Goal: Contribute content: Contribute content

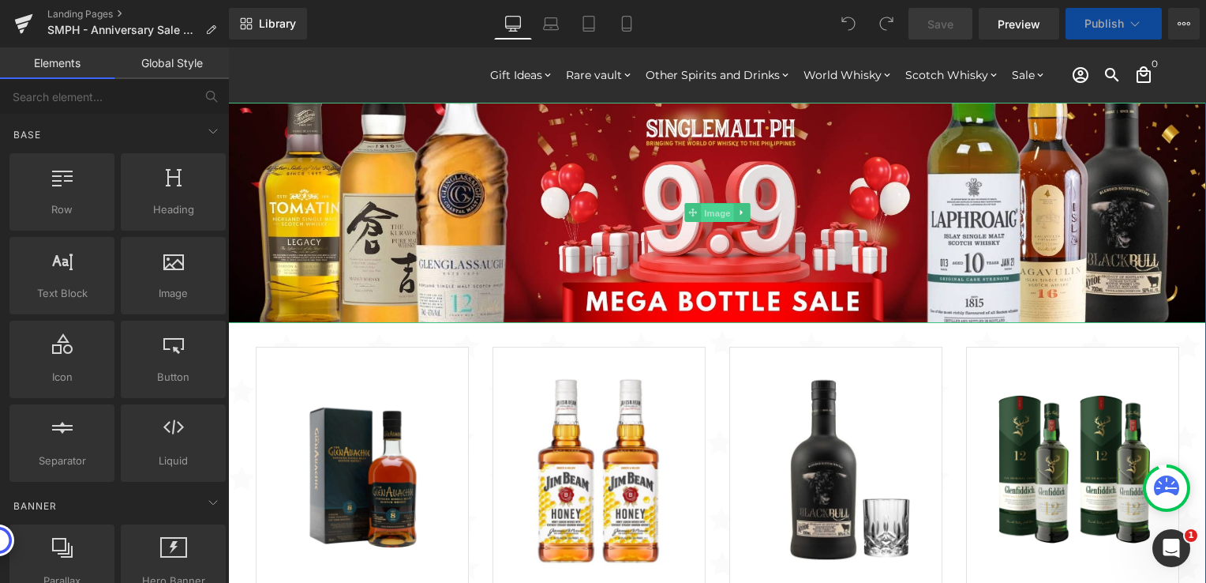
click at [701, 218] on span "Image" at bounding box center [717, 213] width 33 height 19
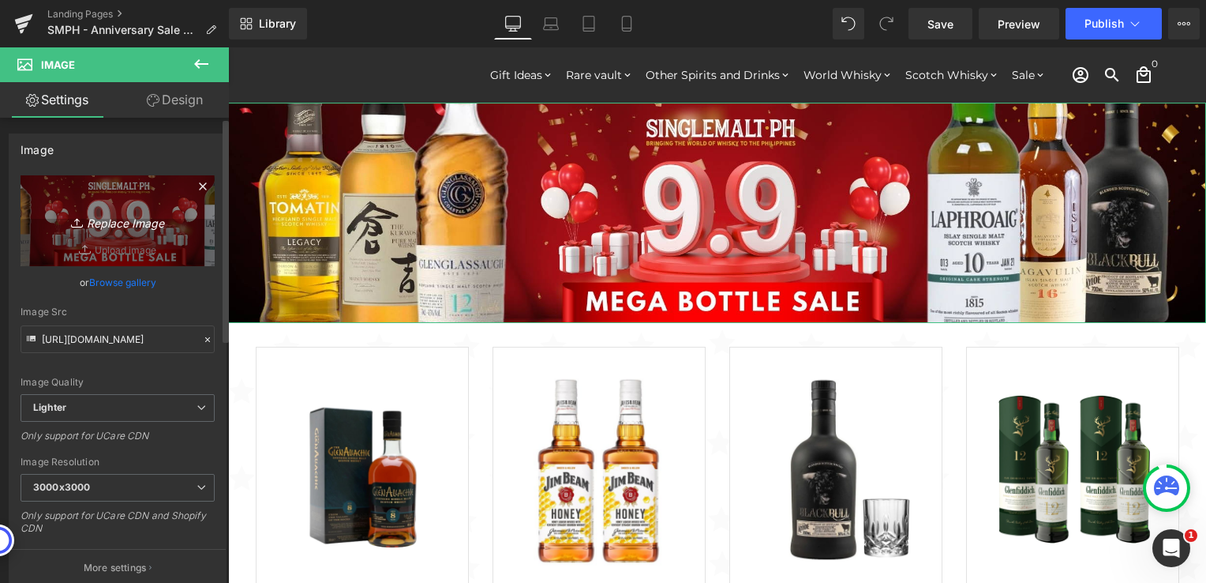
click at [133, 218] on icon "Replace Image" at bounding box center [117, 221] width 126 height 20
type input "C:\fakepath\SMPH - Anniv - Sale 2000x450.jpg"
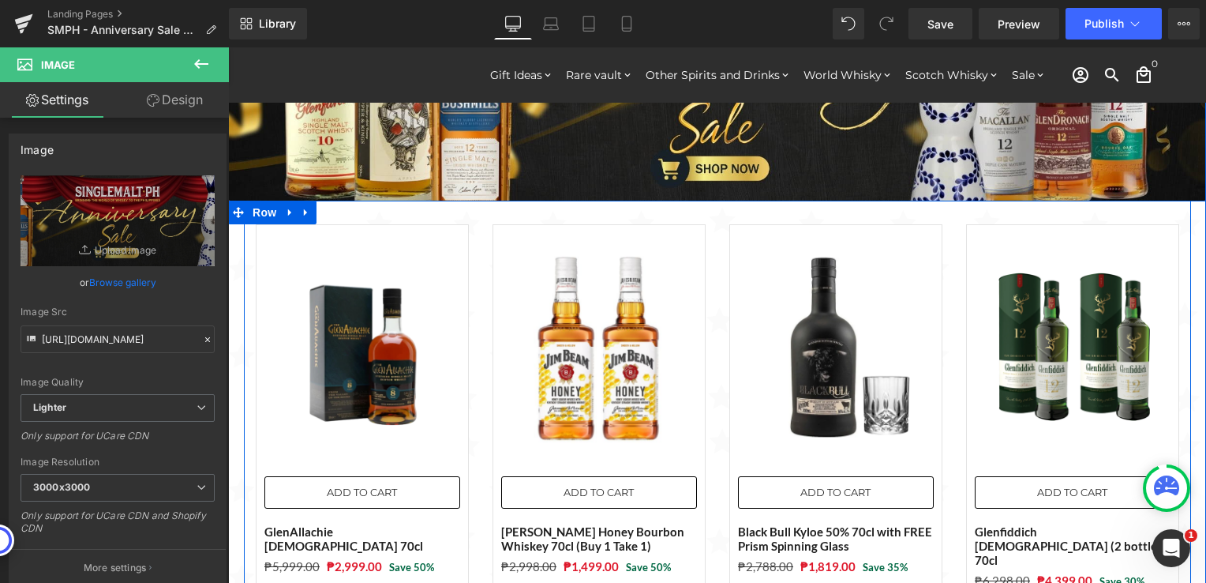
scroll to position [158, 0]
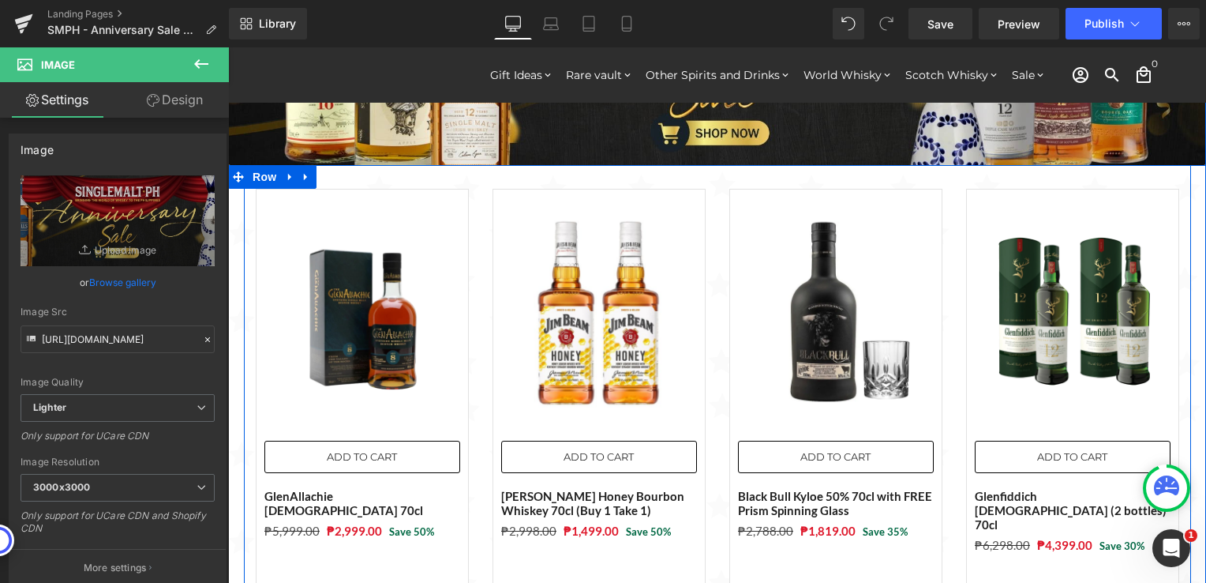
click at [479, 172] on div "Sale Off (P) Image ADD TO CART (P) Cart Button GlenAllachie [DEMOGRAPHIC_DATA] …" at bounding box center [717, 379] width 947 height 429
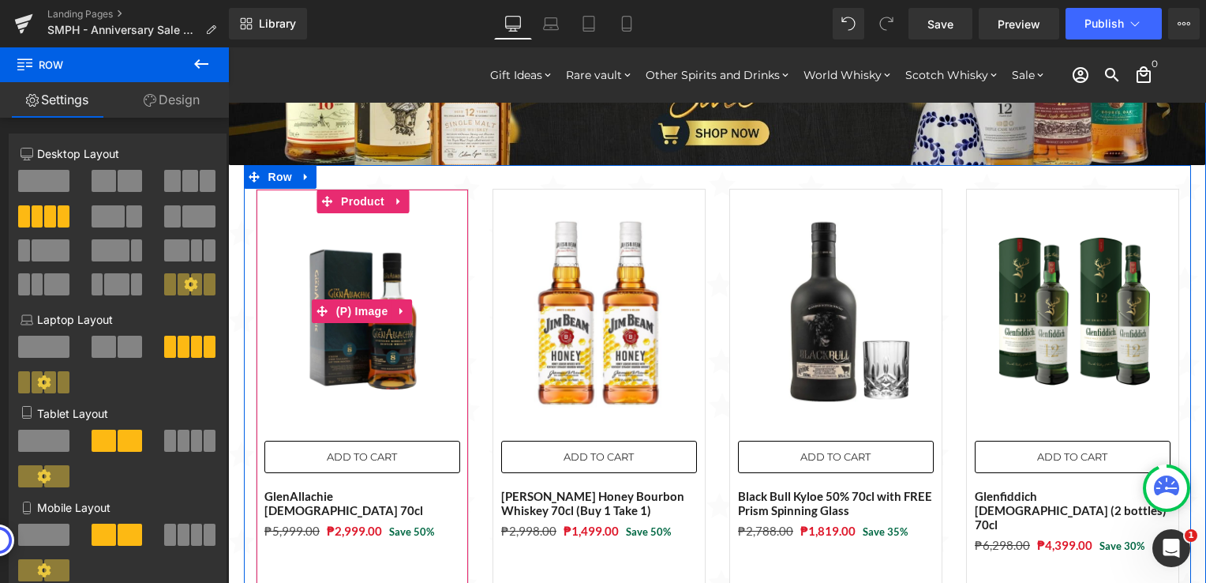
click at [385, 255] on img at bounding box center [362, 311] width 196 height 196
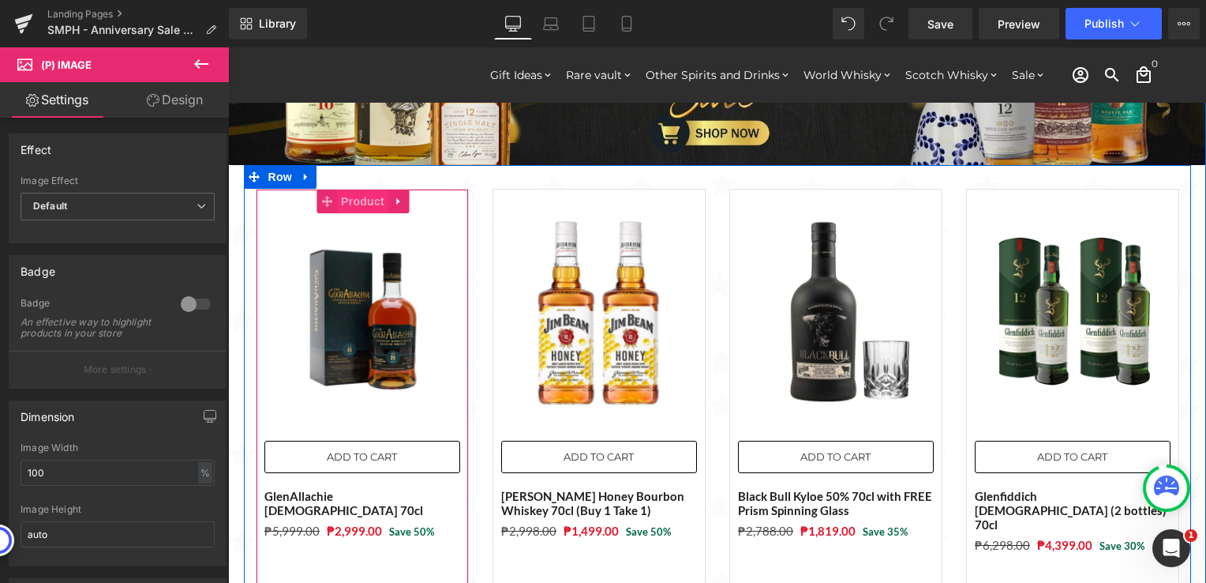
click at [345, 207] on span "Product" at bounding box center [362, 201] width 51 height 24
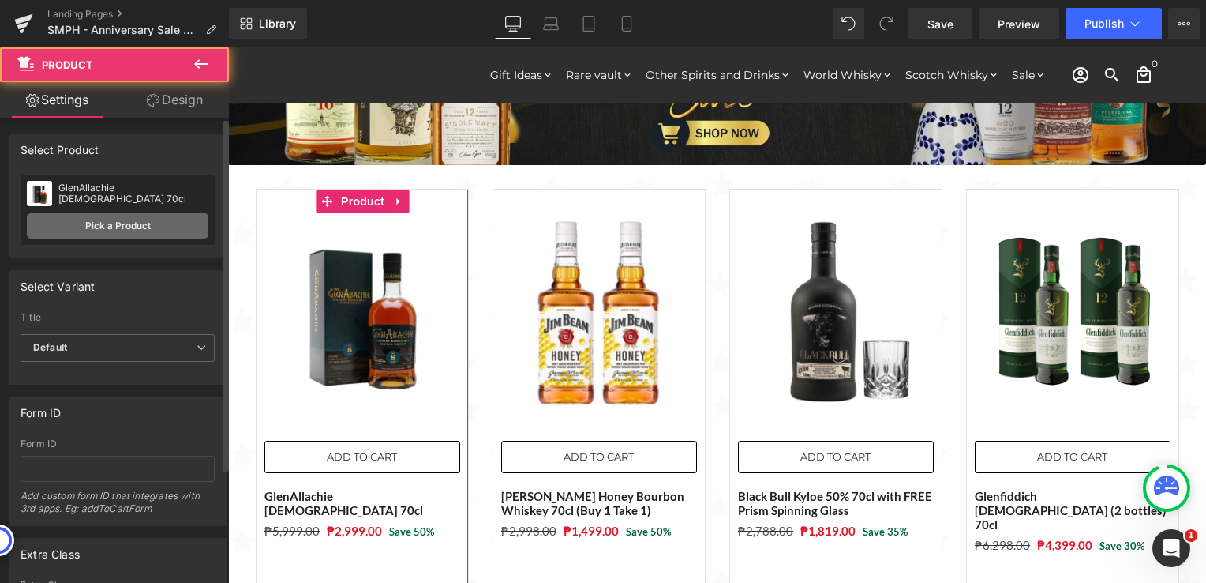
click at [163, 227] on link "Pick a Product" at bounding box center [118, 225] width 182 height 25
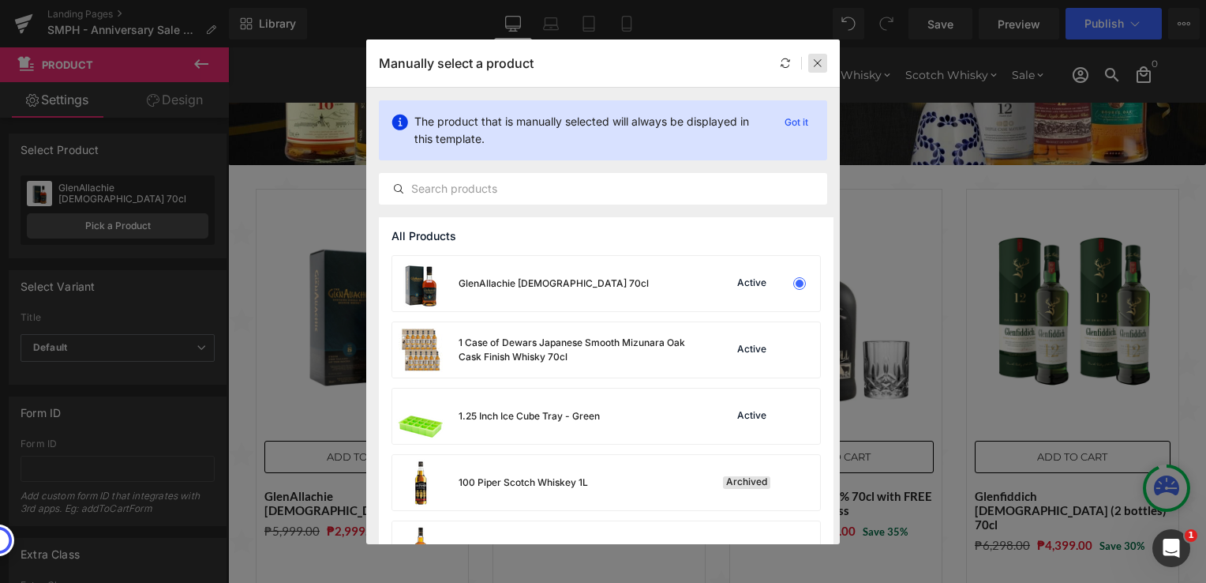
drag, startPoint x: 816, startPoint y: 60, endPoint x: 573, endPoint y: 103, distance: 247.0
click at [816, 60] on icon at bounding box center [817, 63] width 11 height 11
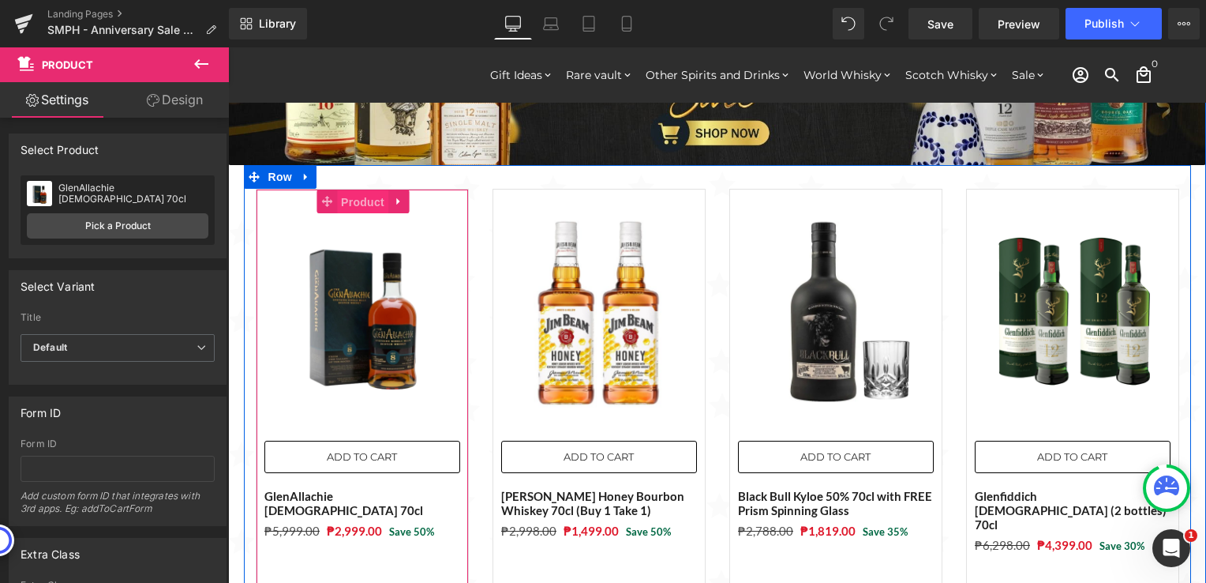
click at [350, 212] on span "Product" at bounding box center [362, 202] width 51 height 24
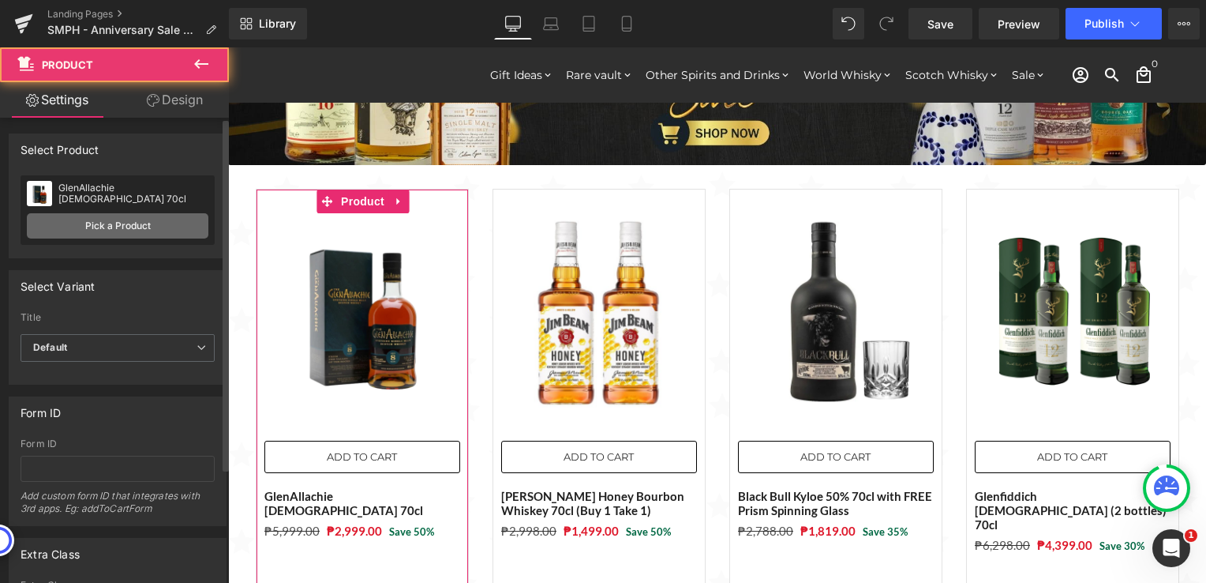
click at [156, 222] on link "Pick a Product" at bounding box center [118, 225] width 182 height 25
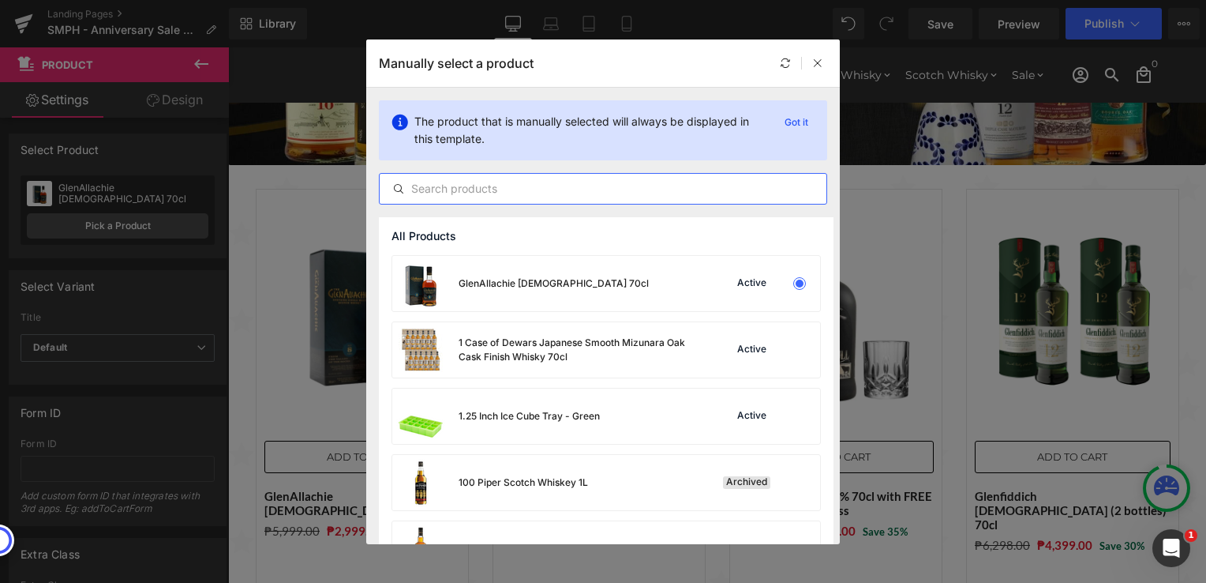
click at [448, 191] on input "text" at bounding box center [603, 188] width 447 height 19
paste input "Clase Azul Tequila Reposado 70cl"
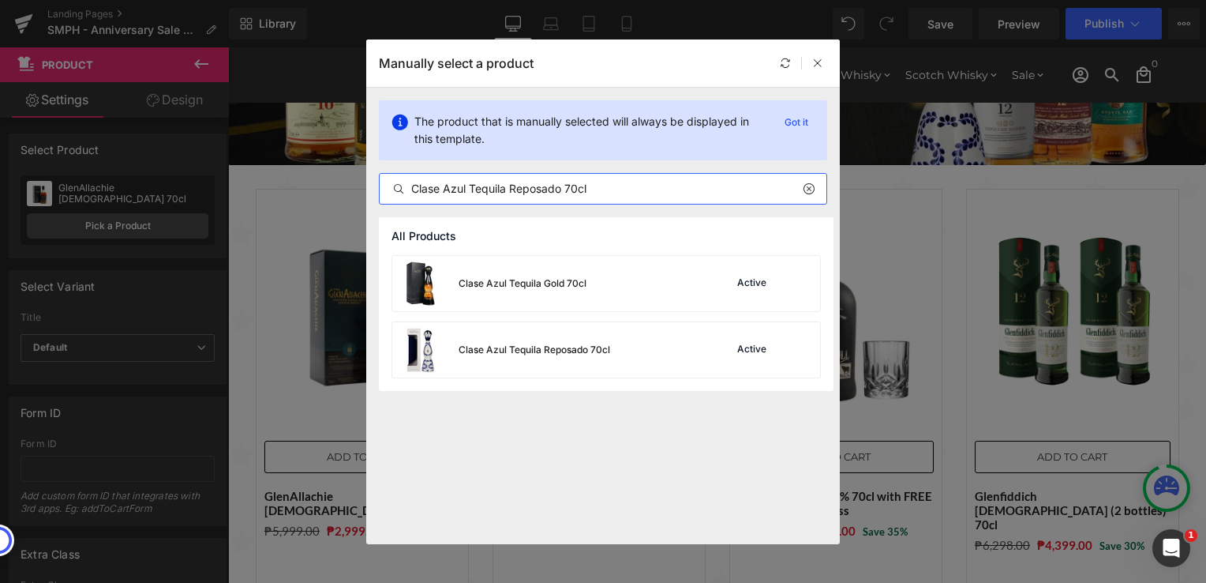
type input "Clase Azul Tequila Reposado 70cl"
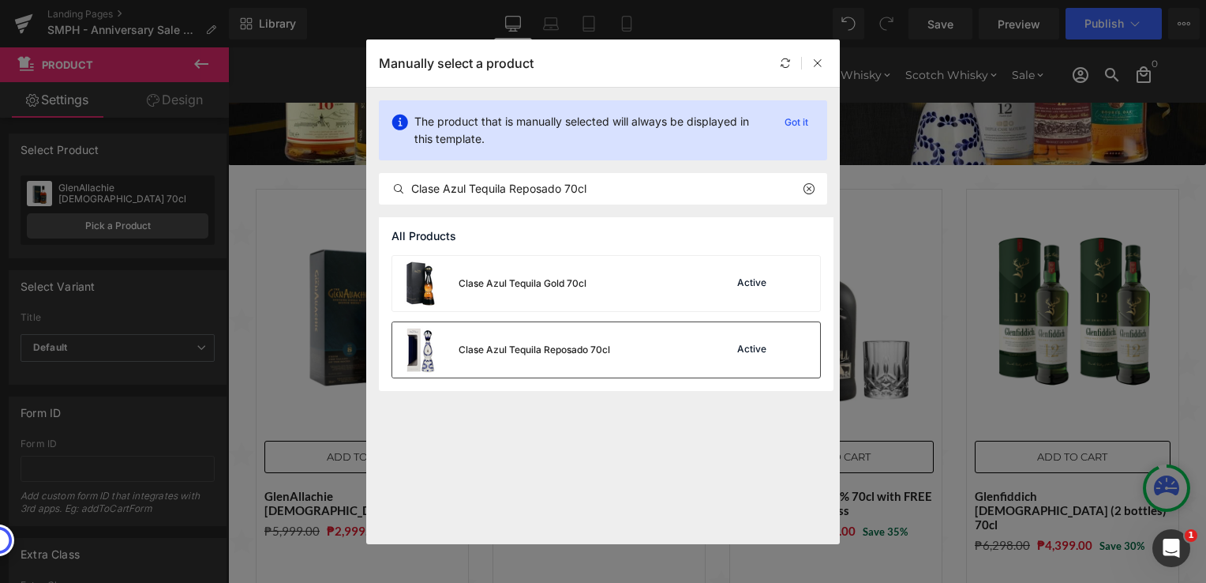
click at [627, 343] on div "Clase Azul Tequila Reposado 70cl Active" at bounding box center [606, 349] width 428 height 55
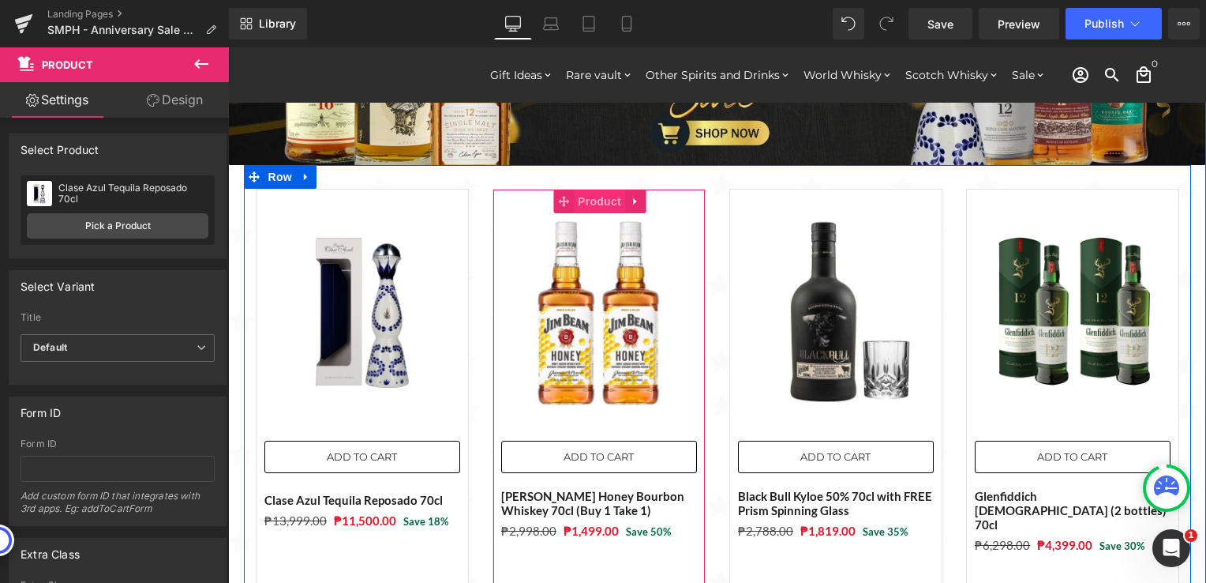
click at [583, 208] on span "Product" at bounding box center [599, 201] width 51 height 24
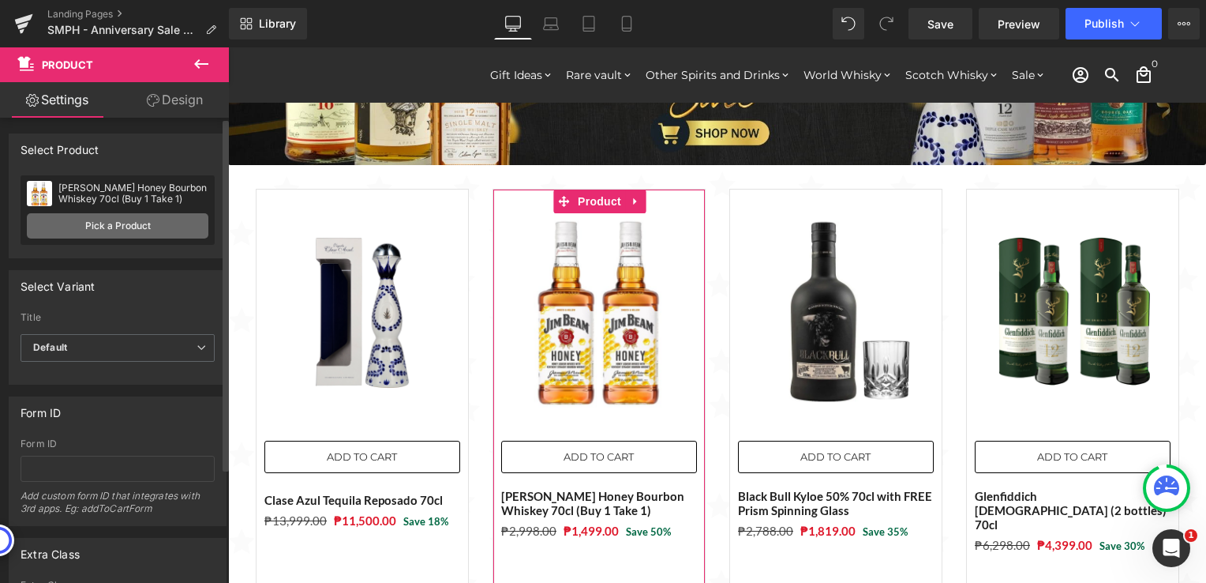
click at [159, 231] on link "Pick a Product" at bounding box center [118, 225] width 182 height 25
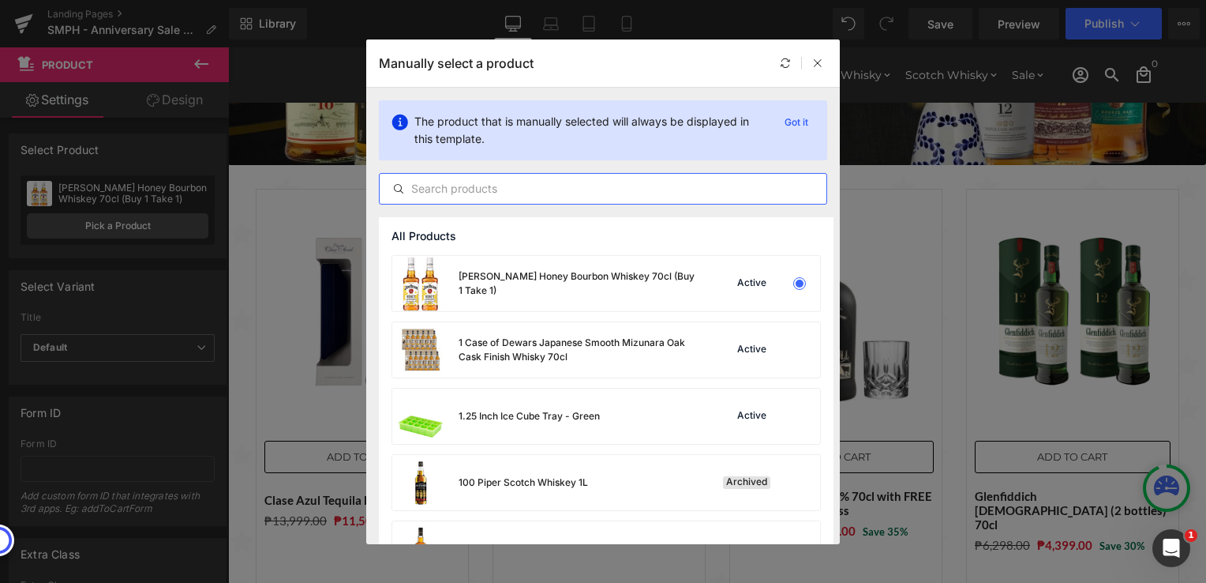
click at [529, 194] on input "text" at bounding box center [603, 188] width 447 height 19
paste input "The Macallan "The Harmony Collection" - Vibrant Oak - Limited Edition 70cl"
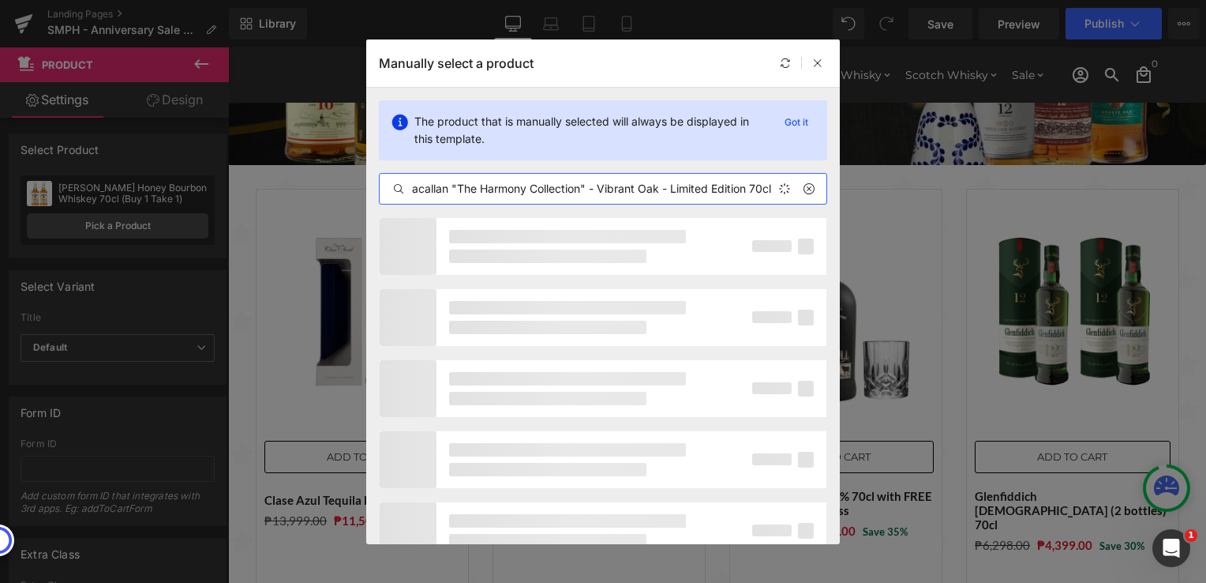
scroll to position [0, 35]
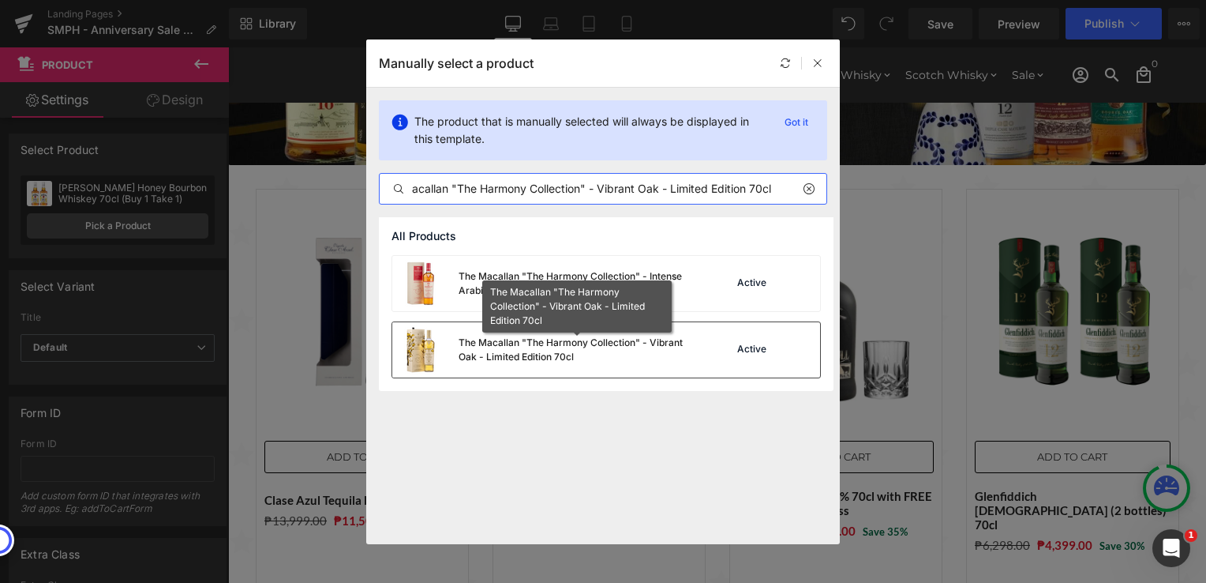
type input "The Macallan "The Harmony Collection" - Vibrant Oak - Limited Edition 70cl"
click at [604, 355] on div "The Macallan "The Harmony Collection" - Vibrant Oak - Limited Edition 70cl" at bounding box center [577, 350] width 237 height 28
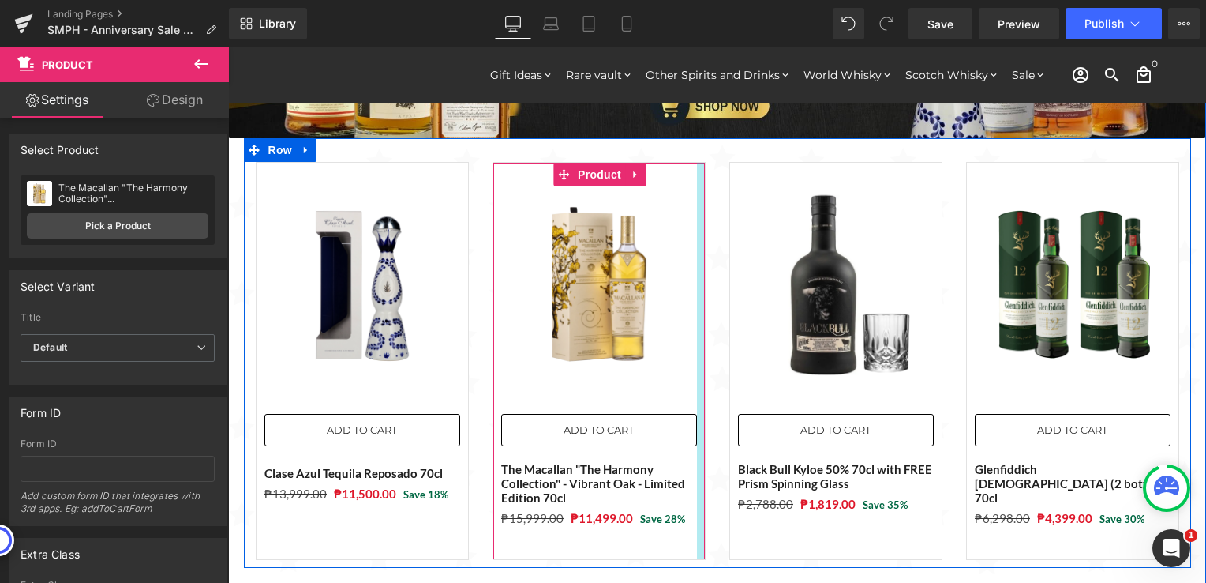
scroll to position [158, 0]
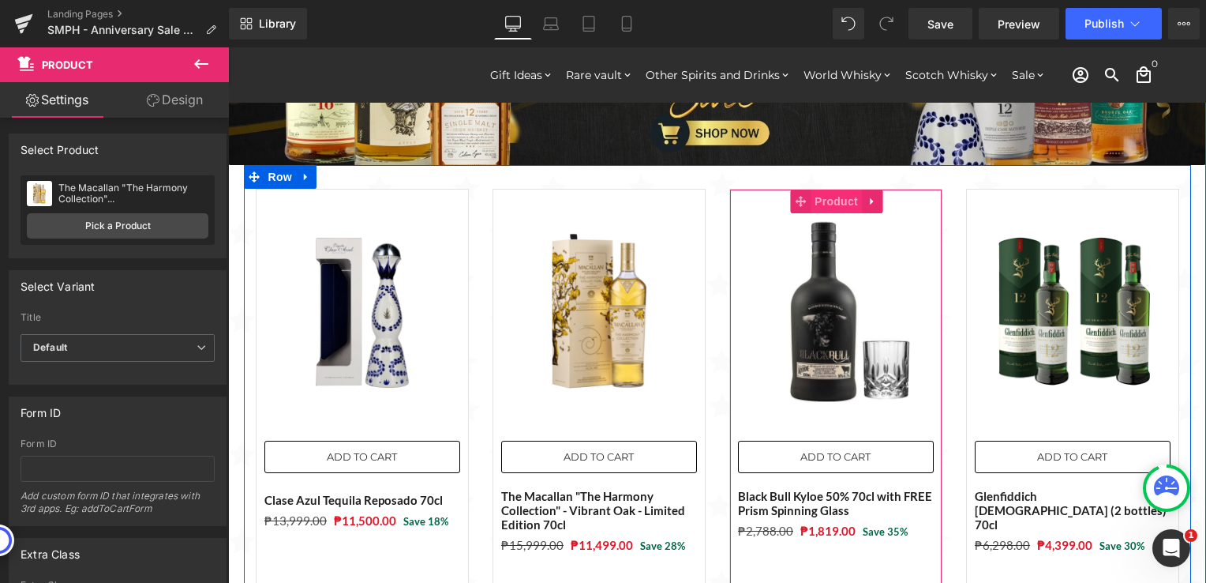
click at [841, 202] on span "Product" at bounding box center [836, 201] width 51 height 24
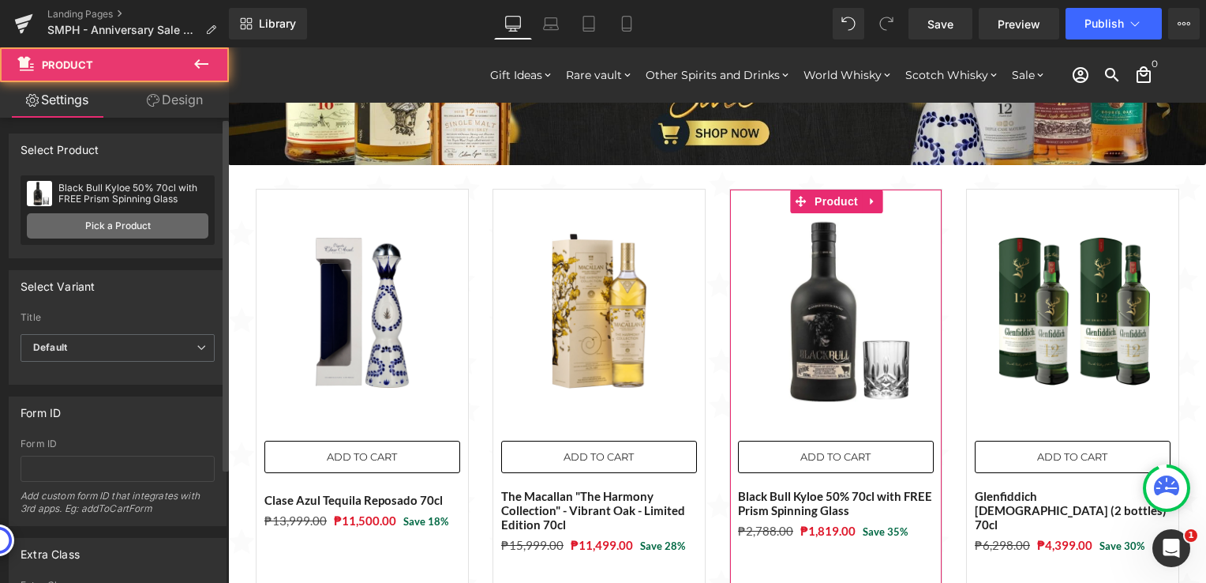
click at [135, 223] on link "Pick a Product" at bounding box center [118, 225] width 182 height 25
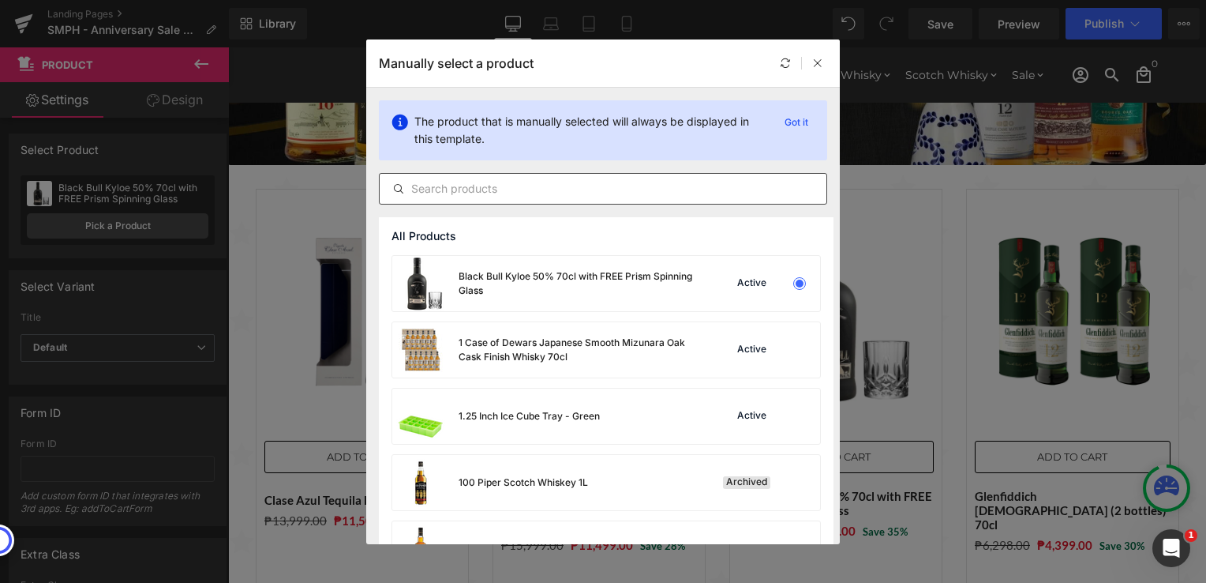
click at [609, 192] on input "text" at bounding box center [603, 188] width 447 height 19
paste input "The Macallan A Night on Earth in [GEOGRAPHIC_DATA] Single Malt Whisky 70cl"
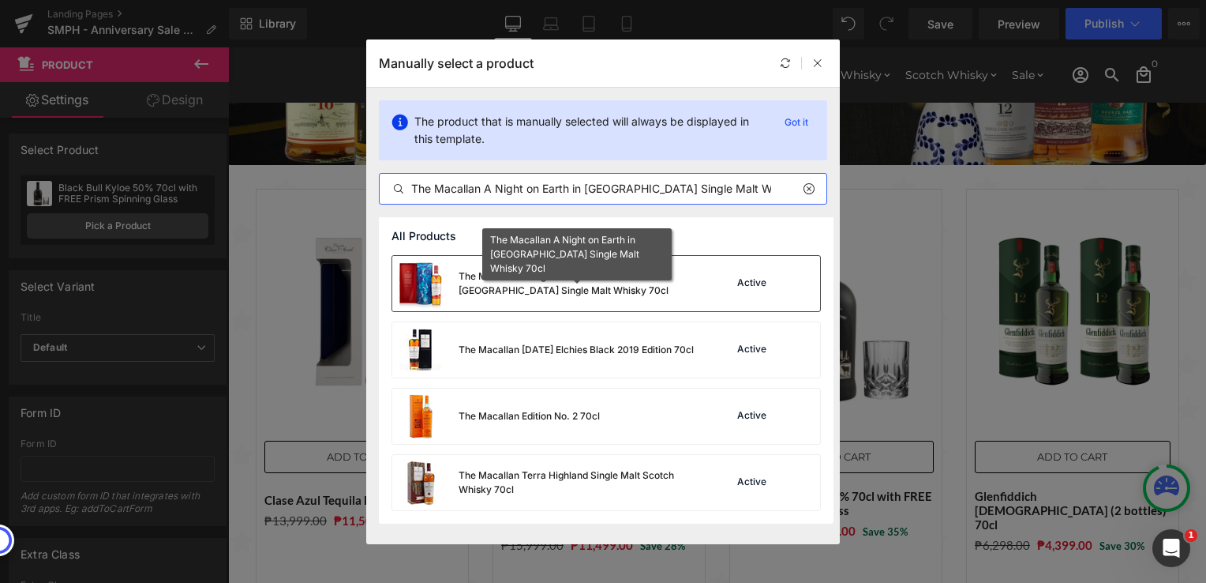
type input "The Macallan A Night on Earth in [GEOGRAPHIC_DATA] Single Malt Whisky 70cl"
click at [625, 293] on div "The Macallan A Night on Earth in [GEOGRAPHIC_DATA] Single Malt Whisky 70cl" at bounding box center [577, 283] width 237 height 28
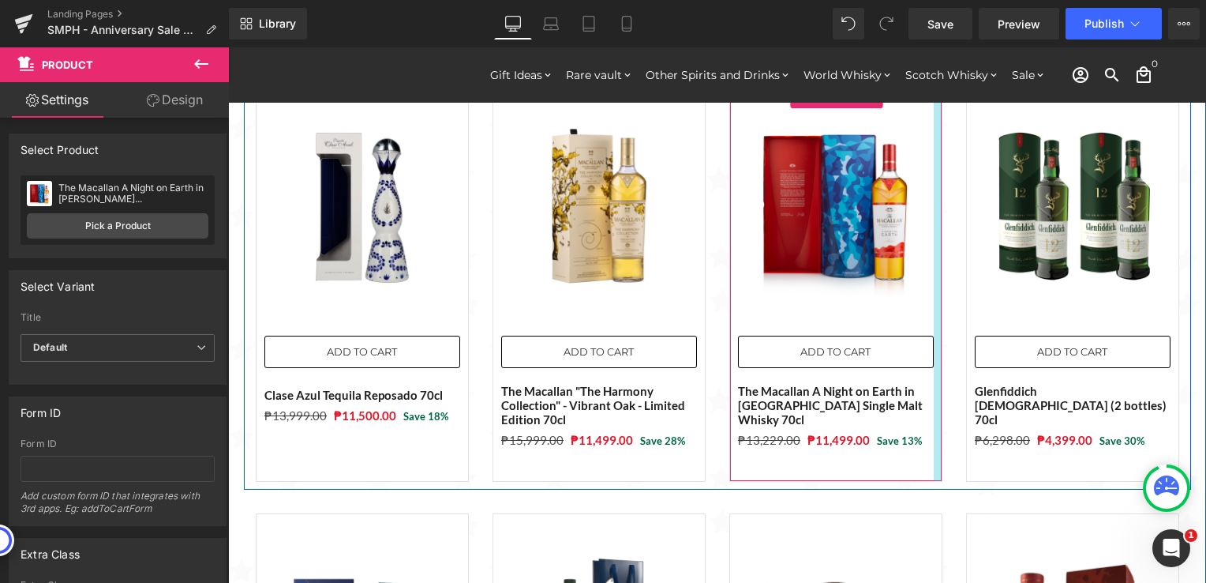
scroll to position [237, 0]
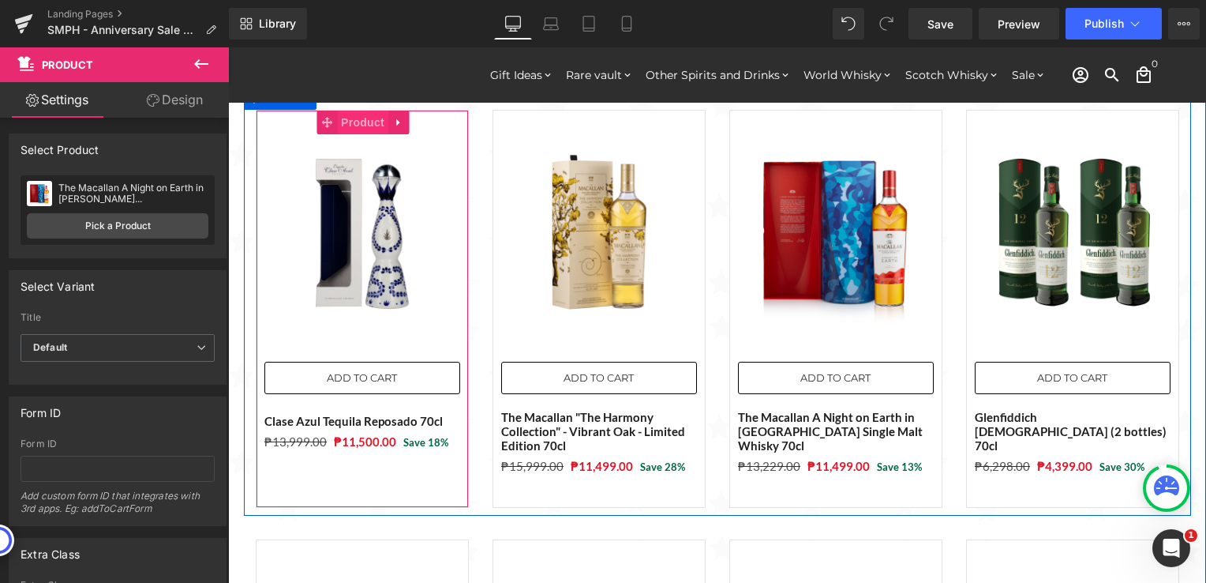
click at [351, 125] on span "Product" at bounding box center [362, 123] width 51 height 24
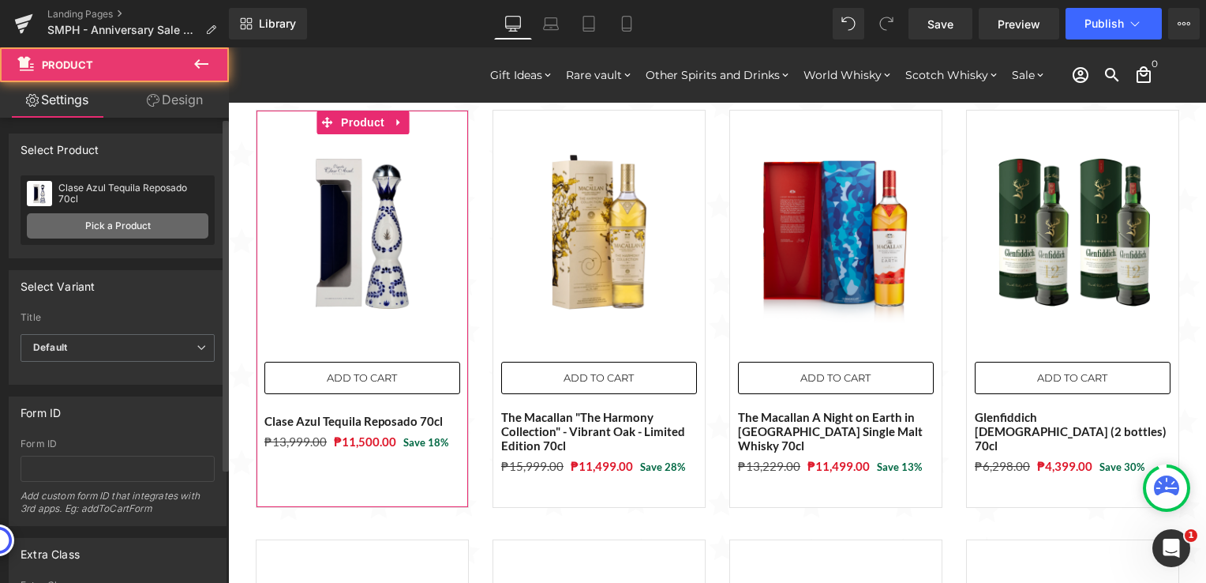
click at [141, 225] on link "Pick a Product" at bounding box center [118, 225] width 182 height 25
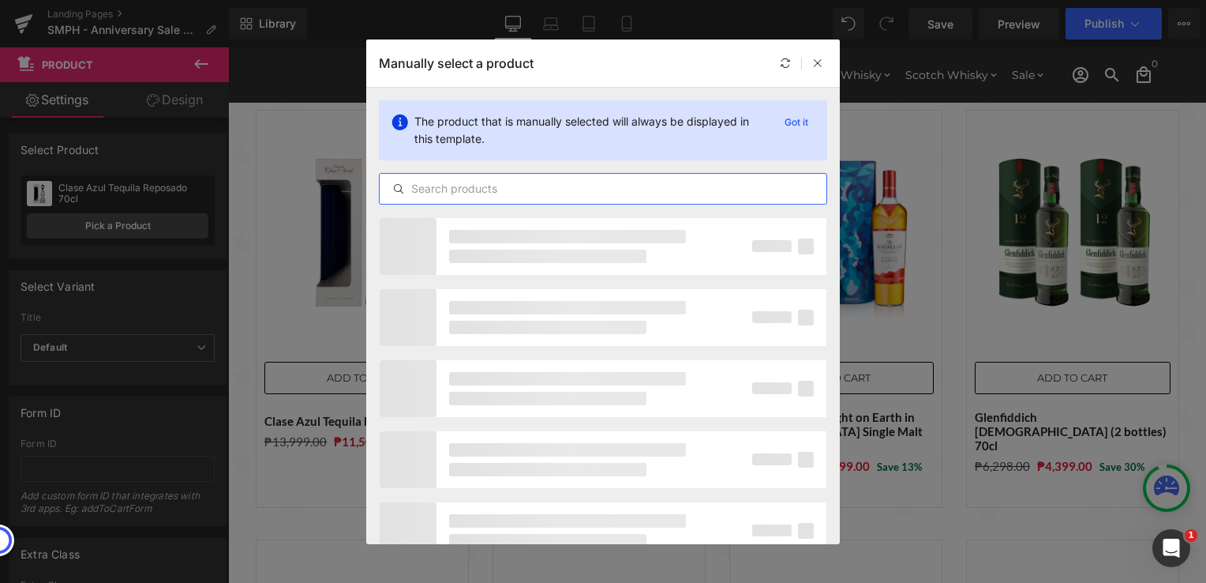
click at [424, 191] on input "text" at bounding box center [603, 188] width 447 height 19
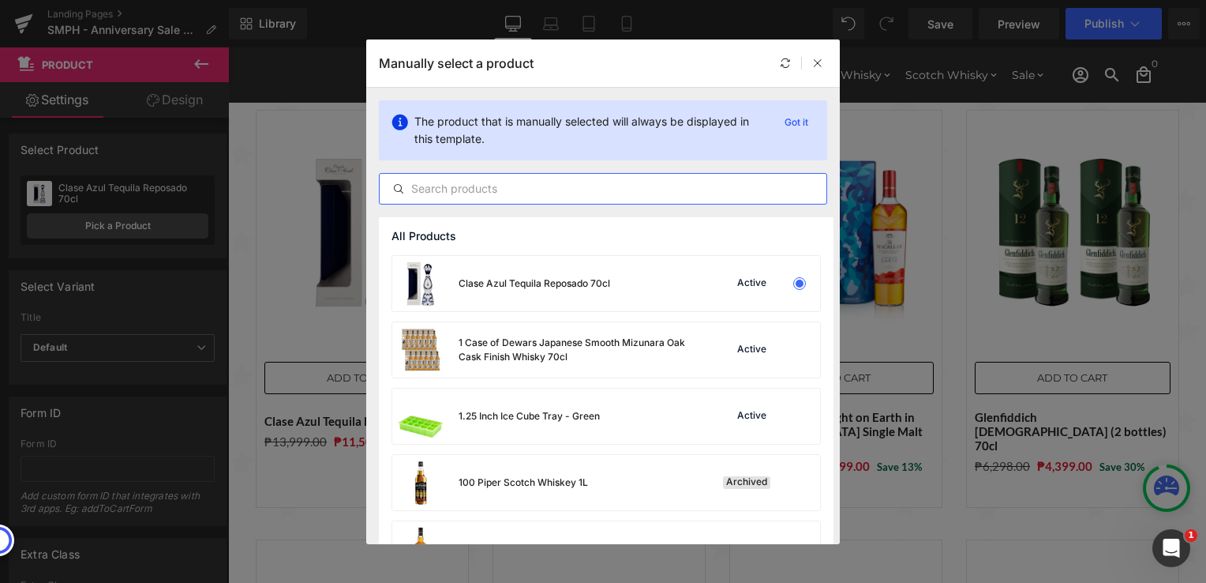
paste input "The Macallan "The Harmony Collection" - Smooth Arabica - Limited Edition 70cl"
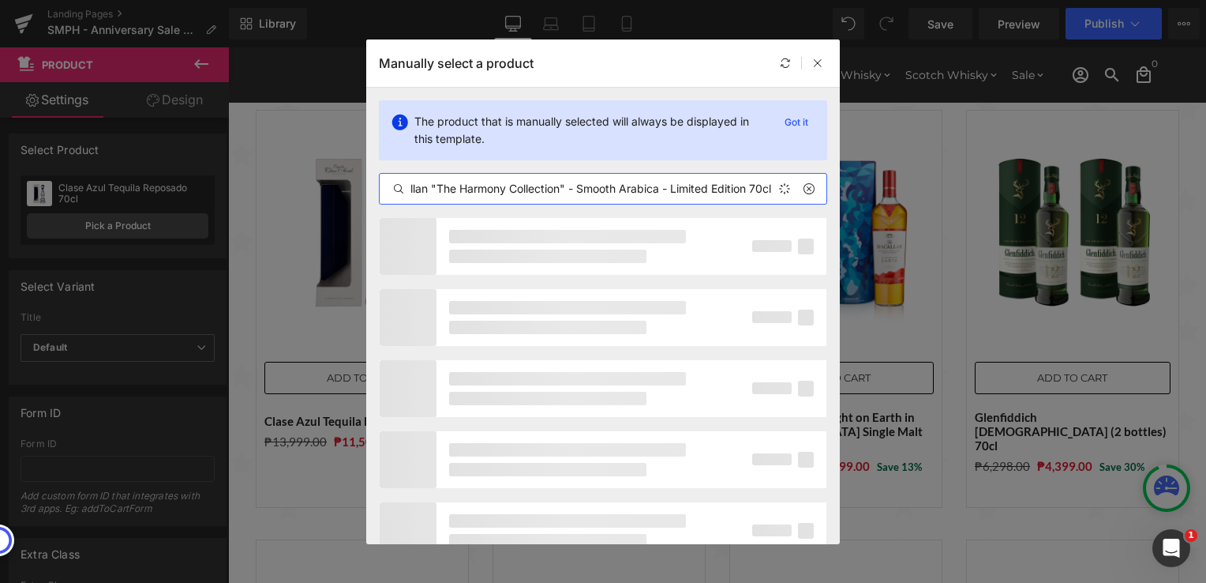
scroll to position [0, 57]
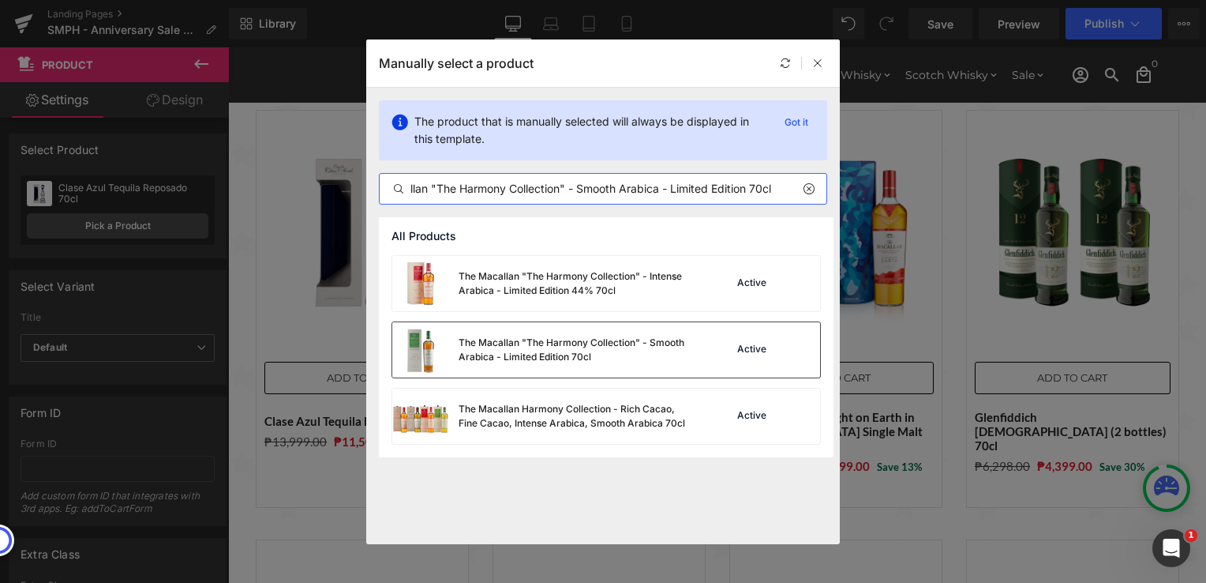
type input "The Macallan "The Harmony Collection" - Smooth Arabica - Limited Edition 70cl"
click at [639, 355] on div "The Macallan "The Harmony Collection" - Smooth Arabica - Limited Edition 70cl" at bounding box center [577, 350] width 237 height 28
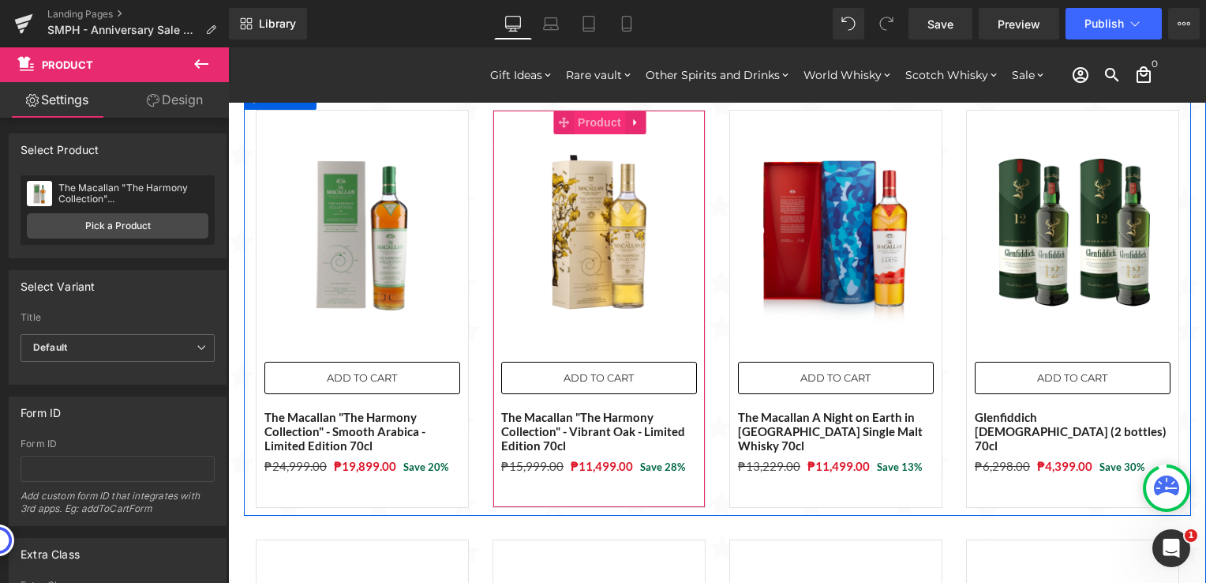
drag, startPoint x: 584, startPoint y: 126, endPoint x: 570, endPoint y: 129, distance: 14.4
click at [584, 126] on span "Product" at bounding box center [599, 123] width 51 height 24
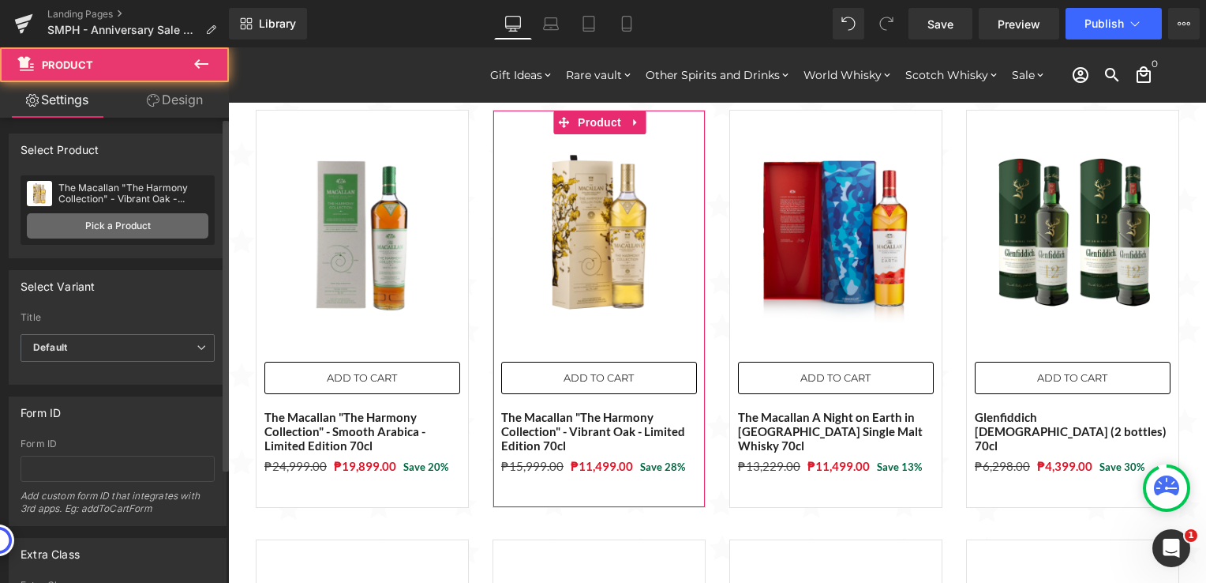
click at [100, 223] on link "Pick a Product" at bounding box center [118, 225] width 182 height 25
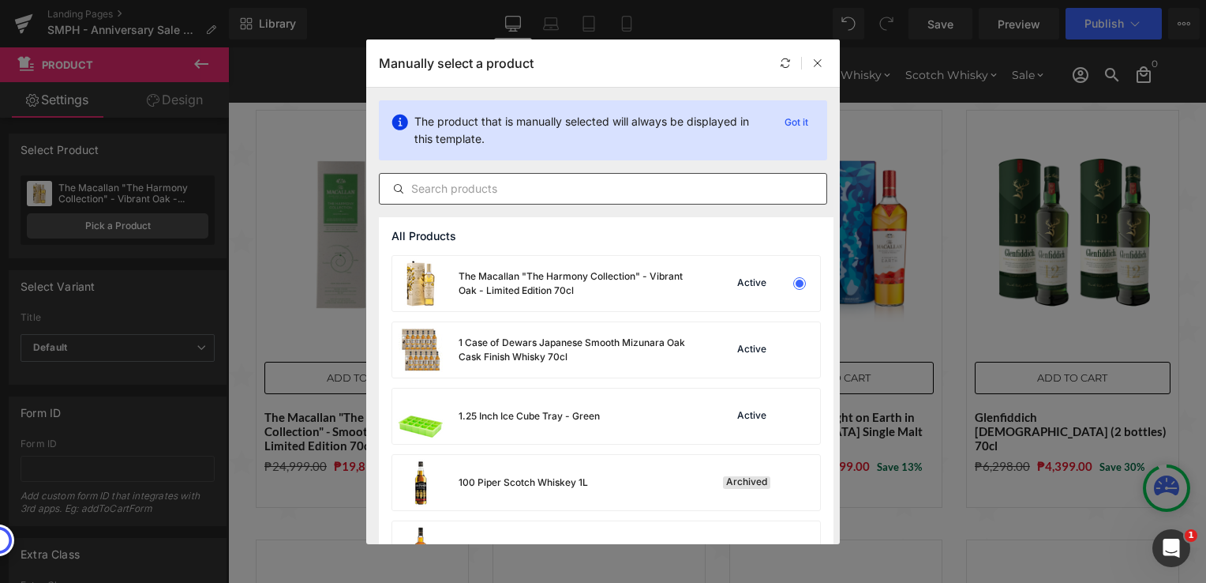
click at [525, 192] on input "text" at bounding box center [603, 188] width 447 height 19
paste input "Clase Azul Tequila Reposado 70cl"
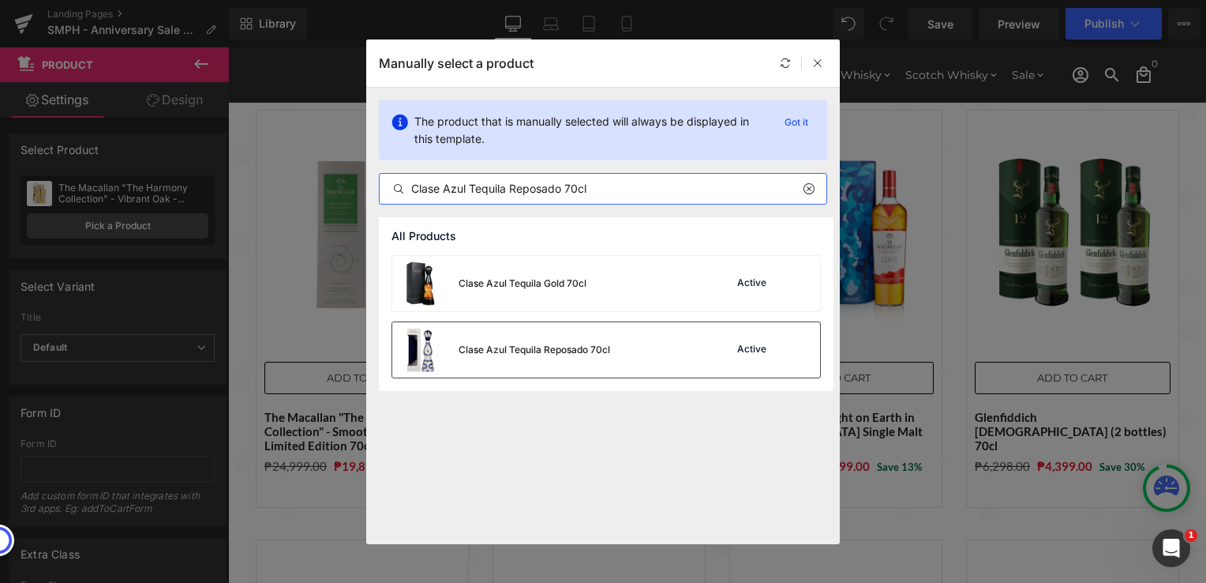
type input "Clase Azul Tequila Reposado 70cl"
click at [543, 340] on div "Clase Azul Tequila Reposado 70cl" at bounding box center [501, 349] width 218 height 55
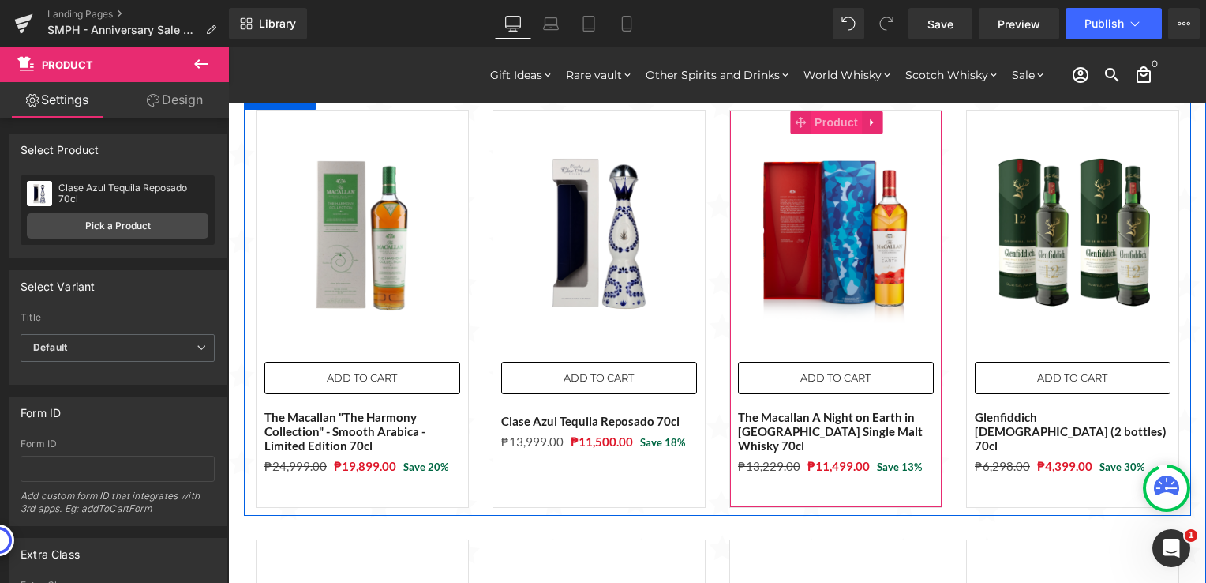
drag, startPoint x: 828, startPoint y: 127, endPoint x: 810, endPoint y: 128, distance: 18.2
click at [828, 127] on span "Product" at bounding box center [836, 123] width 51 height 24
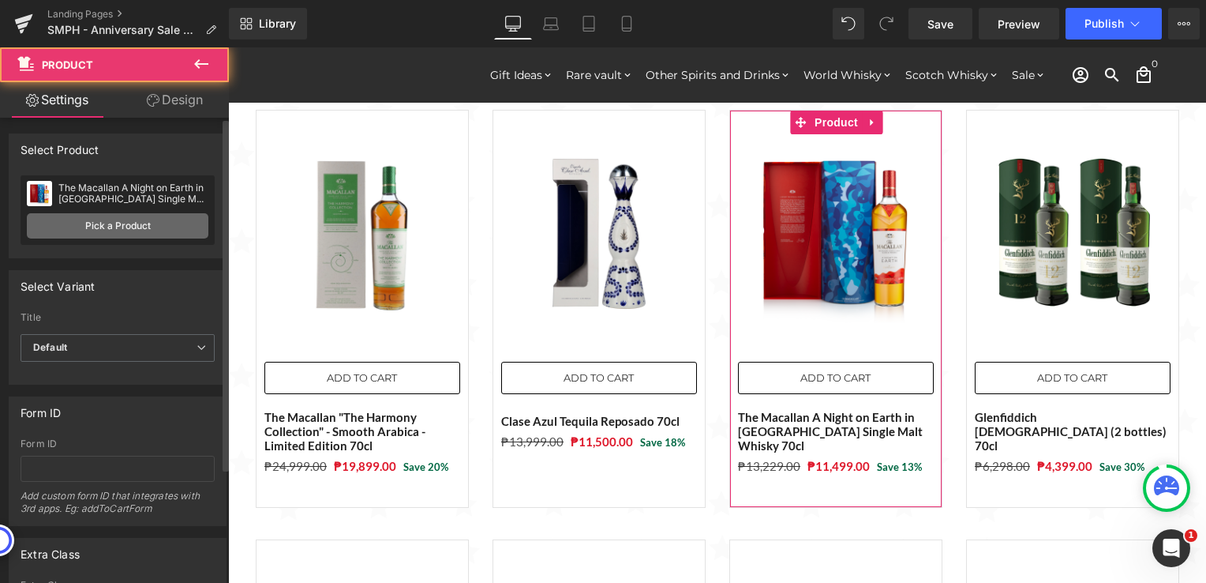
click at [166, 219] on link "Pick a Product" at bounding box center [118, 225] width 182 height 25
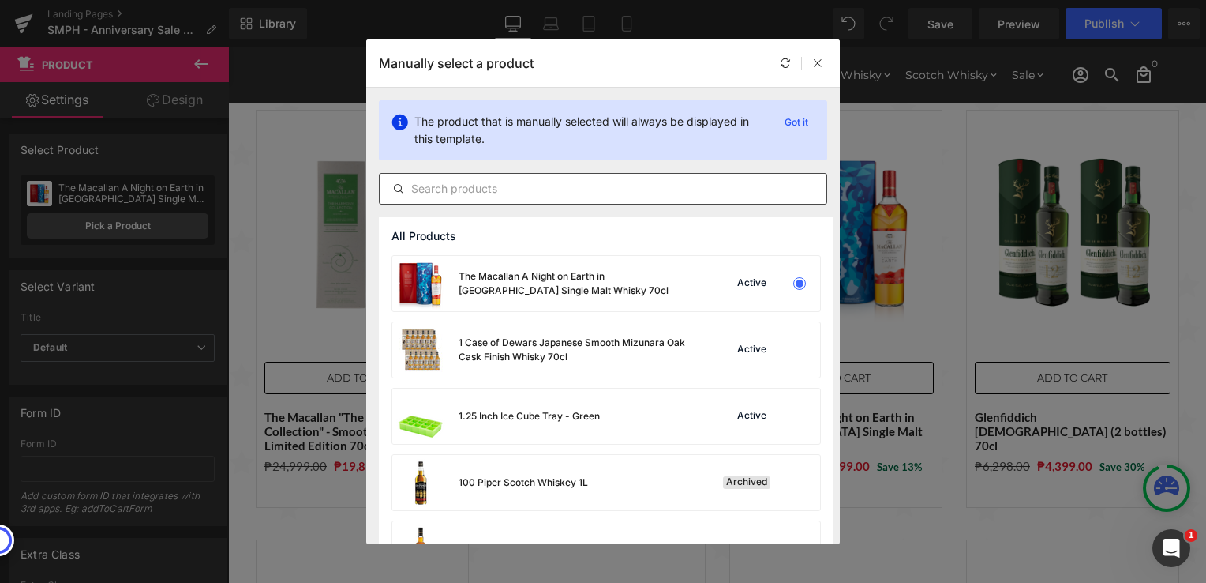
click at [488, 188] on input "text" at bounding box center [603, 188] width 447 height 19
paste input "The Macallan "The Harmony Collection" - Vibrant Oak - Limited Edition 70cl"
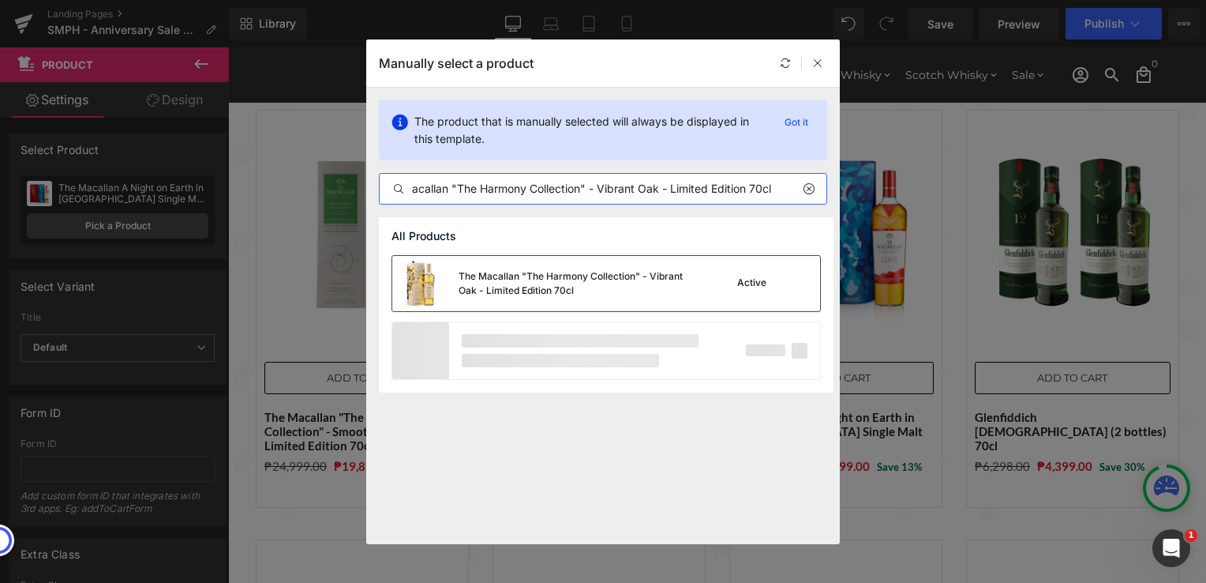
scroll to position [0, 35]
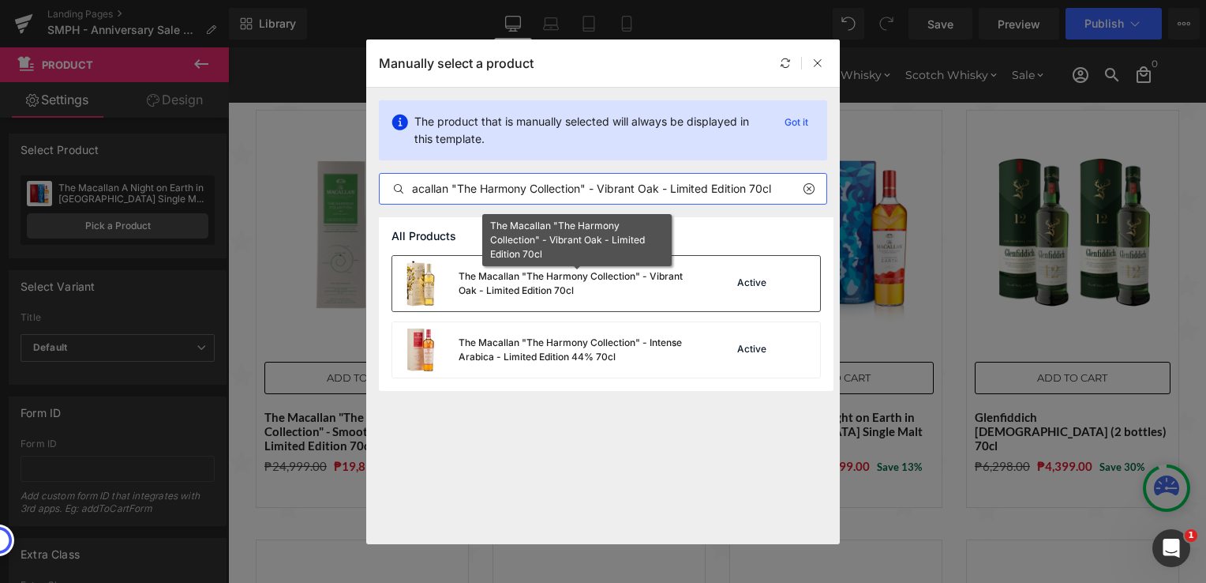
type input "The Macallan "The Harmony Collection" - Vibrant Oak - Limited Edition 70cl"
click at [549, 289] on div "The Macallan "The Harmony Collection" - Vibrant Oak - Limited Edition 70cl" at bounding box center [577, 283] width 237 height 28
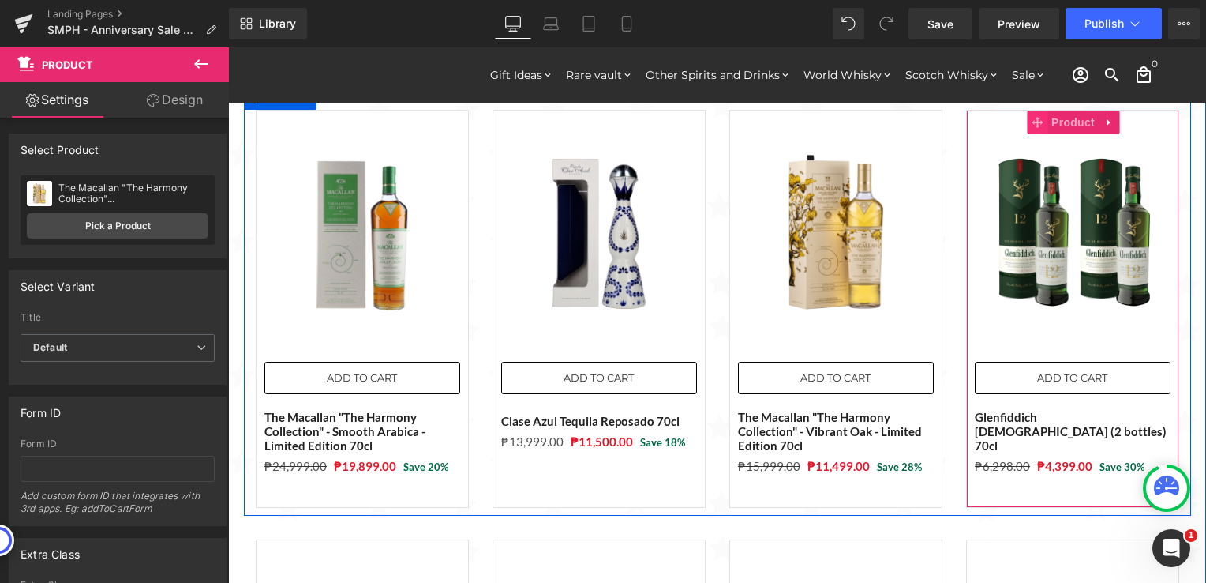
drag, startPoint x: 1067, startPoint y: 125, endPoint x: 1036, endPoint y: 126, distance: 30.8
click at [1067, 125] on span "Product" at bounding box center [1073, 123] width 51 height 24
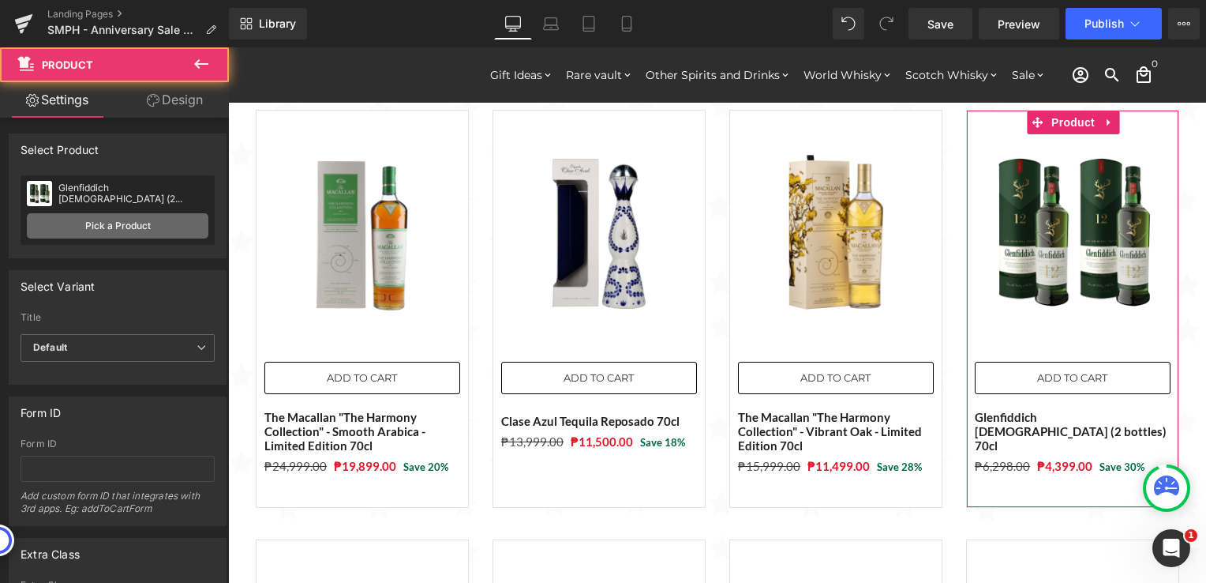
click at [82, 222] on link "Pick a Product" at bounding box center [118, 225] width 182 height 25
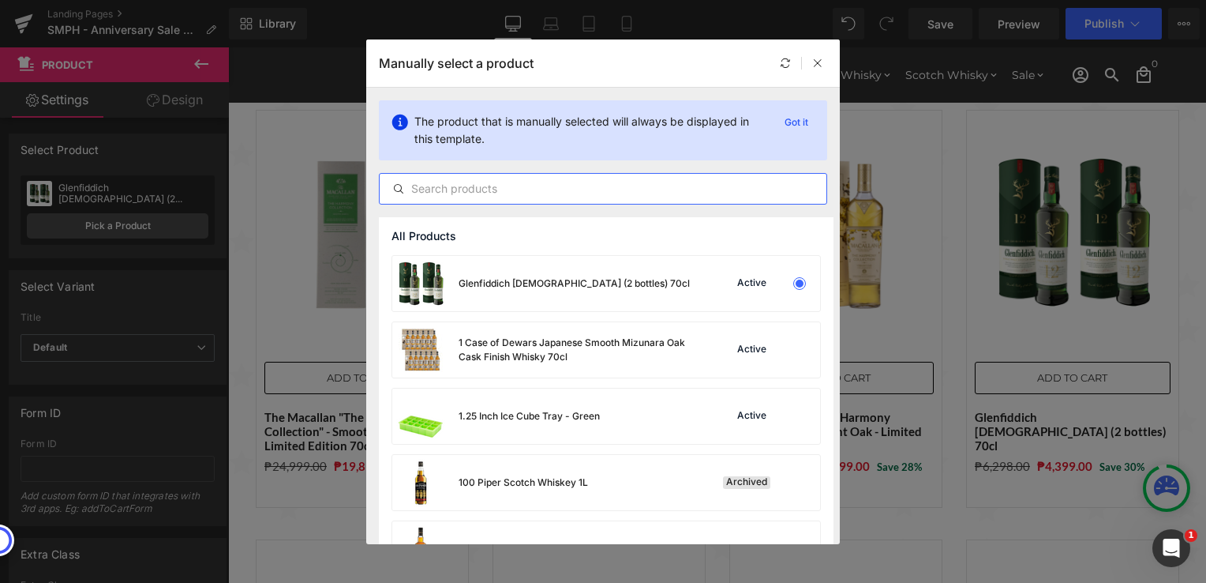
click at [493, 188] on input "text" at bounding box center [603, 188] width 447 height 19
paste input "The Macallan A Night on Earth in [GEOGRAPHIC_DATA] Single Malt Whisky 70cl"
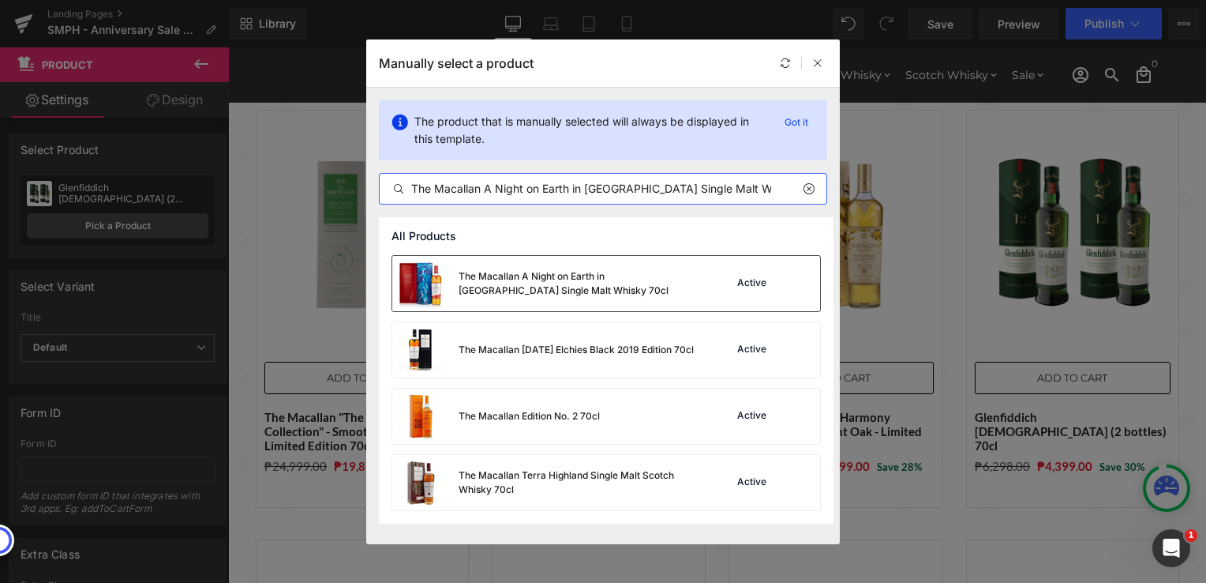
type input "The Macallan A Night on Earth in [GEOGRAPHIC_DATA] Single Malt Whisky 70cl"
click at [634, 287] on div "The Macallan A Night on Earth in [GEOGRAPHIC_DATA] Single Malt Whisky 70cl" at bounding box center [577, 283] width 237 height 28
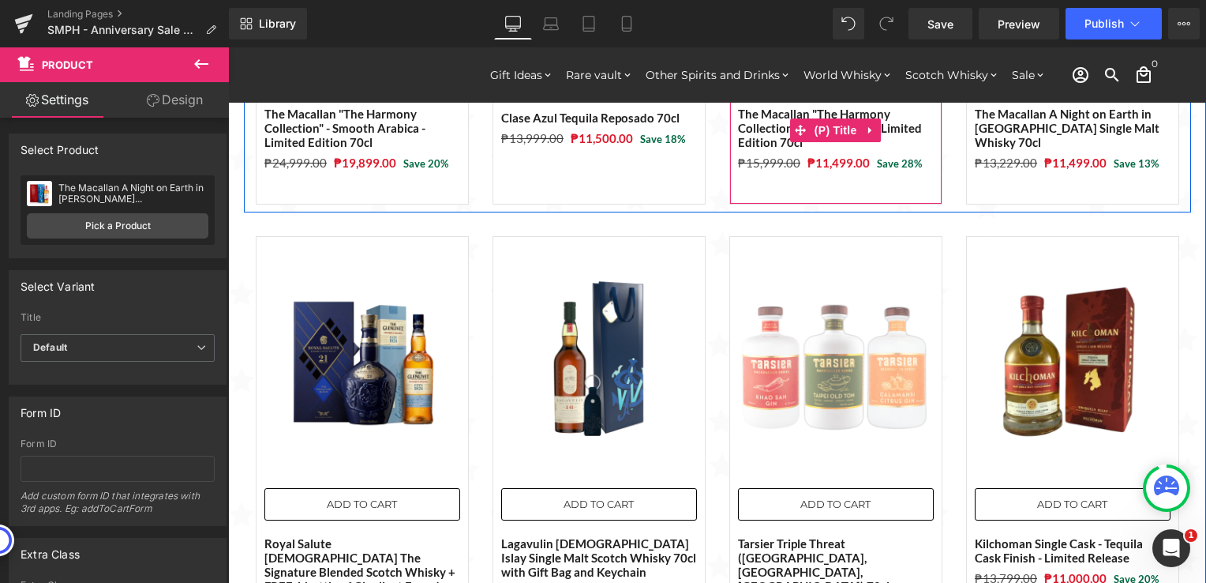
scroll to position [553, 0]
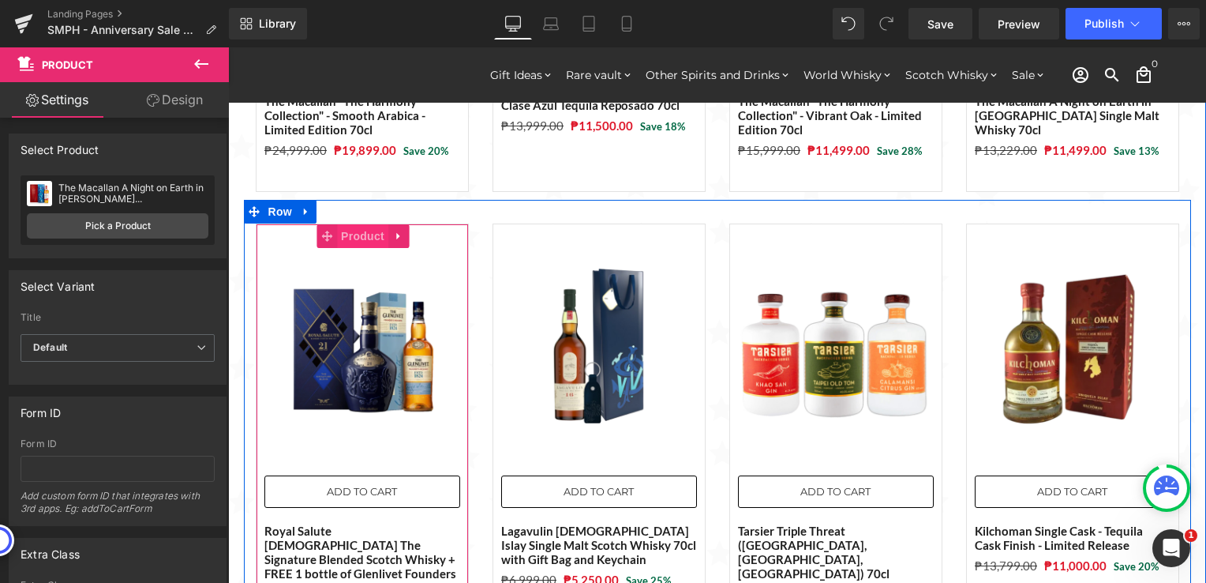
click at [348, 242] on span "Product" at bounding box center [362, 236] width 51 height 24
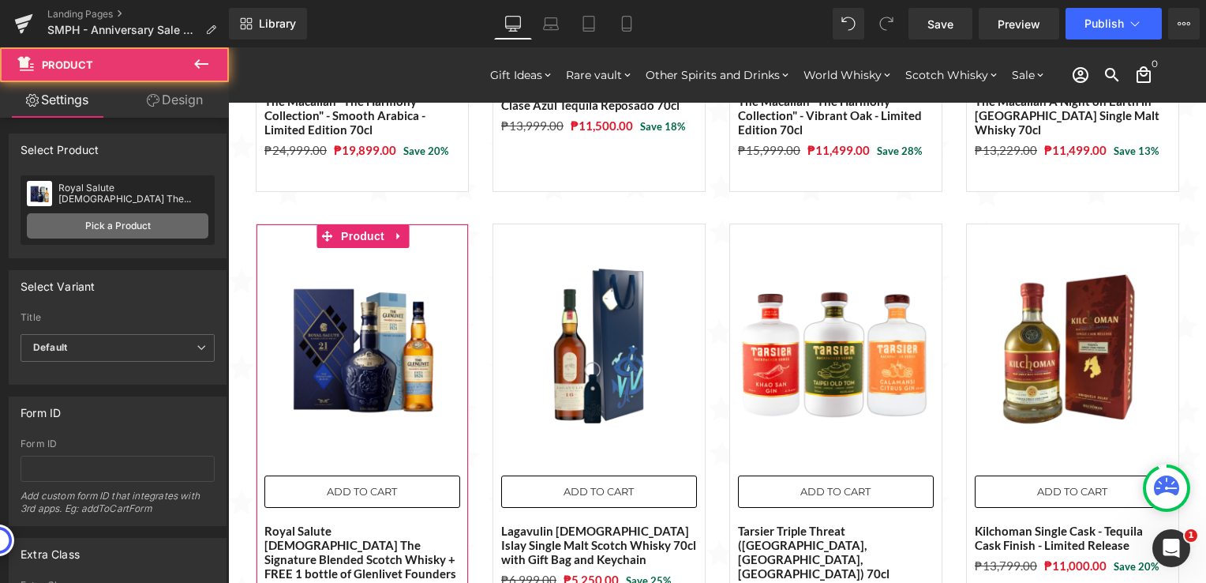
click at [161, 220] on link "Pick a Product" at bounding box center [118, 225] width 182 height 25
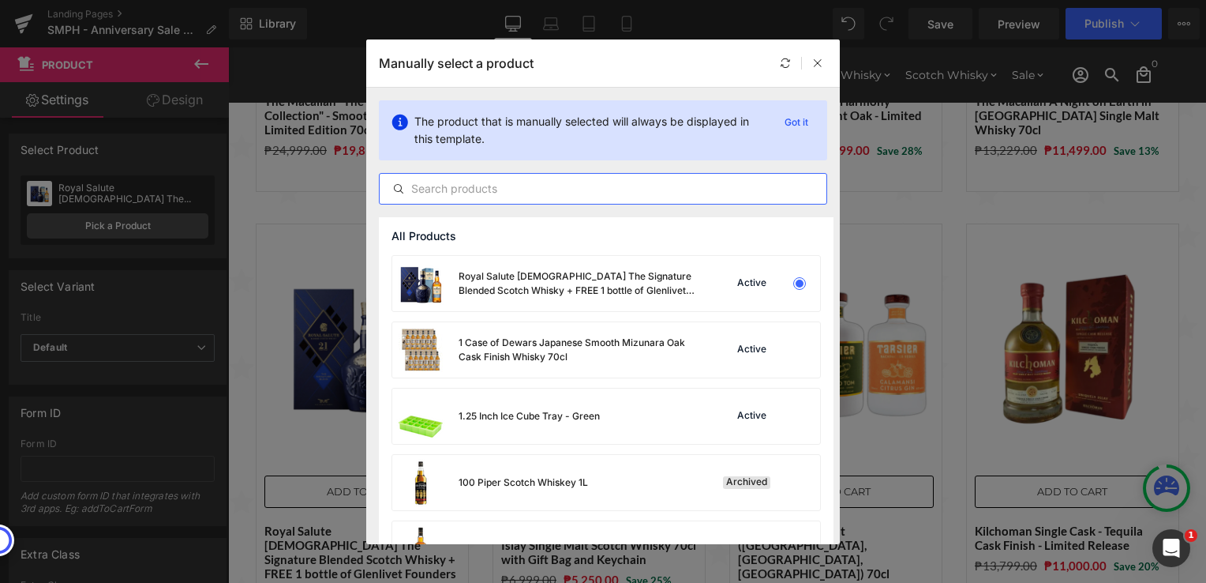
click at [500, 187] on input "text" at bounding box center [603, 188] width 447 height 19
paste input "[PERSON_NAME] - Big Peat [DEMOGRAPHIC_DATA] Whisky Black Edition 70cl"
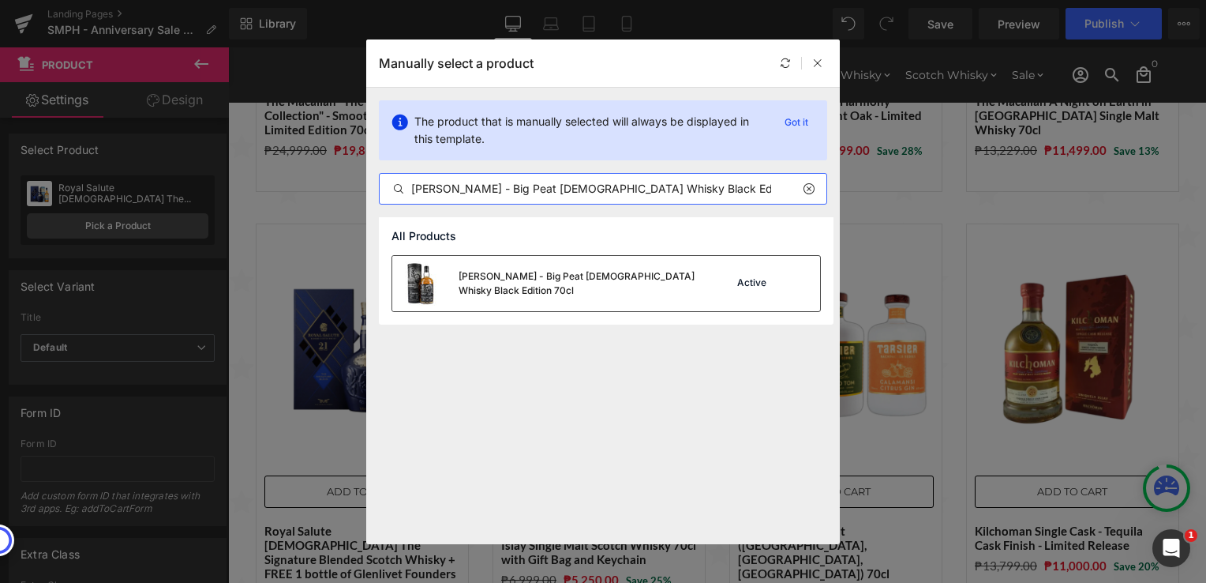
type input "[PERSON_NAME] - Big Peat [DEMOGRAPHIC_DATA] Whisky Black Edition 70cl"
click at [566, 279] on div "[PERSON_NAME] - Big Peat [DEMOGRAPHIC_DATA] Whisky Black Edition 70cl" at bounding box center [577, 283] width 237 height 28
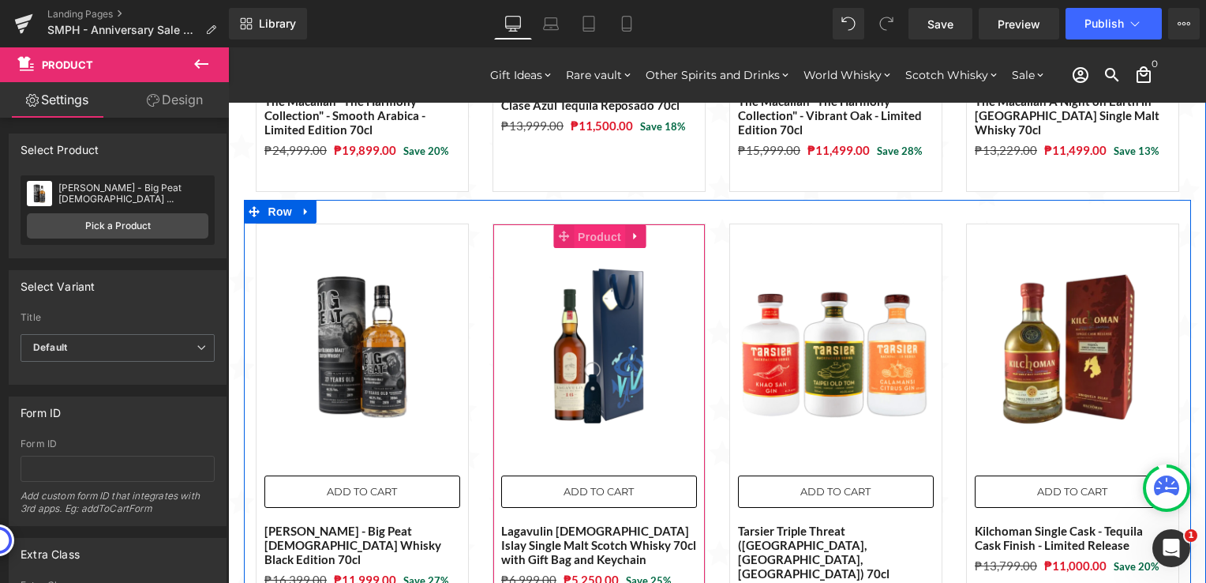
click at [599, 240] on span "Product" at bounding box center [599, 237] width 51 height 24
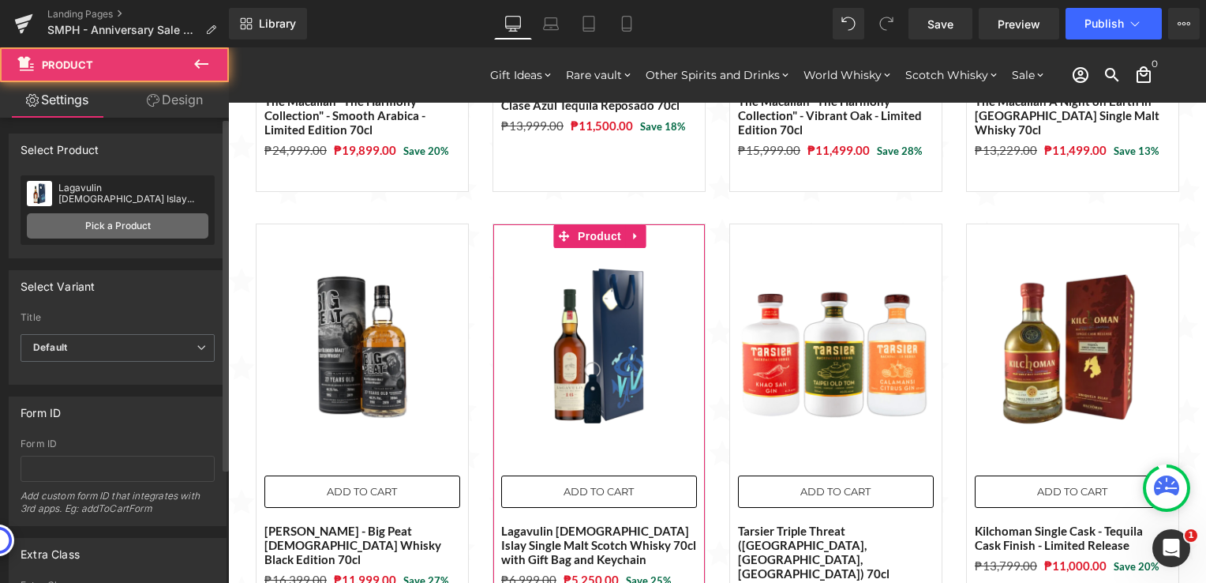
click at [120, 227] on link "Pick a Product" at bounding box center [118, 225] width 182 height 25
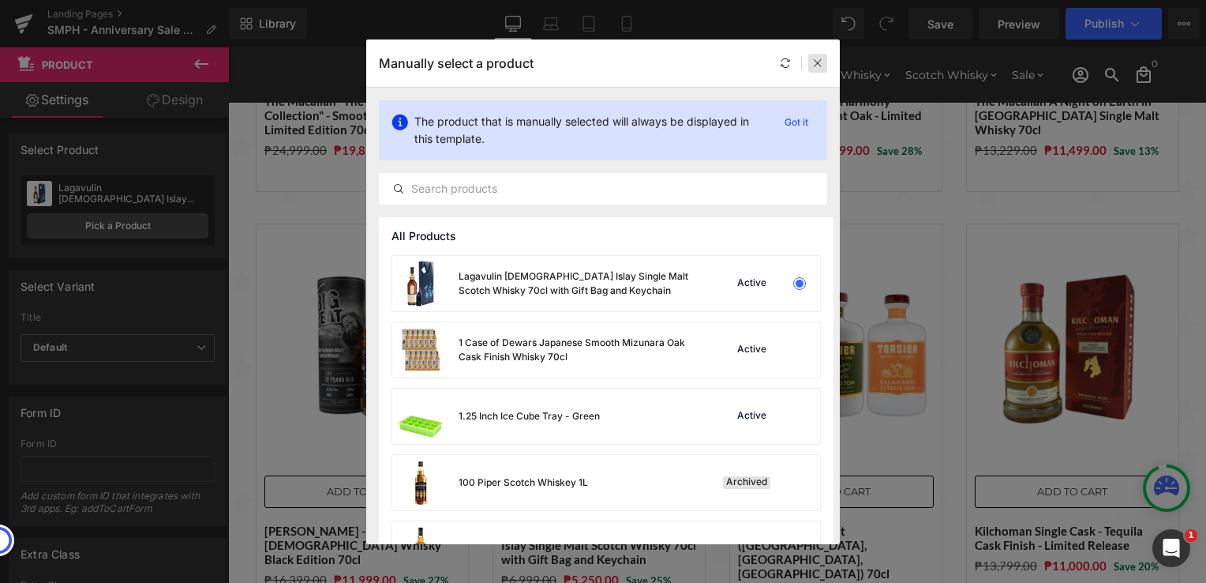
drag, startPoint x: 815, startPoint y: 55, endPoint x: 587, endPoint y: 7, distance: 233.2
click at [815, 55] on div at bounding box center [817, 63] width 19 height 19
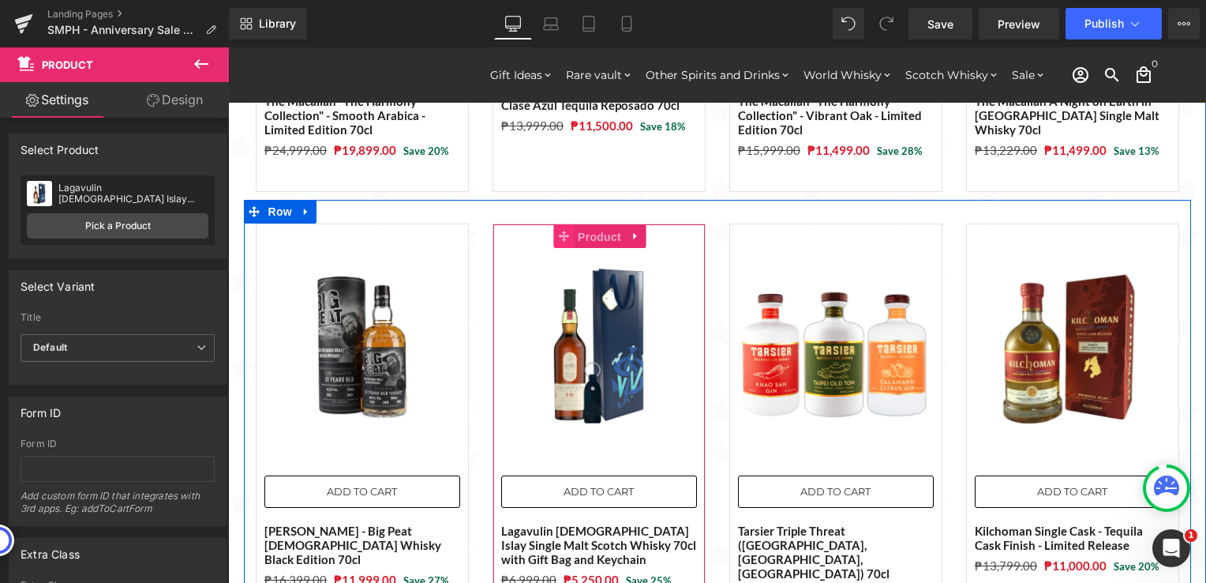
drag, startPoint x: 583, startPoint y: 241, endPoint x: 553, endPoint y: 241, distance: 30.8
click at [583, 241] on span "Product" at bounding box center [599, 237] width 51 height 24
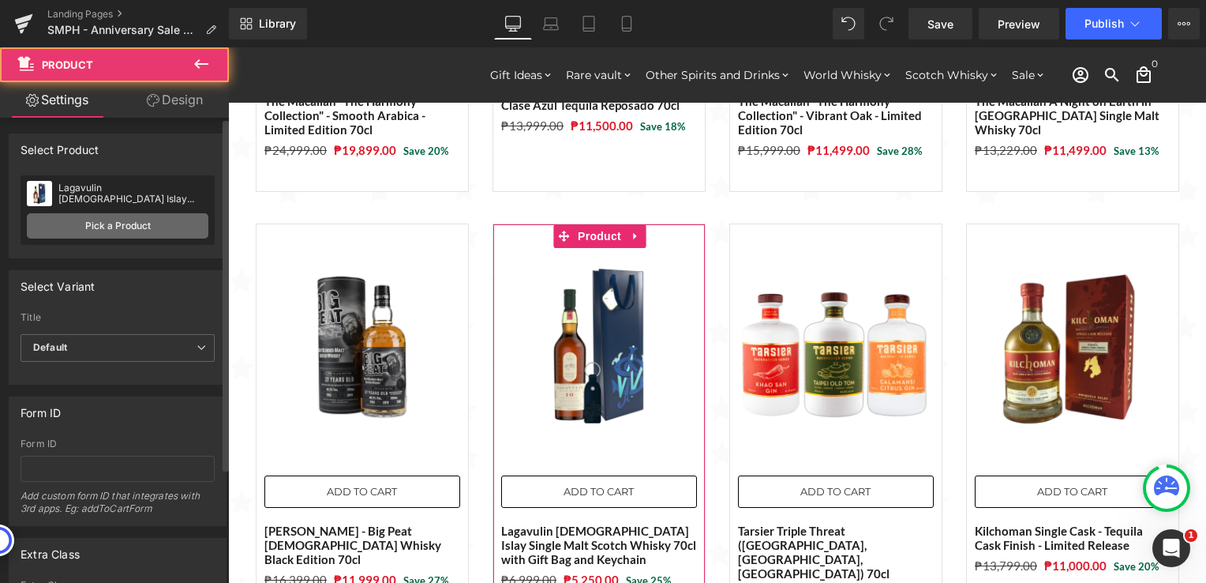
click at [176, 224] on link "Pick a Product" at bounding box center [118, 225] width 182 height 25
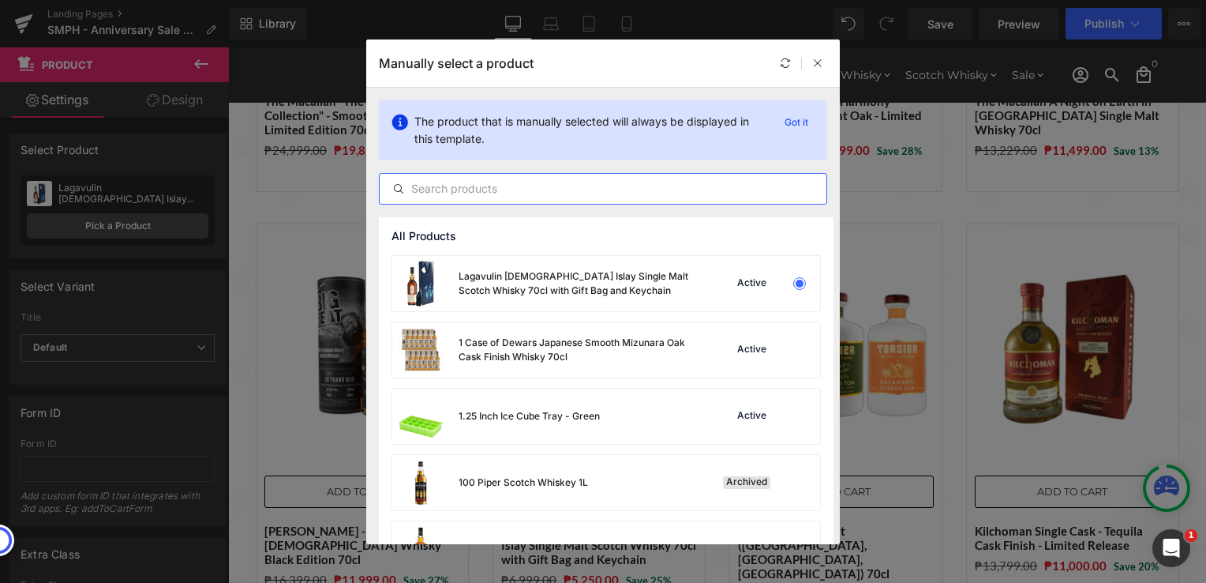
click at [587, 193] on input "text" at bounding box center [603, 188] width 447 height 19
paste input "The Macallan Lumina 3 types of Cask 70cl"
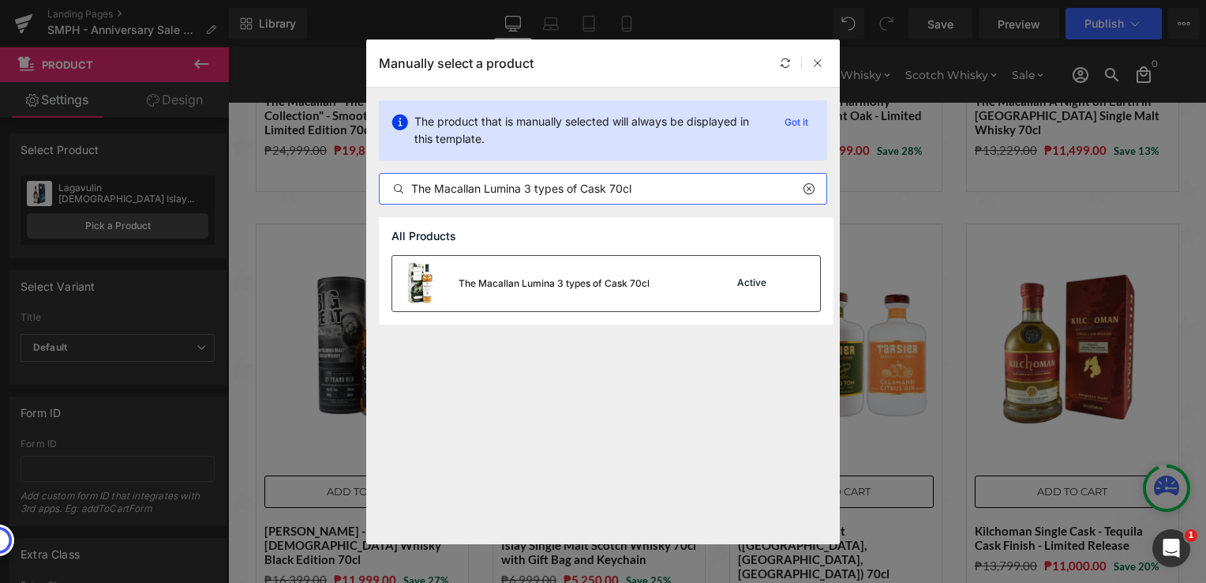
type input "The Macallan Lumina 3 types of Cask 70cl"
click at [489, 289] on div "The Macallan Lumina 3 types of Cask 70cl" at bounding box center [554, 283] width 191 height 14
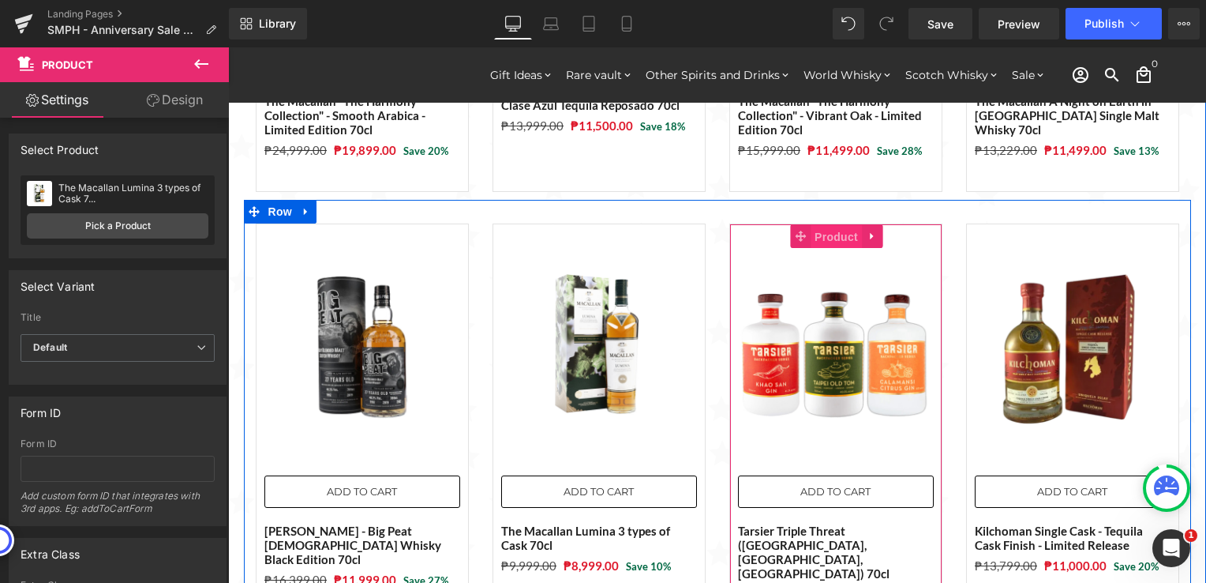
click at [823, 227] on span "Product" at bounding box center [836, 237] width 51 height 24
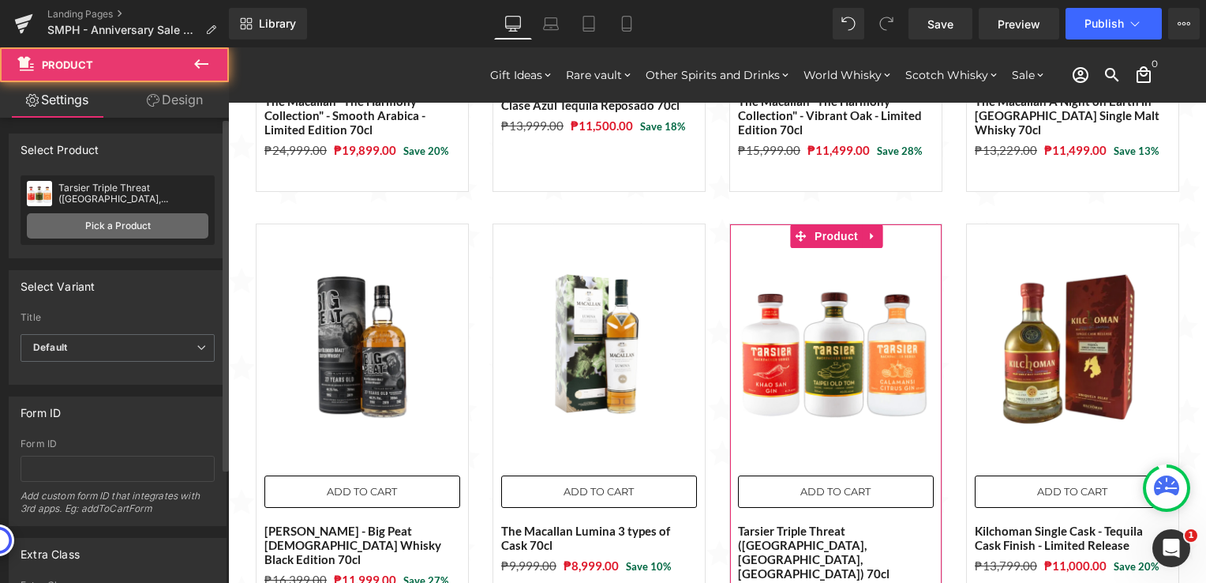
click at [111, 222] on link "Pick a Product" at bounding box center [118, 225] width 182 height 25
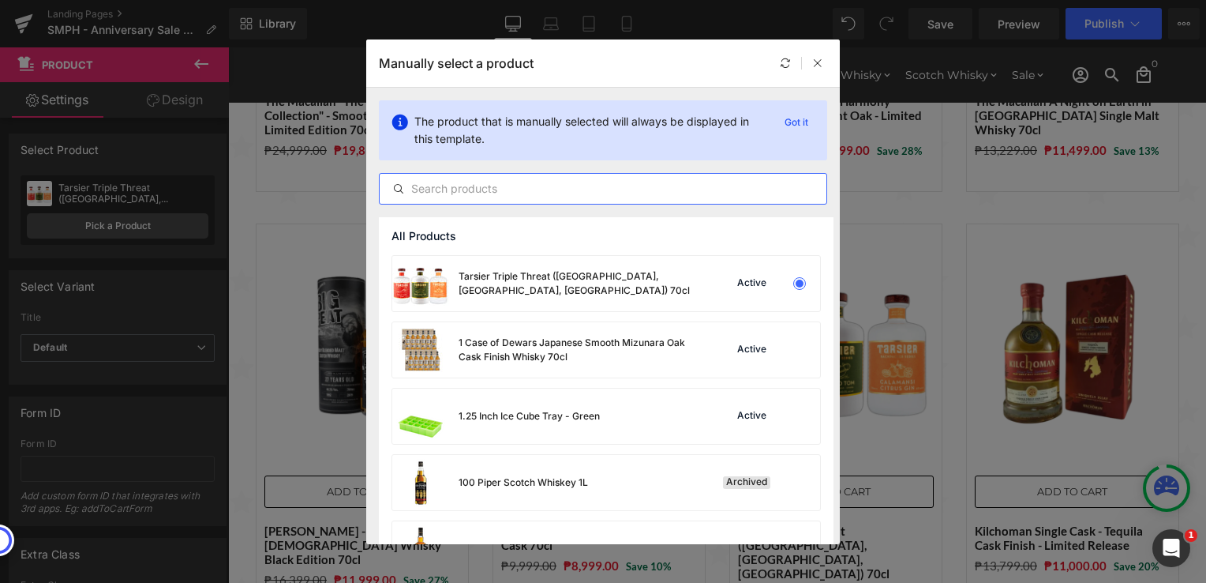
click at [515, 188] on input "text" at bounding box center [603, 188] width 447 height 19
paste input "Lark Chinotto Cask 50cl"
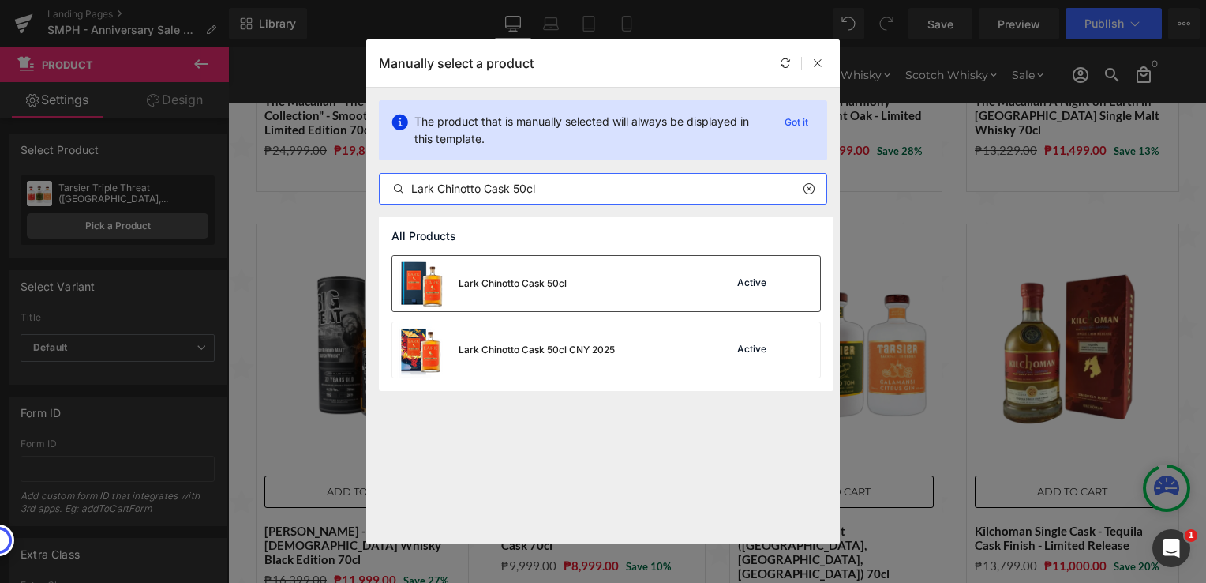
type input "Lark Chinotto Cask 50cl"
click at [523, 298] on div "Lark Chinotto Cask 50cl" at bounding box center [479, 283] width 174 height 55
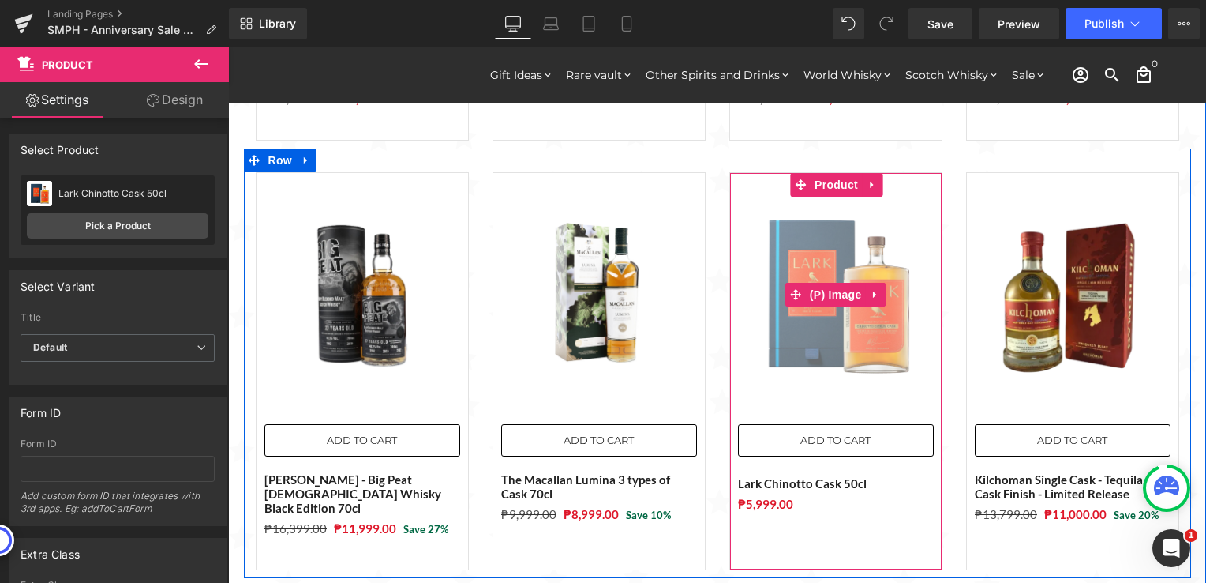
scroll to position [632, 0]
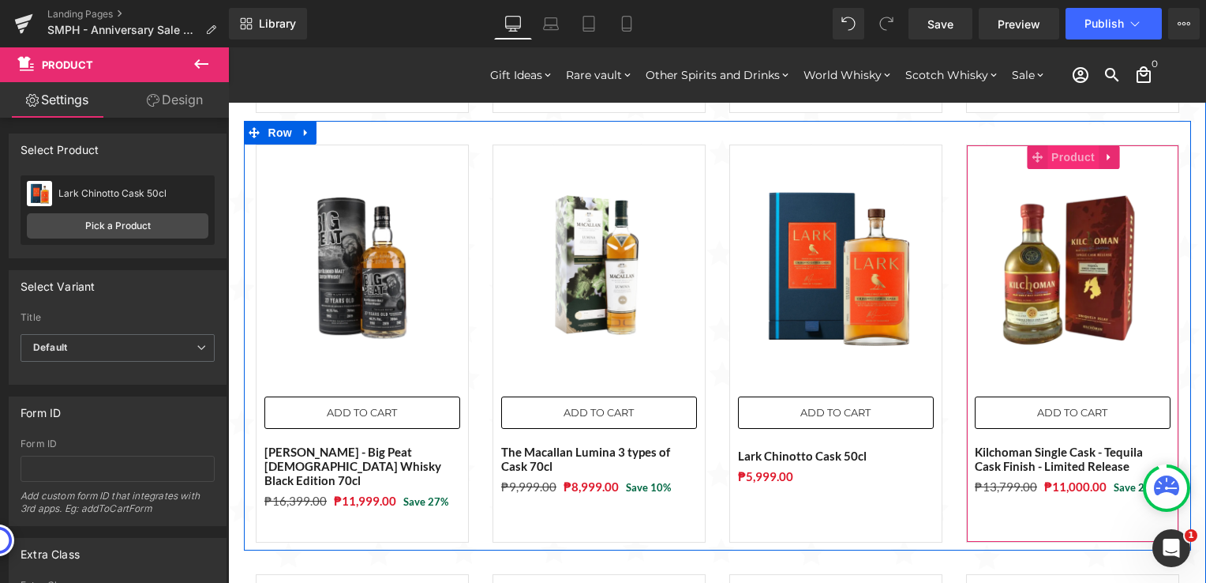
click at [1056, 161] on span "Product" at bounding box center [1073, 157] width 51 height 24
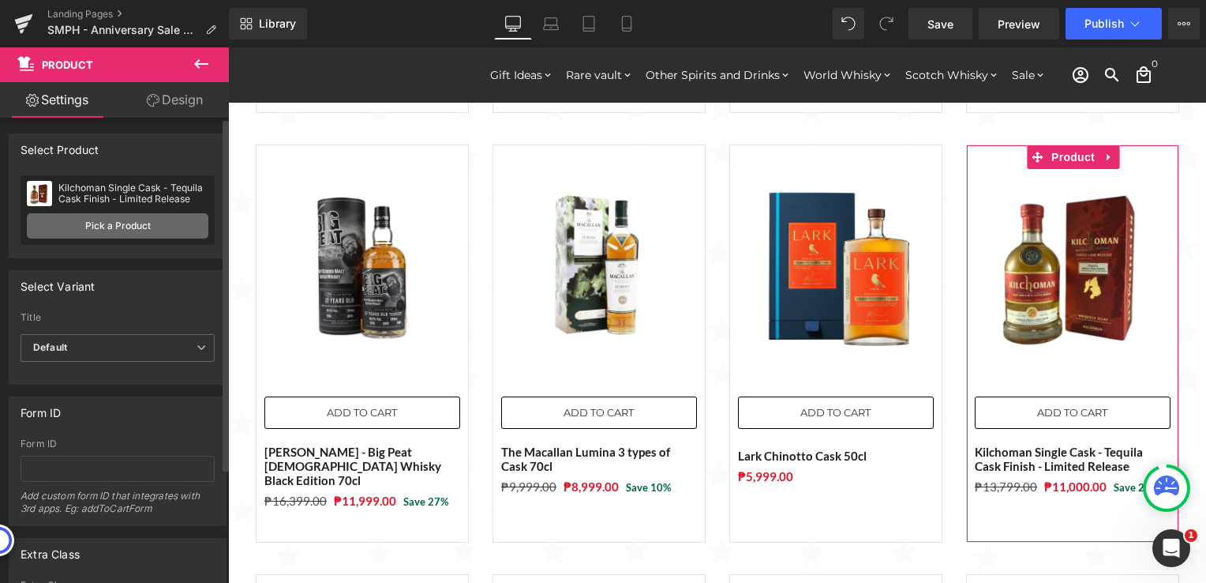
click at [164, 233] on link "Pick a Product" at bounding box center [118, 225] width 182 height 25
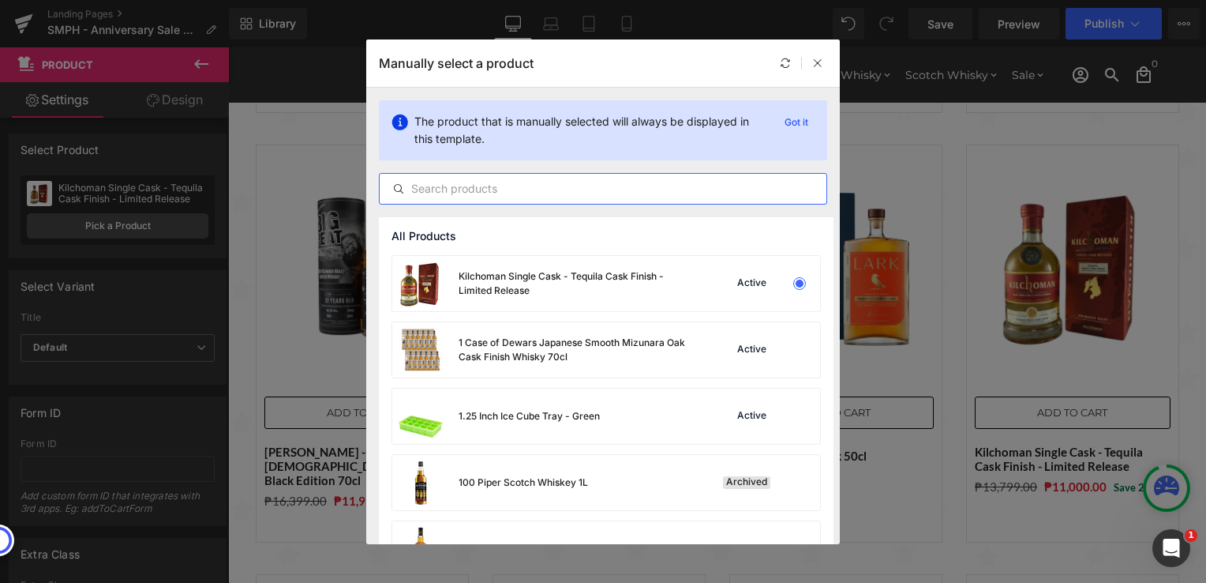
click at [606, 182] on input "text" at bounding box center [603, 188] width 447 height 19
paste input "The Macallan [PERSON_NAME] Oak [DEMOGRAPHIC_DATA] 70cl"
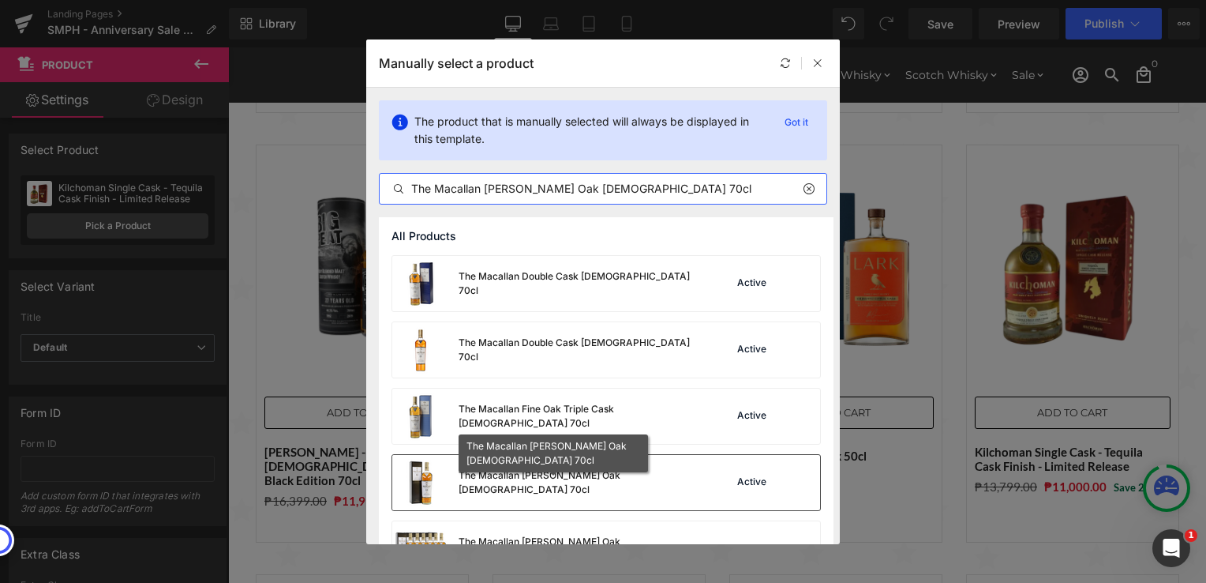
type input "The Macallan [PERSON_NAME] Oak [DEMOGRAPHIC_DATA] 70cl"
click at [632, 484] on div "The Macallan [PERSON_NAME] Oak [DEMOGRAPHIC_DATA] 70cl" at bounding box center [577, 482] width 237 height 28
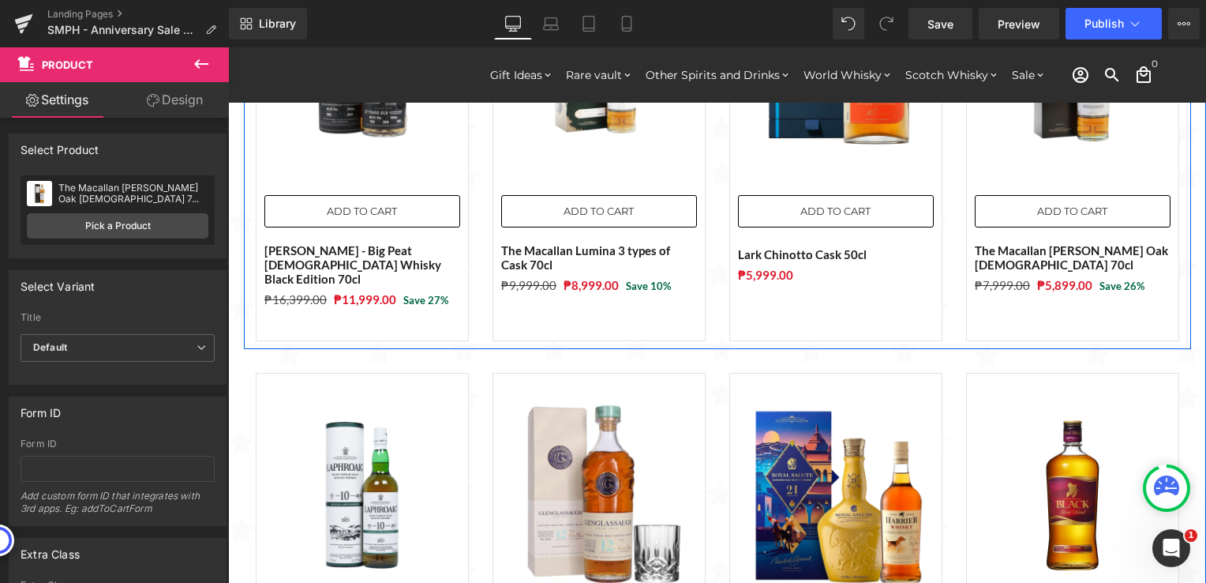
scroll to position [868, 0]
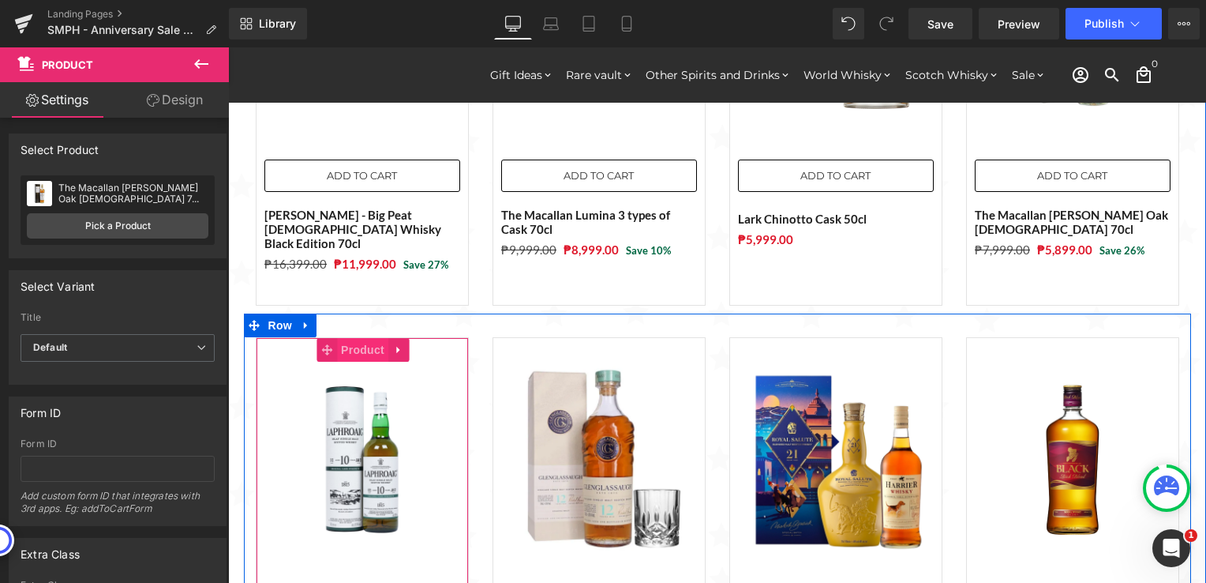
click at [341, 343] on span "Product" at bounding box center [362, 350] width 51 height 24
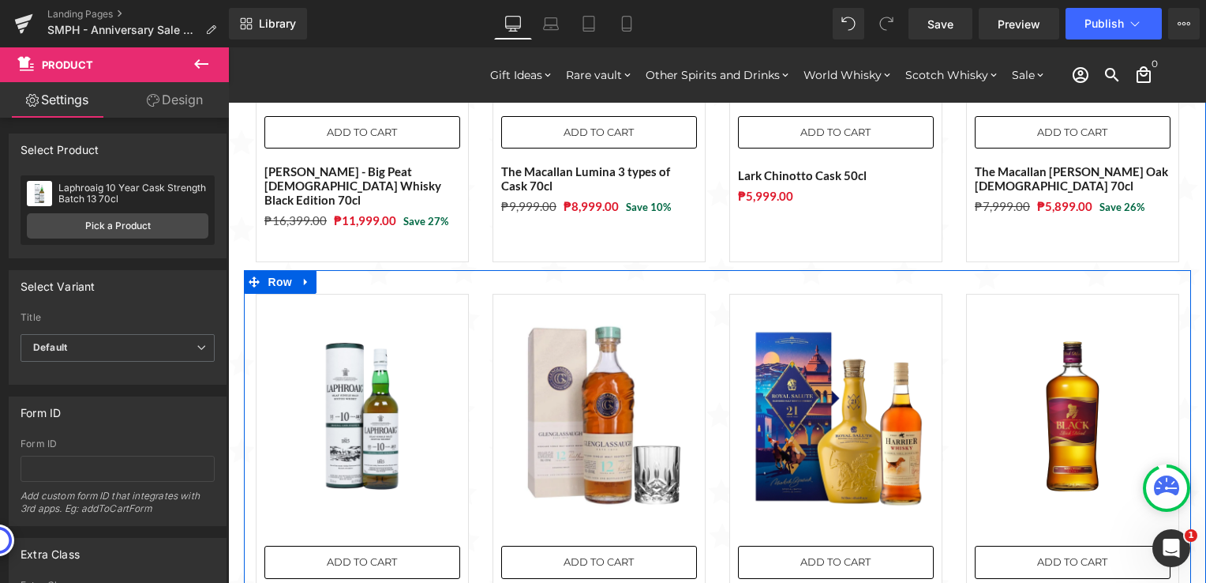
scroll to position [947, 0]
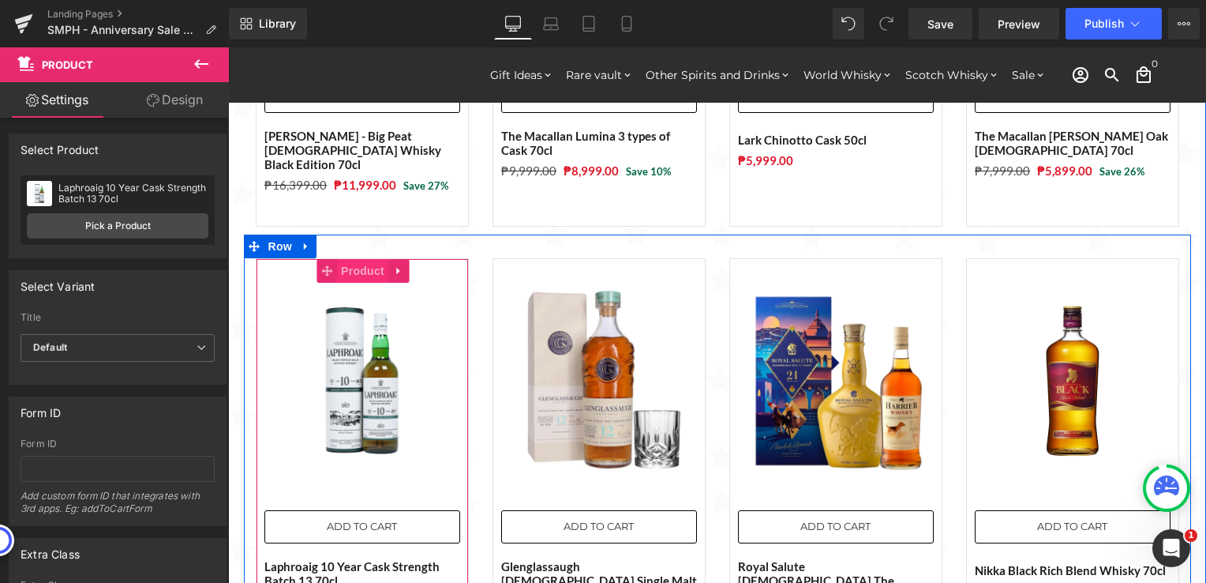
click at [346, 259] on span "Product" at bounding box center [362, 271] width 51 height 24
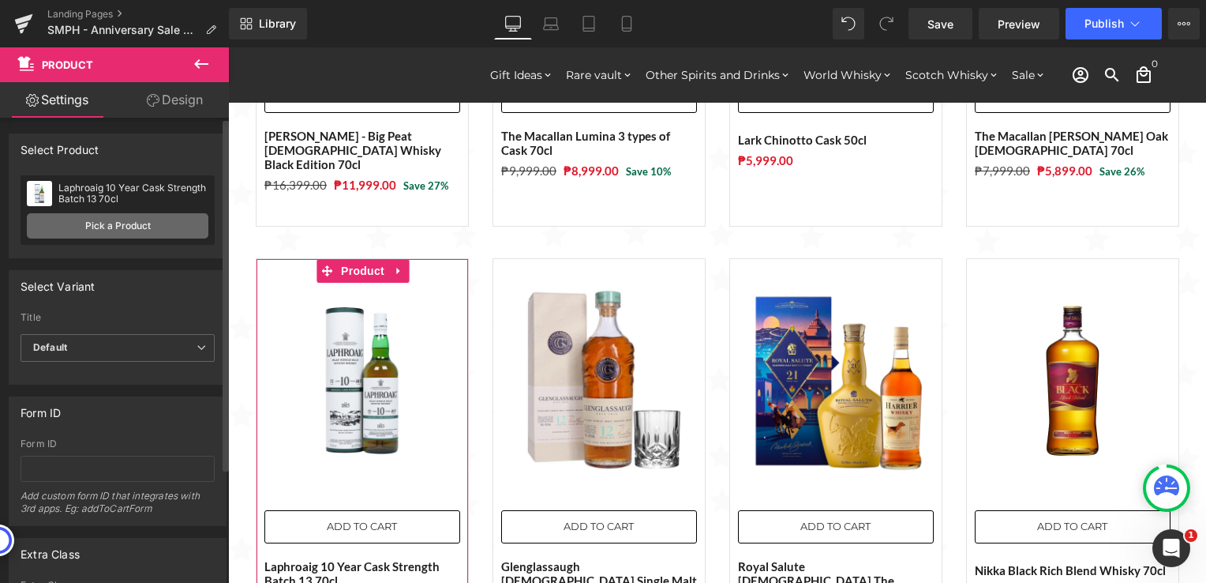
click at [155, 225] on link "Pick a Product" at bounding box center [118, 225] width 182 height 25
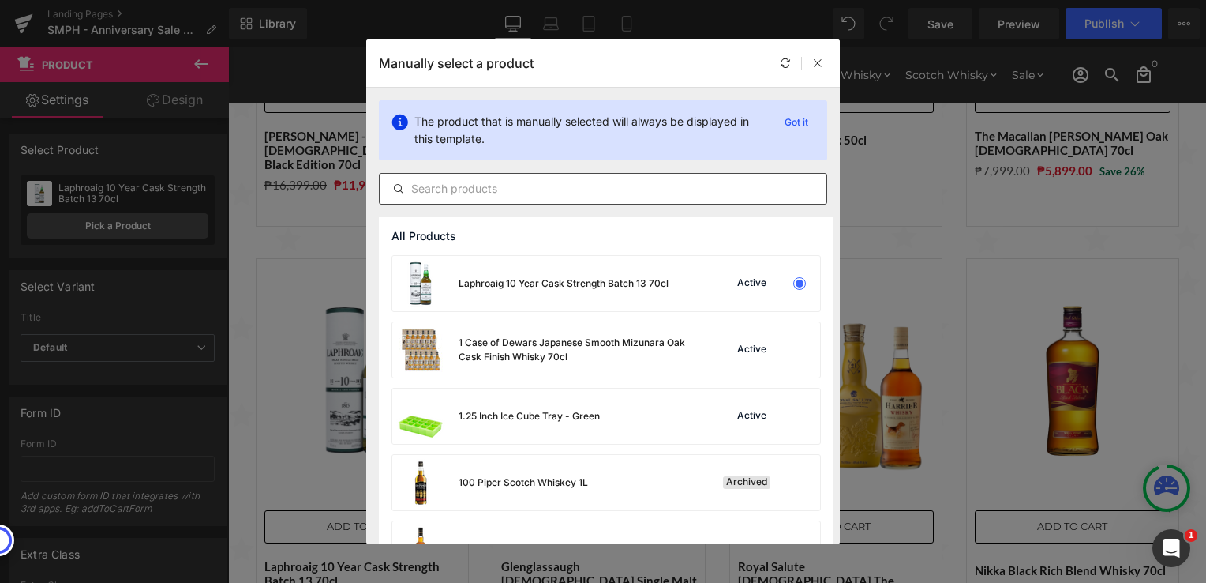
click at [554, 194] on input "text" at bounding box center [603, 188] width 447 height 19
paste input "Blended Grain Scotch Whisky [DEMOGRAPHIC_DATA] (That Botique-y Whisky Company)"
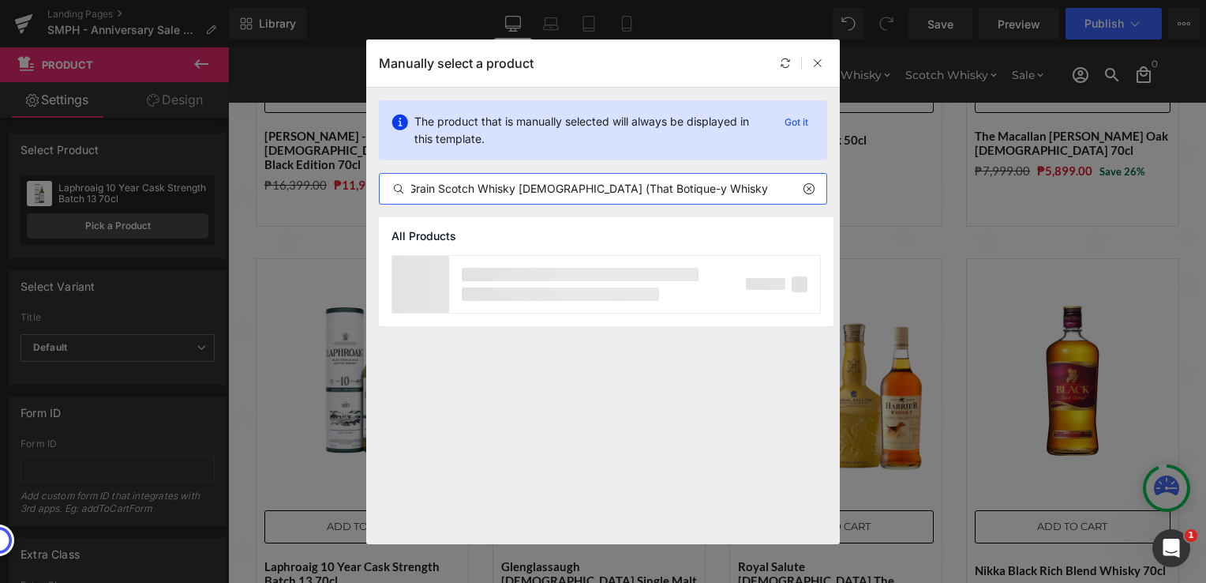
scroll to position [0, 43]
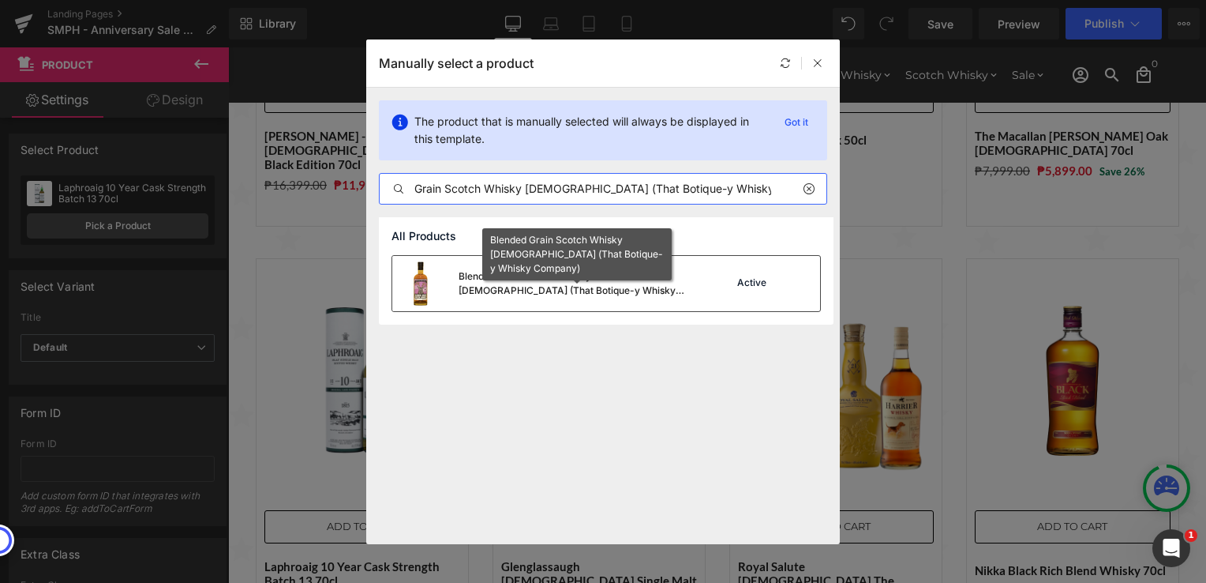
type input "Blended Grain Scotch Whisky [DEMOGRAPHIC_DATA] (That Botique-y Whisky Company)"
click at [579, 278] on div "Blended Grain Scotch Whisky [DEMOGRAPHIC_DATA] (That Botique-y Whisky Company)" at bounding box center [577, 283] width 237 height 28
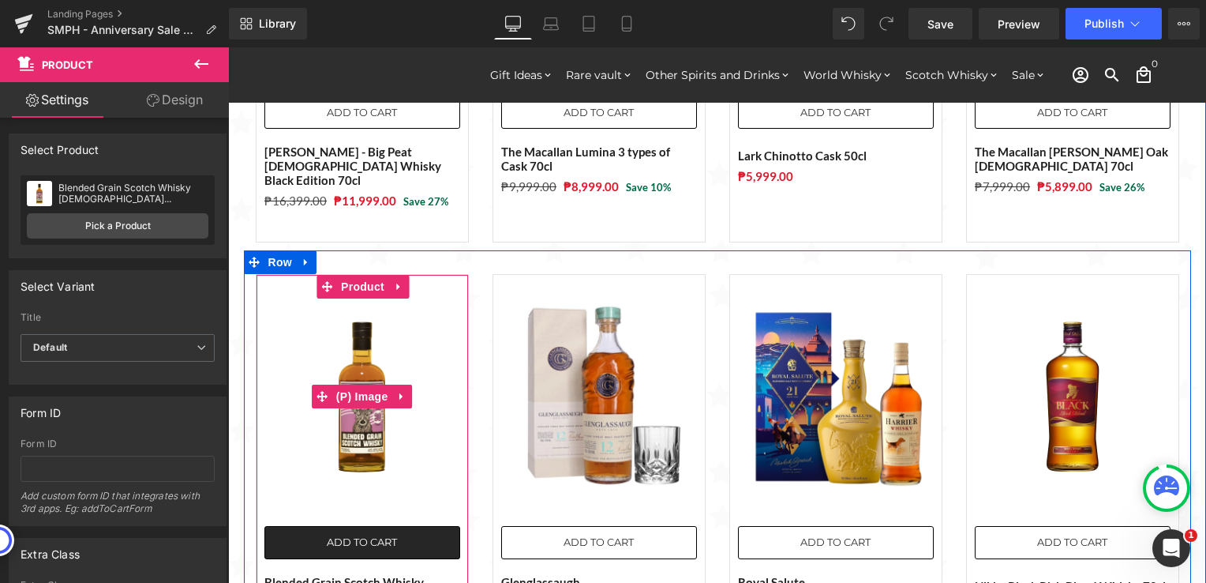
scroll to position [1026, 0]
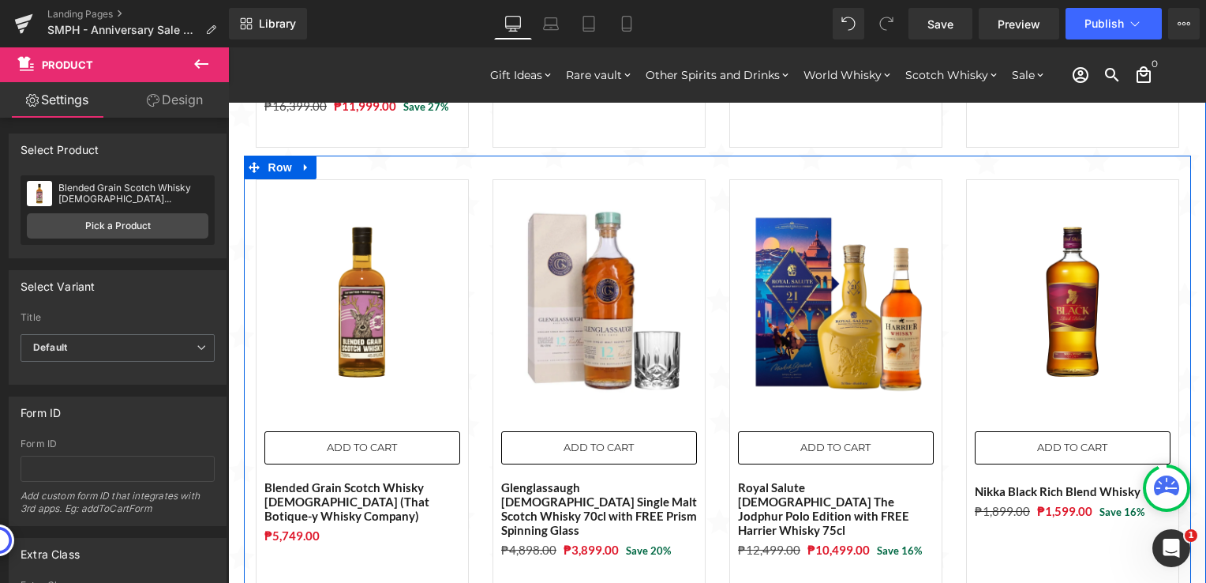
click at [587, 243] on img at bounding box center [599, 302] width 196 height 196
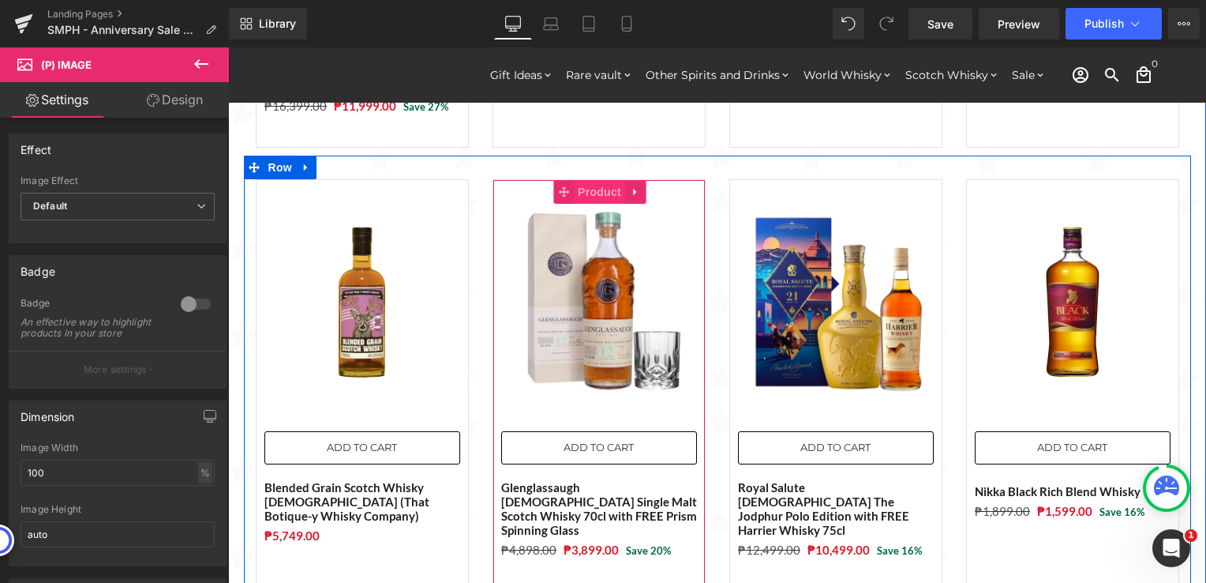
click at [597, 180] on span "Product" at bounding box center [599, 192] width 51 height 24
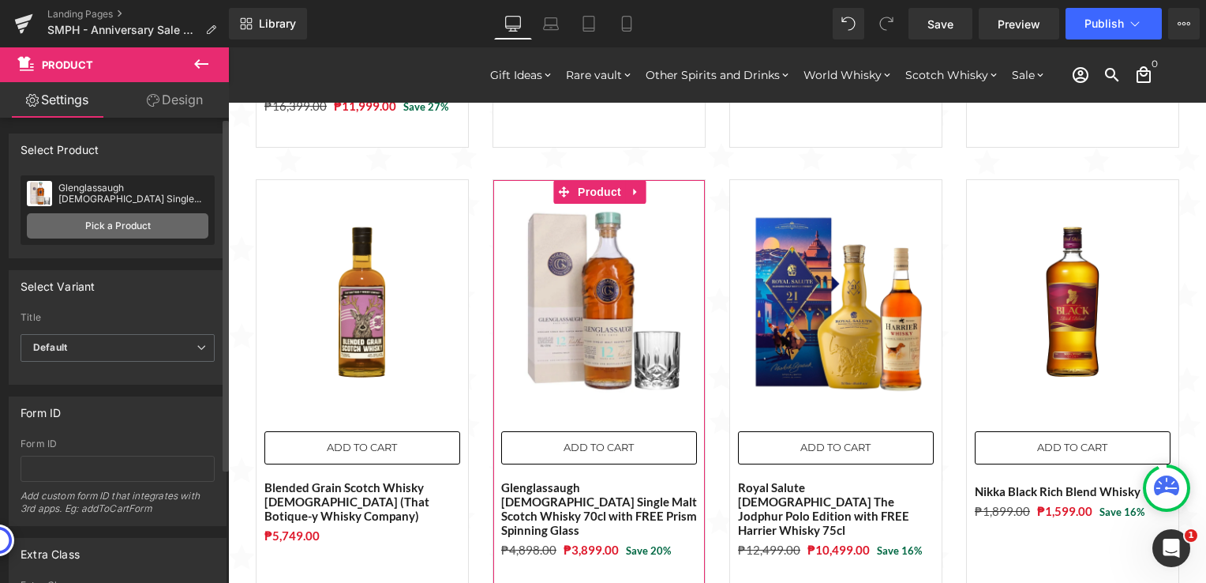
click at [96, 223] on link "Pick a Product" at bounding box center [118, 225] width 182 height 25
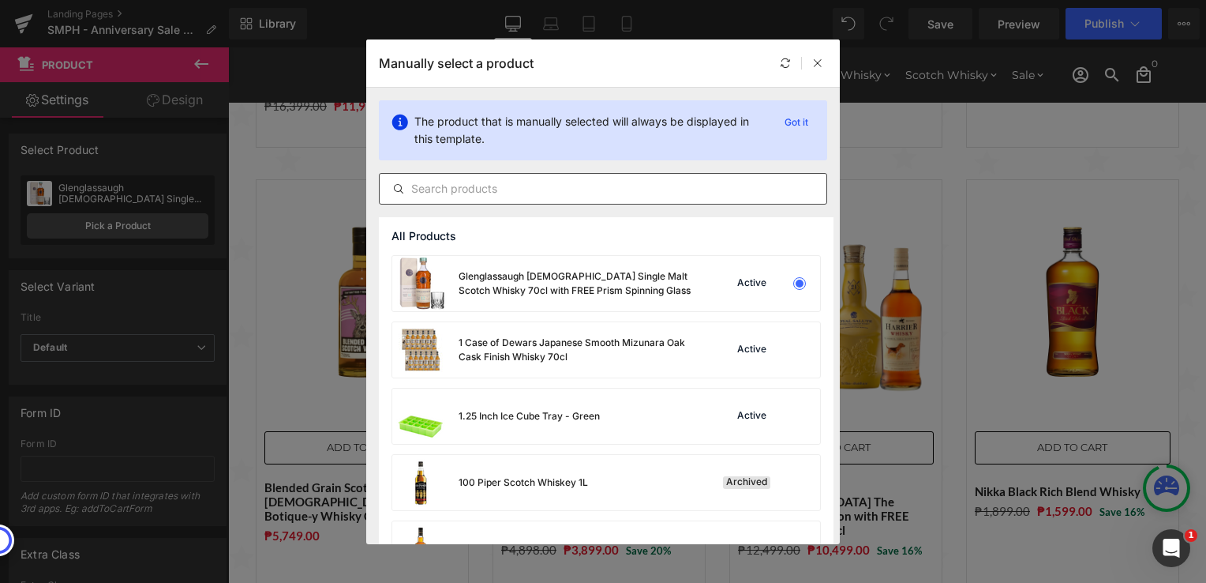
click at [572, 189] on input "text" at bounding box center [603, 188] width 447 height 19
paste input "The Macallan Fine Oak Triple Cask [DEMOGRAPHIC_DATA] 70cl"
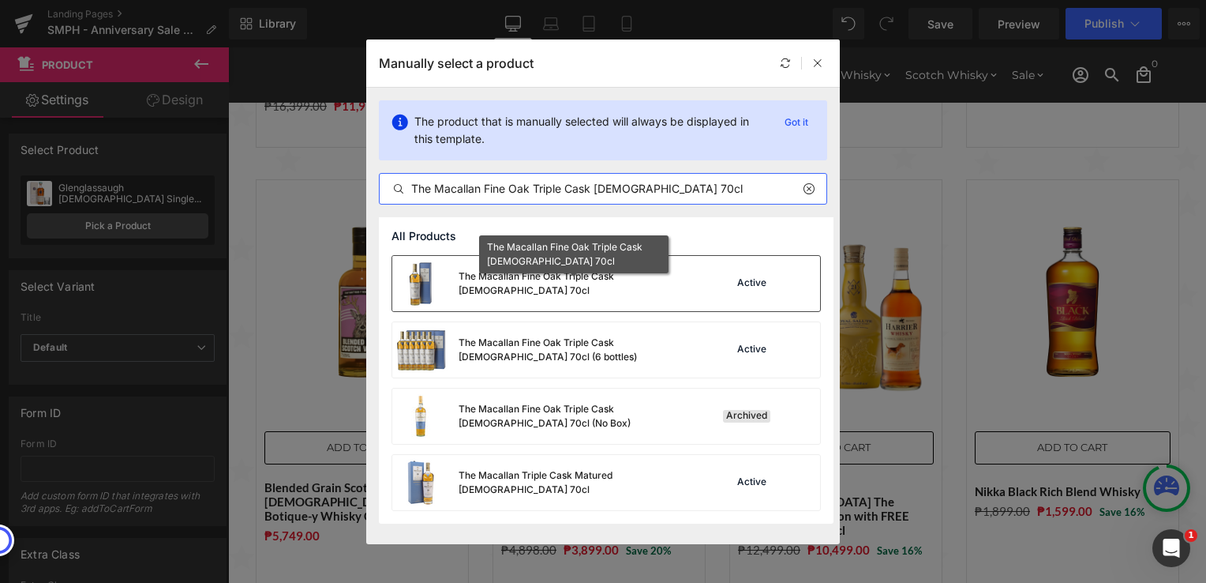
type input "The Macallan Fine Oak Triple Cask [DEMOGRAPHIC_DATA] 70cl"
click at [637, 284] on div "The Macallan Fine Oak Triple Cask [DEMOGRAPHIC_DATA] 70cl" at bounding box center [577, 283] width 237 height 28
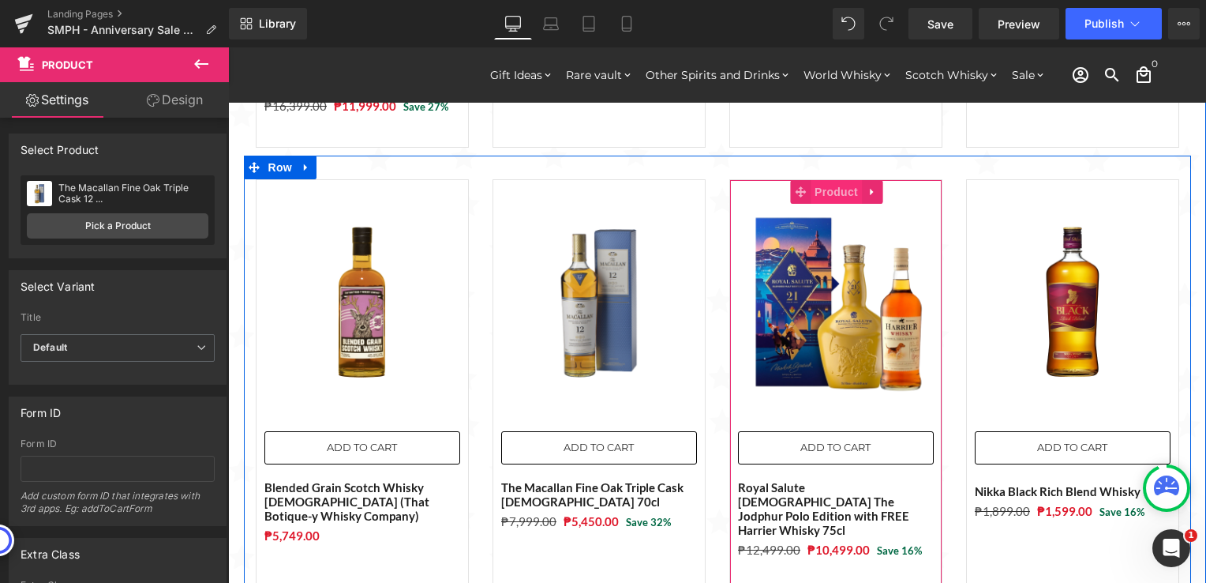
click at [823, 180] on span "Product" at bounding box center [836, 192] width 51 height 24
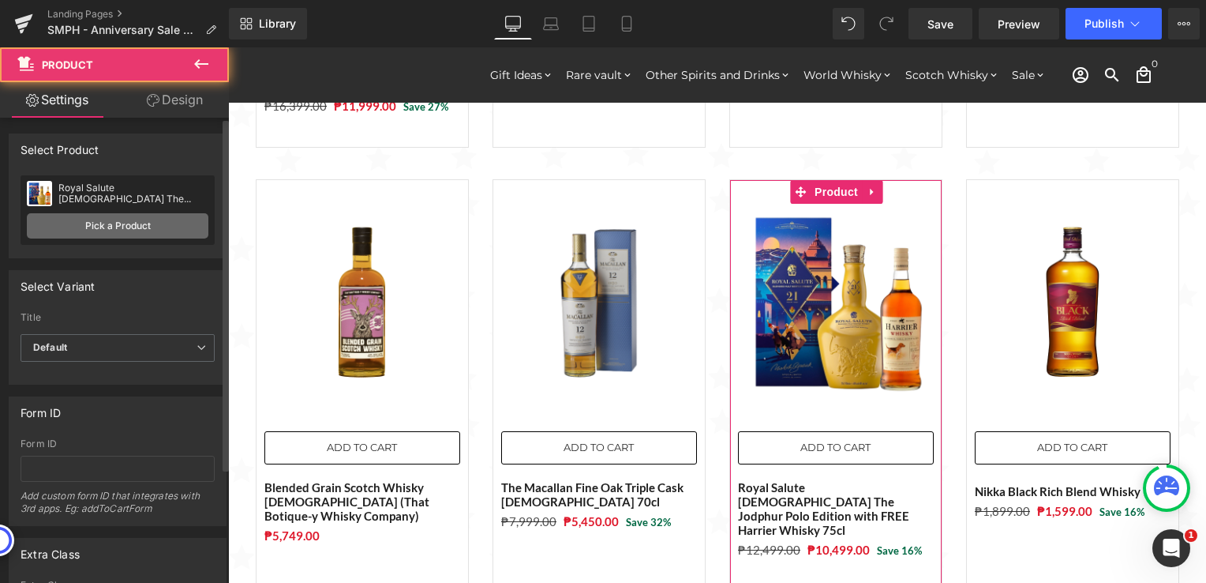
click at [90, 224] on link "Pick a Product" at bounding box center [118, 225] width 182 height 25
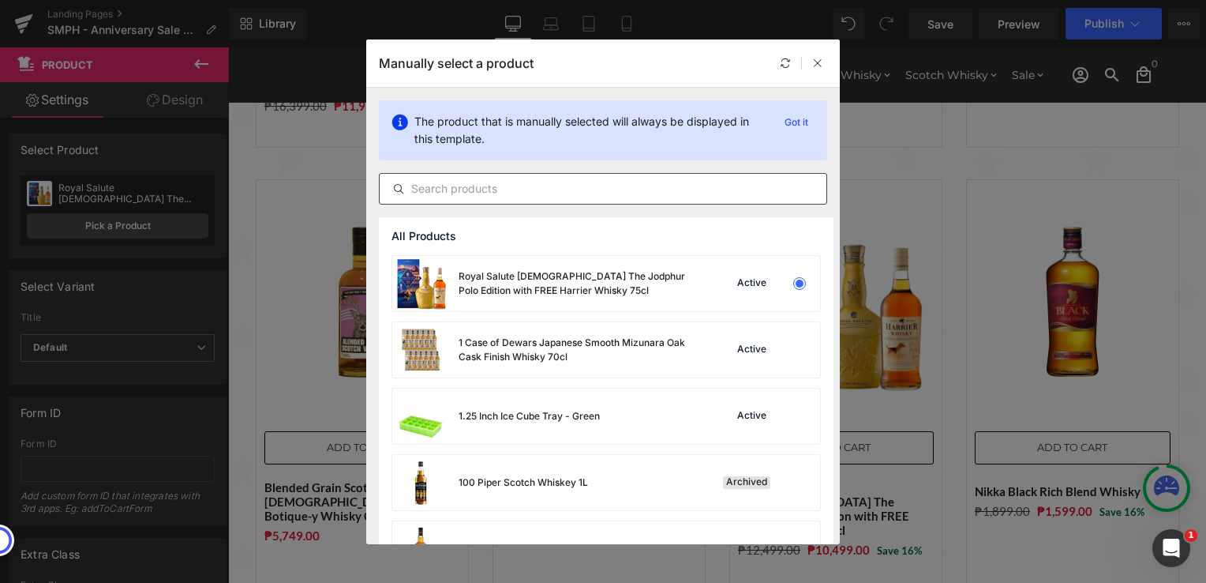
click at [576, 192] on input "text" at bounding box center [603, 188] width 447 height 19
paste input "The Macallan Double Cask [DEMOGRAPHIC_DATA] 70cl"
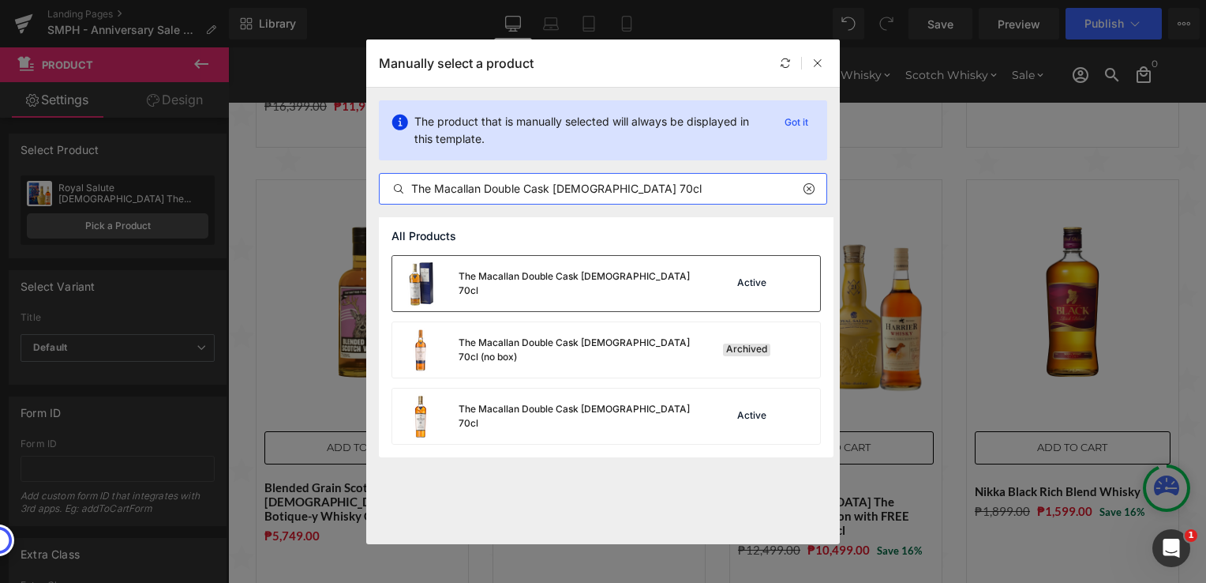
type input "The Macallan Double Cask [DEMOGRAPHIC_DATA] 70cl"
click at [581, 274] on div "The Macallan Double Cask [DEMOGRAPHIC_DATA] 70cl" at bounding box center [543, 283] width 303 height 55
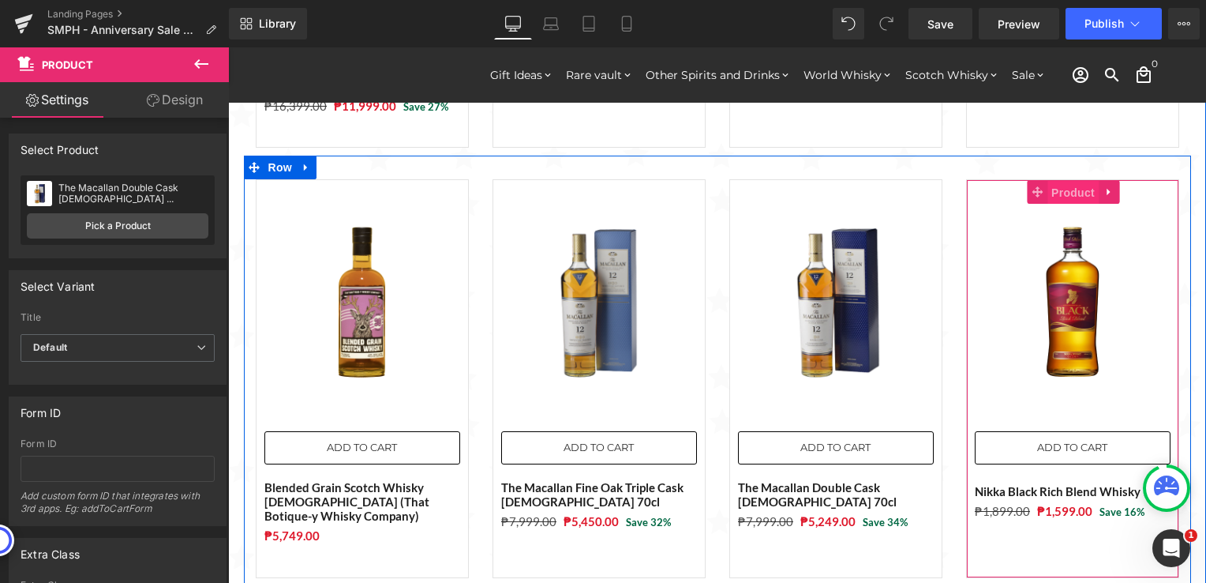
click at [1072, 182] on span "Product" at bounding box center [1073, 193] width 51 height 24
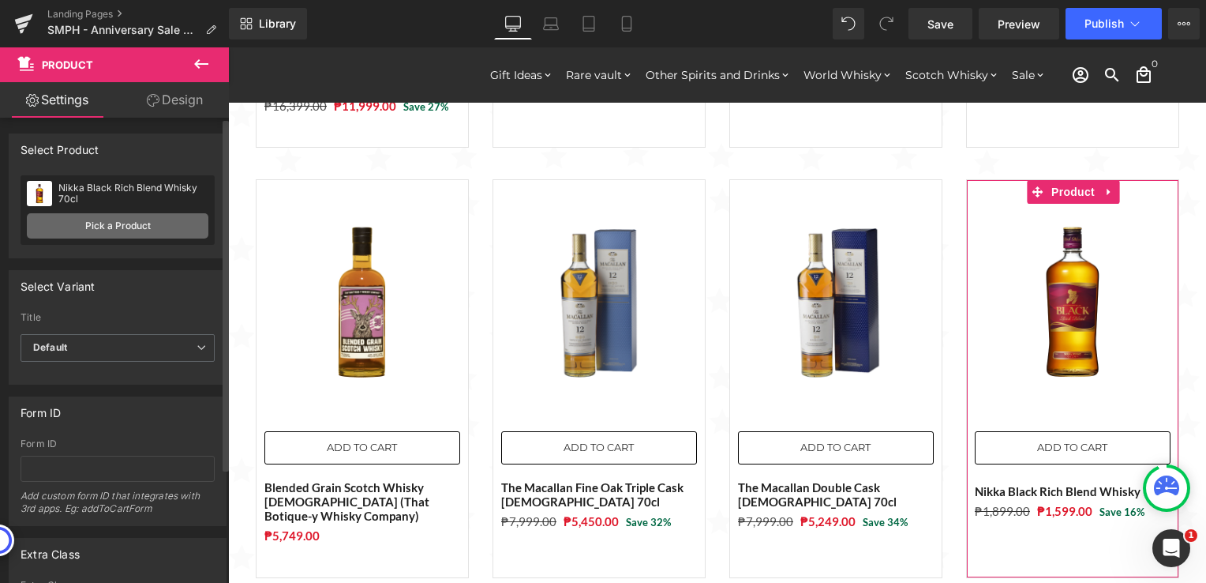
click at [126, 225] on link "Pick a Product" at bounding box center [118, 225] width 182 height 25
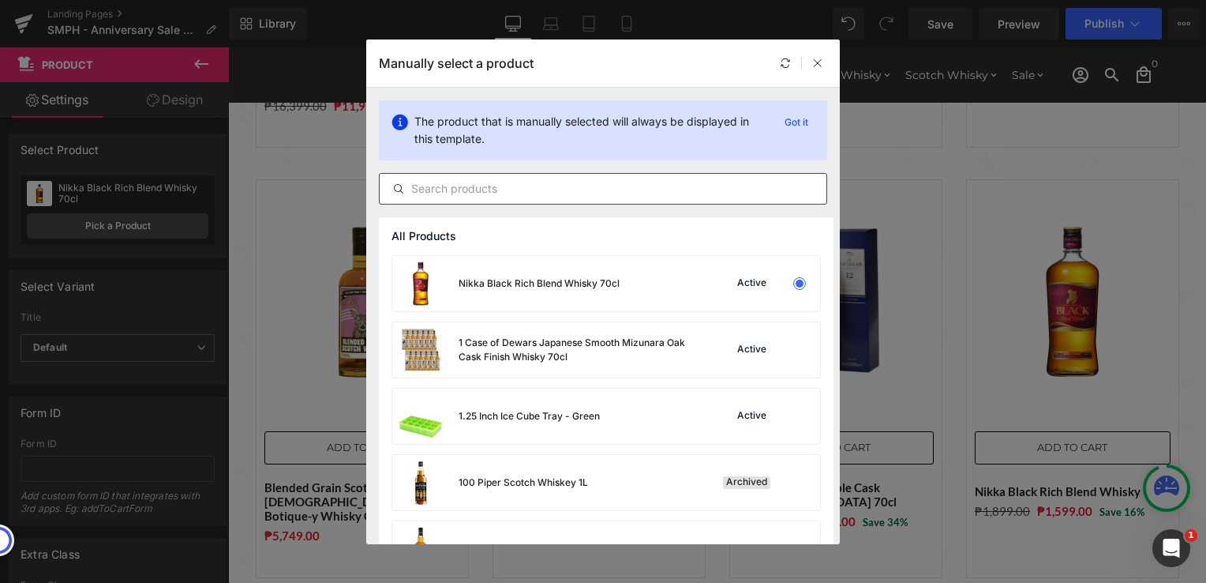
click at [638, 194] on input "text" at bounding box center [603, 188] width 447 height 19
paste input "Glendronach Portwood Finish 70cl"
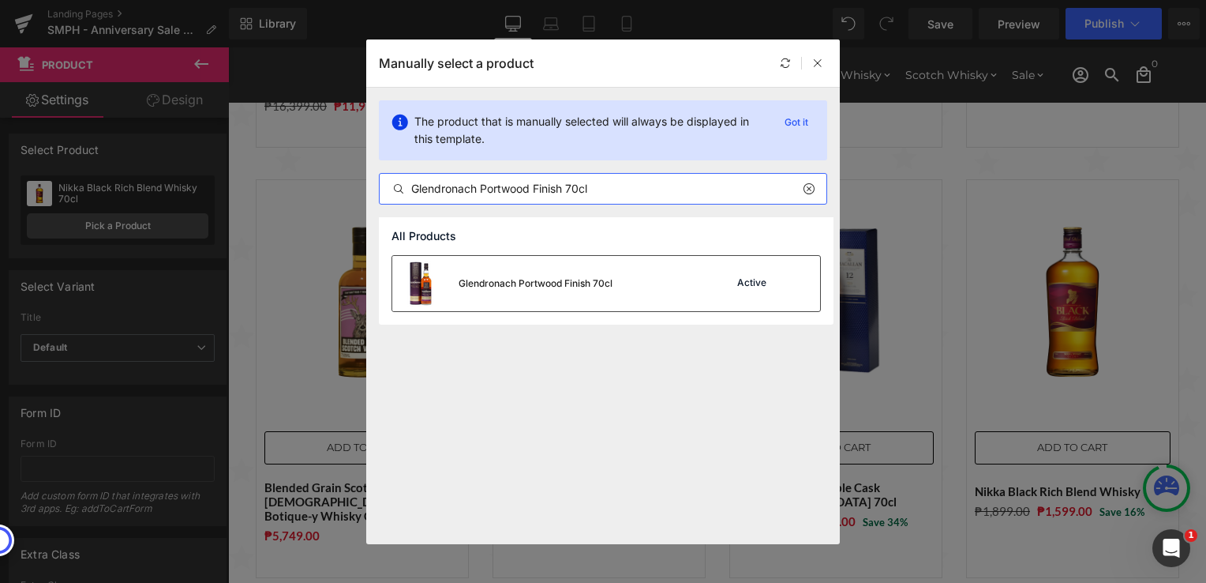
type input "Glendronach Portwood Finish 70cl"
click at [521, 290] on div "Glendronach Portwood Finish 70cl" at bounding box center [502, 283] width 220 height 55
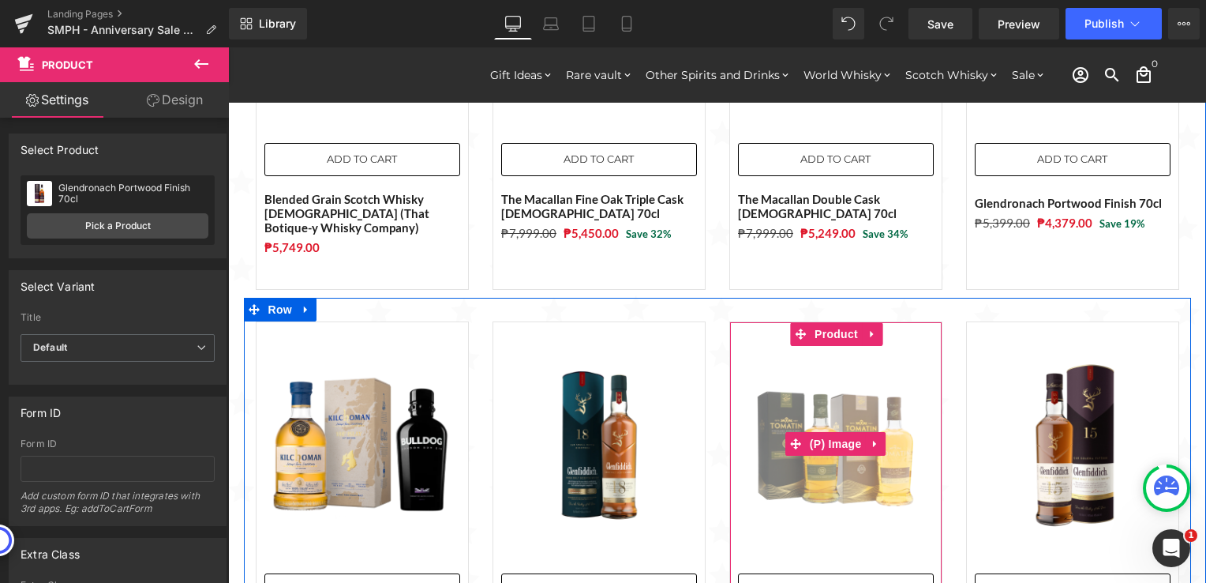
scroll to position [1342, 0]
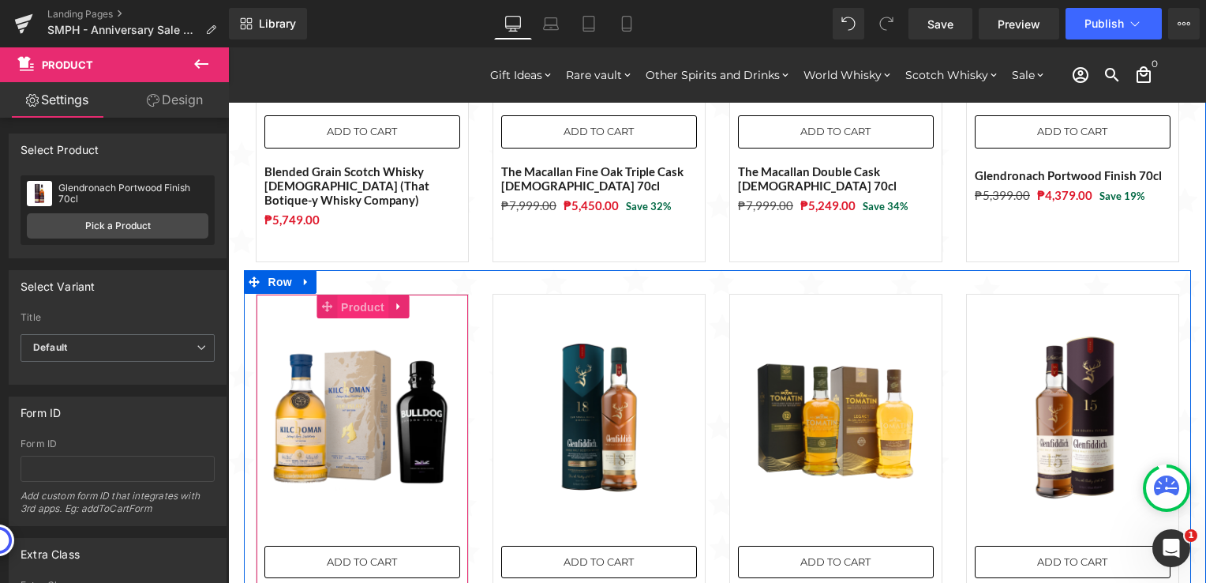
click at [350, 295] on span "Product" at bounding box center [362, 307] width 51 height 24
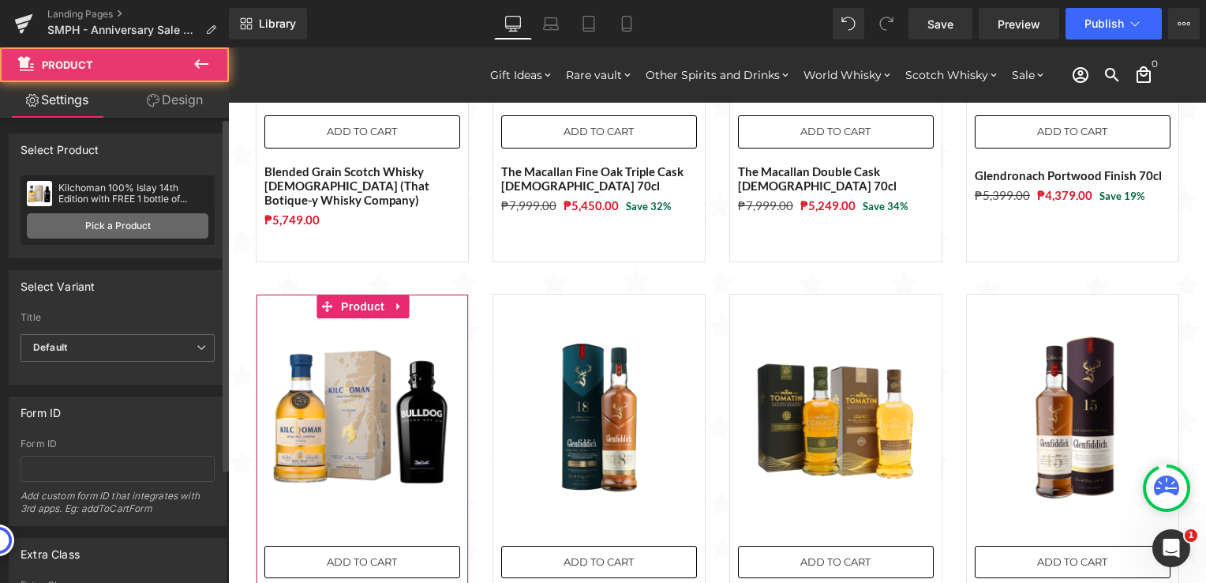
click at [180, 229] on link "Pick a Product" at bounding box center [118, 225] width 182 height 25
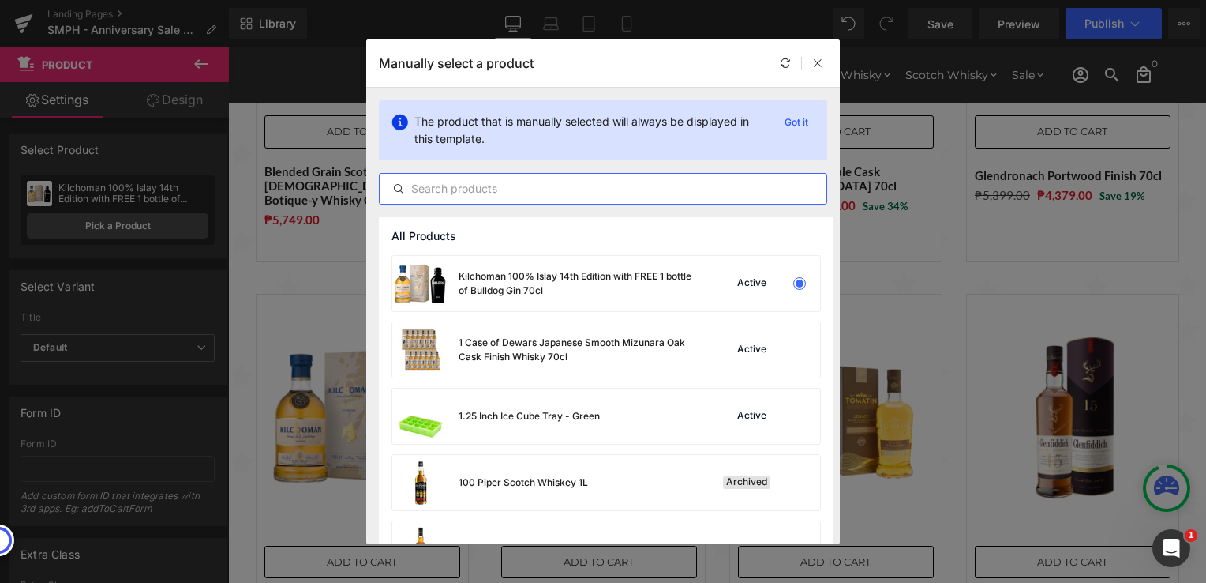
click at [515, 189] on input "text" at bounding box center [603, 188] width 447 height 19
paste input "The Big Peat [GEOGRAPHIC_DATA] [GEOGRAPHIC_DATA] Edition 70cl"
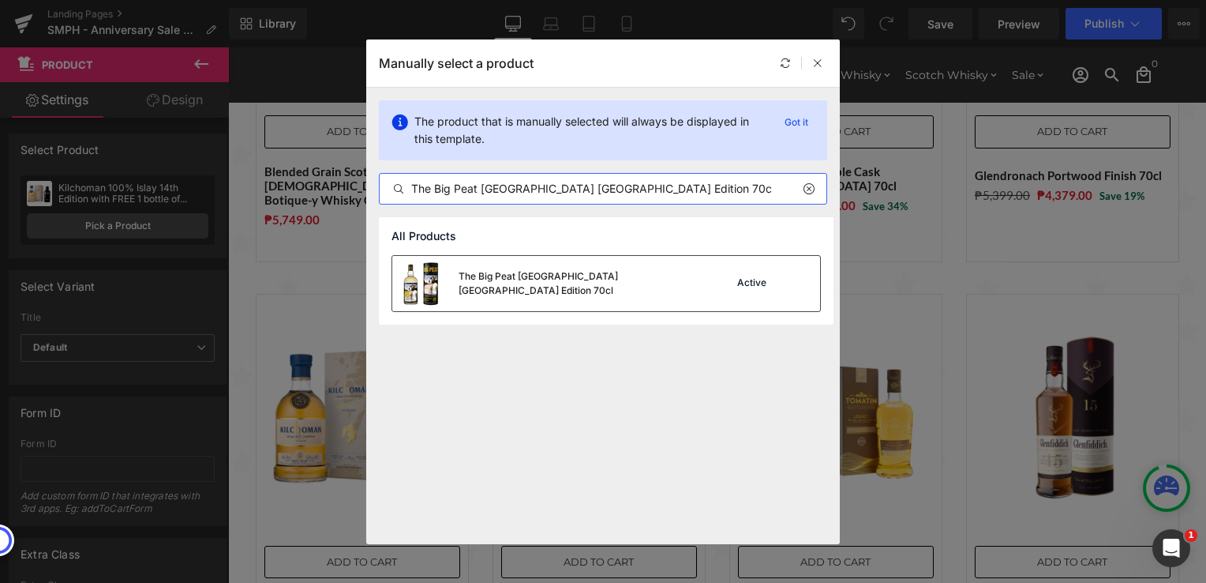
type input "The Big Peat [GEOGRAPHIC_DATA] [GEOGRAPHIC_DATA] Edition 70cl"
click at [564, 284] on div "The Big Peat [GEOGRAPHIC_DATA] [GEOGRAPHIC_DATA] Edition 70cl" at bounding box center [577, 283] width 237 height 28
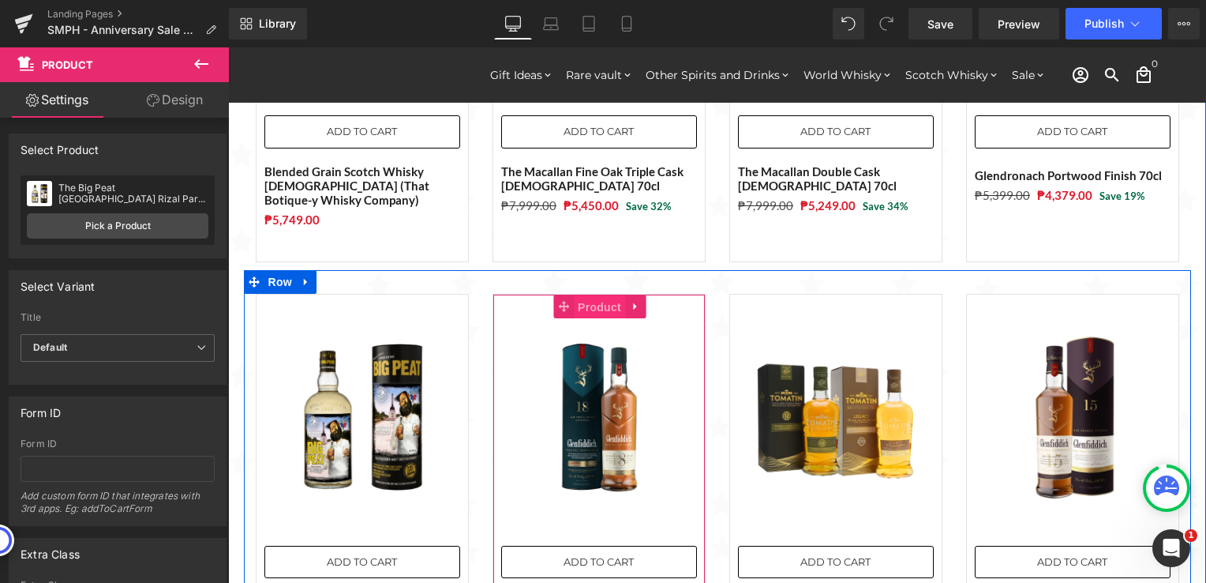
click at [591, 295] on span "Product" at bounding box center [599, 307] width 51 height 24
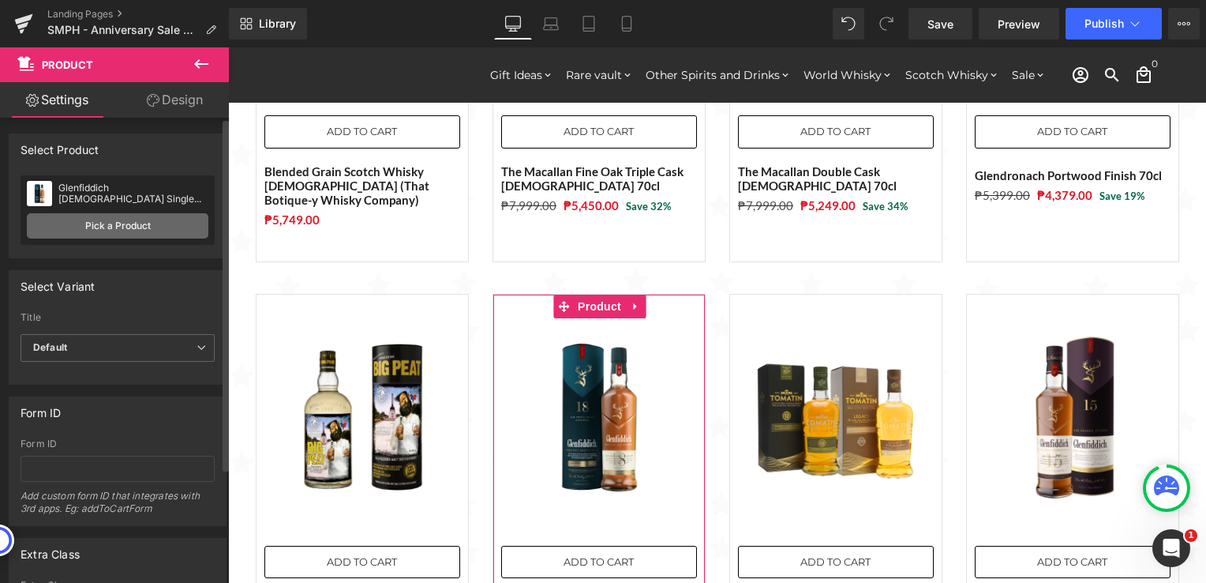
click at [153, 226] on link "Pick a Product" at bounding box center [118, 225] width 182 height 25
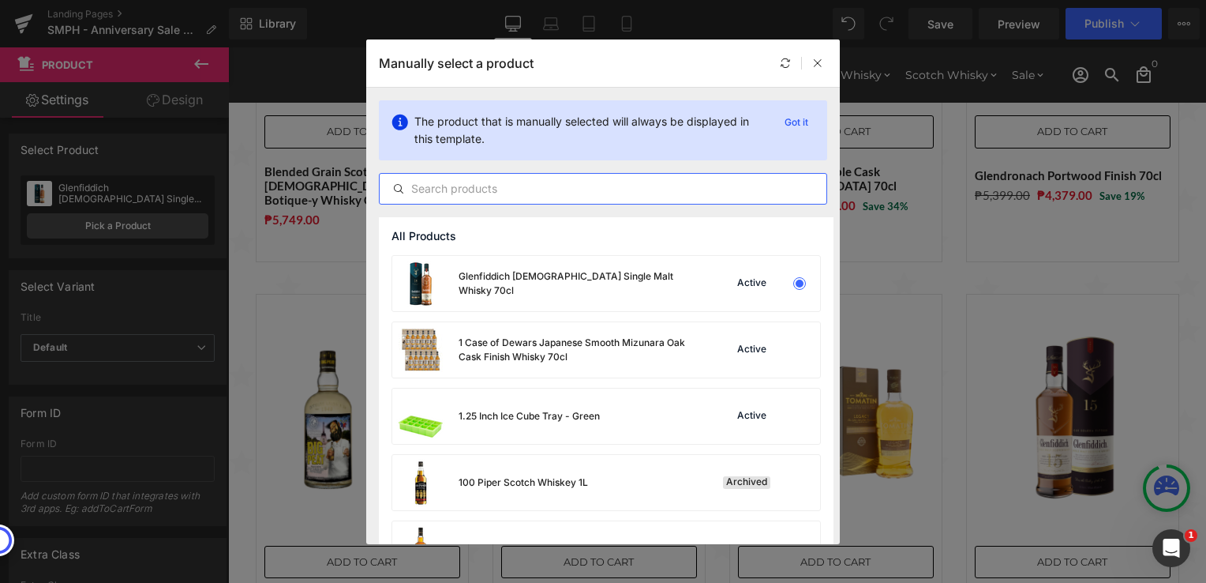
click at [491, 191] on input "text" at bounding box center [603, 188] width 447 height 19
paste input "The Big Peat Manila Intramuros Edition"
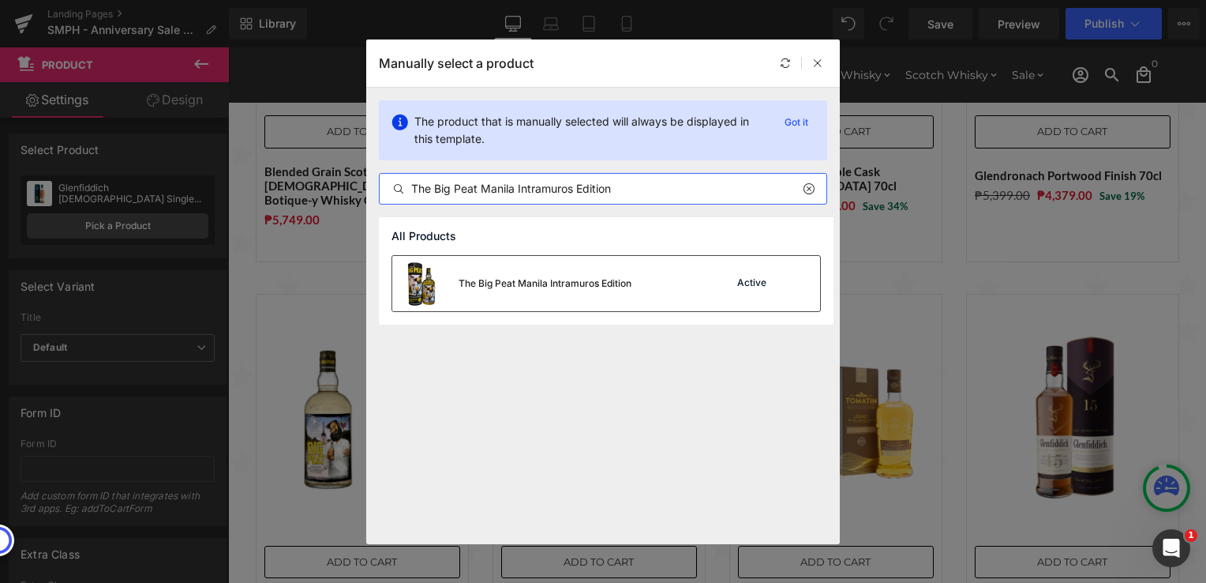
type input "The Big Peat Manila Intramuros Edition"
click at [587, 283] on div "The Big Peat Manila Intramuros Edition" at bounding box center [545, 283] width 173 height 14
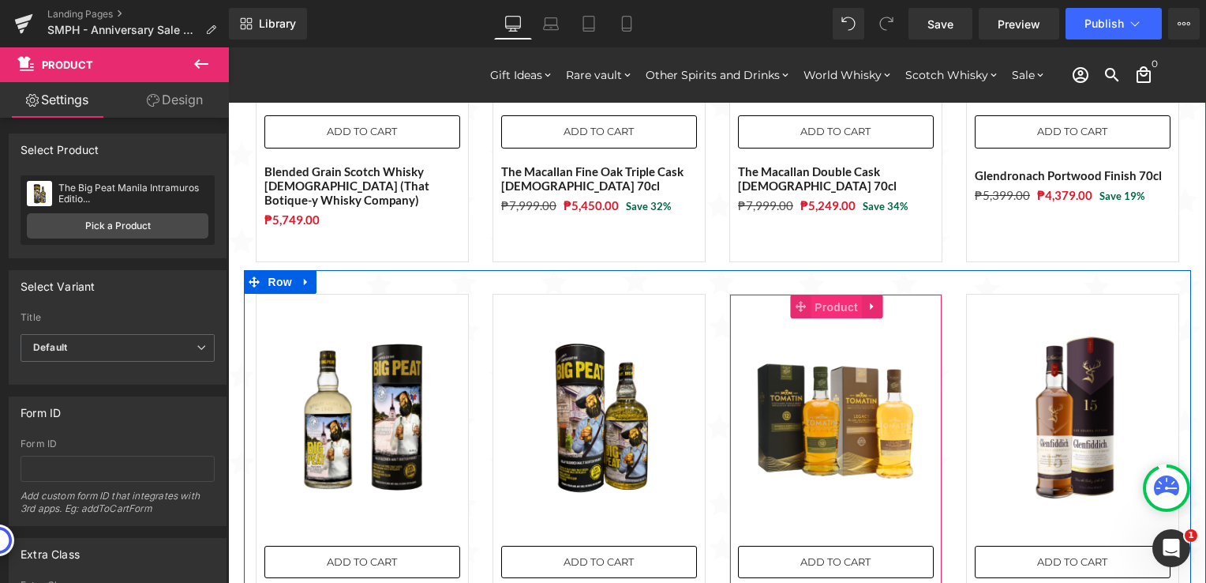
click at [831, 295] on span "Product" at bounding box center [836, 307] width 51 height 24
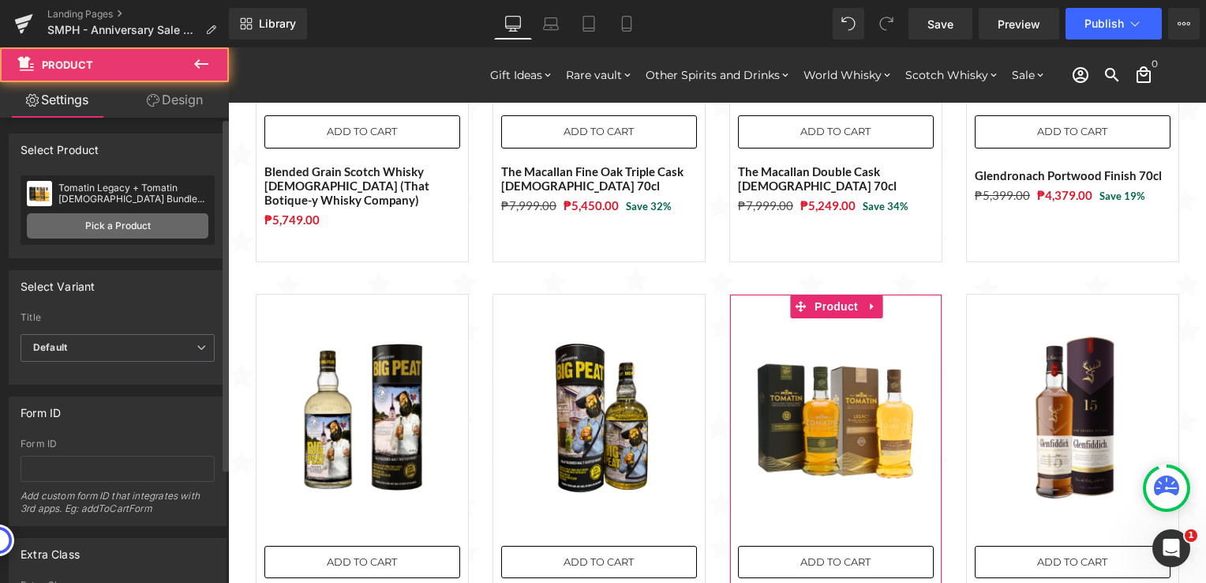
click at [110, 224] on link "Pick a Product" at bounding box center [118, 225] width 182 height 25
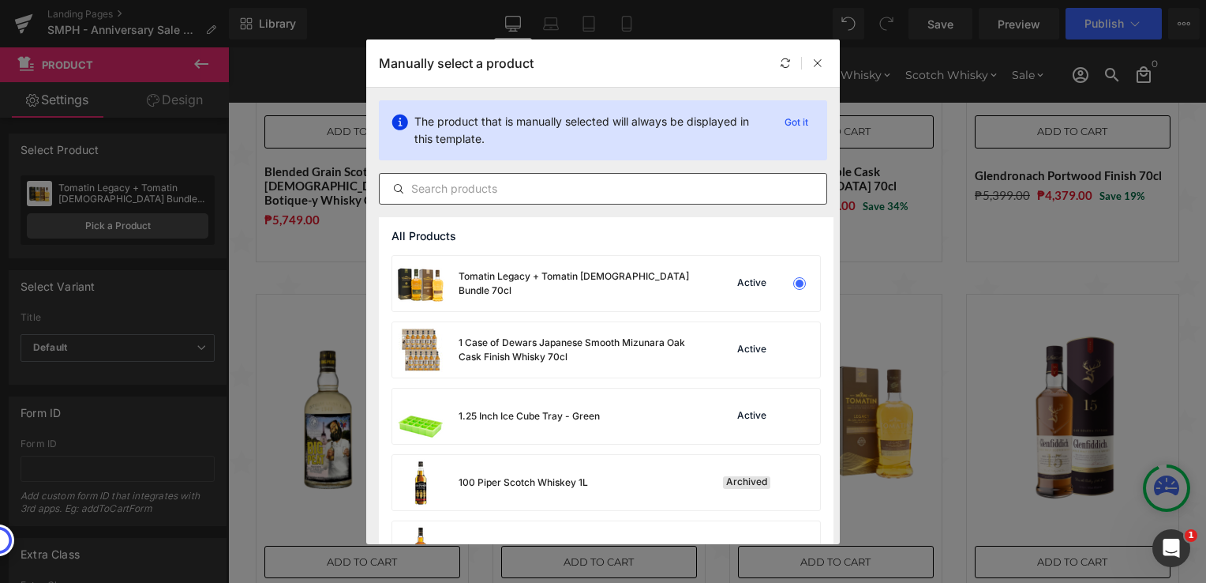
click at [579, 190] on input "text" at bounding box center [603, 188] width 447 height 19
paste input "Copper & Kings [PERSON_NAME] [DEMOGRAPHIC_DATA] Batch 2 (That Botique-y Whisky …"
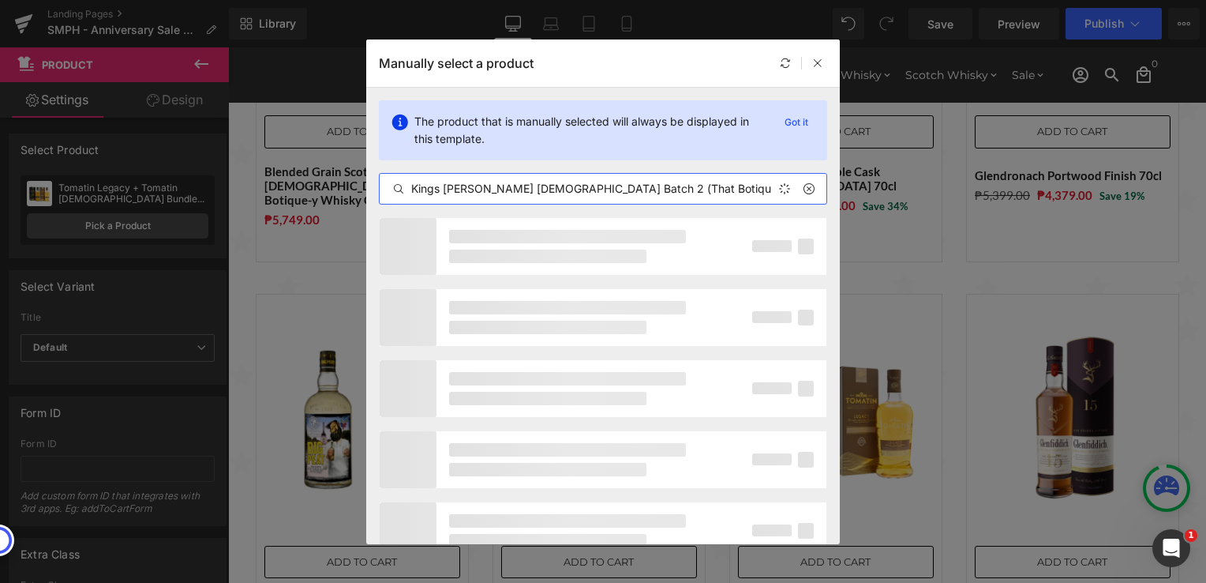
scroll to position [0, 46]
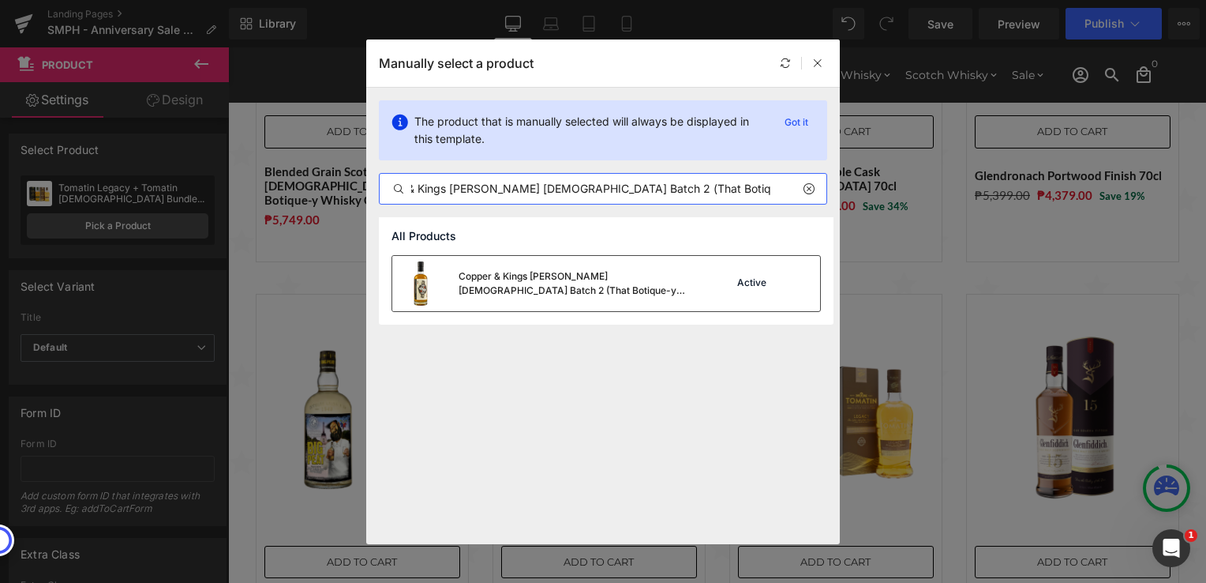
type input "Copper & Kings [PERSON_NAME] [DEMOGRAPHIC_DATA] Batch 2 (That Botique-y Whisky …"
click at [557, 294] on div "Copper & Kings [PERSON_NAME] [DEMOGRAPHIC_DATA] Batch 2 (That Botique-y Whisky …" at bounding box center [577, 283] width 237 height 28
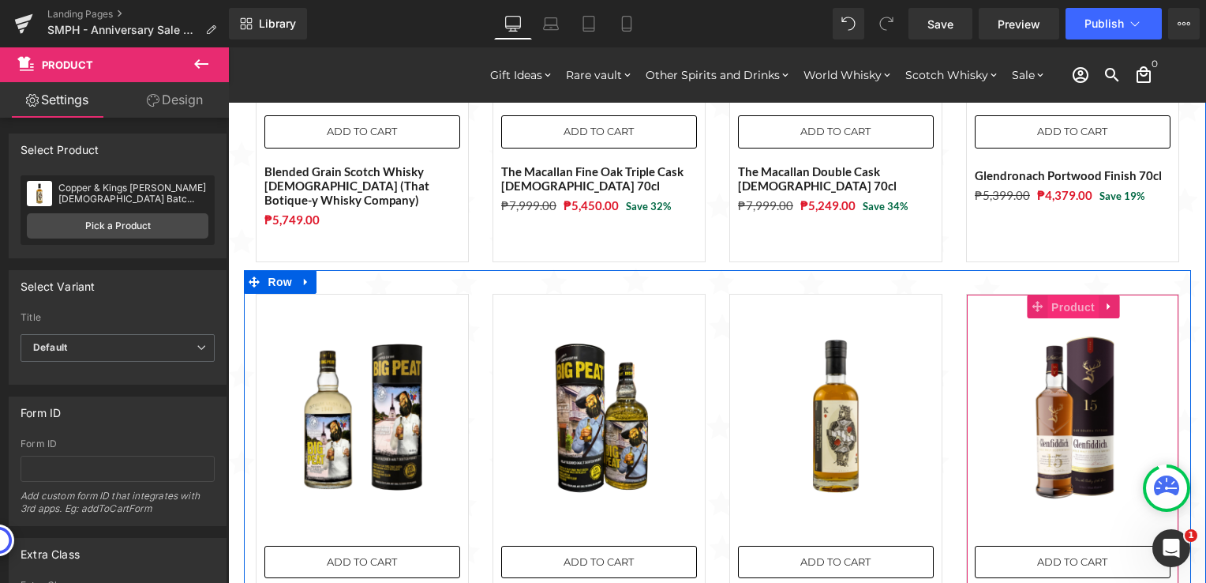
click at [1063, 295] on span "Product" at bounding box center [1073, 307] width 51 height 24
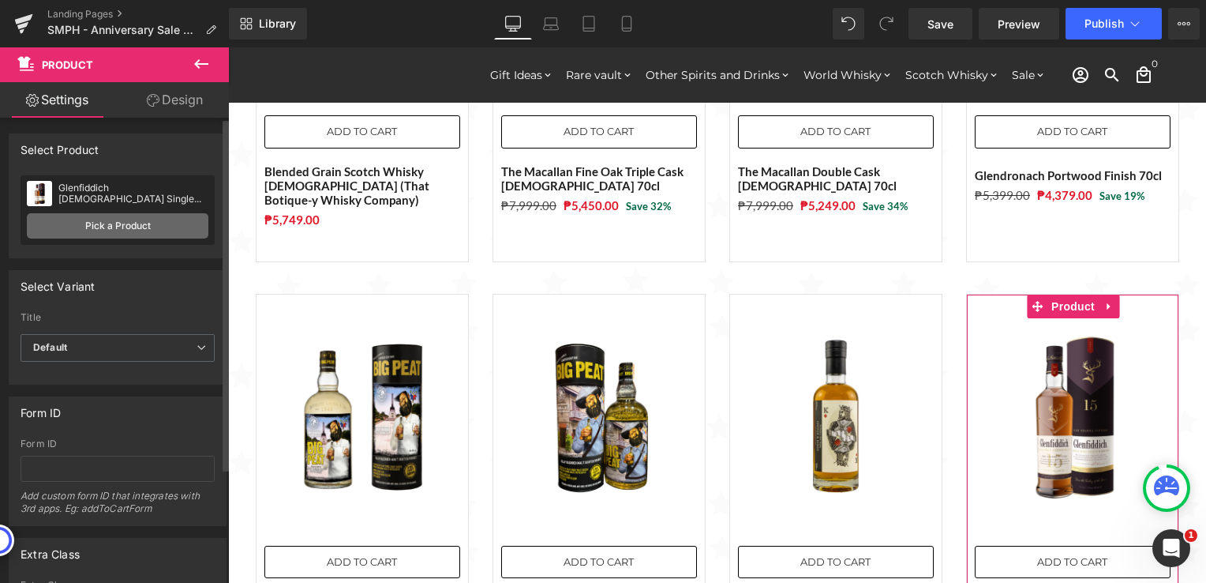
click at [124, 223] on link "Pick a Product" at bounding box center [118, 225] width 182 height 25
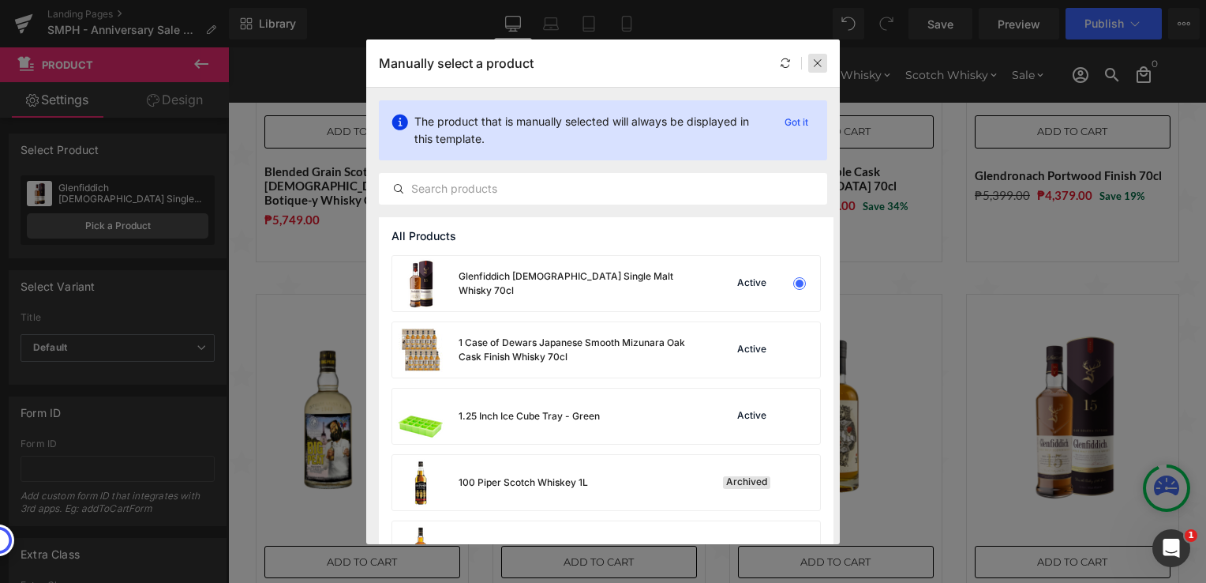
click at [815, 62] on icon at bounding box center [817, 63] width 11 height 11
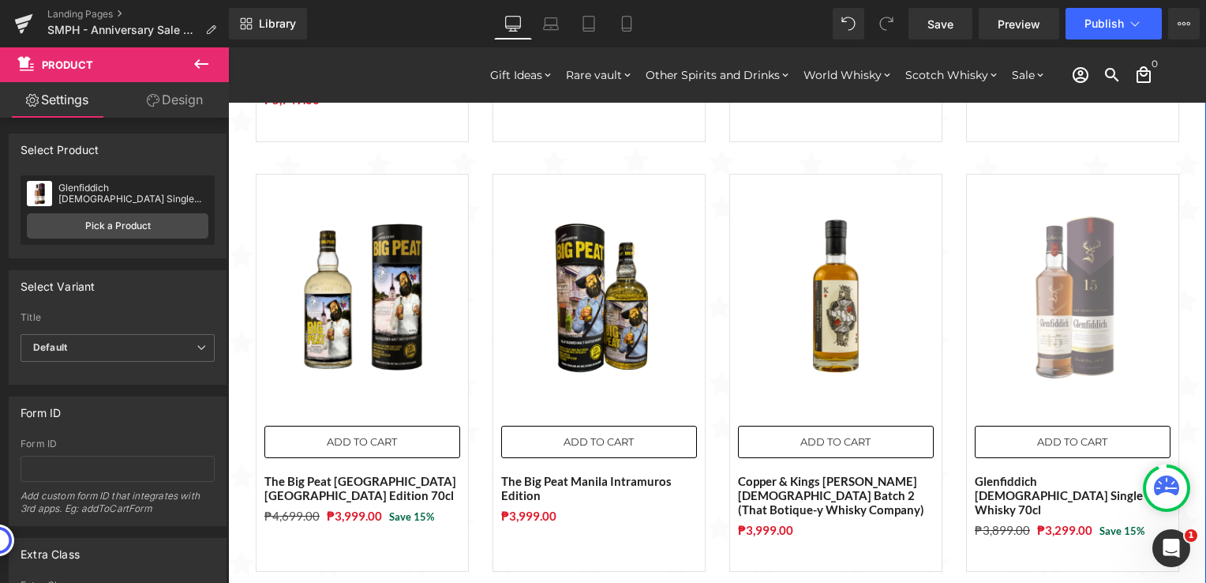
scroll to position [1500, 0]
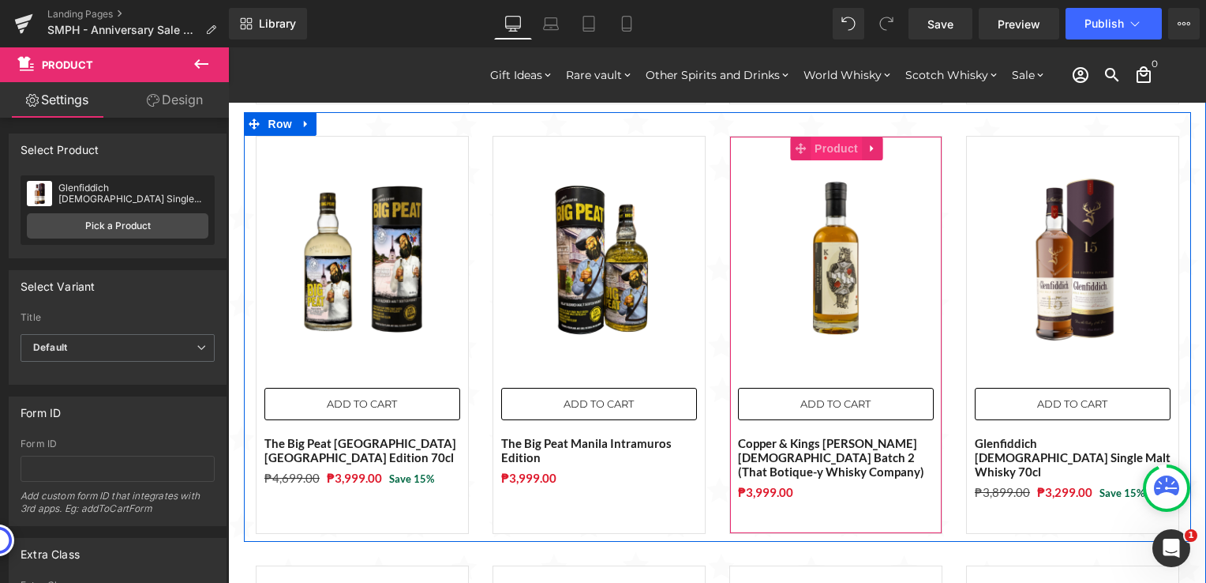
click at [813, 137] on span "Product" at bounding box center [836, 149] width 51 height 24
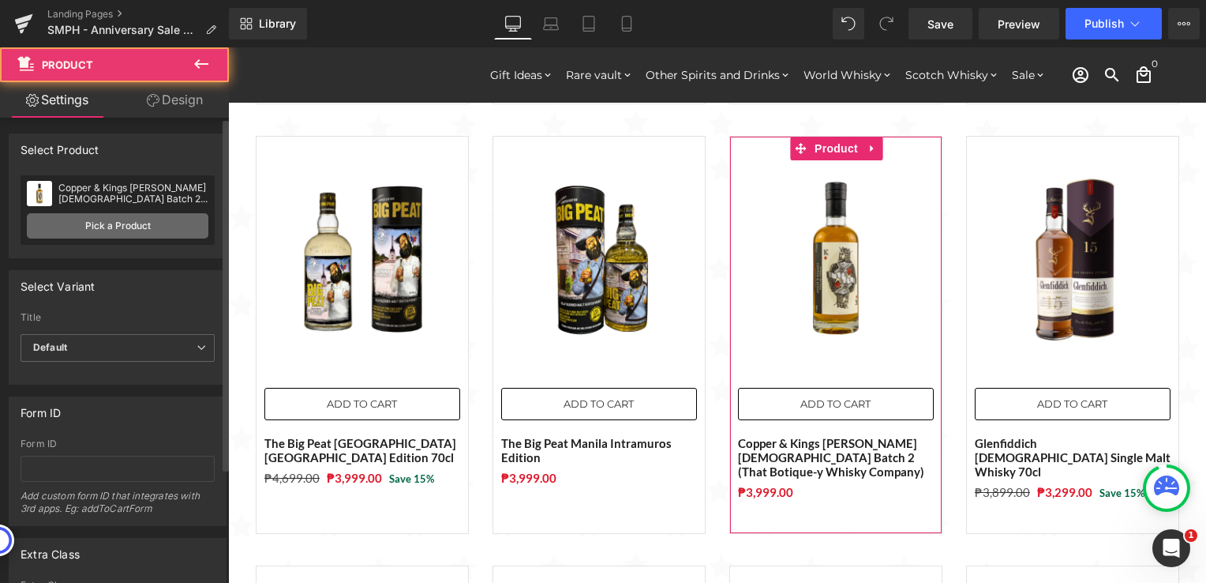
click at [144, 223] on link "Pick a Product" at bounding box center [118, 225] width 182 height 25
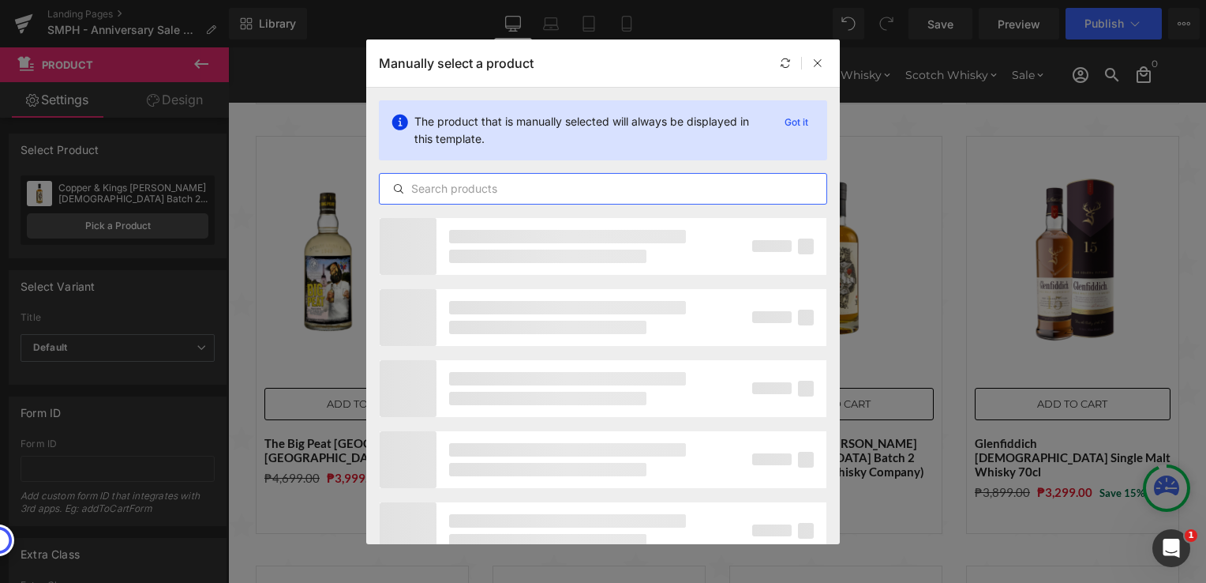
click at [499, 185] on input "text" at bounding box center [603, 188] width 447 height 19
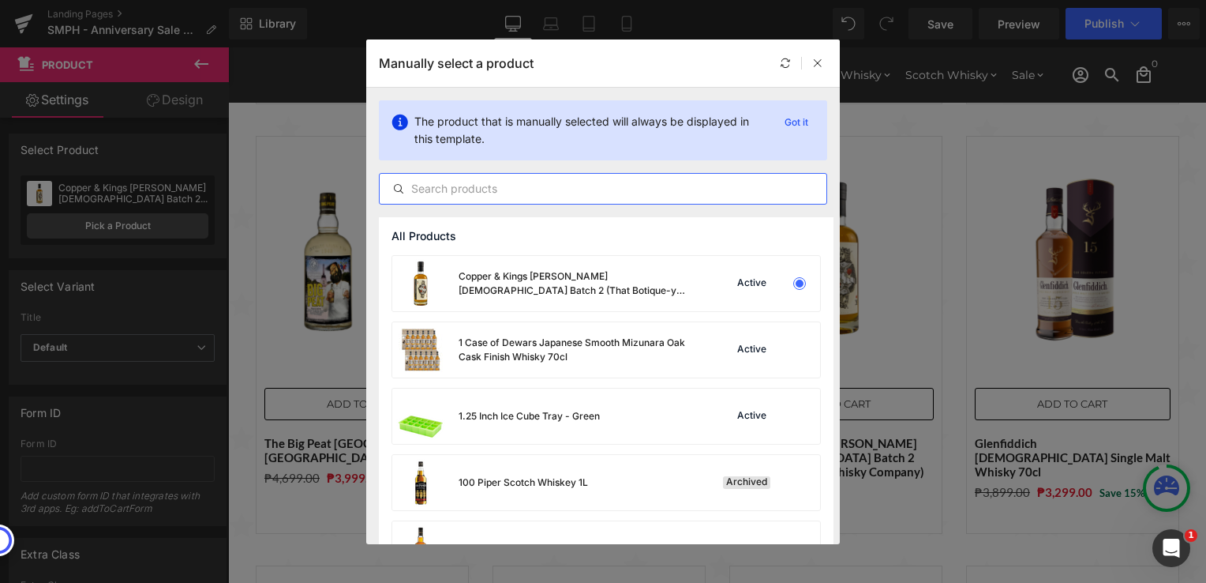
paste input "Glendronach [DEMOGRAPHIC_DATA] [PERSON_NAME] Cask Matured Whisky 70cl with FREE…"
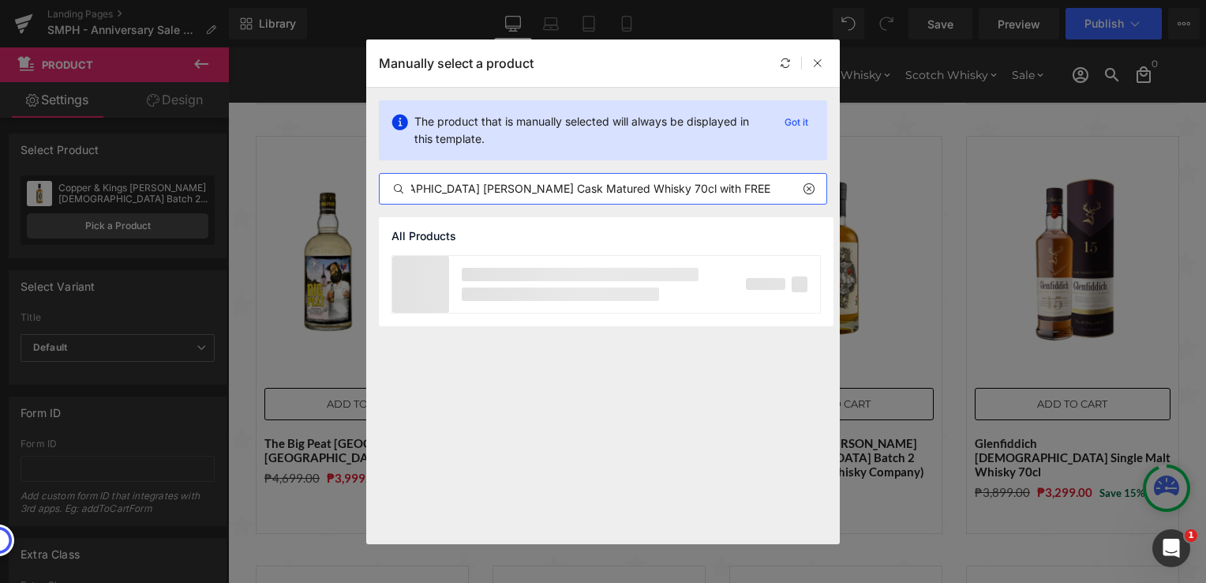
scroll to position [0, 118]
type input "Glendronach [DEMOGRAPHIC_DATA] [PERSON_NAME] Cask Matured Whisky 70cl with FREE…"
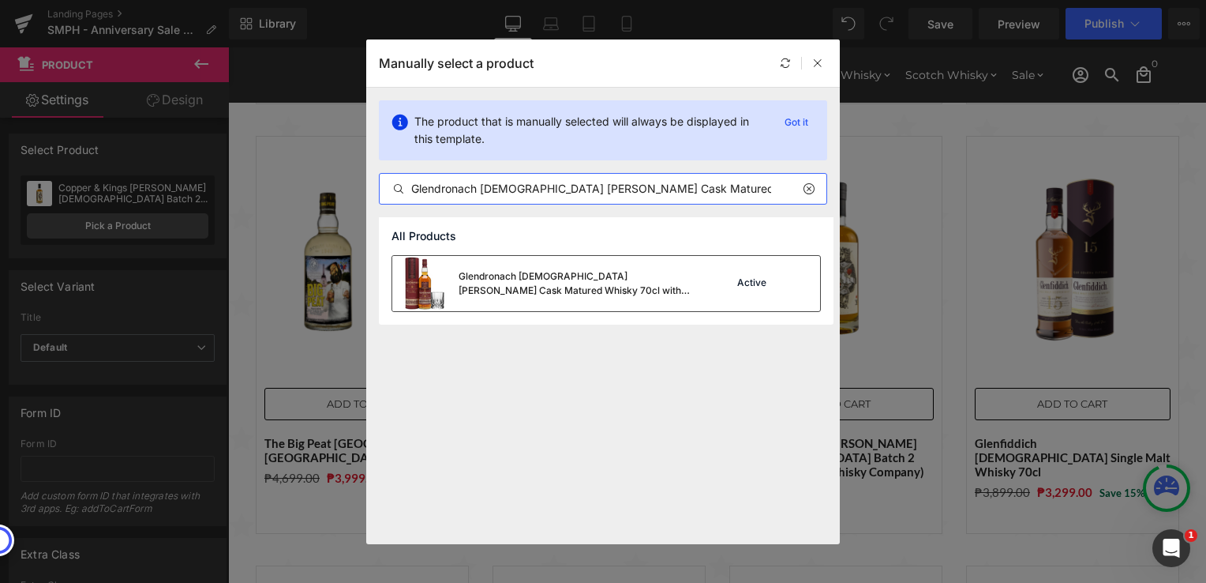
click at [537, 287] on div "Glendronach [DEMOGRAPHIC_DATA] [PERSON_NAME] Cask Matured Whisky 70cl with FREE…" at bounding box center [577, 283] width 237 height 28
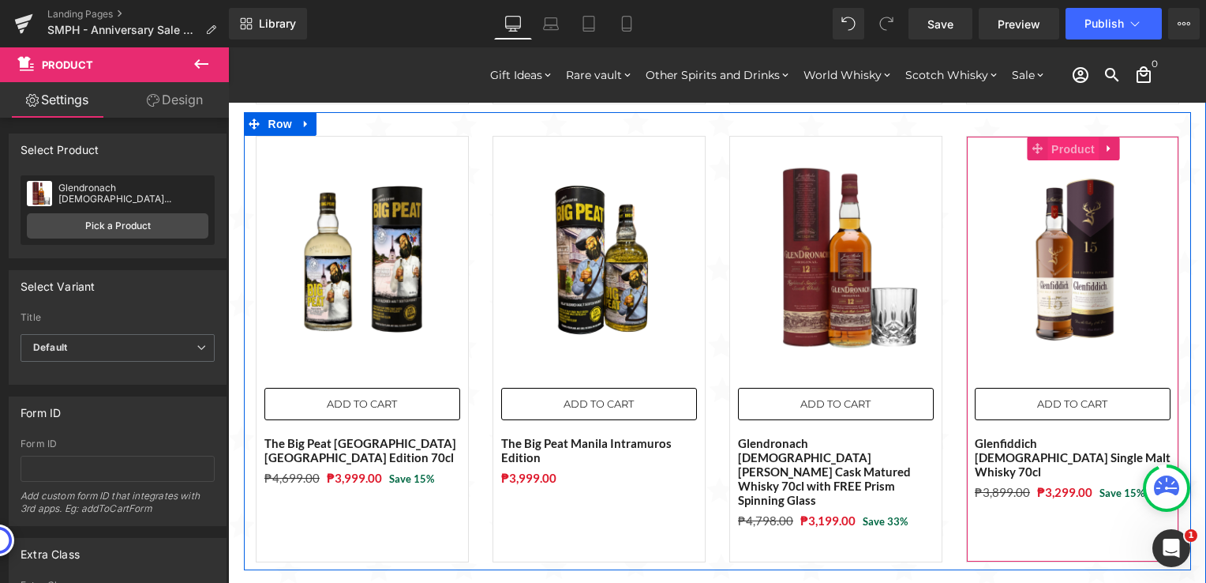
click at [1060, 137] on span "Product" at bounding box center [1073, 149] width 51 height 24
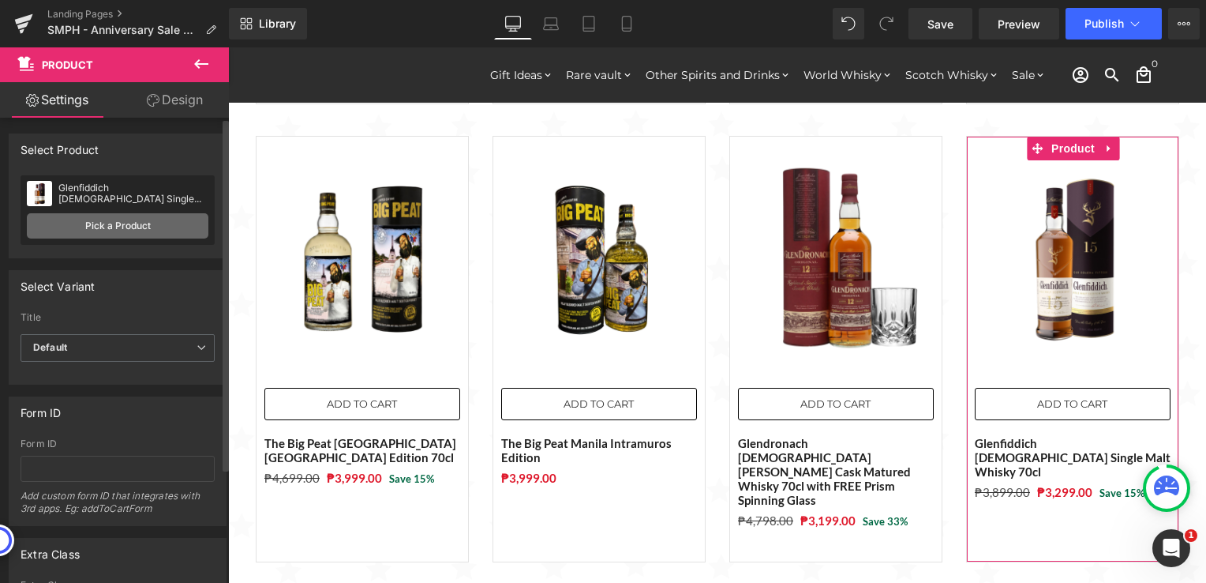
click at [155, 224] on link "Pick a Product" at bounding box center [118, 225] width 182 height 25
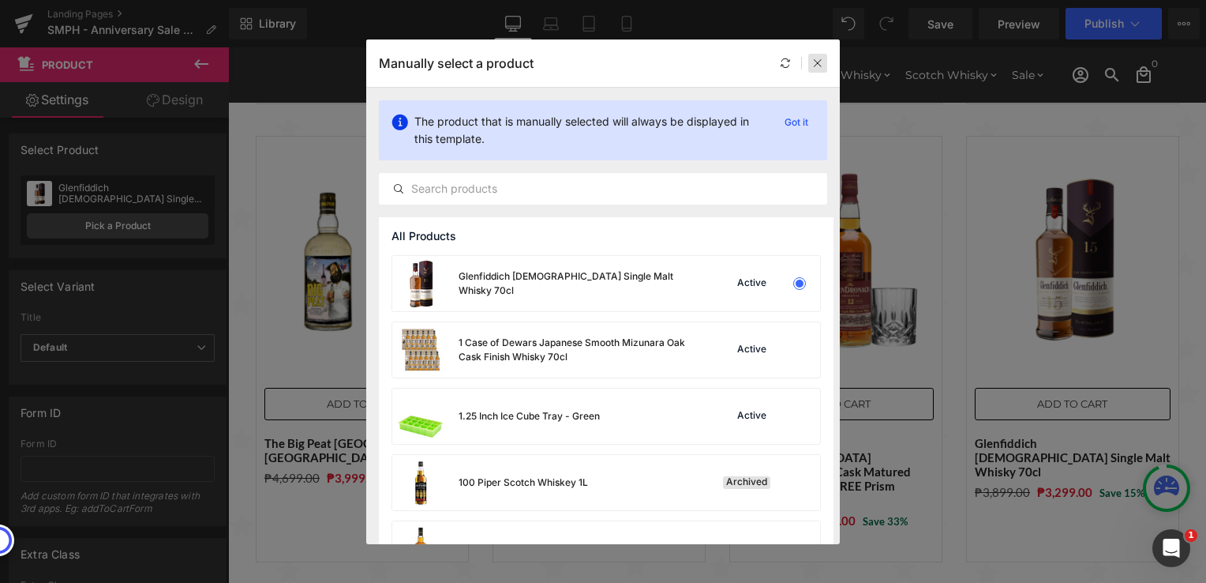
drag, startPoint x: 822, startPoint y: 66, endPoint x: 591, endPoint y: 135, distance: 240.8
click at [822, 66] on icon at bounding box center [817, 63] width 11 height 11
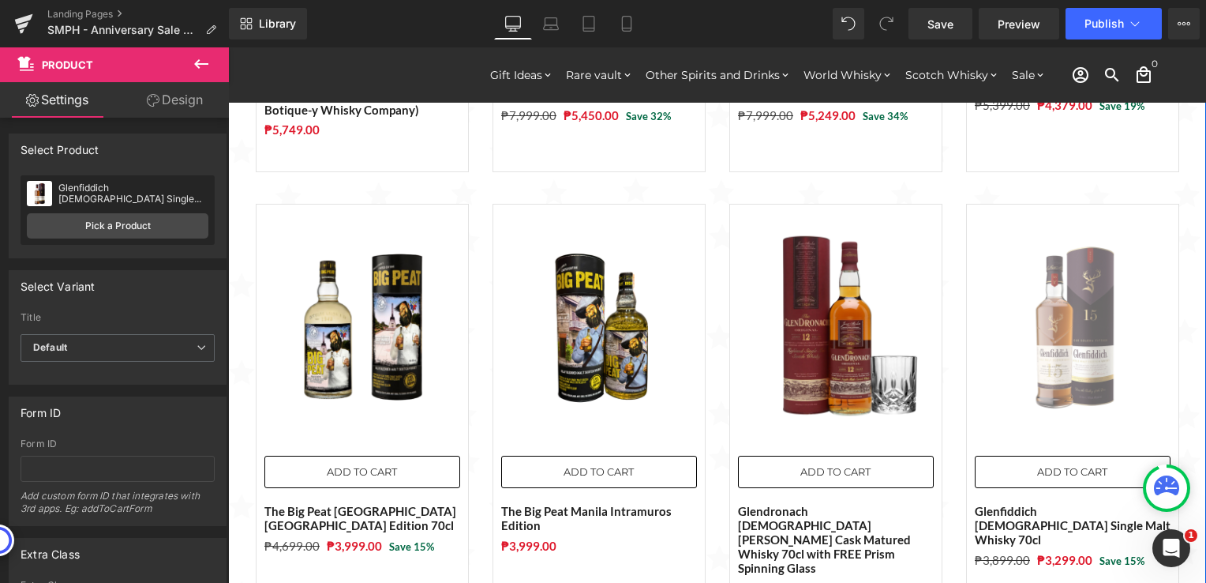
scroll to position [1500, 0]
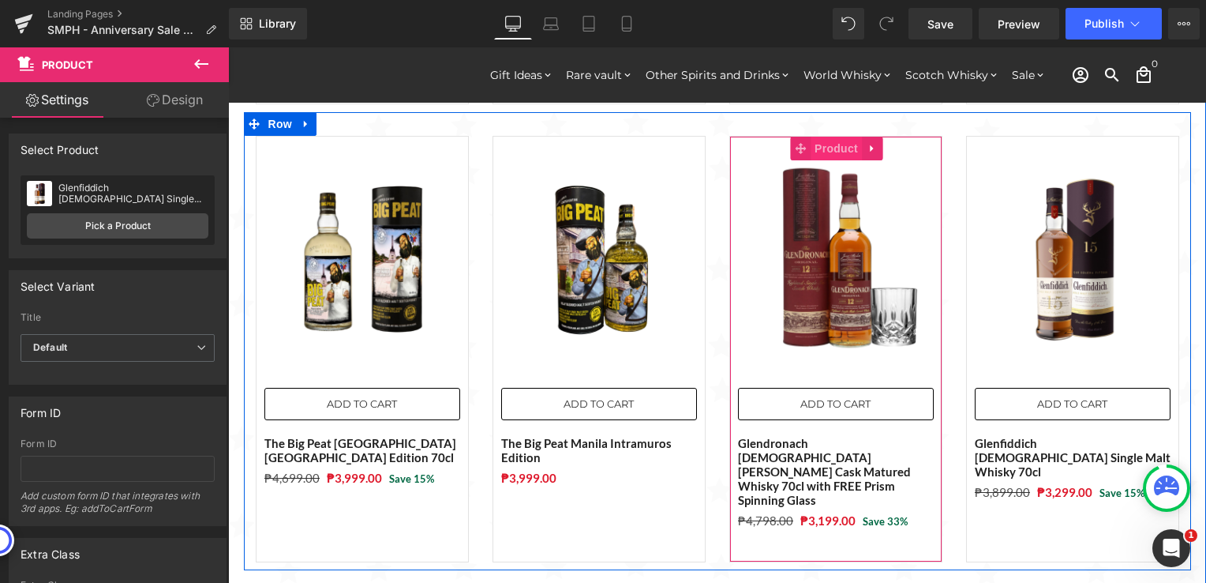
click at [825, 137] on span "Product" at bounding box center [836, 149] width 51 height 24
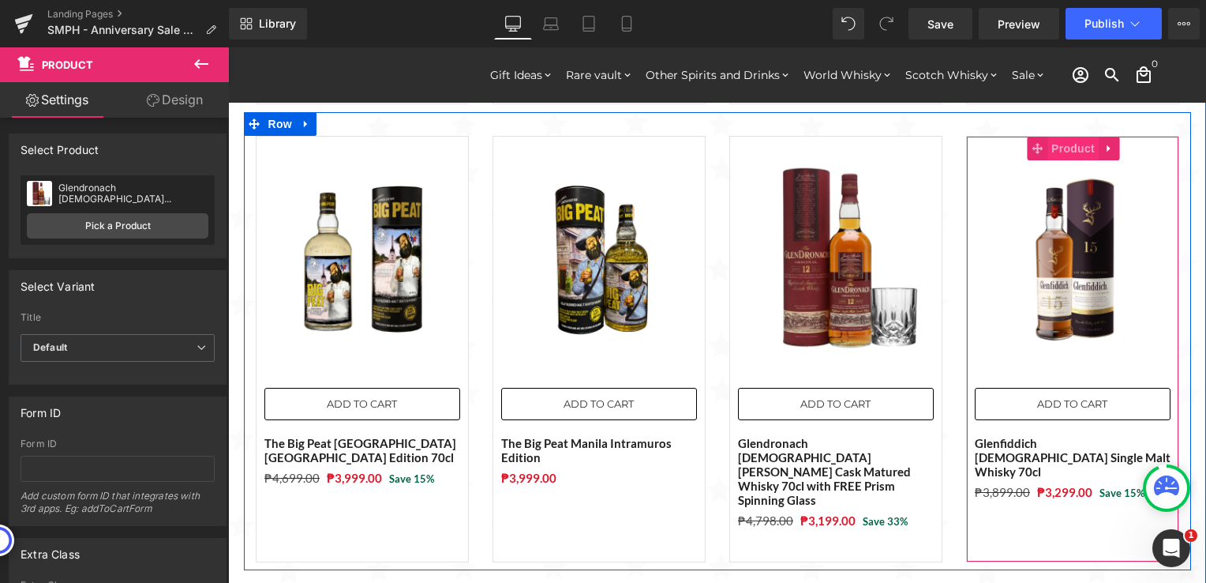
click at [1057, 137] on span "Product" at bounding box center [1073, 149] width 51 height 24
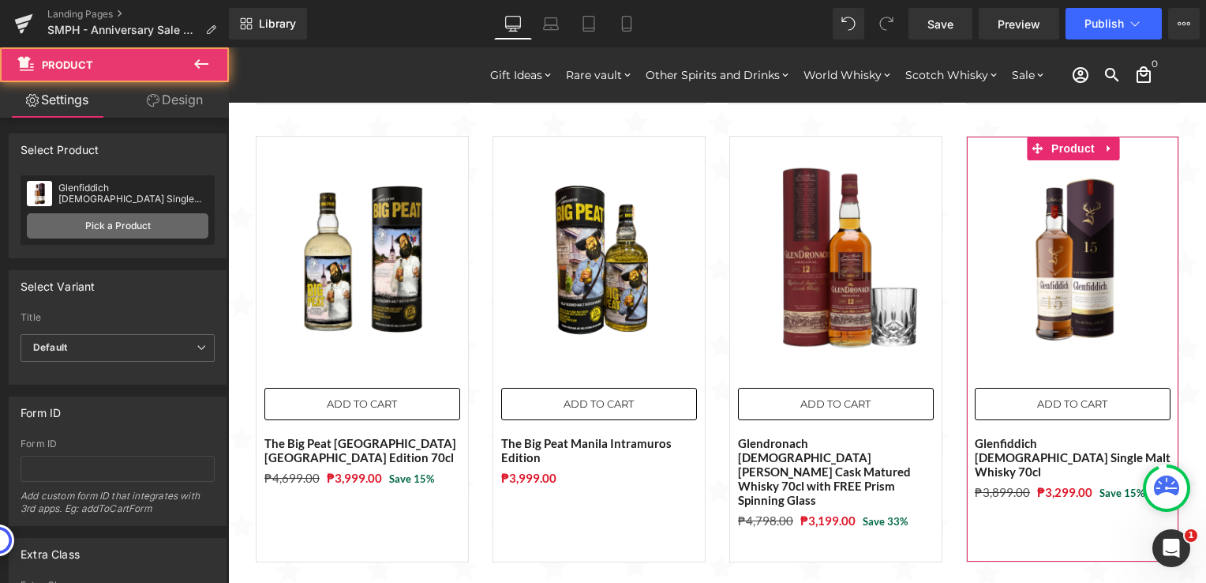
click at [77, 225] on link "Pick a Product" at bounding box center [118, 225] width 182 height 25
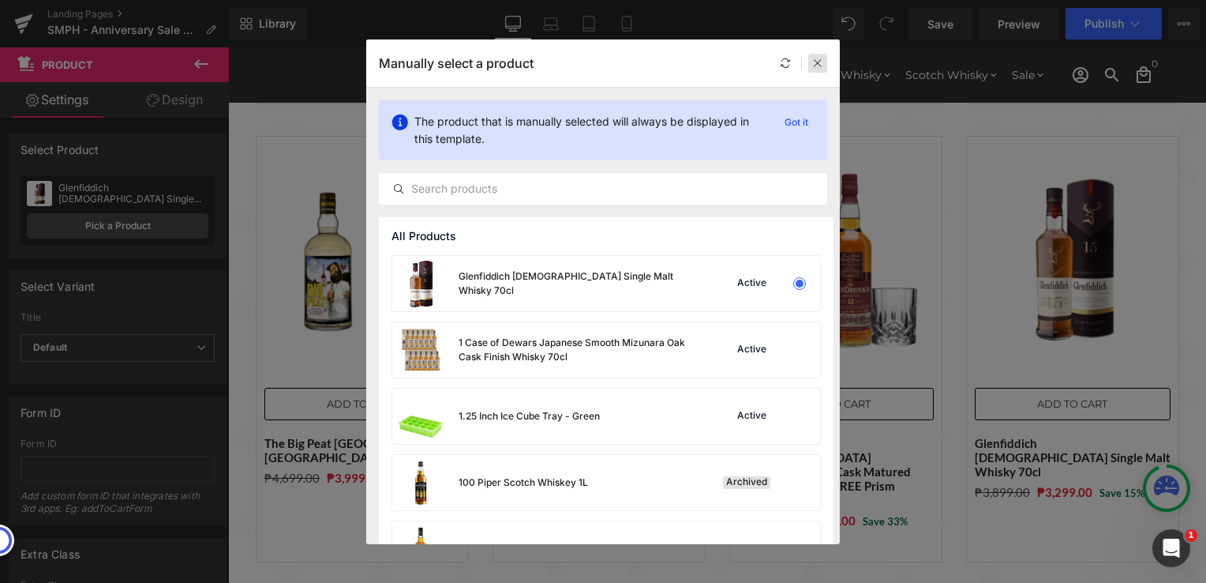
click at [824, 61] on div at bounding box center [817, 63] width 19 height 19
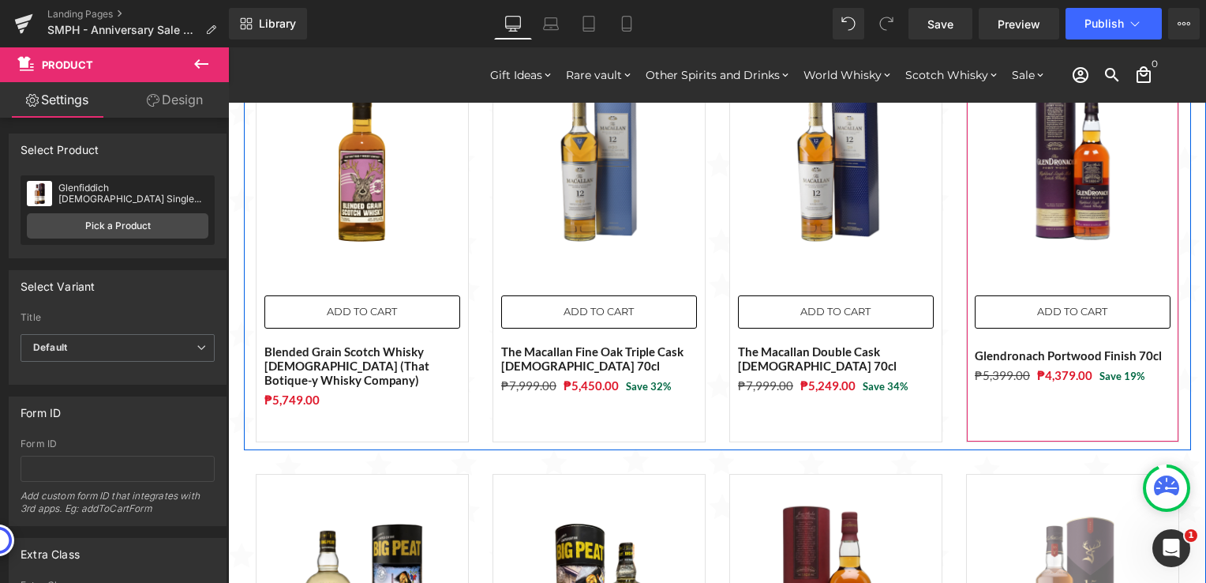
scroll to position [1342, 0]
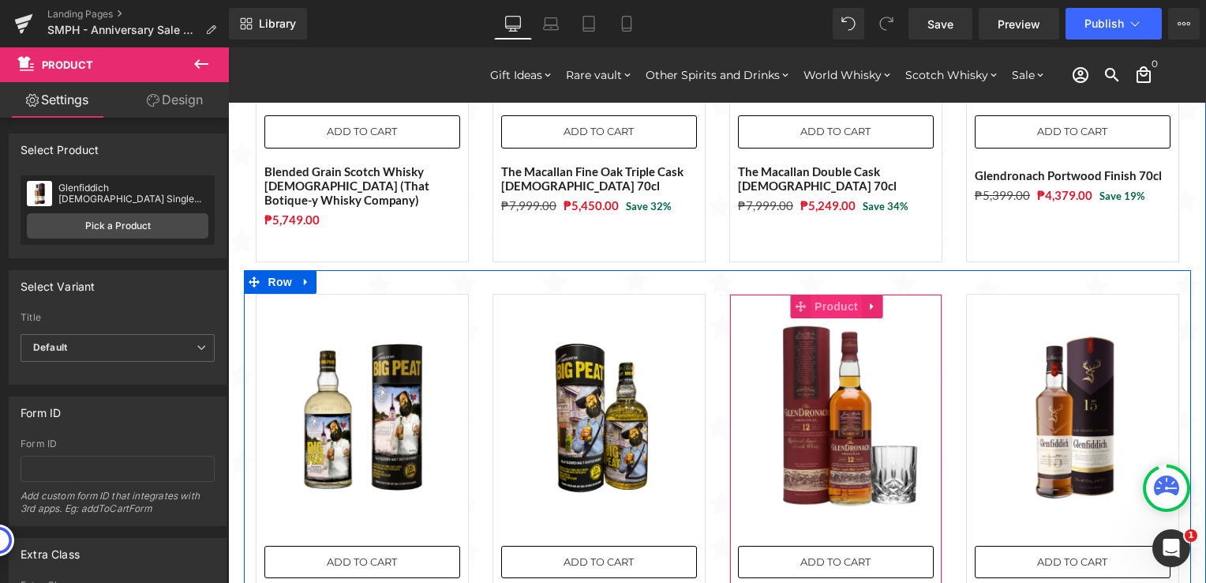
click at [827, 294] on span "Product" at bounding box center [836, 306] width 51 height 24
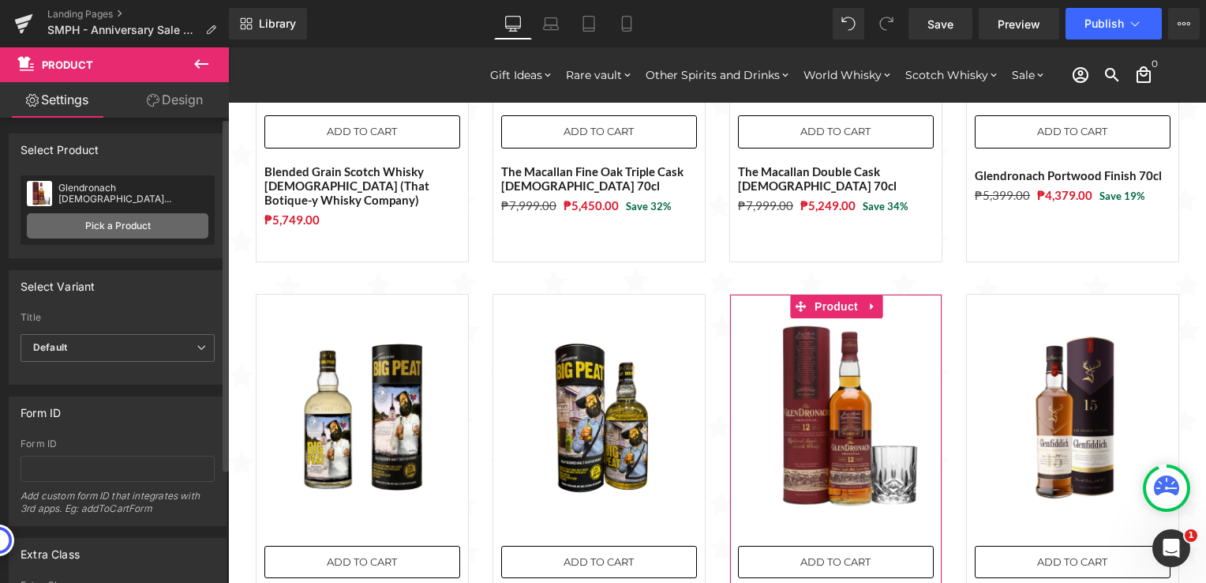
click at [92, 233] on link "Pick a Product" at bounding box center [118, 225] width 182 height 25
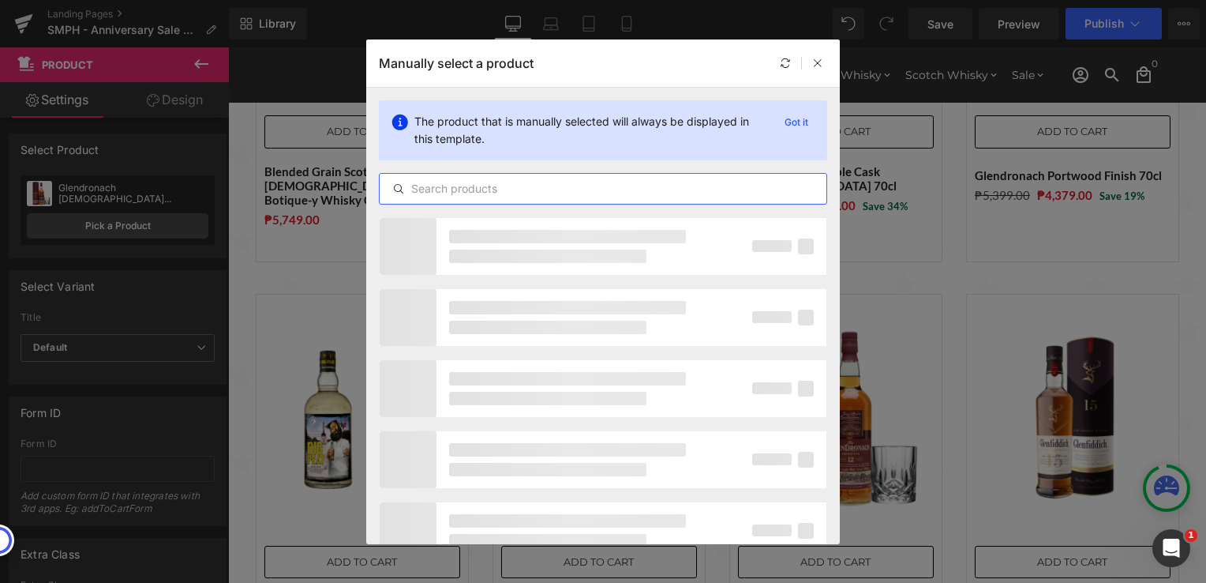
click at [464, 189] on input "text" at bounding box center [603, 188] width 447 height 19
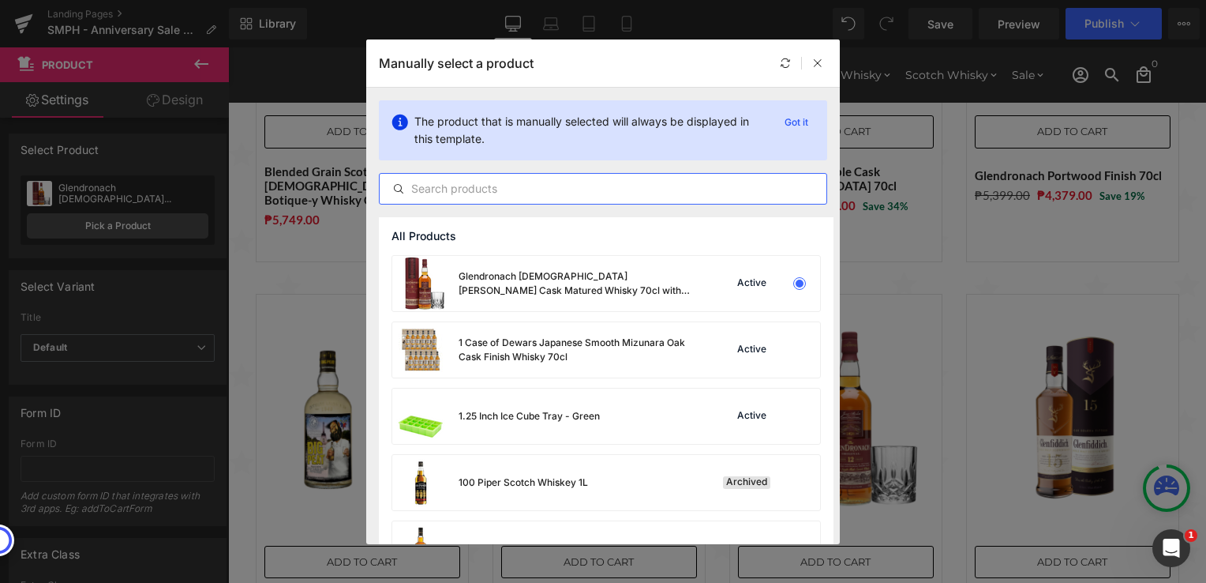
paste input "Copper & Kings [PERSON_NAME] [DEMOGRAPHIC_DATA] Batch 2 (That Botique-y Whisky …"
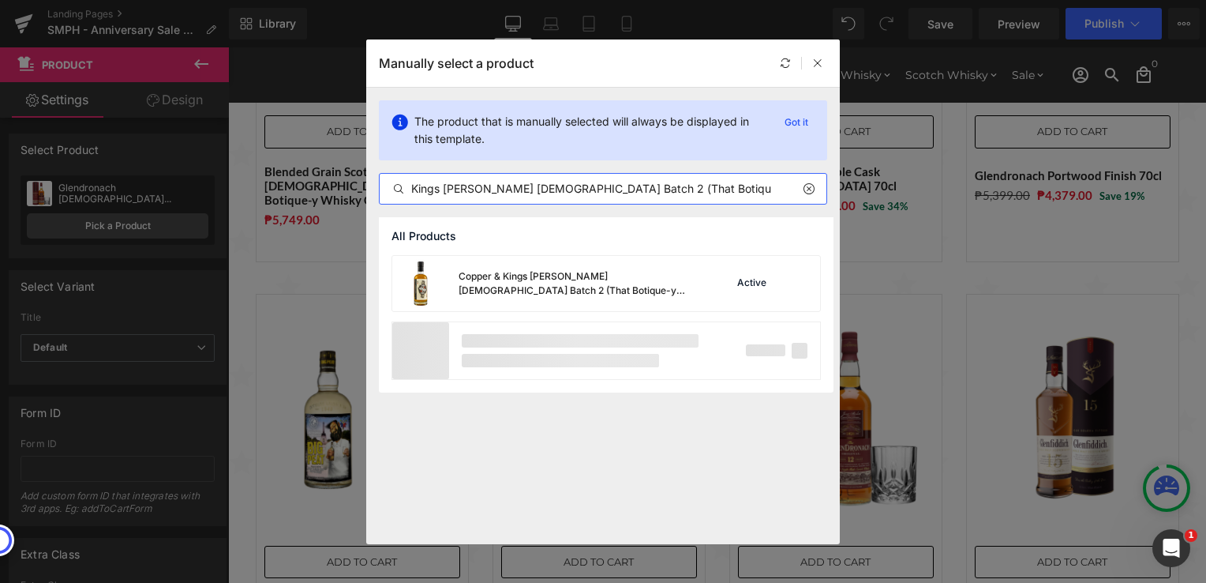
scroll to position [0, 46]
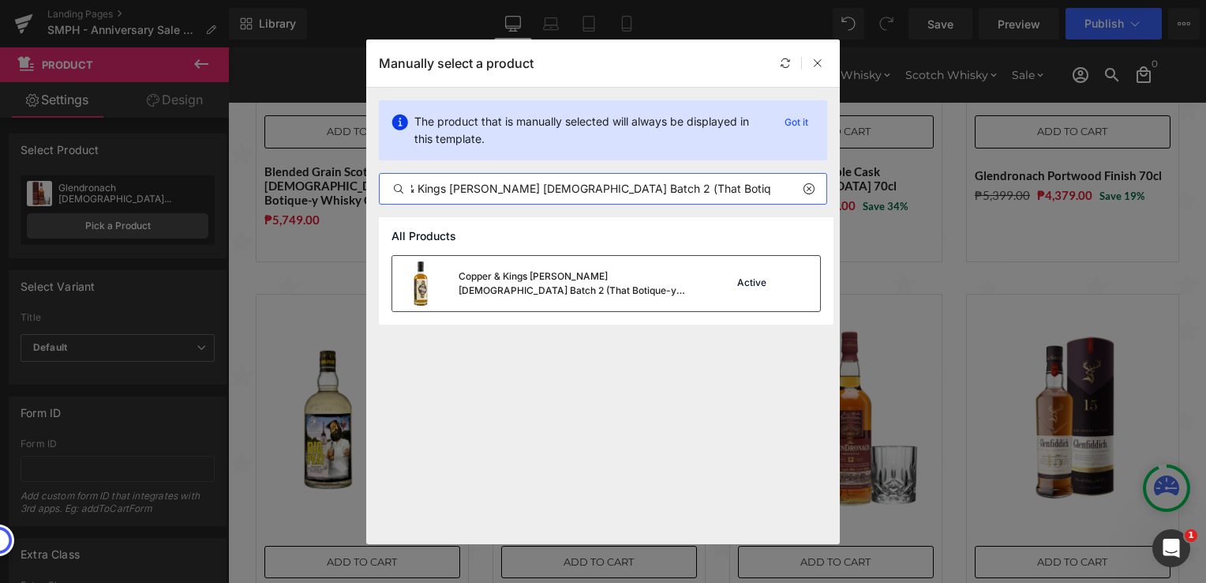
type input "Copper & Kings [PERSON_NAME] [DEMOGRAPHIC_DATA] Batch 2 (That Botique-y Whisky …"
click at [543, 278] on div "Copper & Kings [PERSON_NAME] [DEMOGRAPHIC_DATA] Batch 2 (That Botique-y Whisky …" at bounding box center [577, 283] width 237 height 28
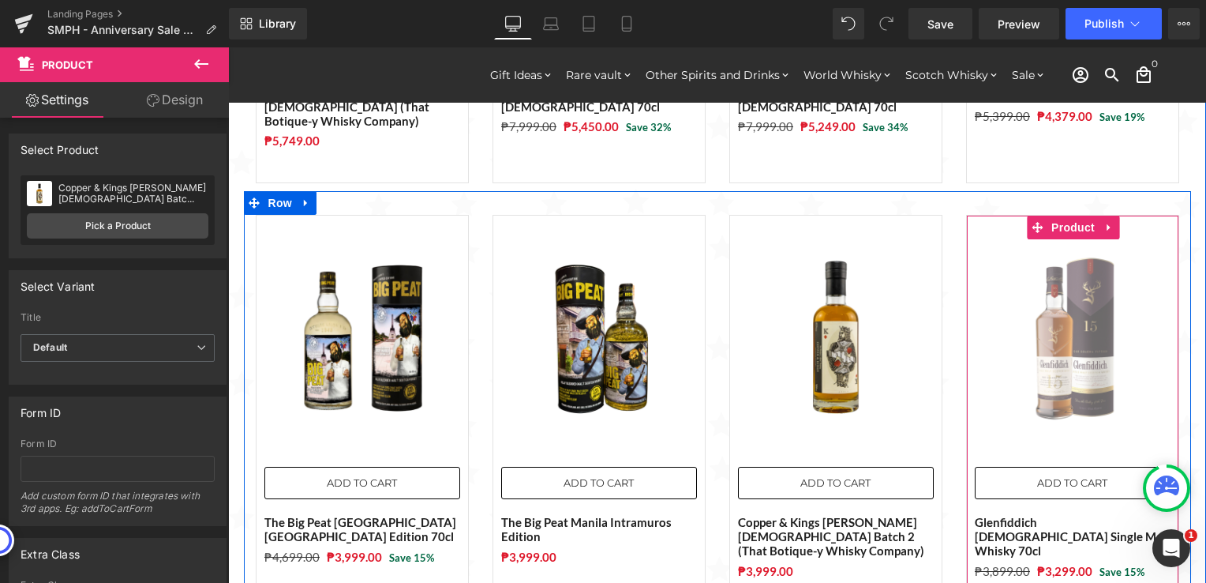
scroll to position [1421, 0]
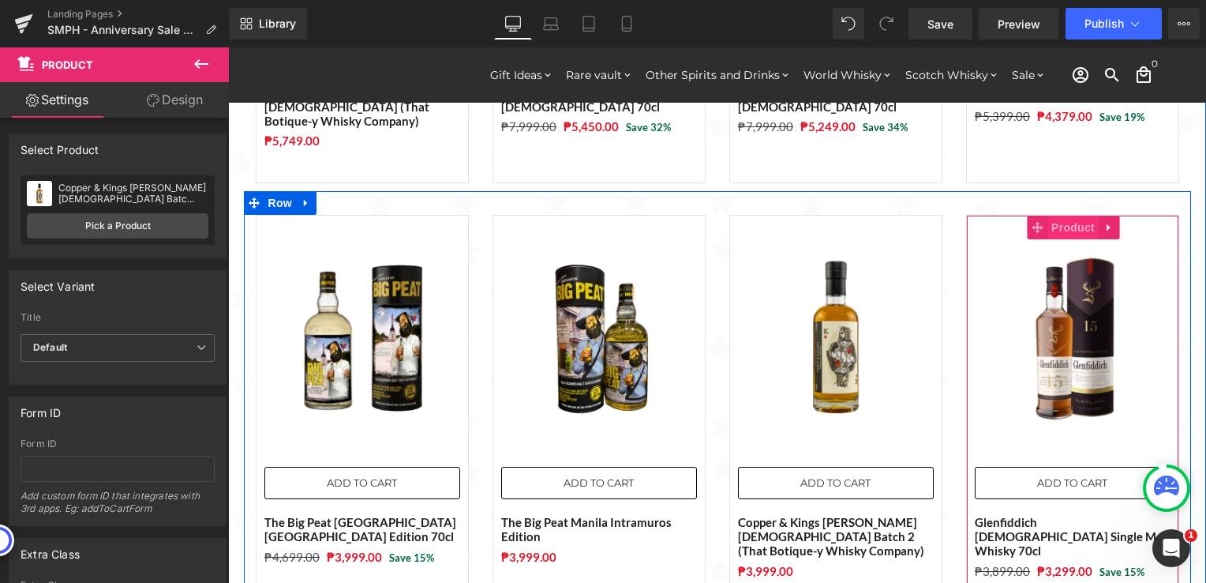
drag, startPoint x: 1060, startPoint y: 205, endPoint x: 1049, endPoint y: 205, distance: 10.3
click at [1060, 216] on span "Product" at bounding box center [1073, 228] width 51 height 24
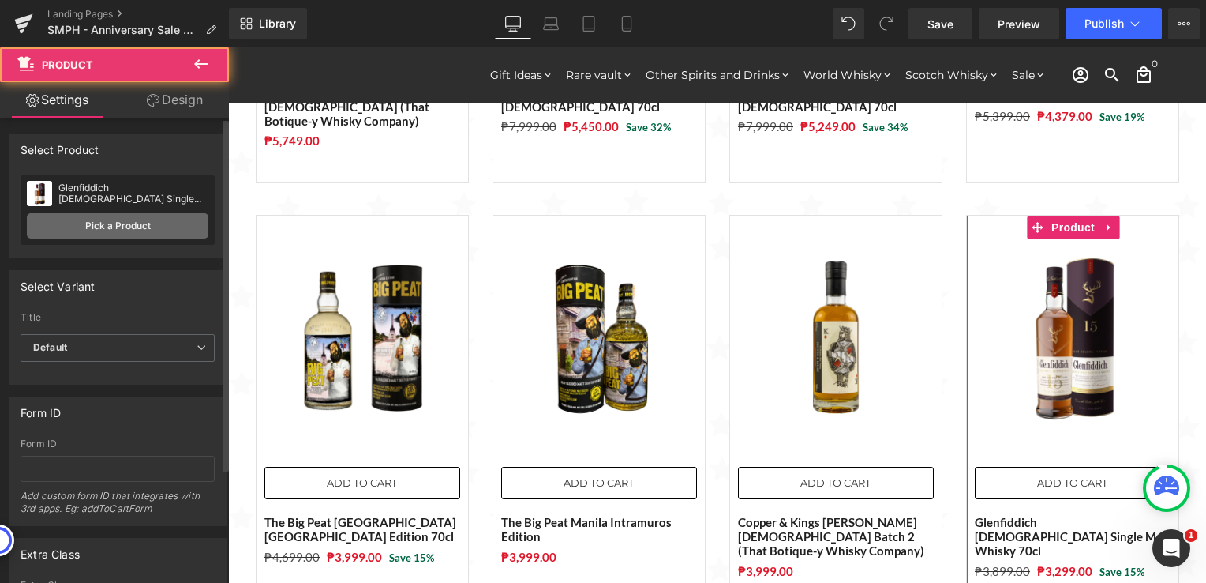
click at [72, 226] on link "Pick a Product" at bounding box center [118, 225] width 182 height 25
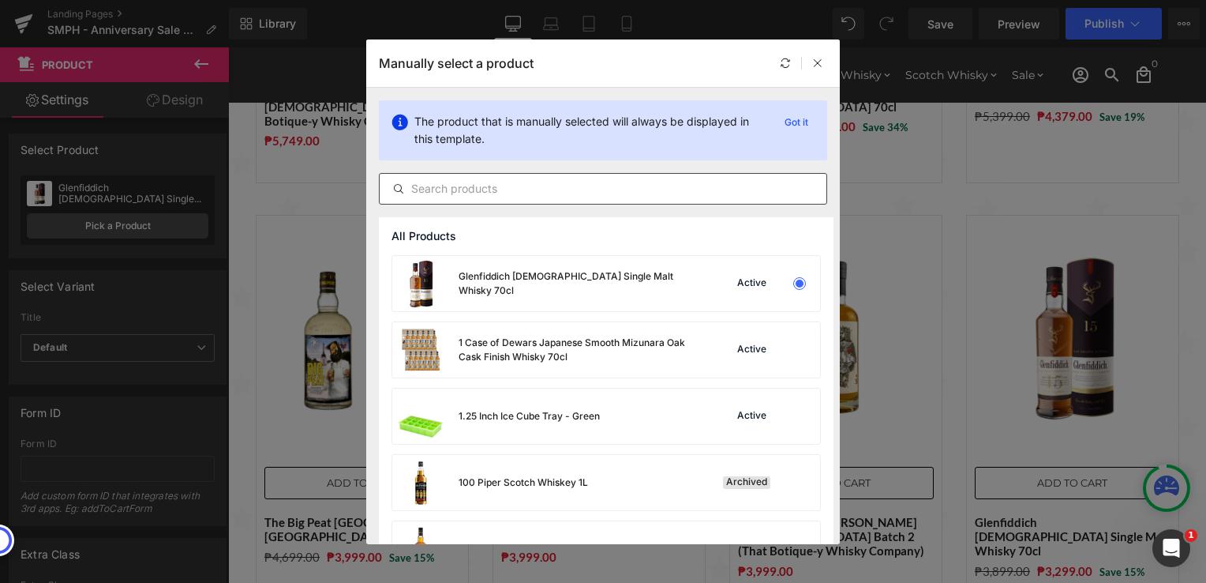
click at [501, 194] on input "text" at bounding box center [603, 188] width 447 height 19
click at [812, 65] on icon at bounding box center [817, 63] width 11 height 11
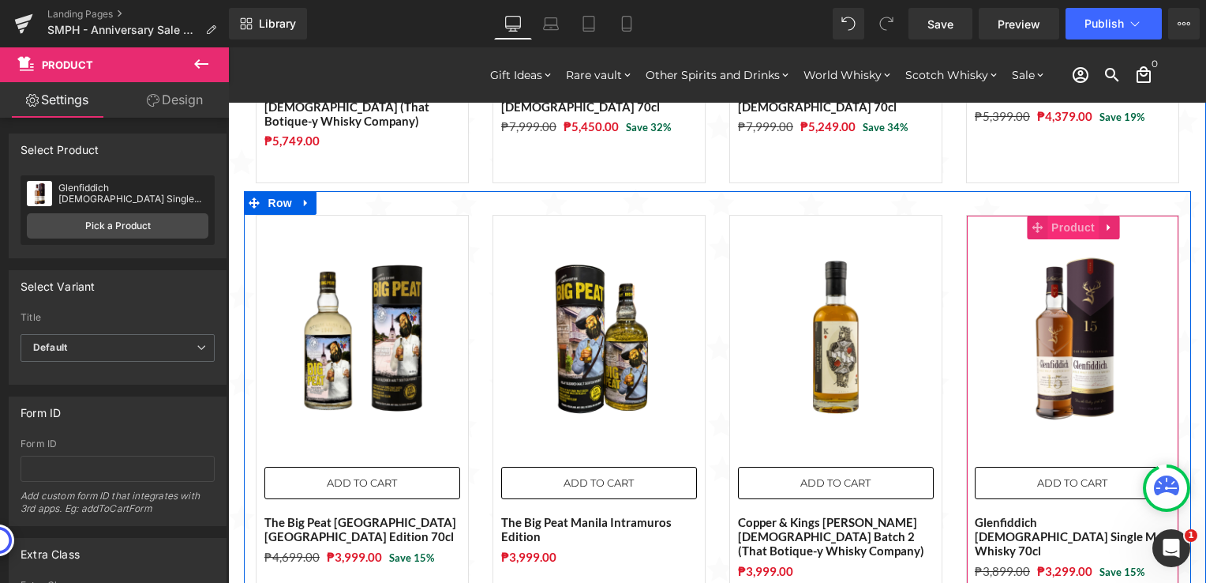
click at [1048, 216] on span "Product" at bounding box center [1073, 228] width 51 height 24
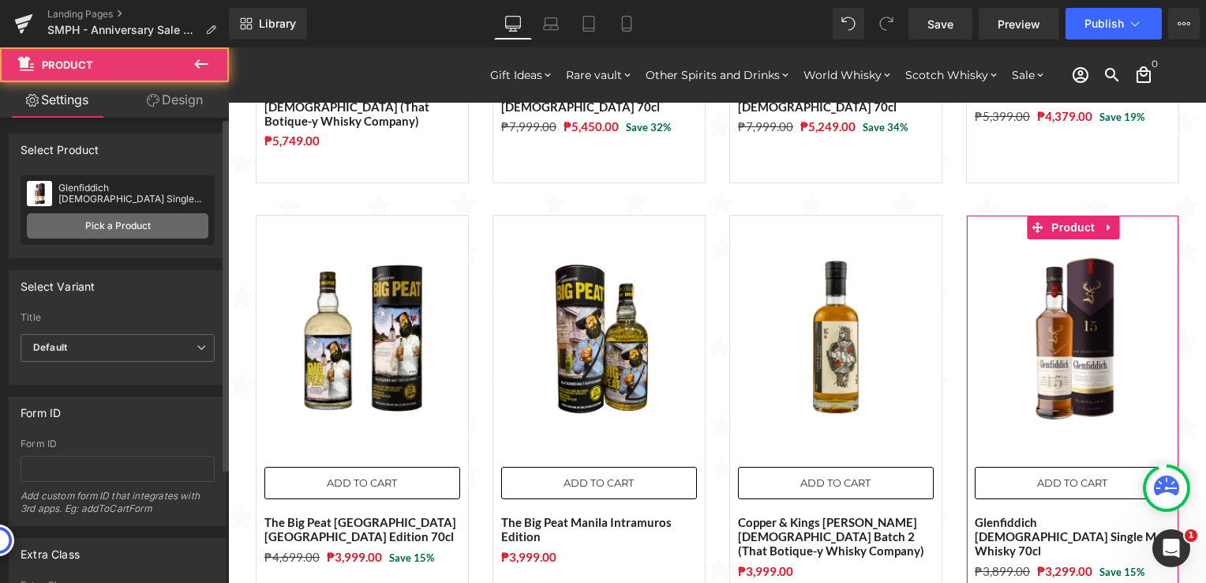
click at [62, 219] on link "Pick a Product" at bounding box center [118, 225] width 182 height 25
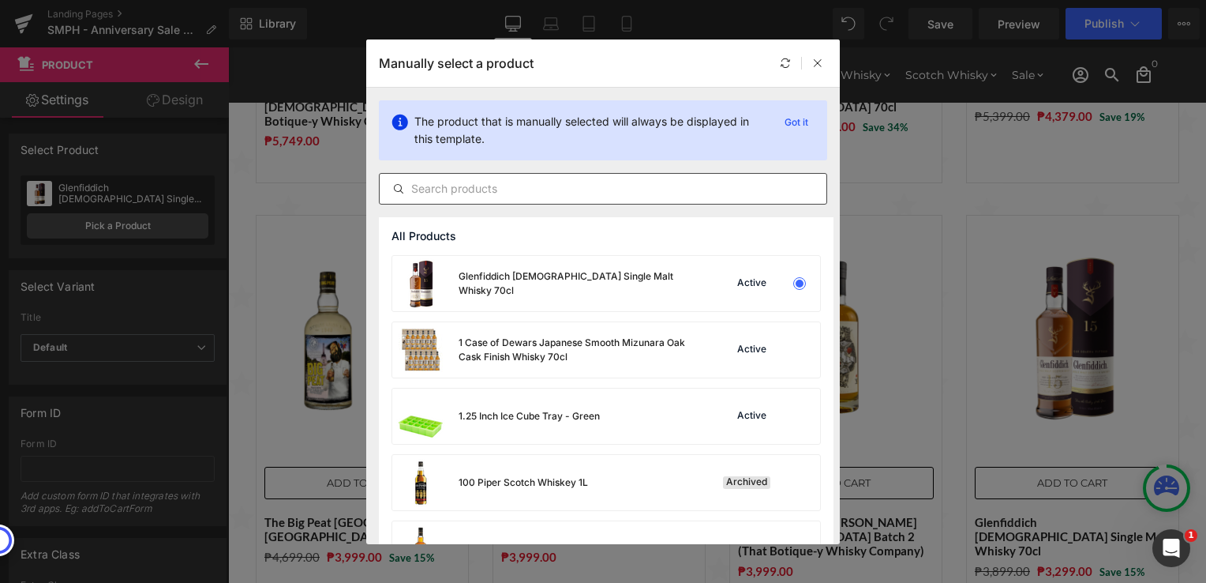
click at [519, 188] on input "text" at bounding box center [603, 188] width 447 height 19
paste input "Glendronach [DEMOGRAPHIC_DATA] [PERSON_NAME] Cask Matured Whisky 70cl with FREE…"
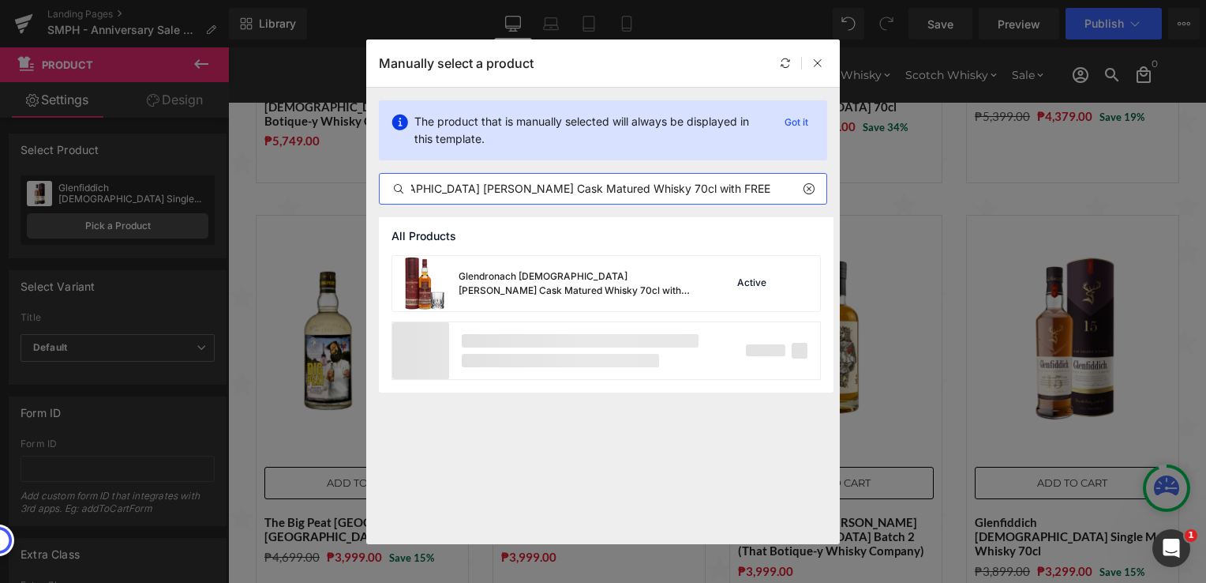
scroll to position [0, 118]
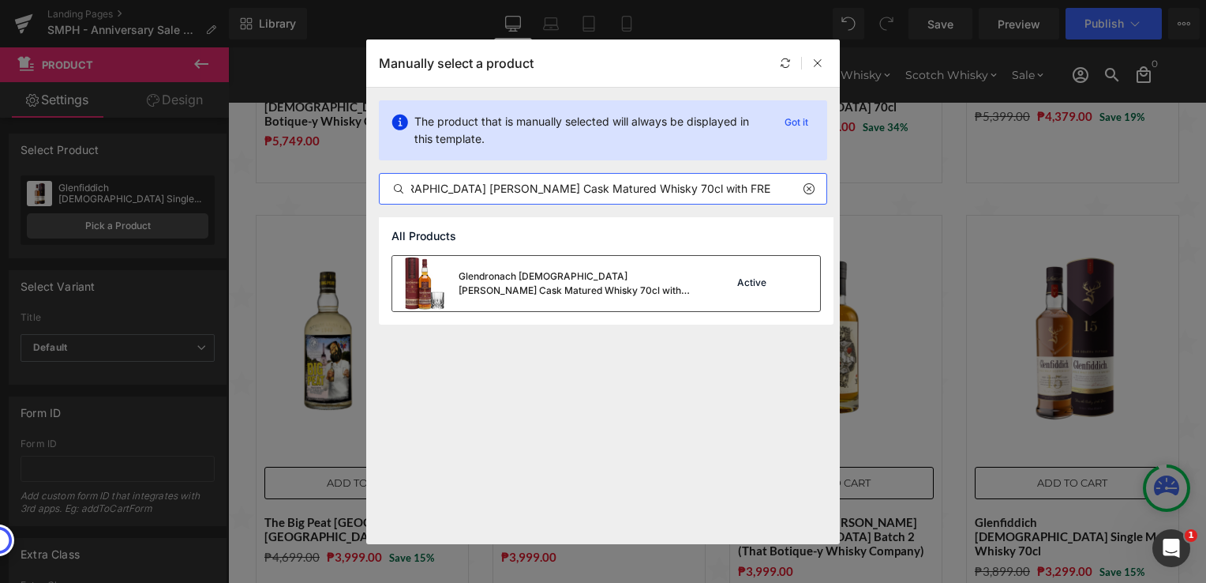
type input "Glendronach [DEMOGRAPHIC_DATA] [PERSON_NAME] Cask Matured Whisky 70cl with FREE…"
click at [559, 272] on div "Glendronach [DEMOGRAPHIC_DATA] [PERSON_NAME] Cask Matured Whisky 70cl with FREE…" at bounding box center [577, 283] width 237 height 28
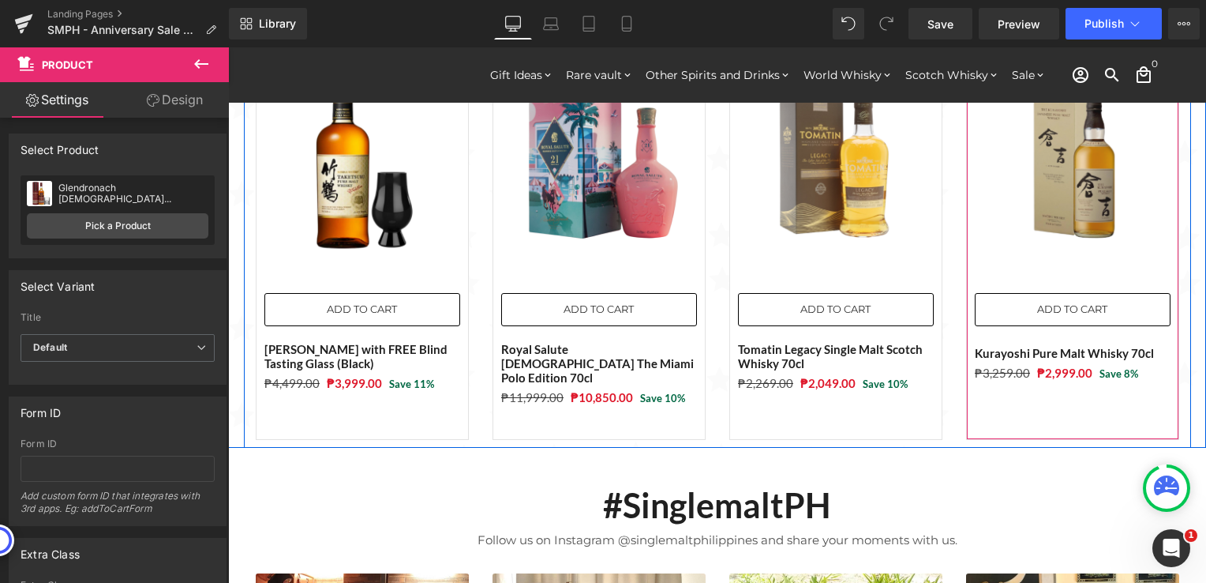
scroll to position [1816, 0]
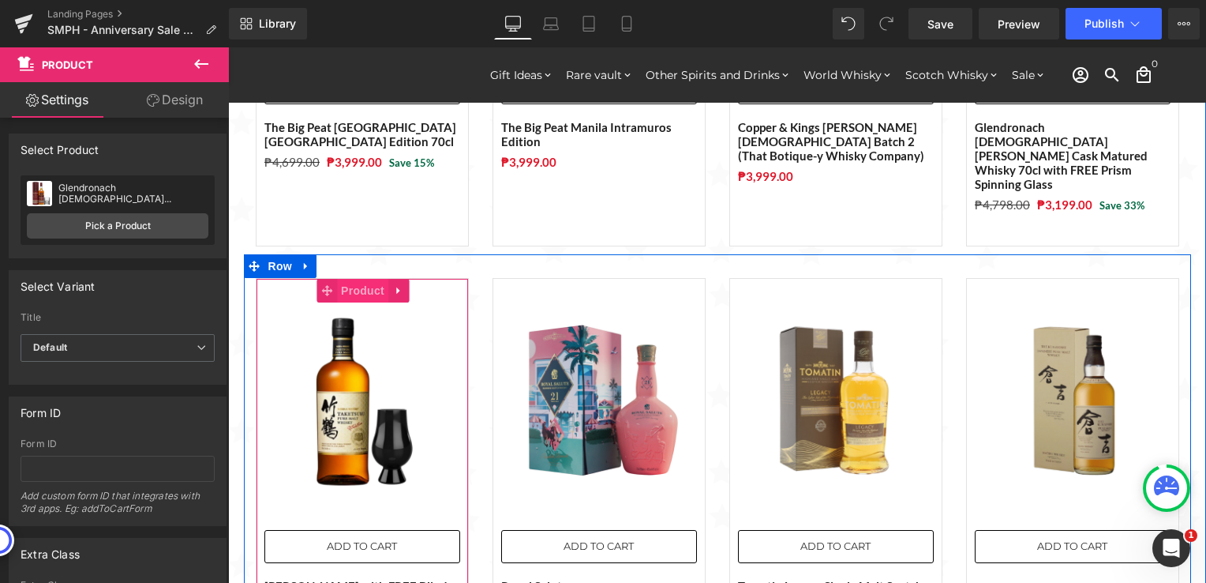
click at [368, 279] on span "Product" at bounding box center [362, 291] width 51 height 24
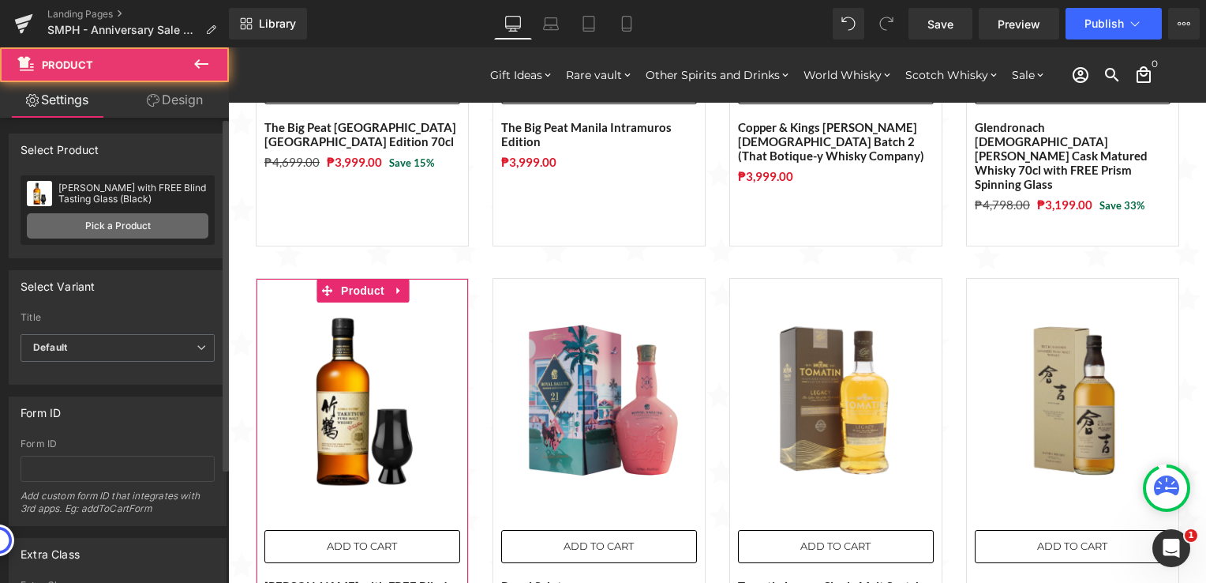
click at [160, 227] on link "Pick a Product" at bounding box center [118, 225] width 182 height 25
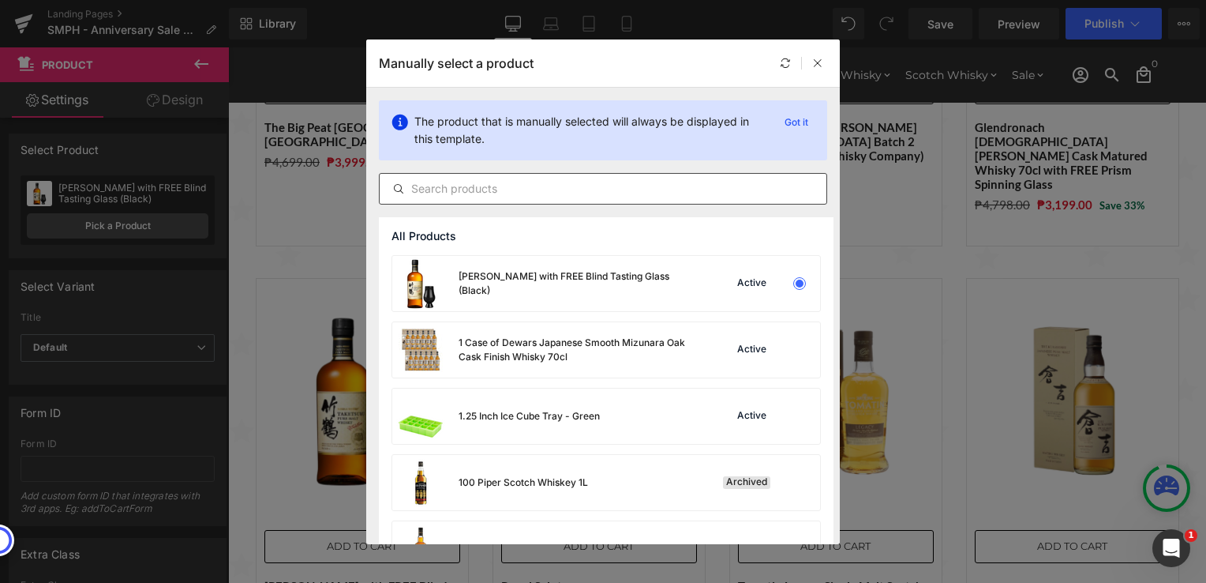
click at [522, 187] on input "text" at bounding box center [603, 188] width 447 height 19
paste input "Glenfarclas [DEMOGRAPHIC_DATA] Single Malt Whisky 70cl"
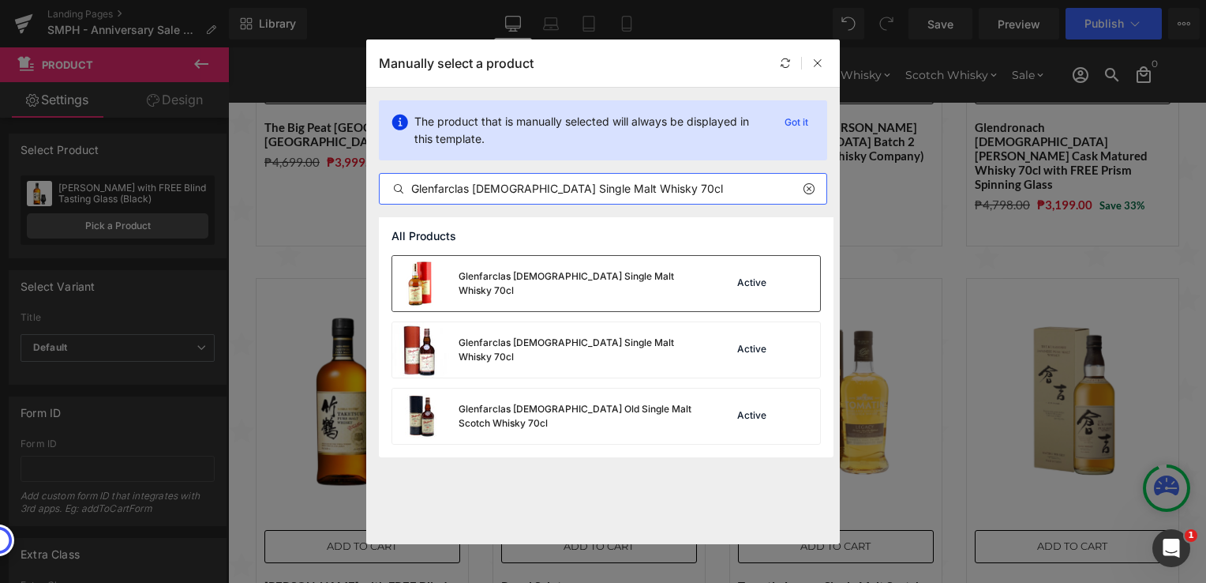
type input "Glenfarclas [DEMOGRAPHIC_DATA] Single Malt Whisky 70cl"
click at [574, 289] on div "Glenfarclas [DEMOGRAPHIC_DATA] Single Malt Whisky 70cl" at bounding box center [577, 283] width 237 height 28
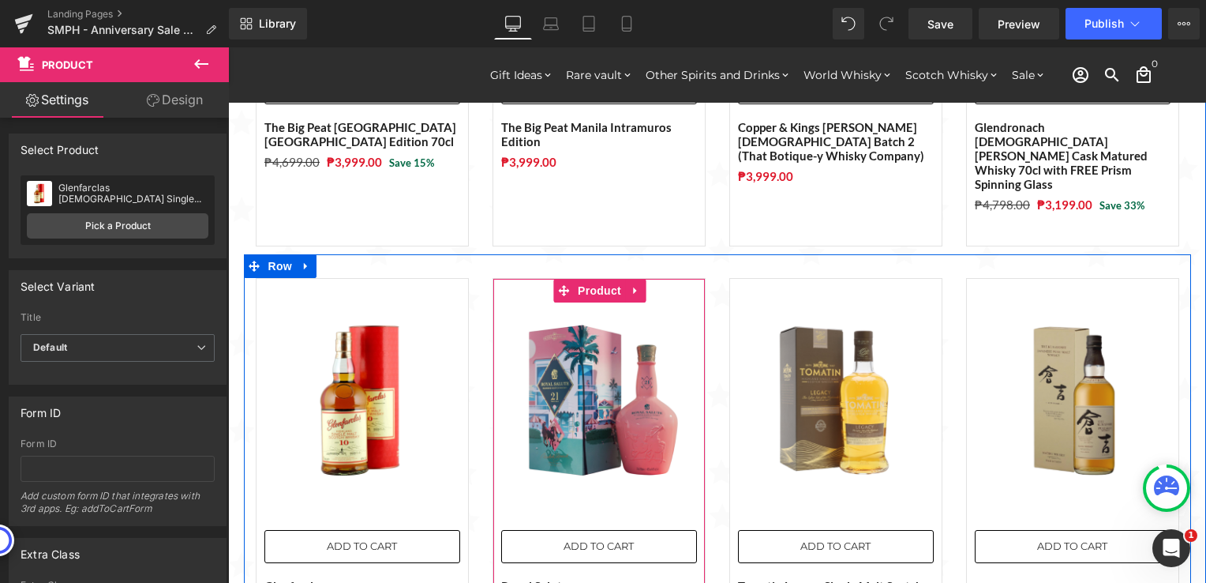
drag, startPoint x: 587, startPoint y: 238, endPoint x: 527, endPoint y: 236, distance: 59.3
click at [587, 279] on span "Product" at bounding box center [599, 291] width 51 height 24
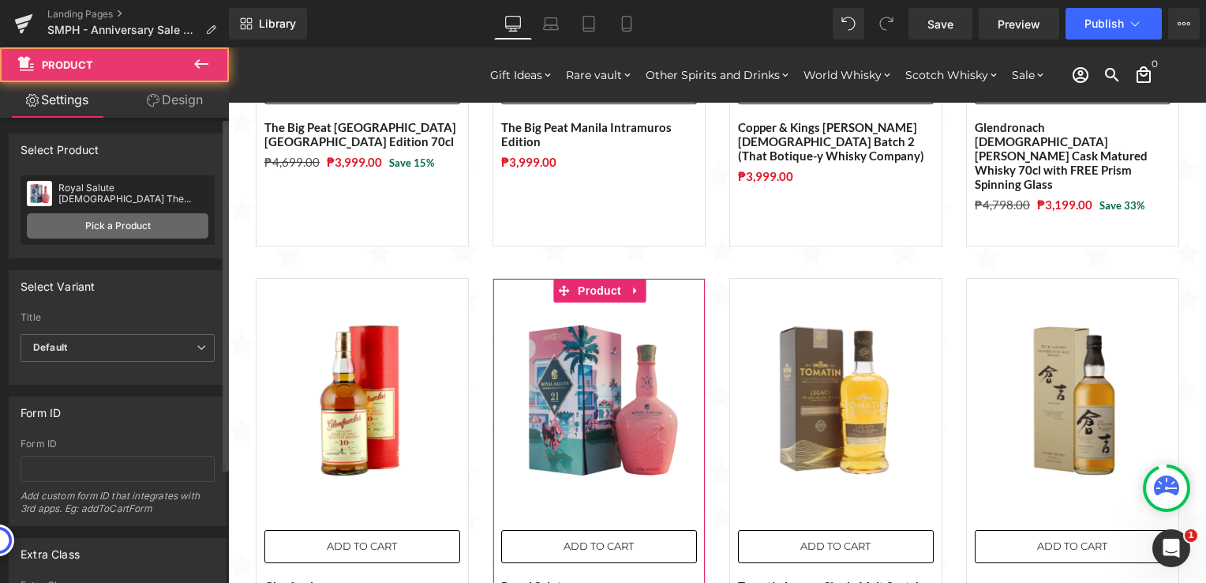
click at [127, 224] on link "Pick a Product" at bounding box center [118, 225] width 182 height 25
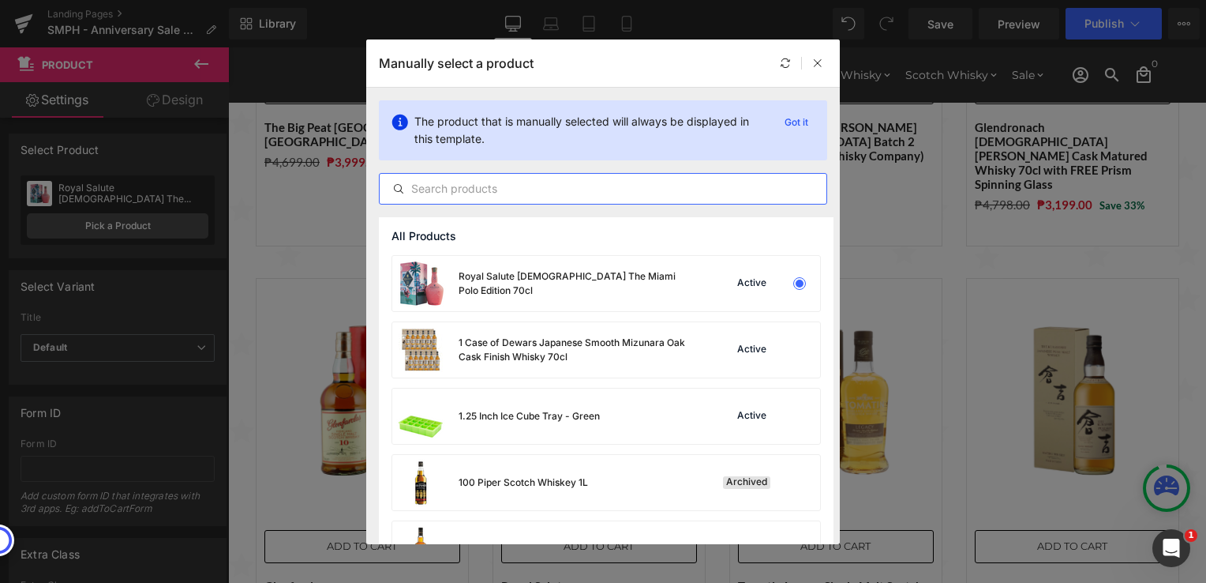
click at [508, 183] on input "text" at bounding box center [603, 188] width 447 height 19
paste input "Canadian [DEMOGRAPHIC_DATA] Whisky [DEMOGRAPHIC_DATA] (That Botique-y Whisky Co…"
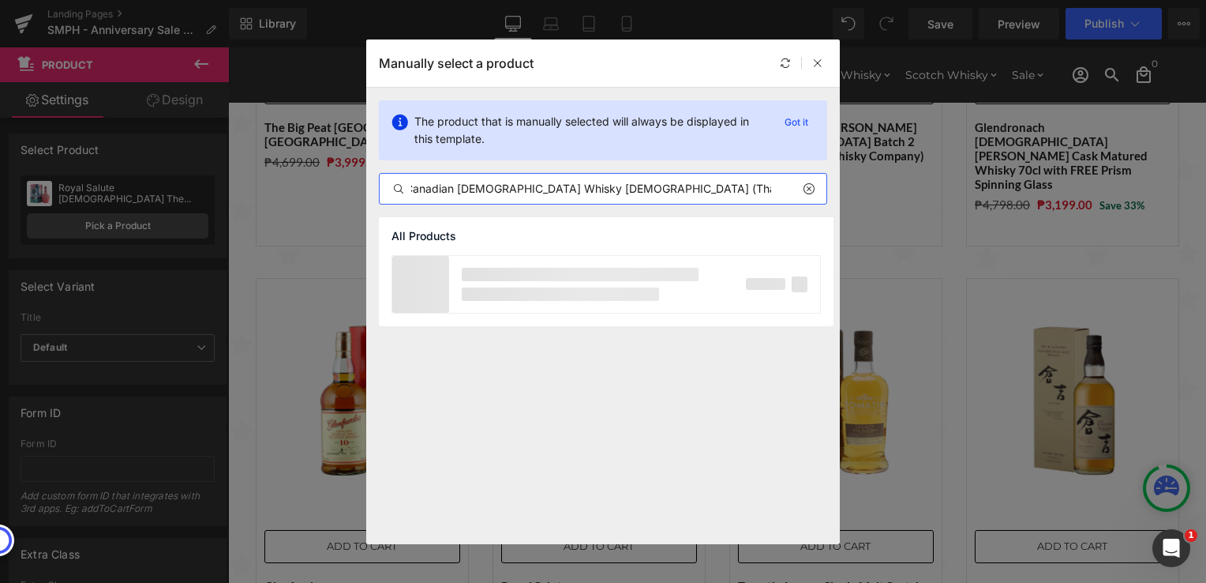
scroll to position [0, 0]
type input "Canadian [DEMOGRAPHIC_DATA] Whisky [DEMOGRAPHIC_DATA] (That Botique-y Whisky Co…"
click at [574, 282] on div "Canadian [DEMOGRAPHIC_DATA] Whisky [DEMOGRAPHIC_DATA] (That Botique-y Whisky Co…" at bounding box center [577, 283] width 237 height 28
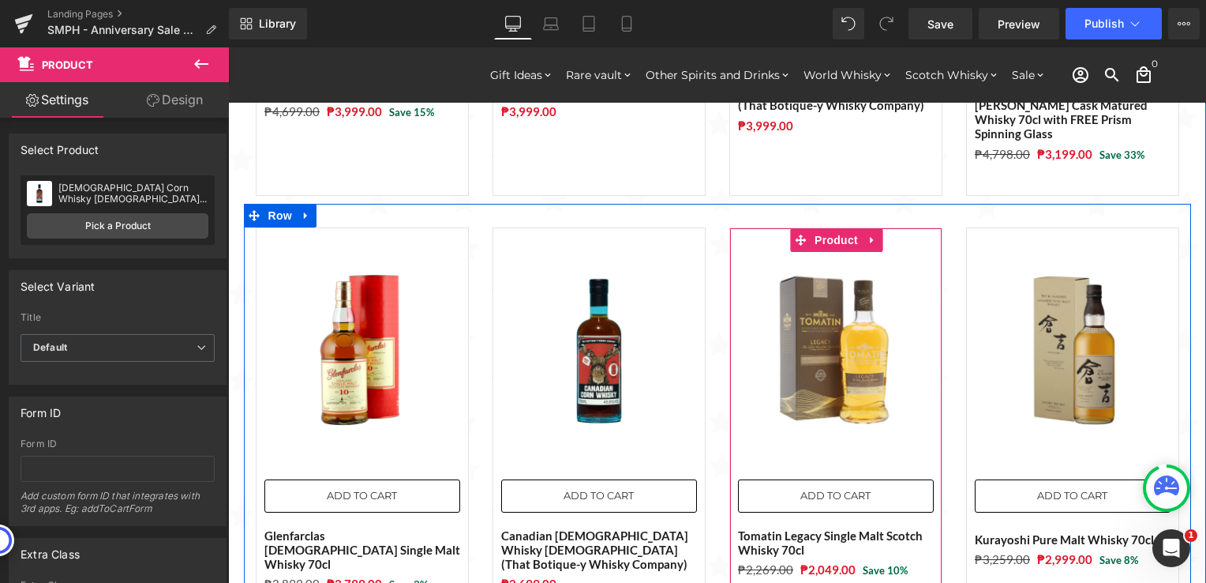
scroll to position [1895, 0]
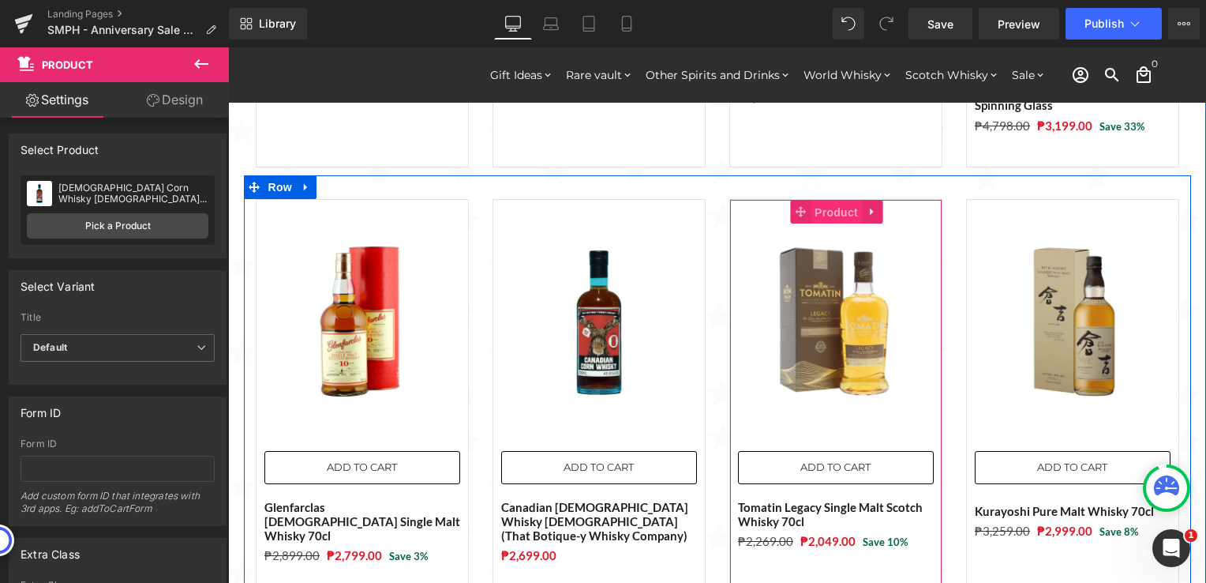
click at [821, 201] on span "Product" at bounding box center [836, 213] width 51 height 24
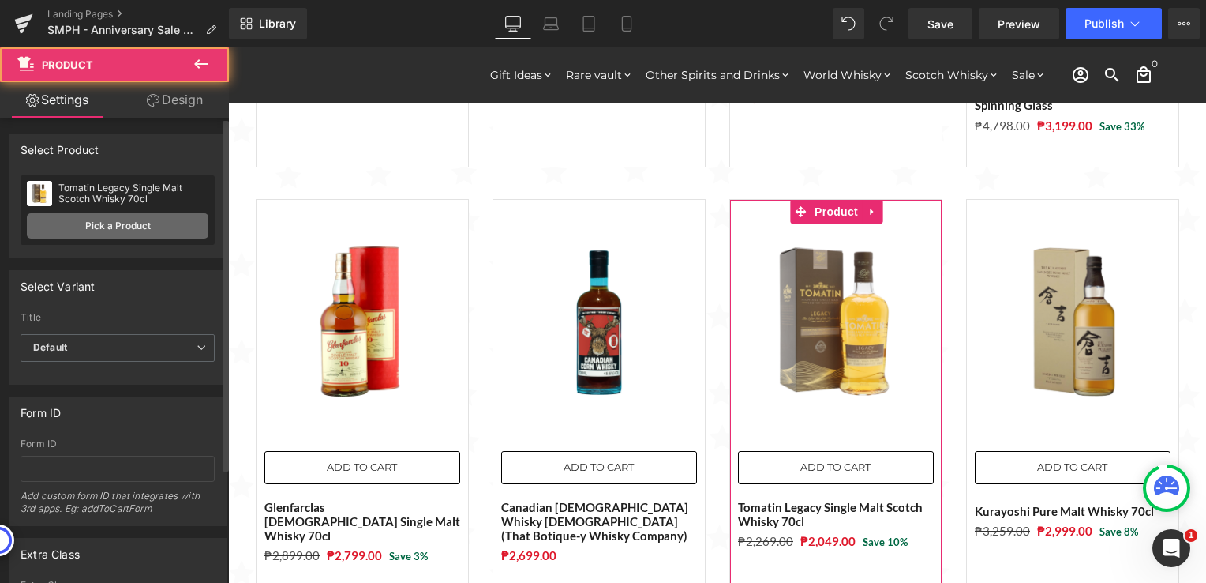
click at [69, 219] on link "Pick a Product" at bounding box center [118, 225] width 182 height 25
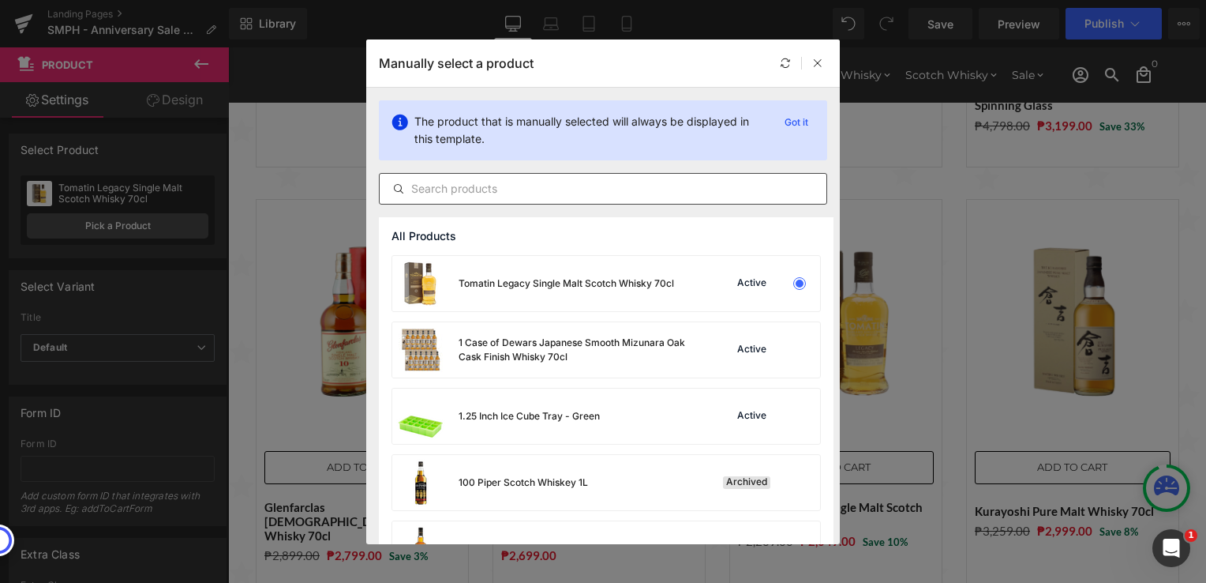
click at [547, 185] on input "text" at bounding box center [603, 188] width 447 height 19
paste input "Glenlivet [DEMOGRAPHIC_DATA] Single Malt Whisky 70cl with FREE Prism Spinning G…"
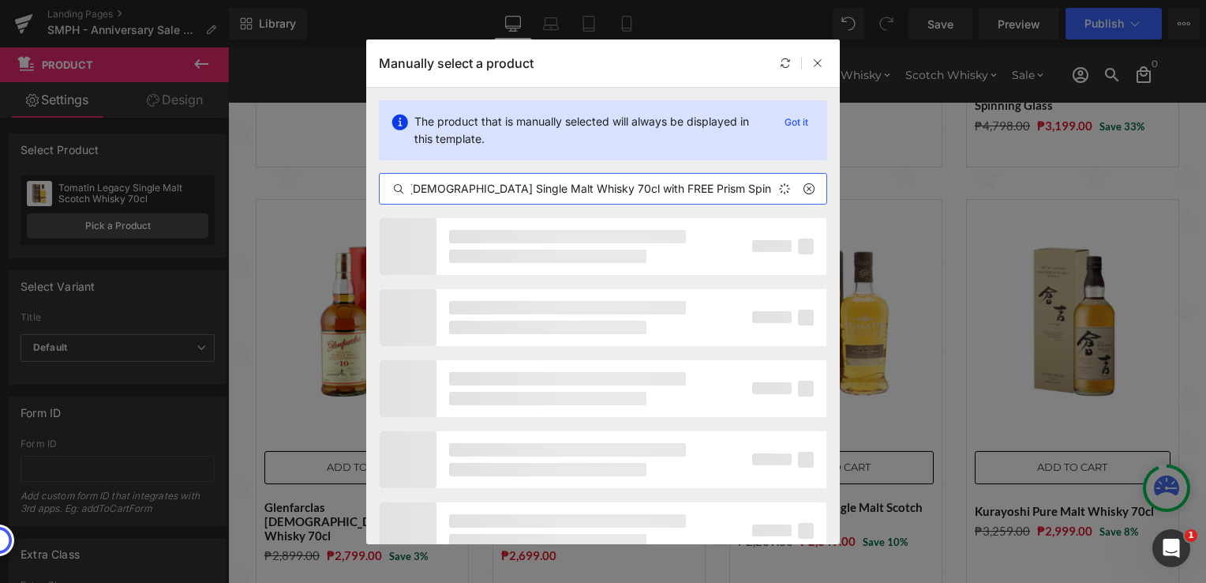
scroll to position [0, 43]
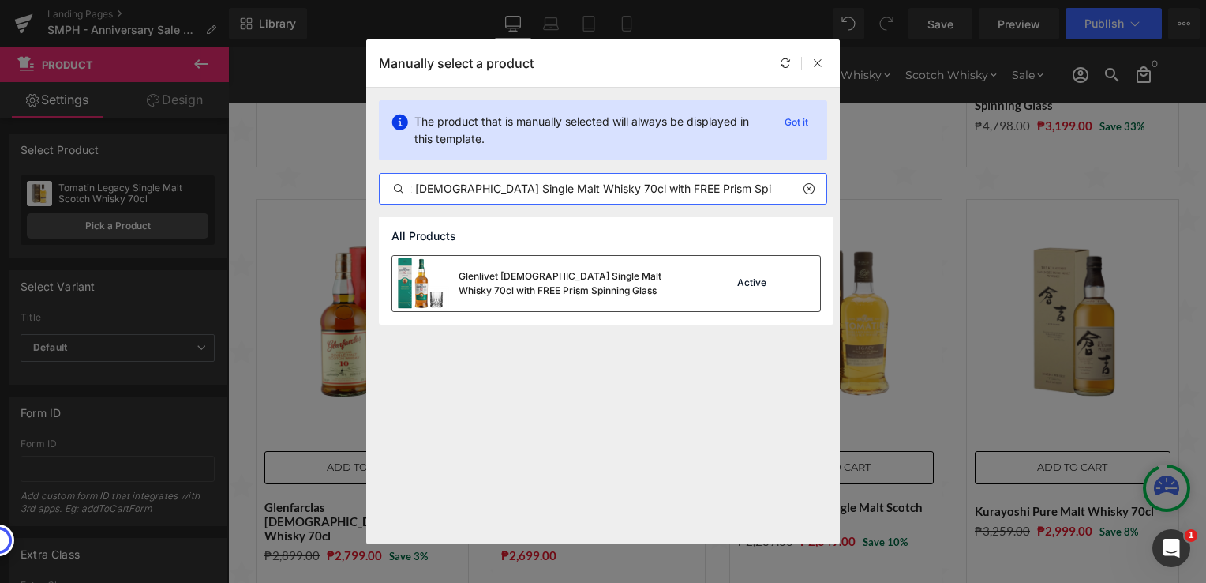
type input "Glenlivet [DEMOGRAPHIC_DATA] Single Malt Whisky 70cl with FREE Prism Spinning G…"
click at [582, 289] on div "Glenlivet [DEMOGRAPHIC_DATA] Single Malt Whisky 70cl with FREE Prism Spinning G…" at bounding box center [577, 283] width 237 height 28
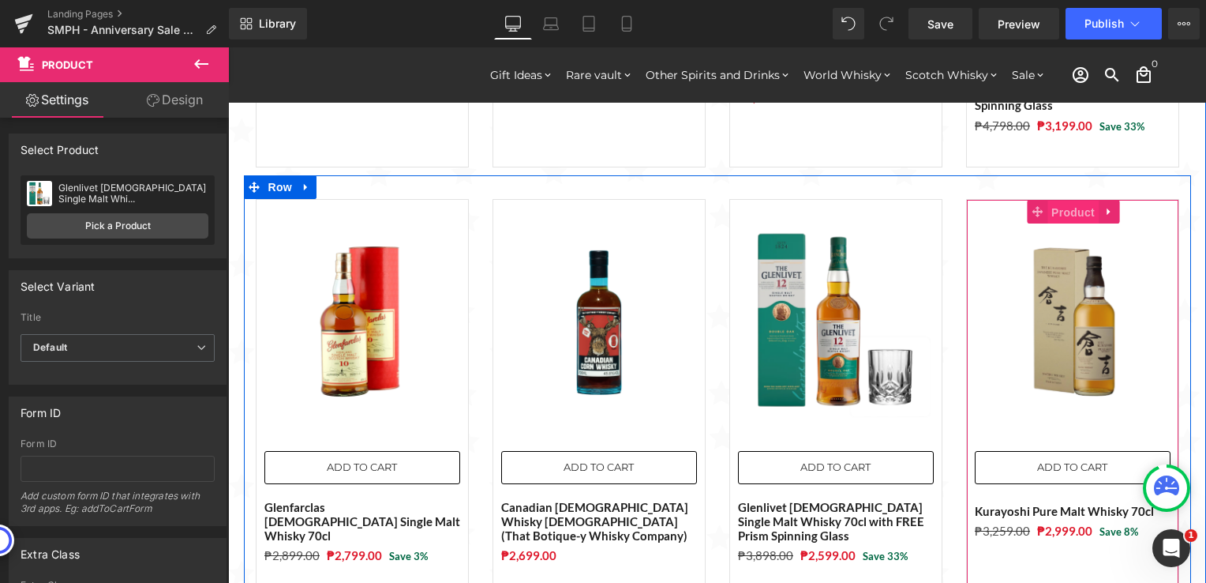
drag, startPoint x: 1061, startPoint y: 166, endPoint x: 1033, endPoint y: 168, distance: 28.5
click at [1061, 201] on span "Product" at bounding box center [1073, 213] width 51 height 24
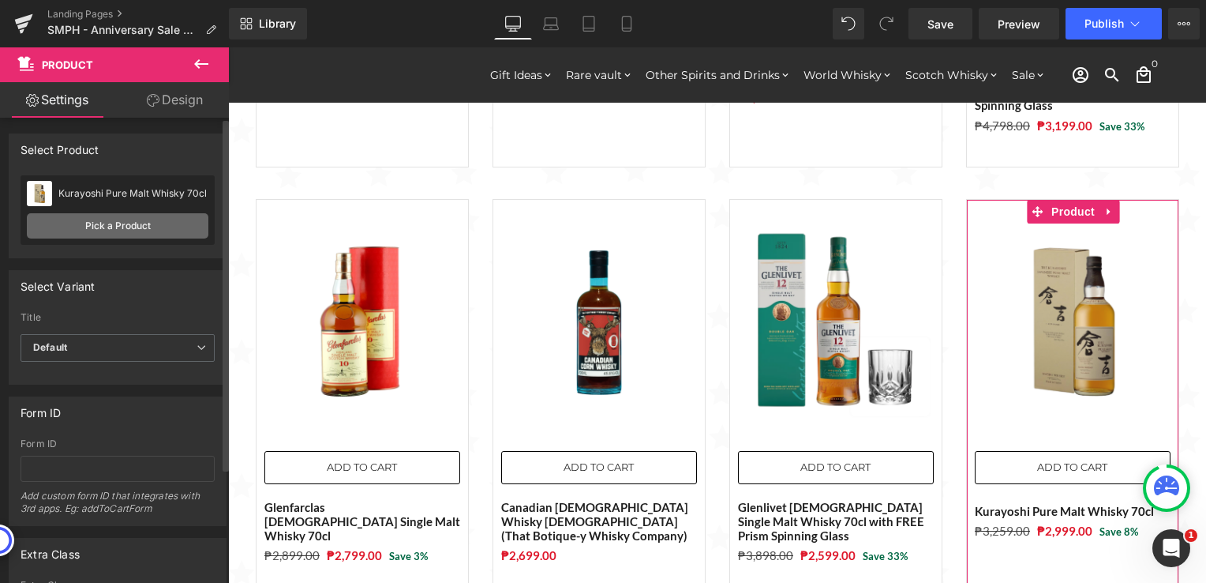
click at [150, 232] on link "Pick a Product" at bounding box center [118, 225] width 182 height 25
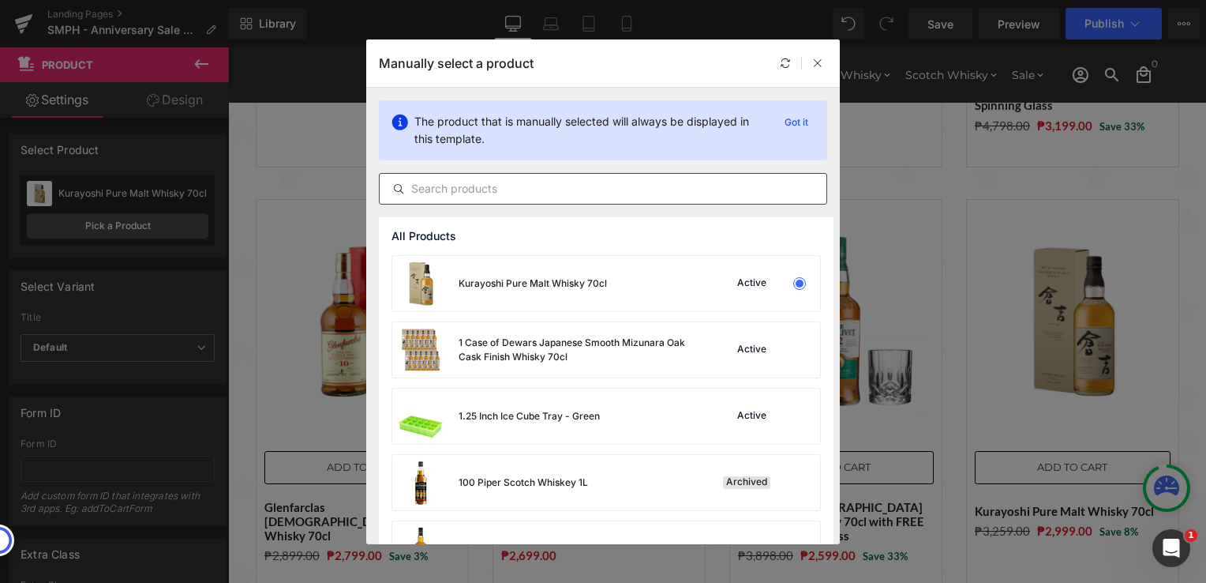
click at [486, 197] on input "text" at bounding box center [603, 188] width 447 height 19
paste input "Glenlivet Founders Reserve 70cl"
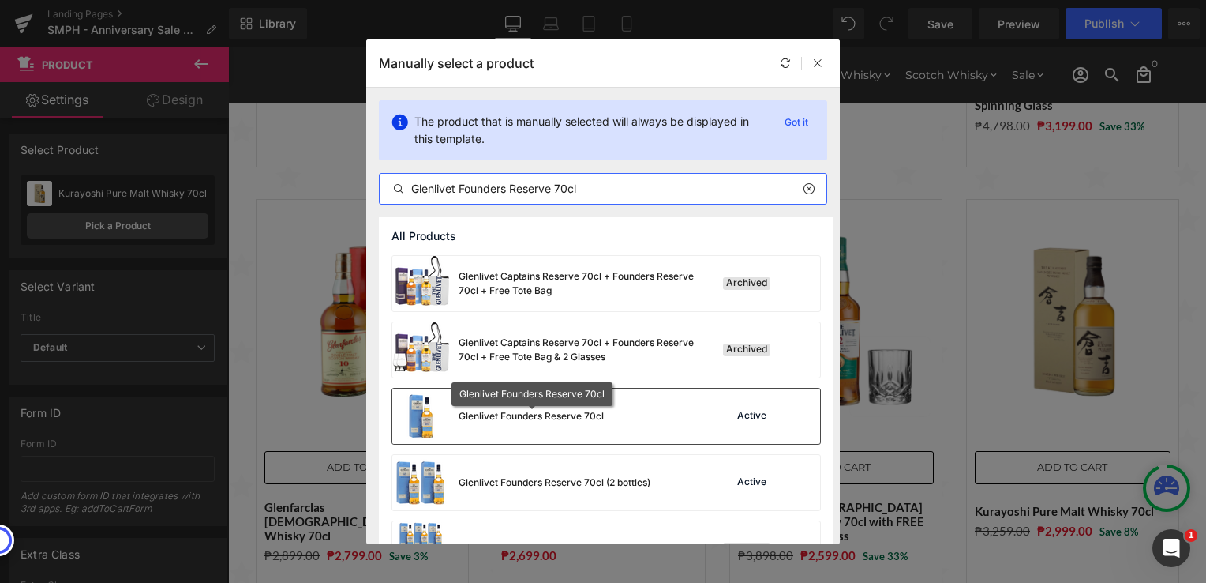
type input "Glenlivet Founders Reserve 70cl"
click at [576, 420] on div "Glenlivet Founders Reserve 70cl" at bounding box center [531, 416] width 145 height 14
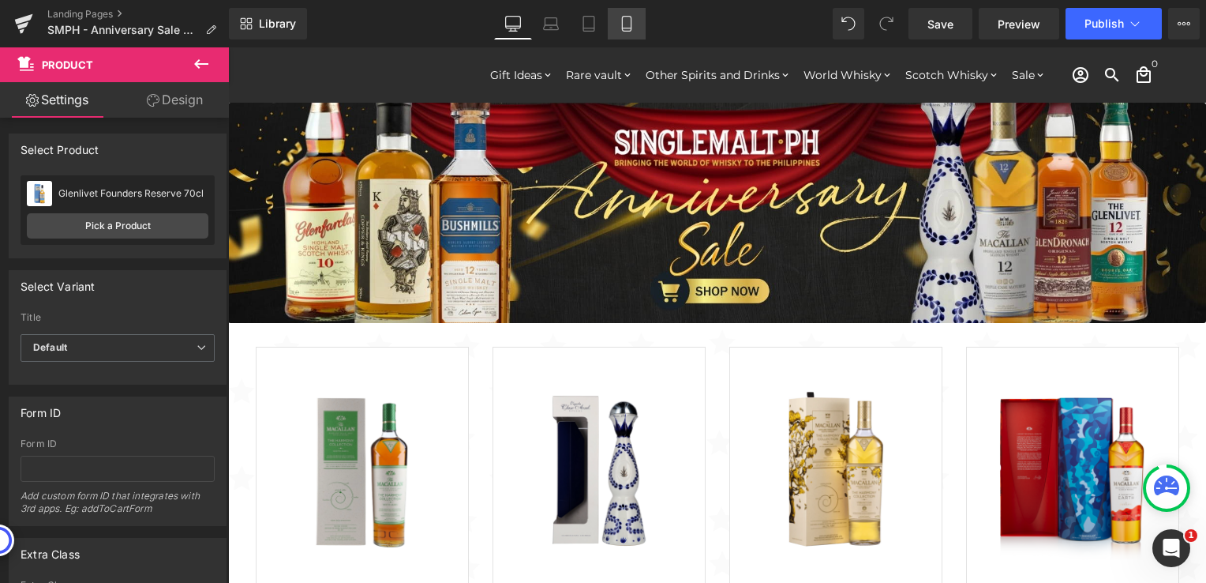
click at [628, 23] on icon at bounding box center [627, 24] width 16 height 16
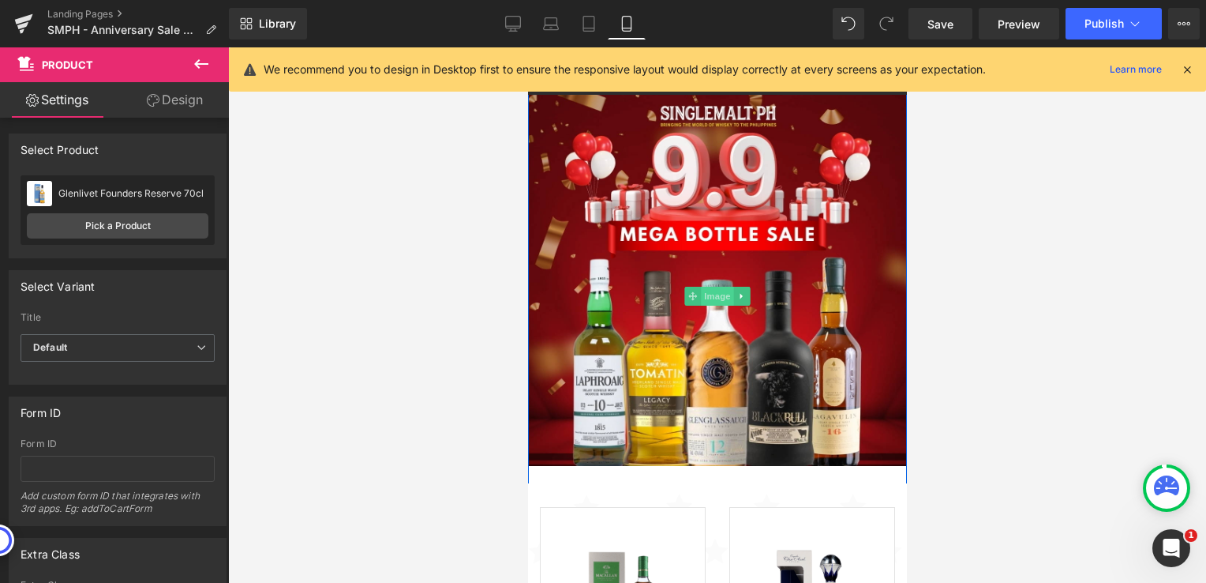
click at [714, 291] on span "Image" at bounding box center [716, 296] width 33 height 19
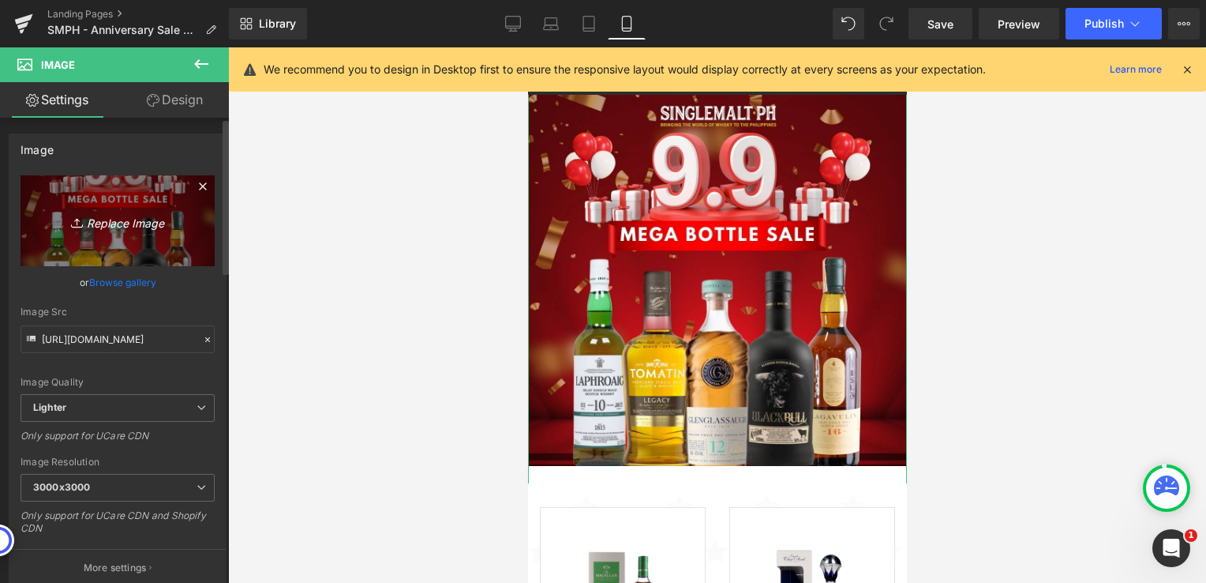
click at [122, 225] on icon "Replace Image" at bounding box center [117, 221] width 126 height 20
type input "C:\fakepath\SMPH - Anniv - Sale 1024x1024.jpg"
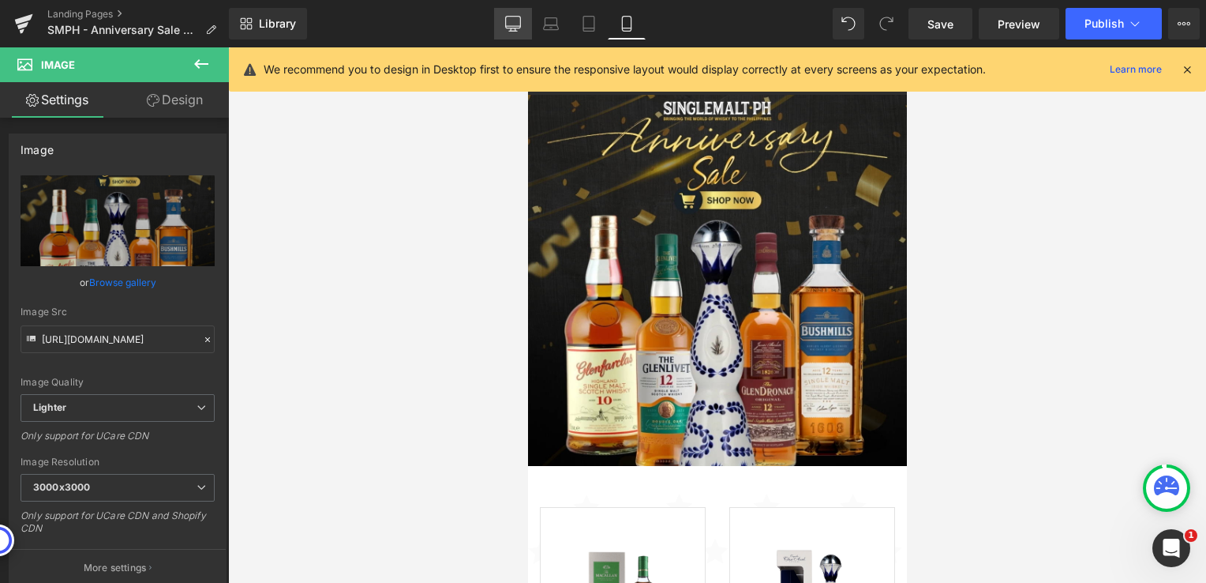
click at [512, 18] on icon at bounding box center [513, 24] width 16 height 16
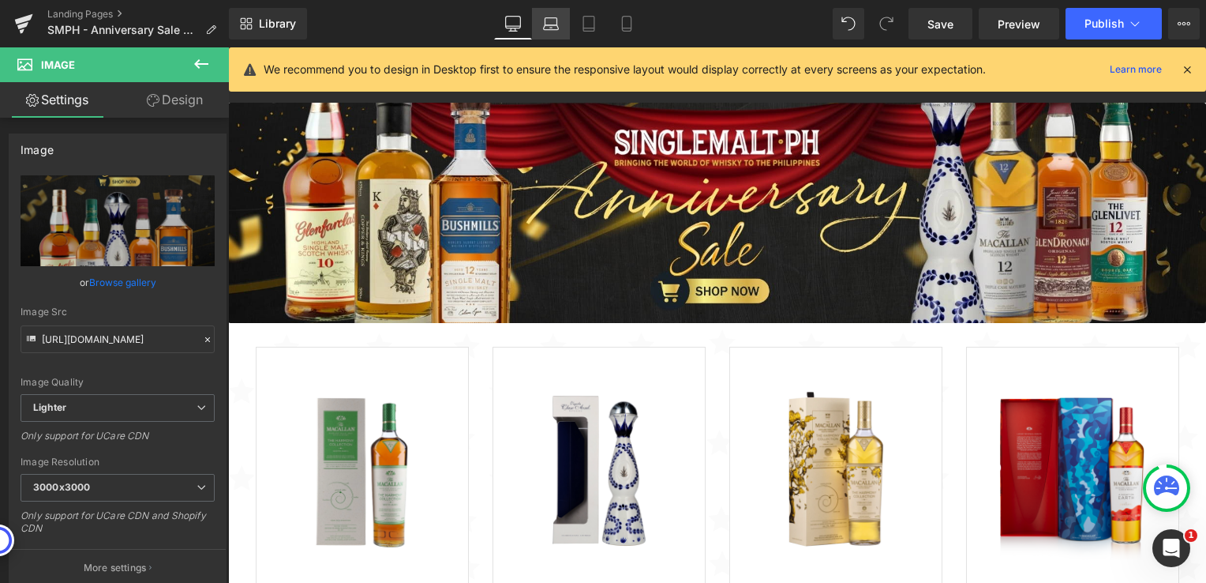
click at [549, 26] on icon at bounding box center [551, 24] width 16 height 16
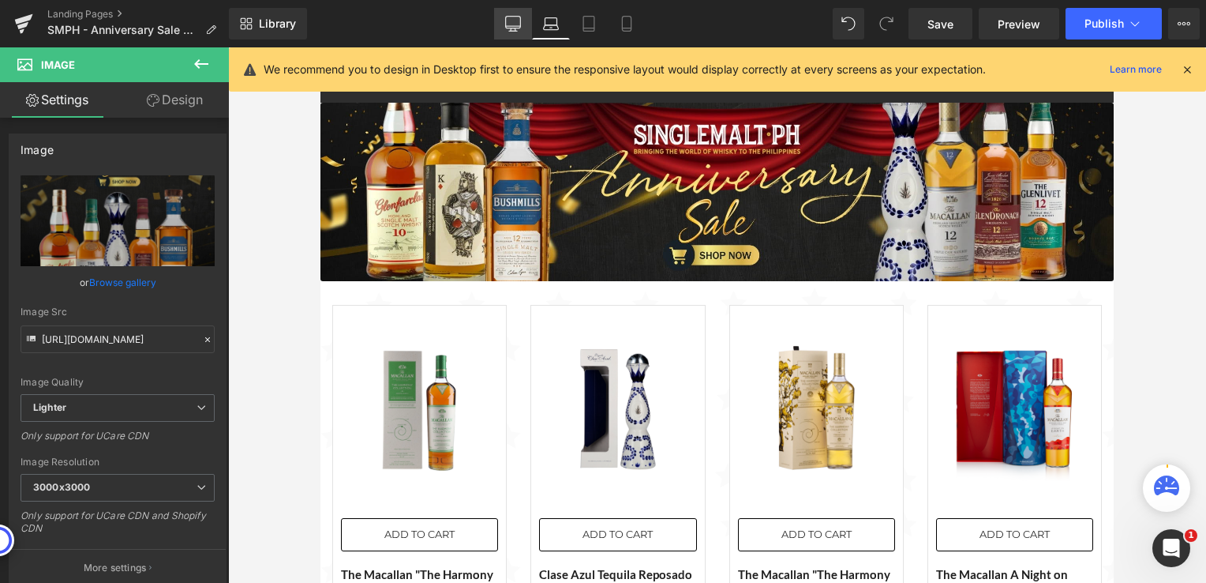
click at [514, 26] on icon at bounding box center [513, 26] width 15 height 0
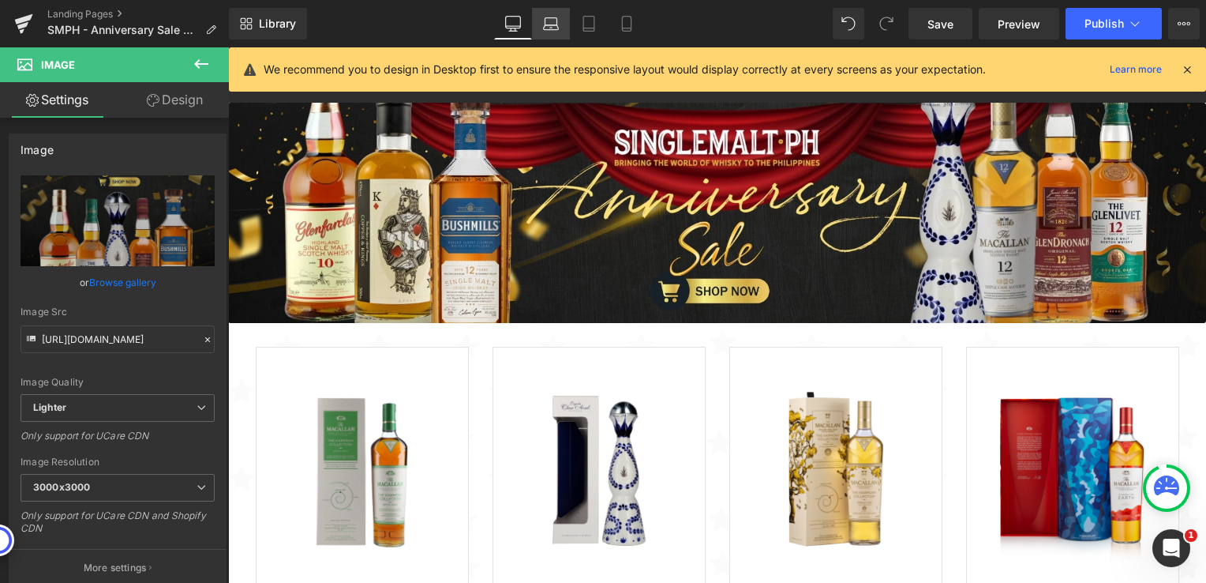
click at [557, 24] on icon at bounding box center [552, 21] width 12 height 7
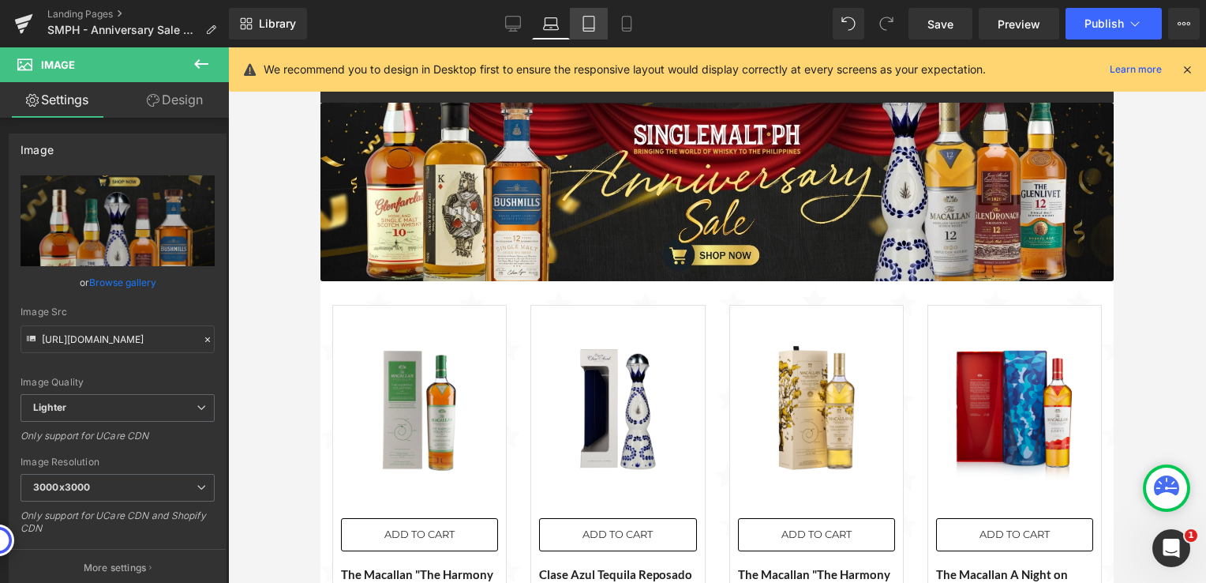
drag, startPoint x: 591, startPoint y: 24, endPoint x: 628, endPoint y: 24, distance: 37.1
click at [592, 24] on icon at bounding box center [589, 24] width 16 height 16
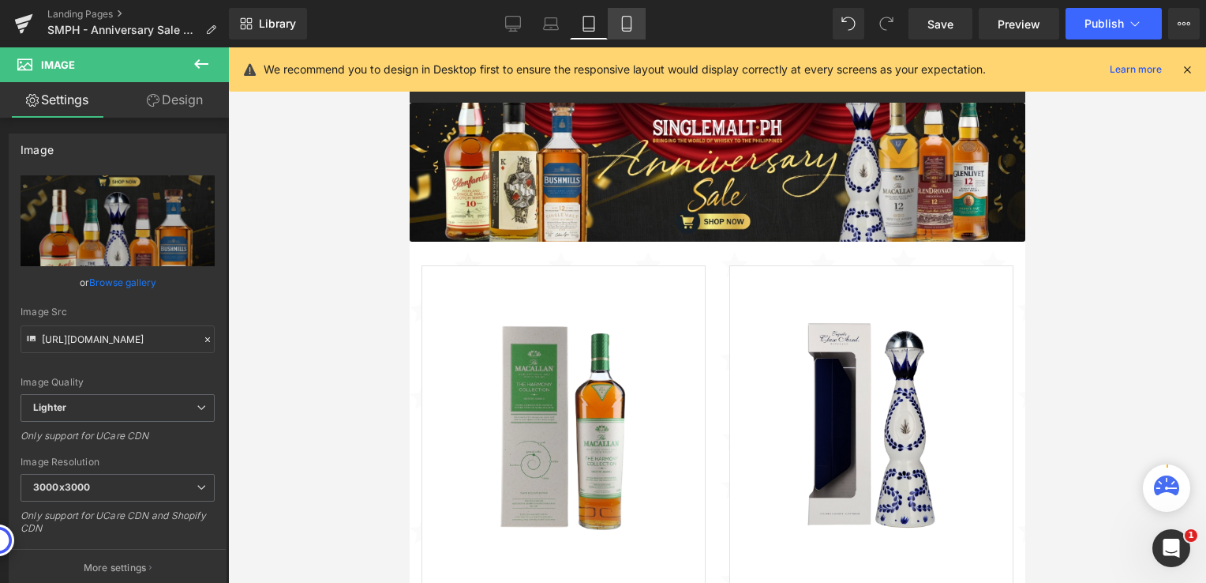
click at [628, 24] on icon at bounding box center [627, 24] width 16 height 16
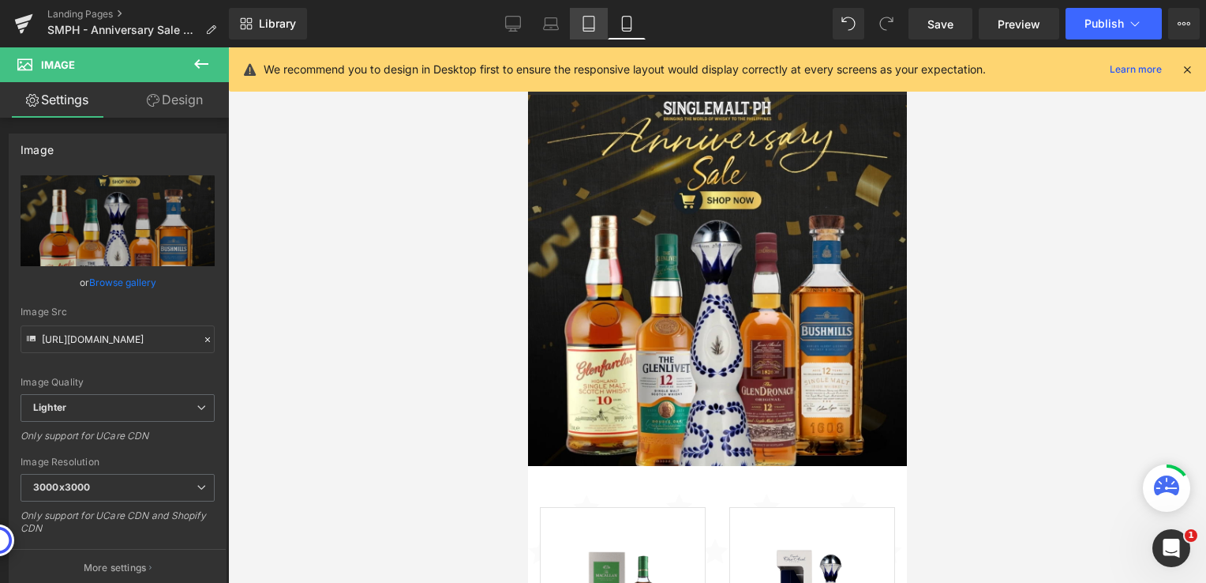
click at [594, 24] on icon at bounding box center [588, 24] width 11 height 15
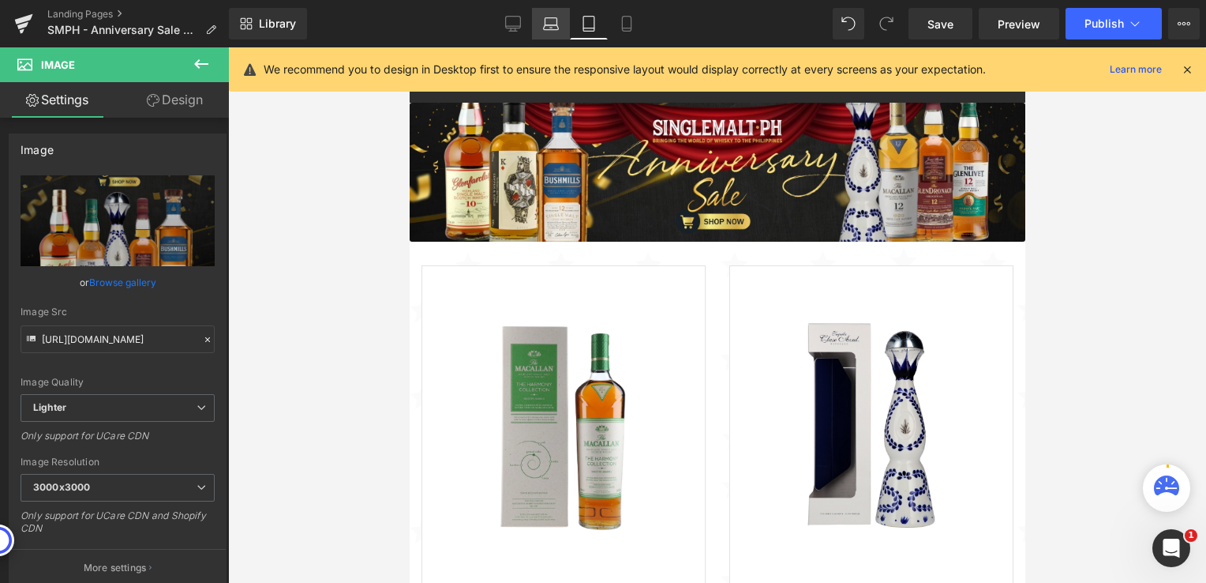
click at [554, 27] on icon at bounding box center [551, 24] width 16 height 16
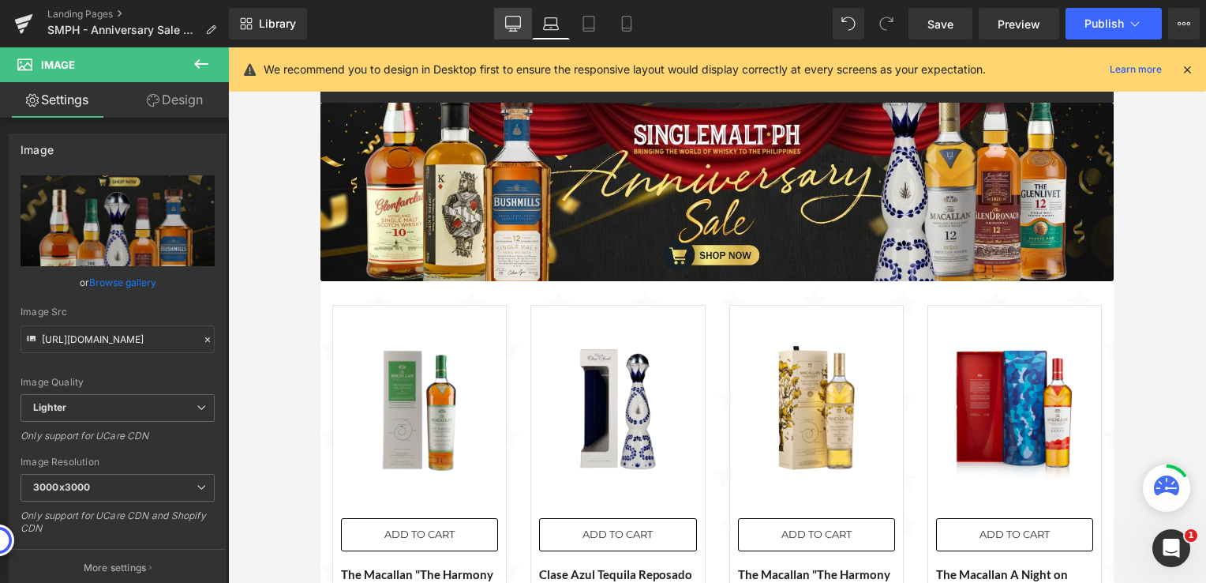
click at [516, 28] on icon at bounding box center [513, 23] width 15 height 12
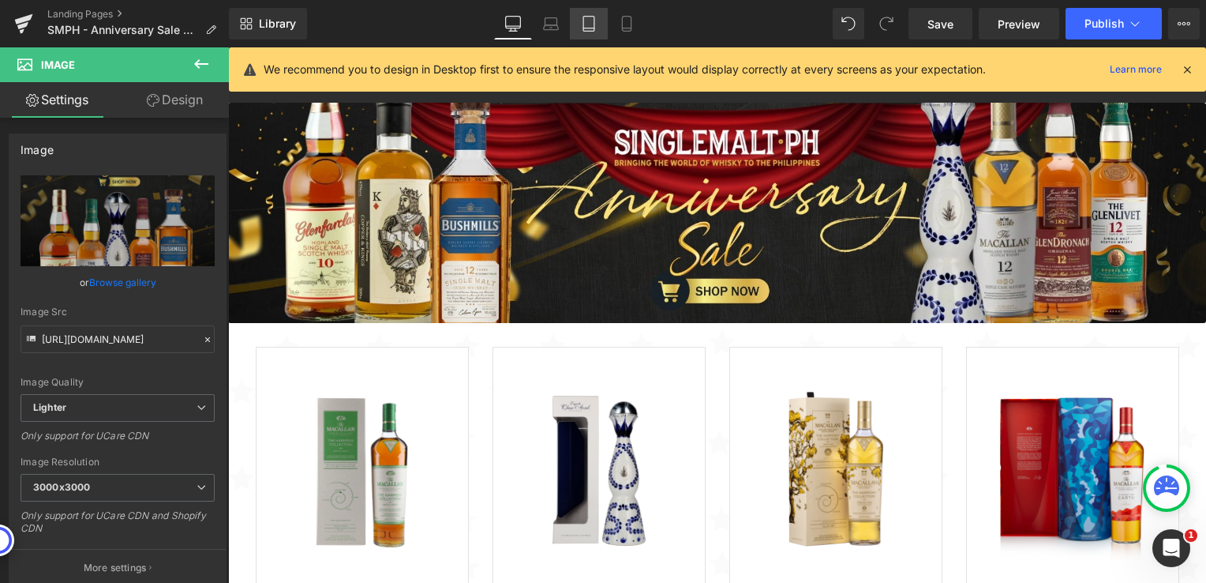
drag, startPoint x: 556, startPoint y: 31, endPoint x: 594, endPoint y: 24, distance: 39.3
click at [557, 31] on icon at bounding box center [551, 24] width 16 height 16
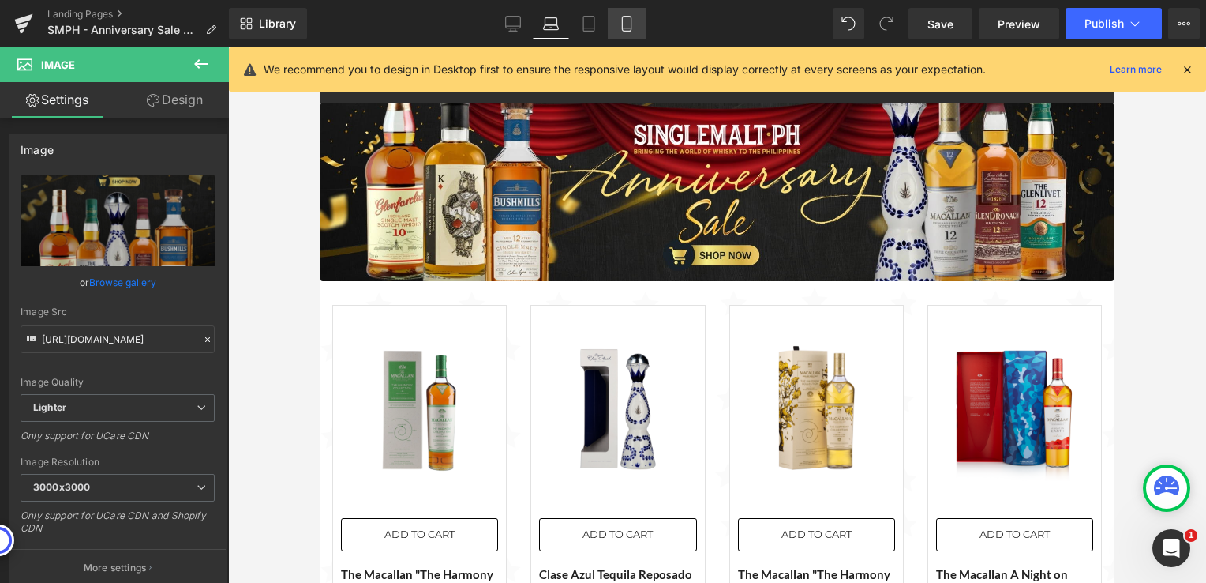
drag, startPoint x: 594, startPoint y: 24, endPoint x: 624, endPoint y: 23, distance: 29.2
click at [600, 23] on link "Tablet" at bounding box center [589, 24] width 38 height 32
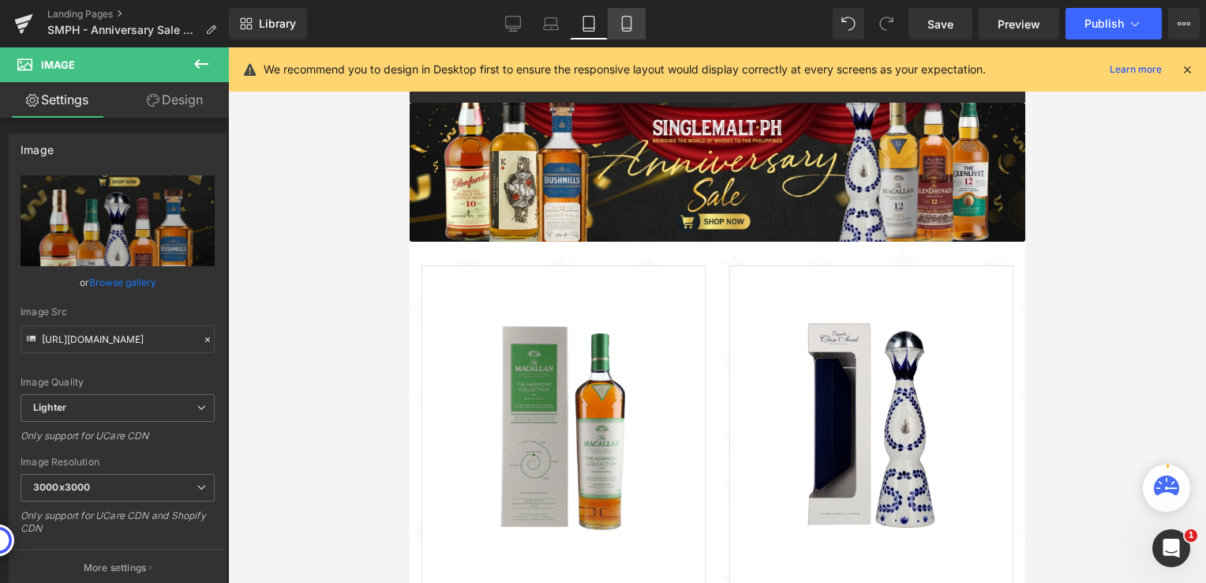
click at [624, 23] on icon at bounding box center [627, 24] width 16 height 16
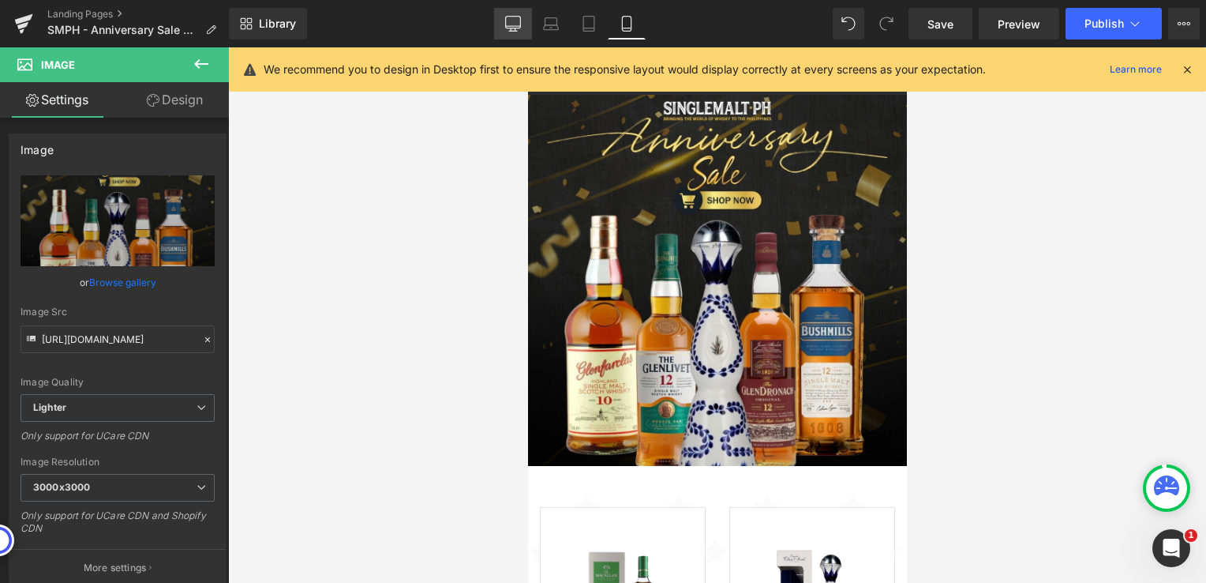
click at [512, 24] on icon at bounding box center [513, 24] width 16 height 16
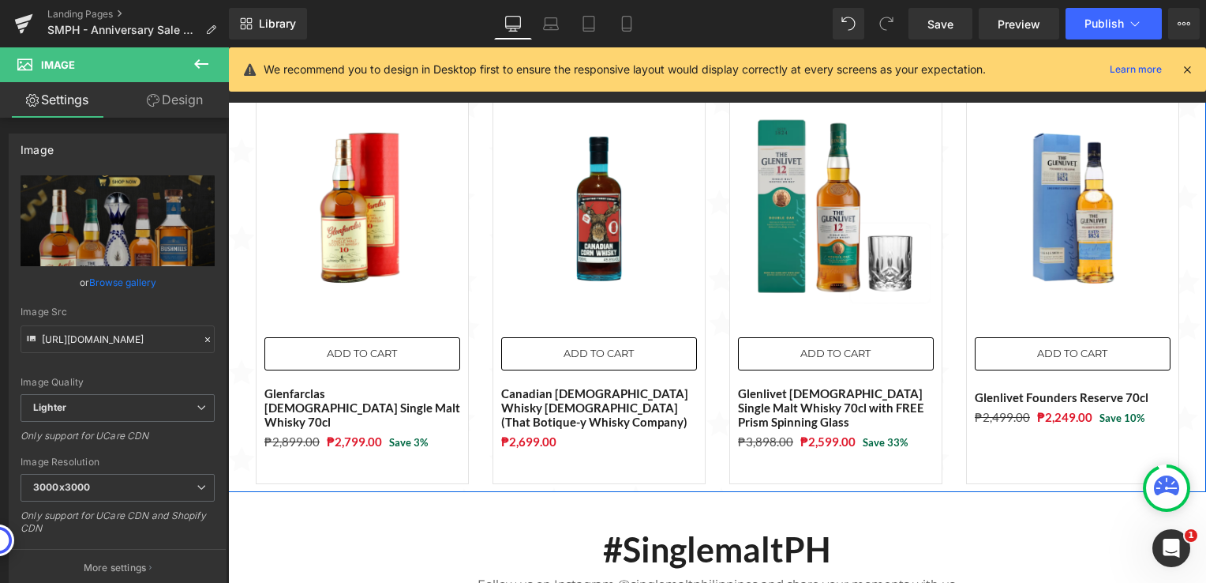
scroll to position [1974, 0]
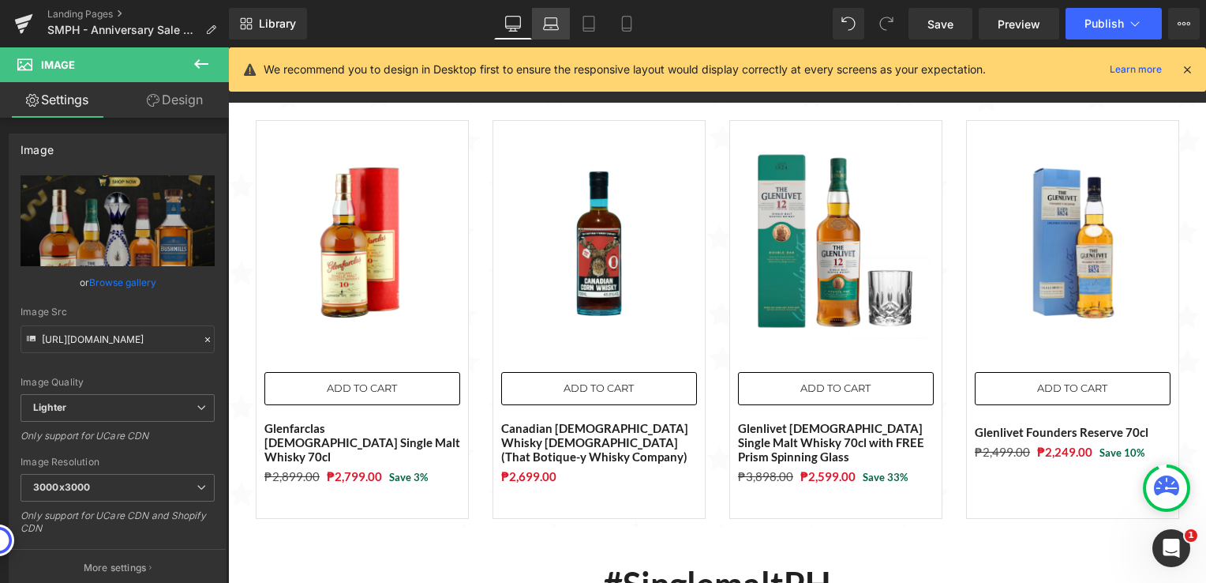
click at [568, 24] on link "Laptop" at bounding box center [551, 24] width 38 height 32
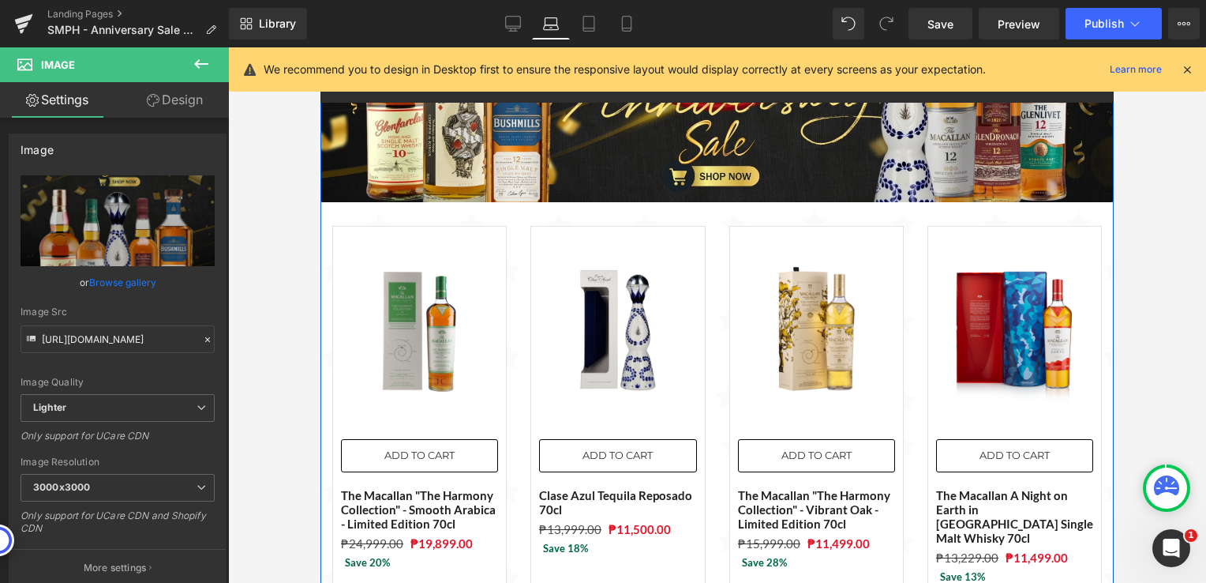
scroll to position [0, 0]
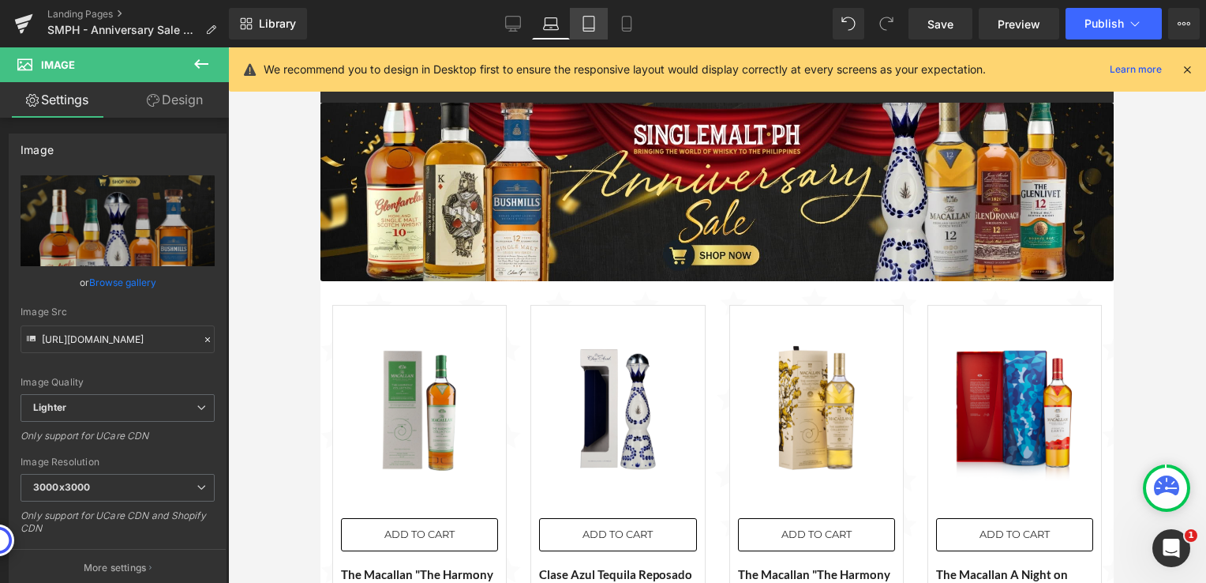
click at [597, 25] on link "Tablet" at bounding box center [589, 24] width 38 height 32
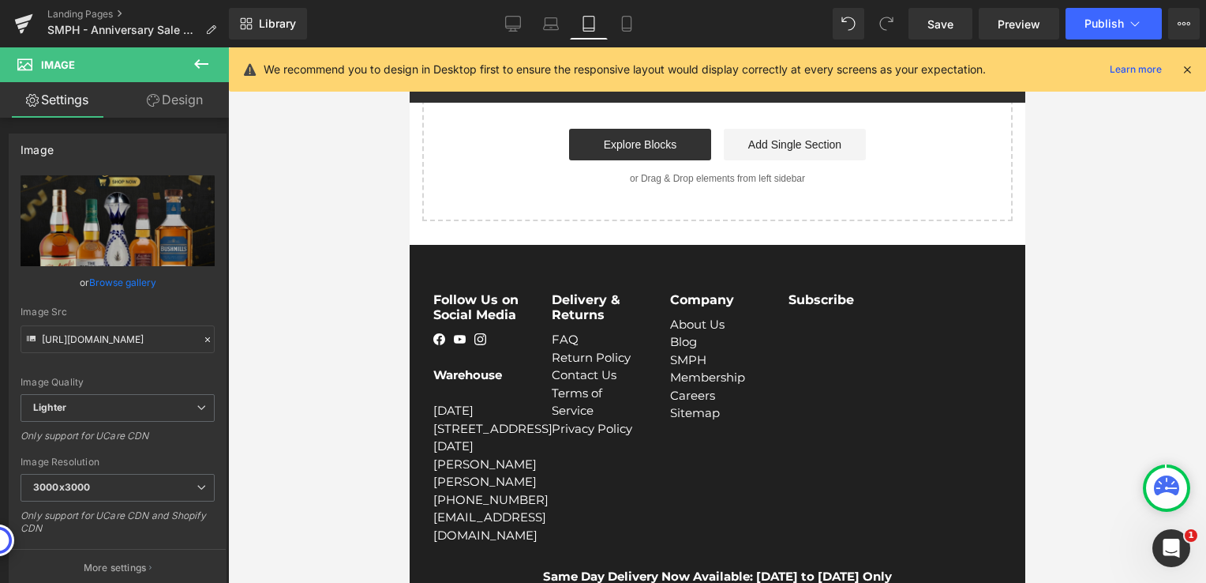
scroll to position [6214, 0]
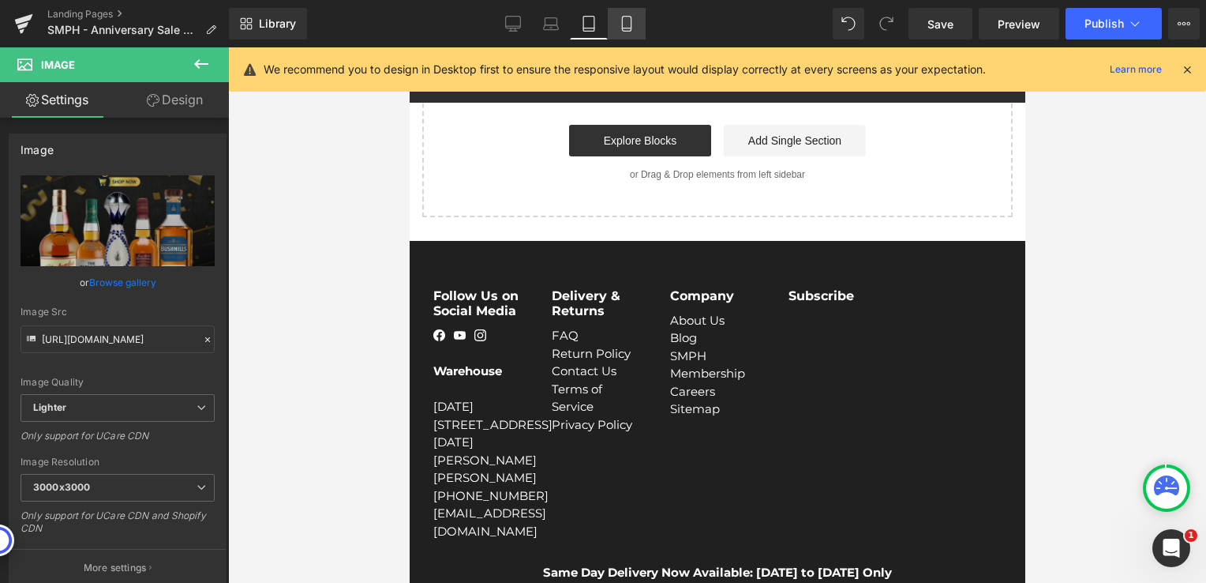
click at [634, 28] on icon at bounding box center [627, 24] width 16 height 16
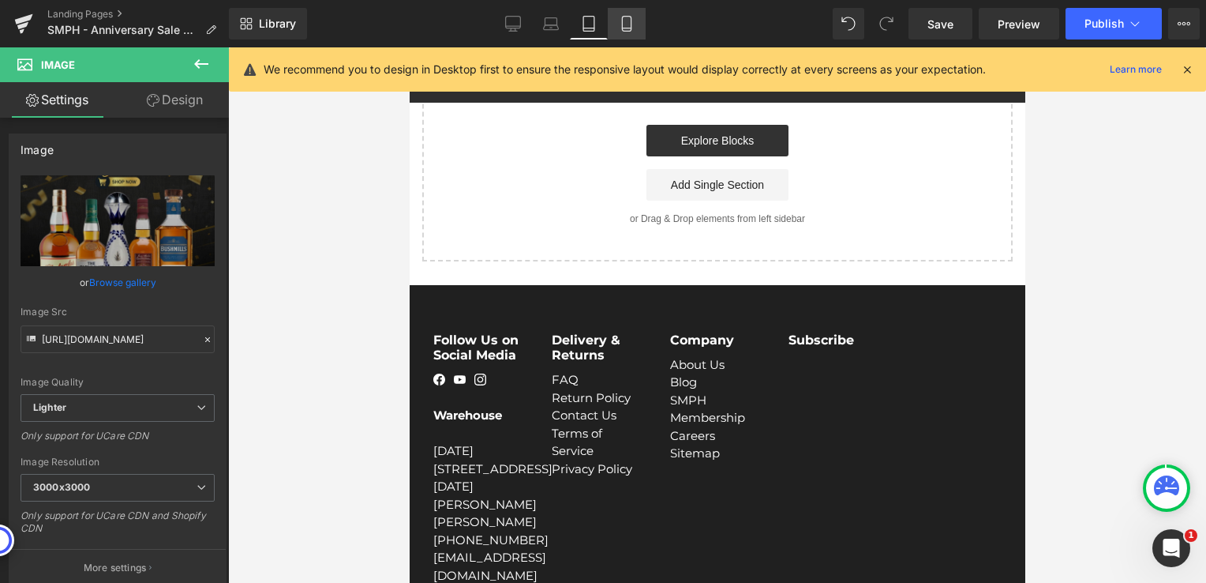
scroll to position [0, 0]
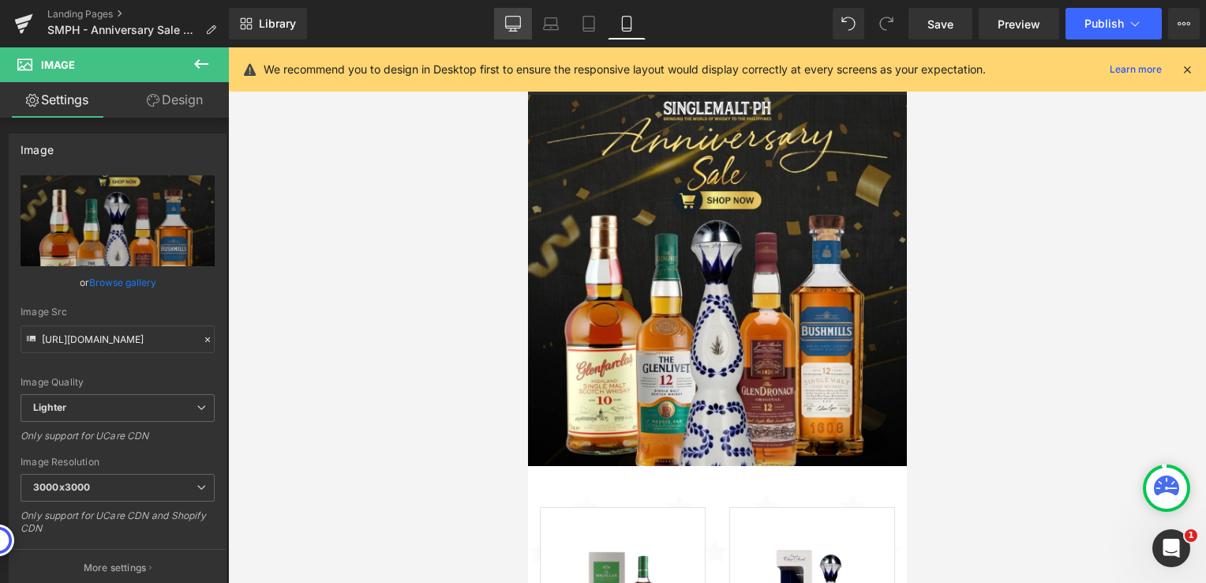
click at [523, 24] on link "Desktop" at bounding box center [513, 24] width 38 height 32
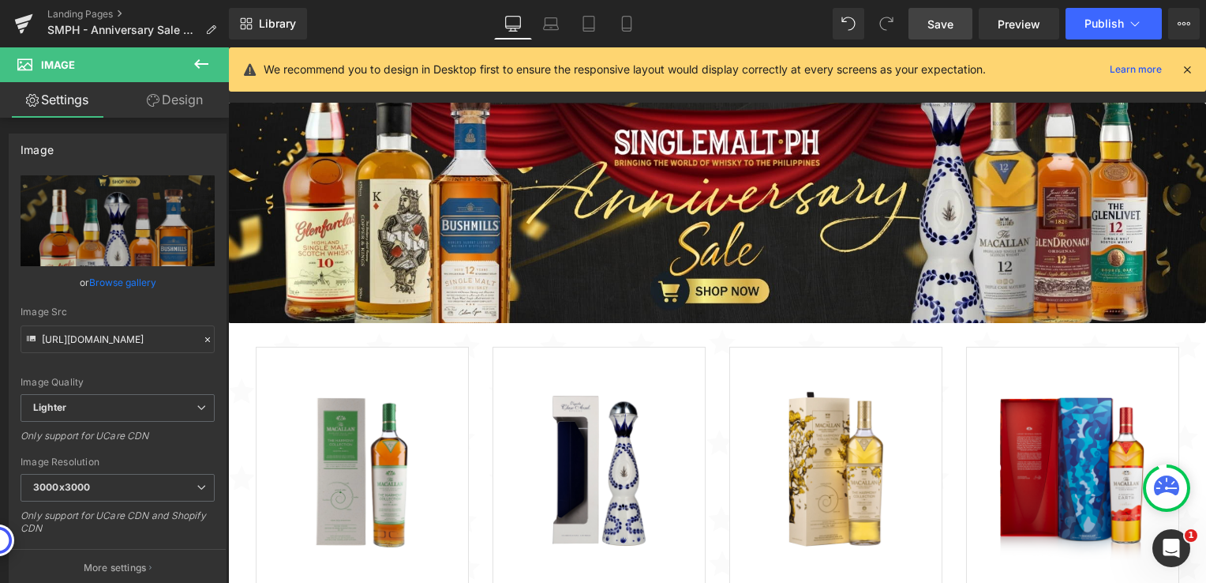
click at [934, 36] on link "Save" at bounding box center [941, 24] width 64 height 32
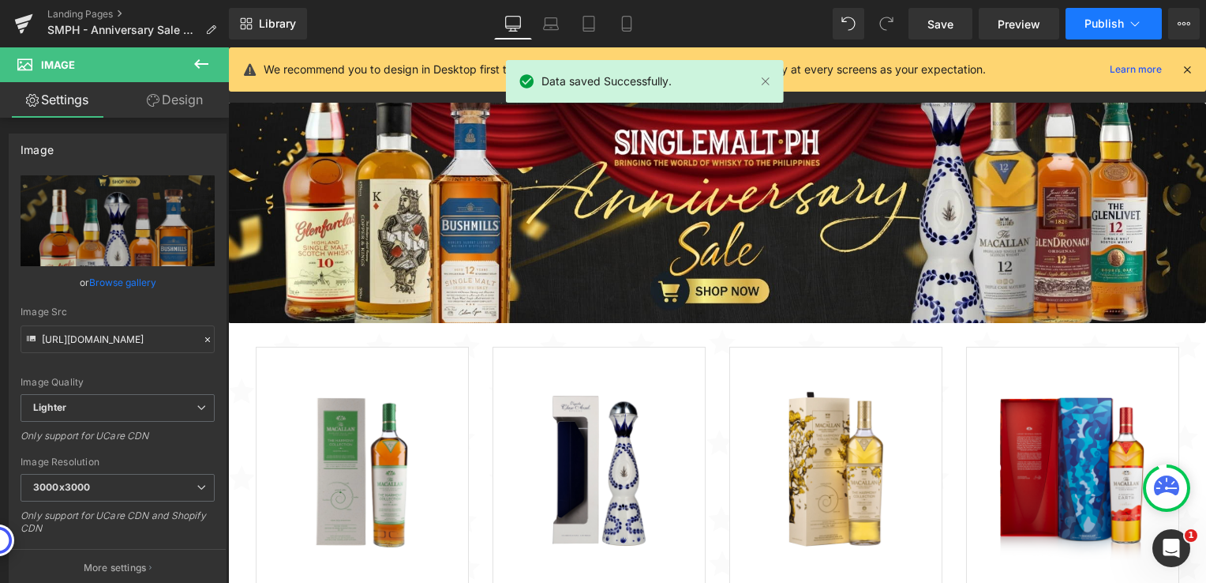
click at [1102, 24] on span "Publish" at bounding box center [1104, 23] width 39 height 13
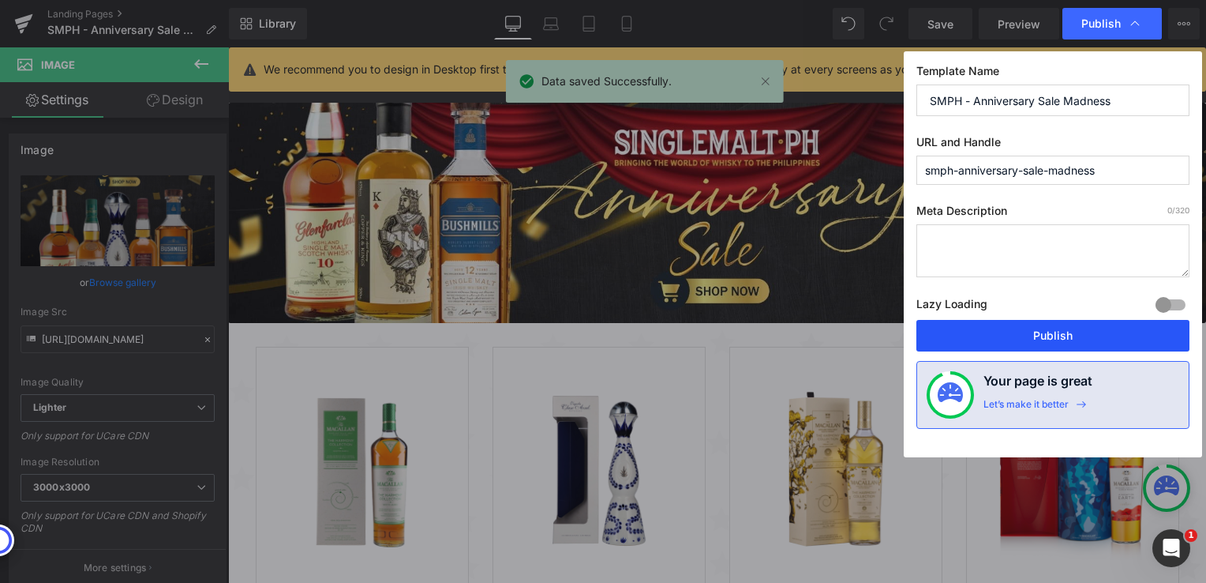
click at [992, 339] on button "Publish" at bounding box center [1053, 336] width 273 height 32
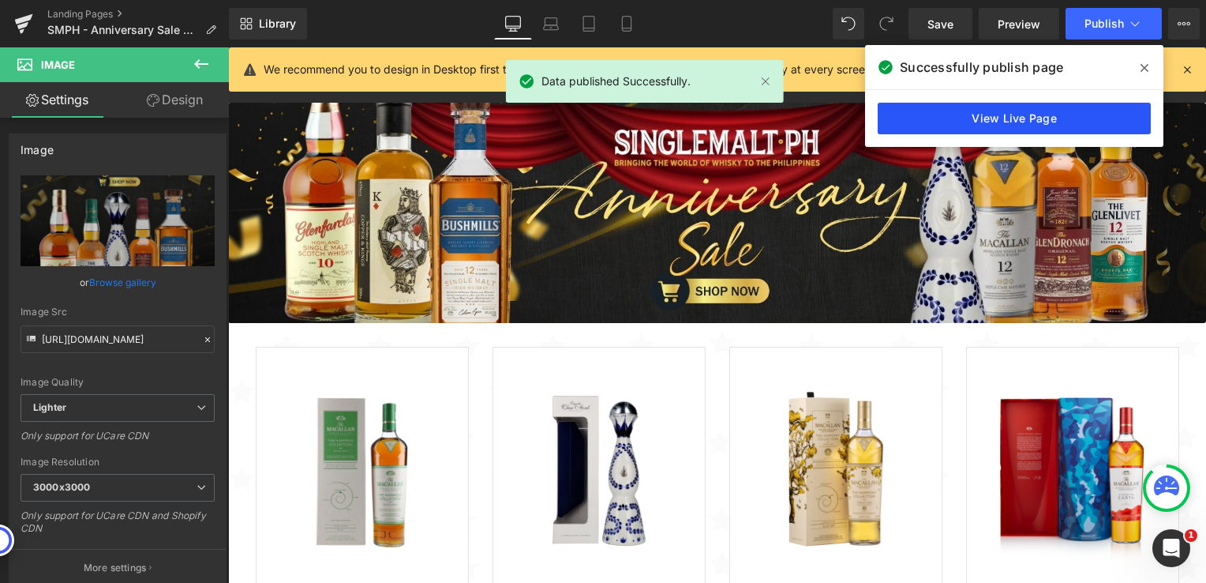
click at [1004, 111] on link "View Live Page" at bounding box center [1014, 119] width 273 height 32
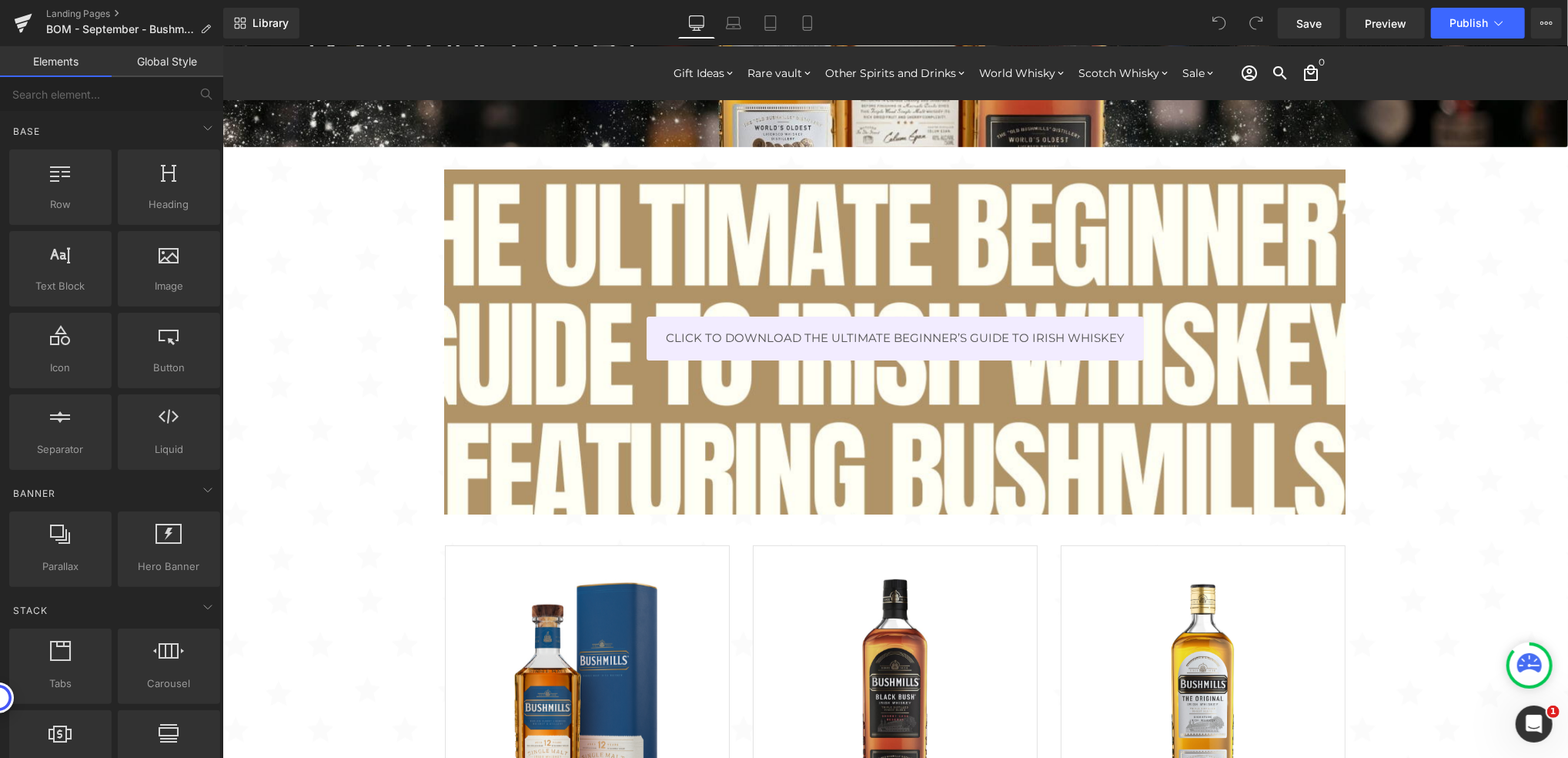
scroll to position [205, 0]
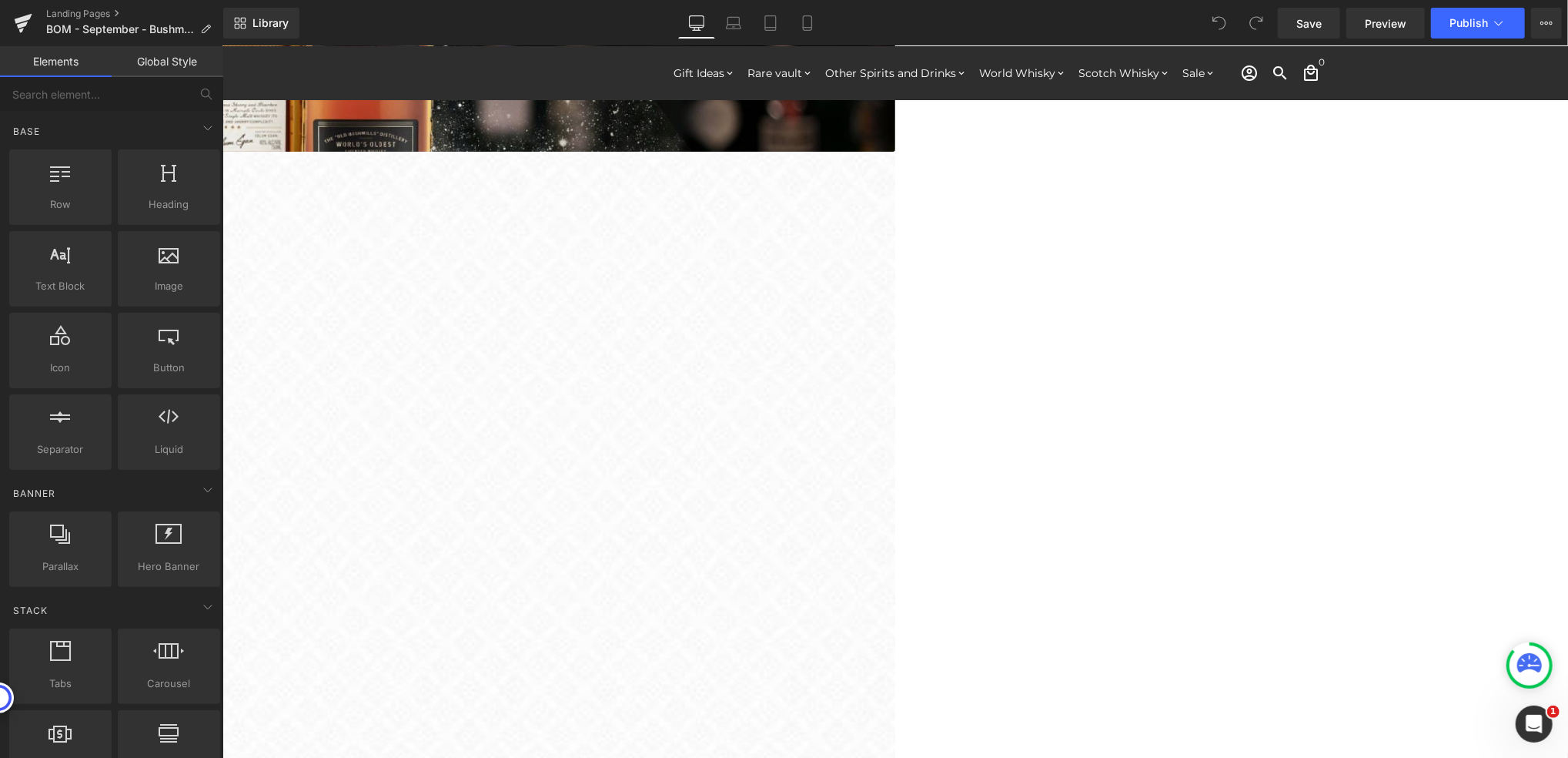
scroll to position [205, 0]
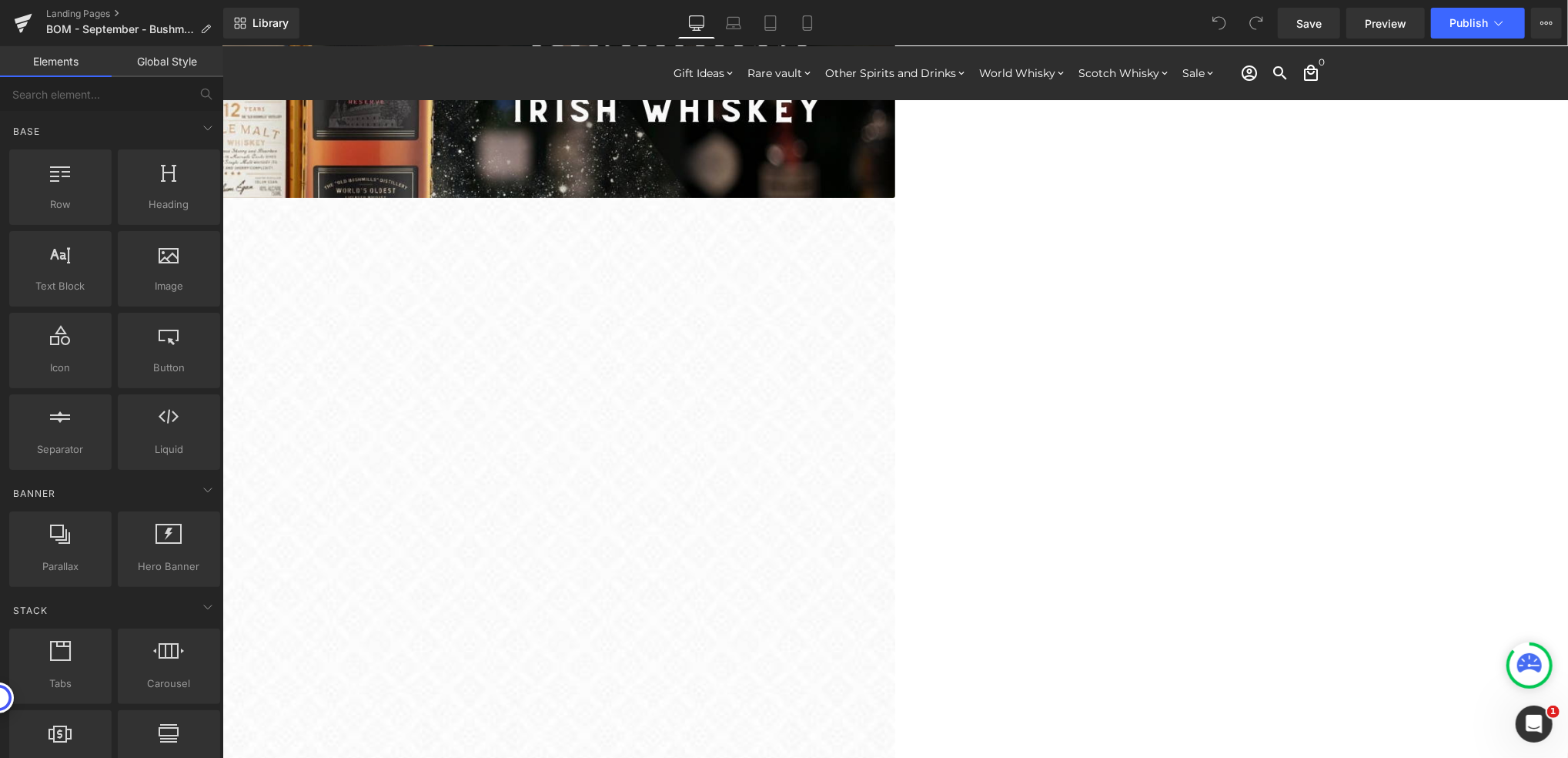
click at [503, 255] on div at bounding box center [894, 401] width 1346 height 675
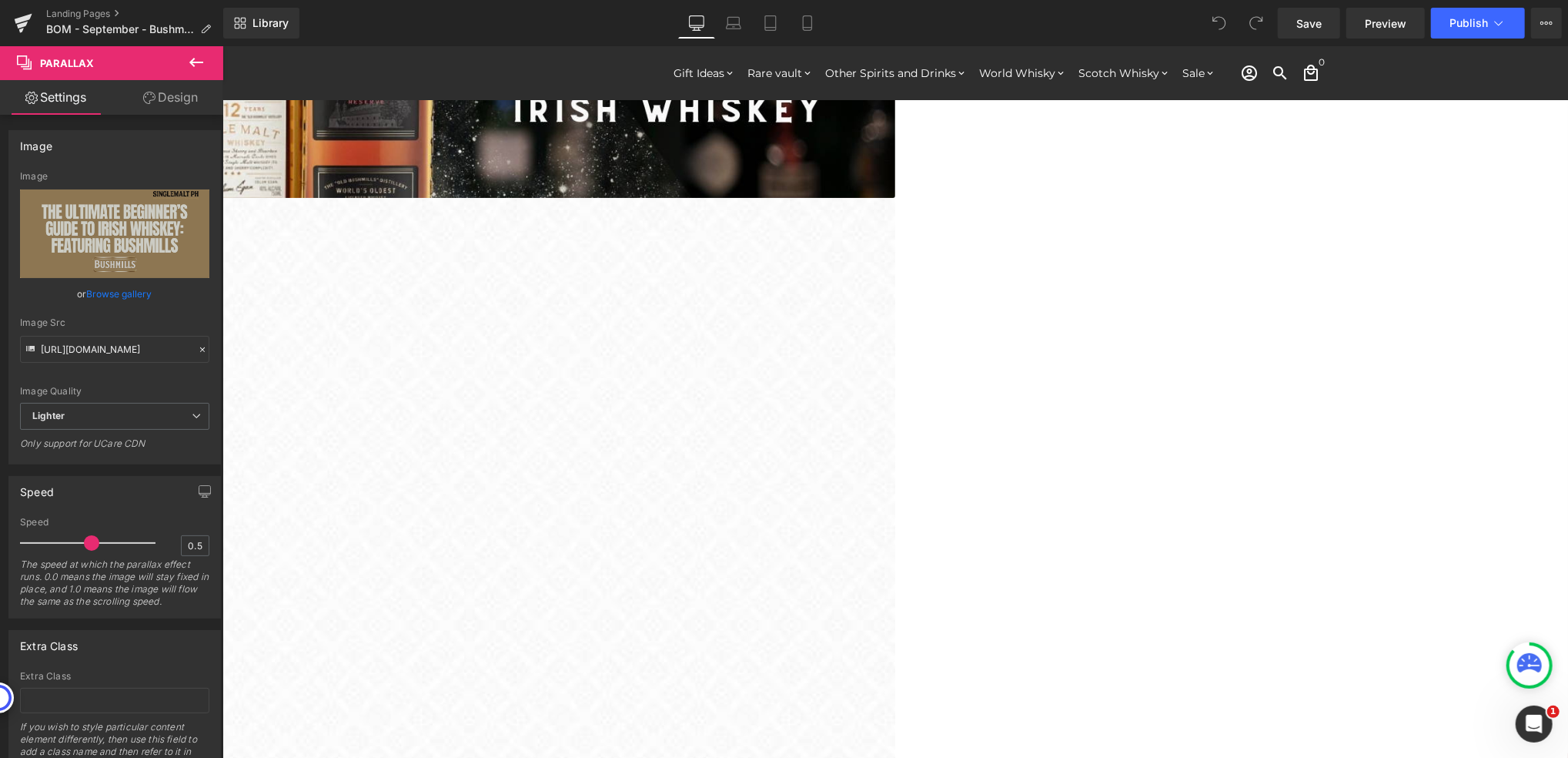
click at [221, 46] on icon at bounding box center [221, 46] width 0 height 0
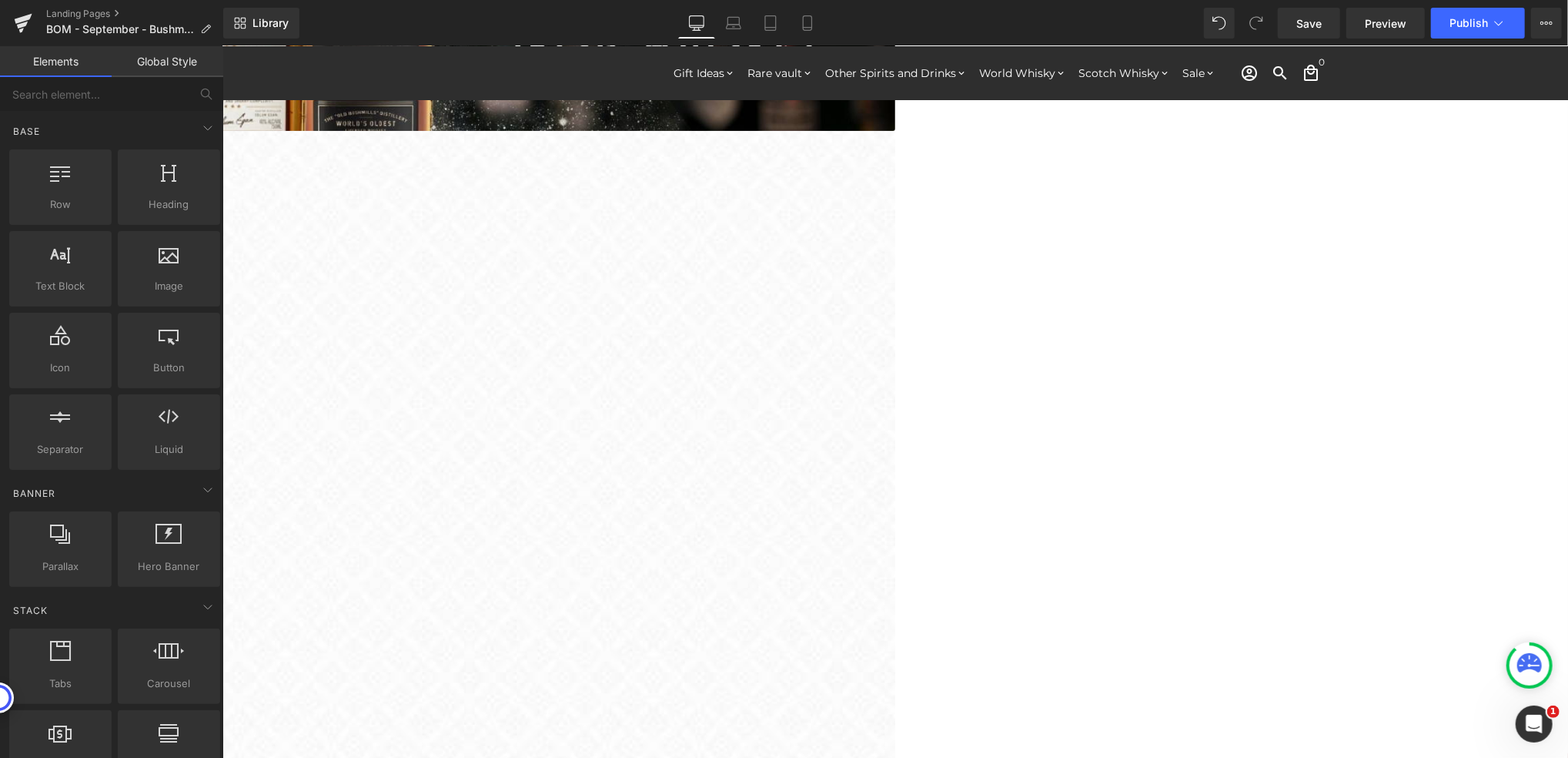
scroll to position [308, 0]
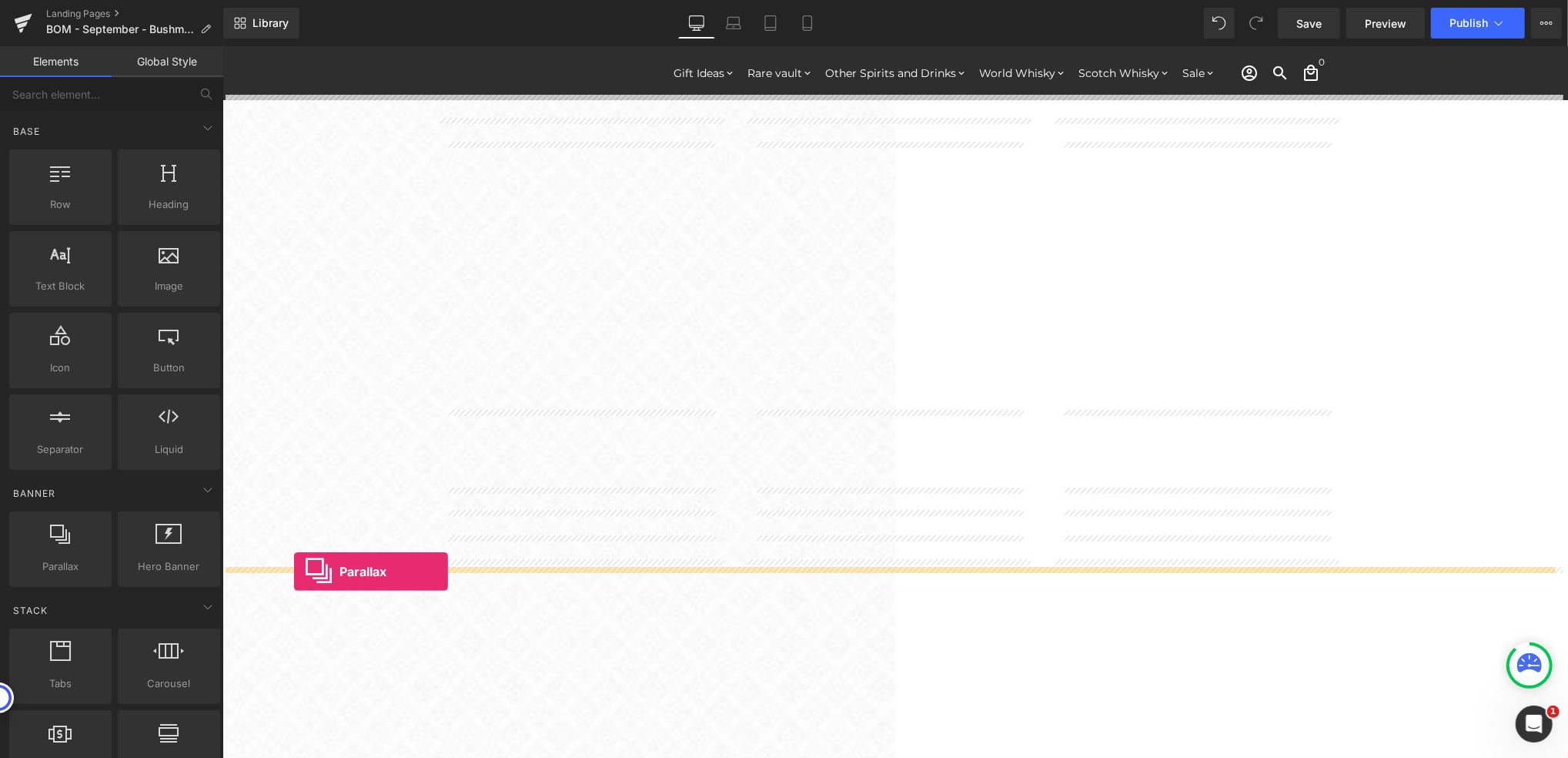
drag, startPoint x: 289, startPoint y: 585, endPoint x: 294, endPoint y: 571, distance: 14.9
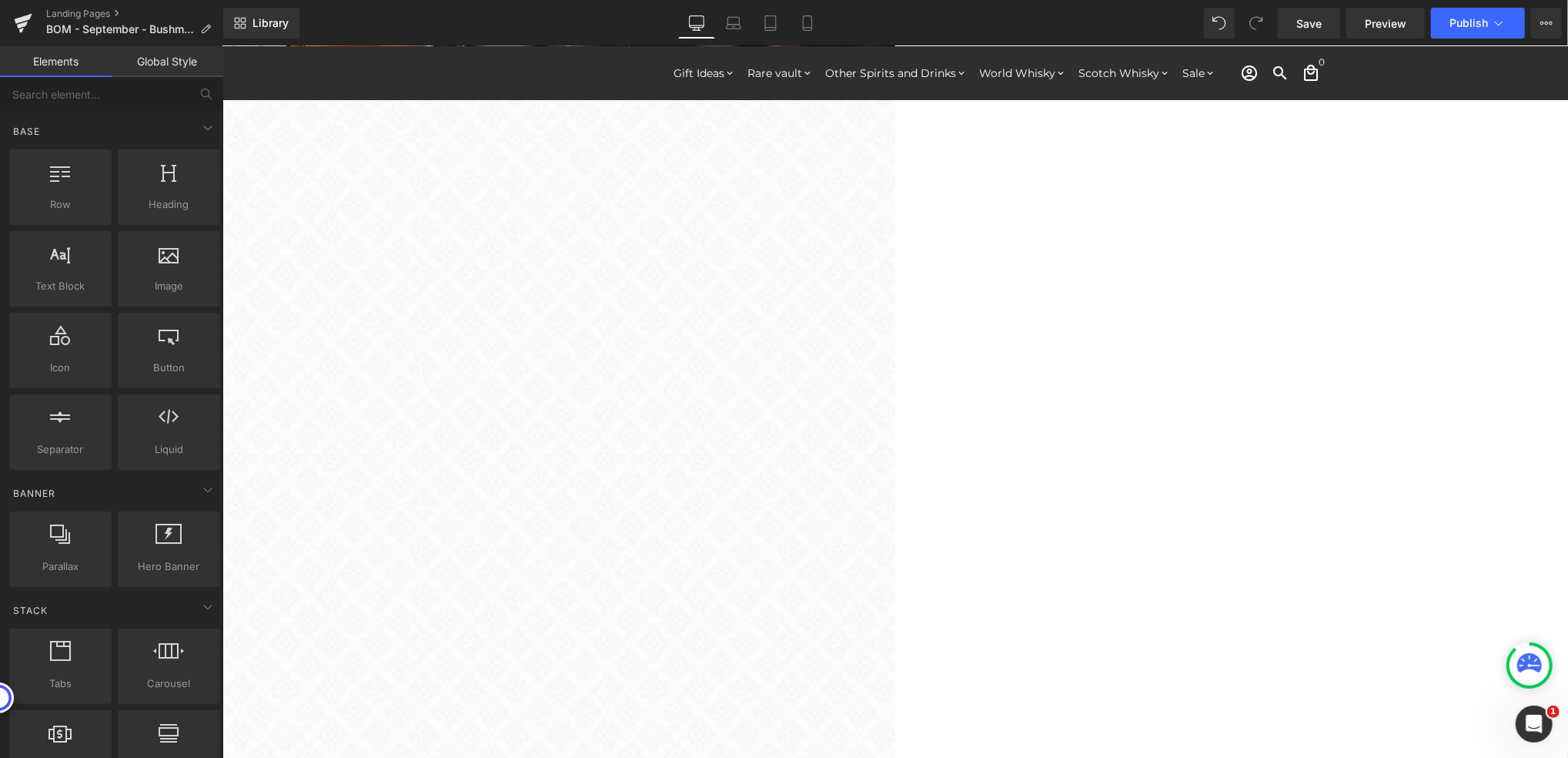
scroll to position [2411, 1330]
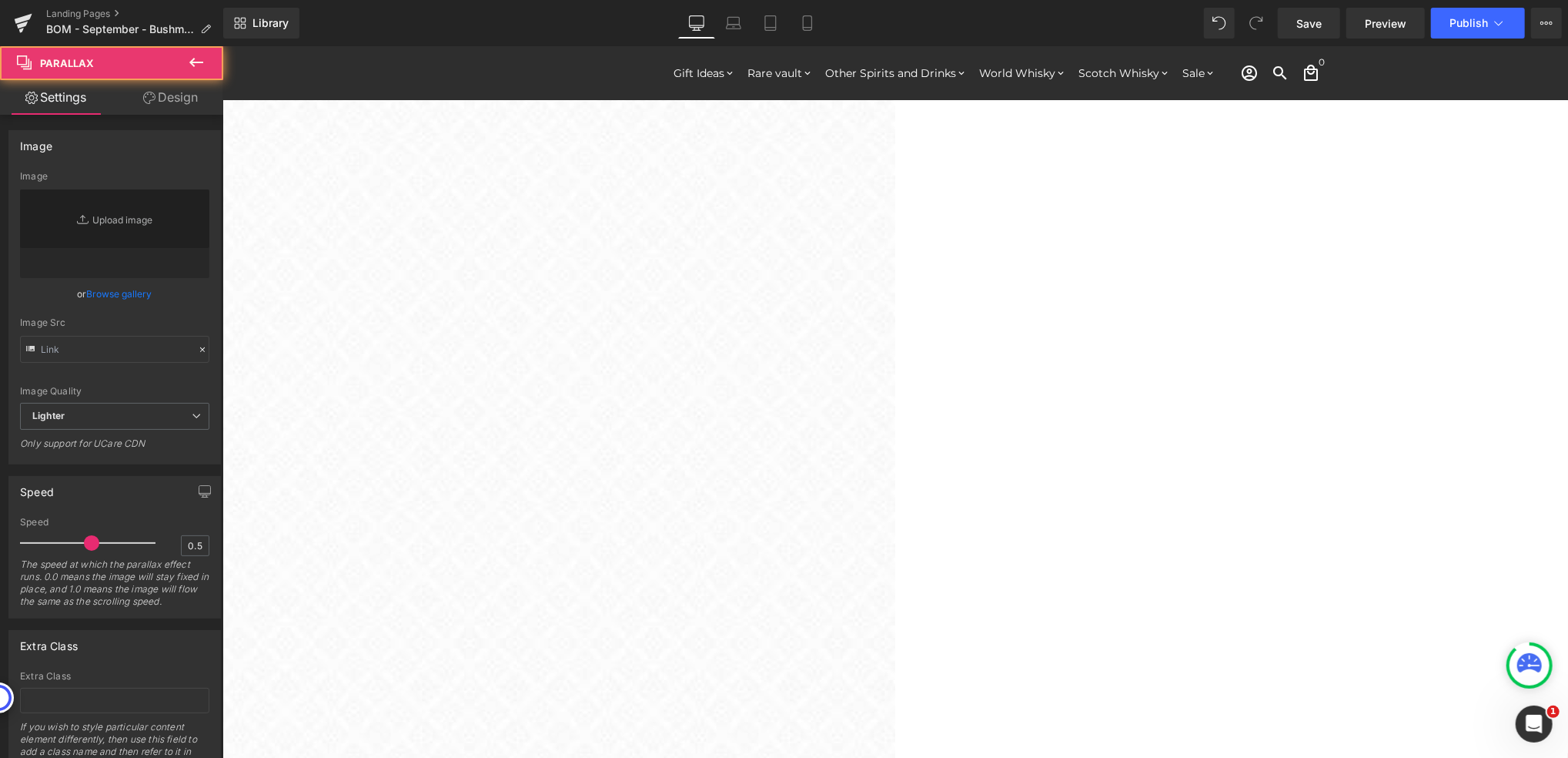
type input "https://cdn.shopify.com/s/files/1/0657/0813/files/slide-girl_2048x.jpg"
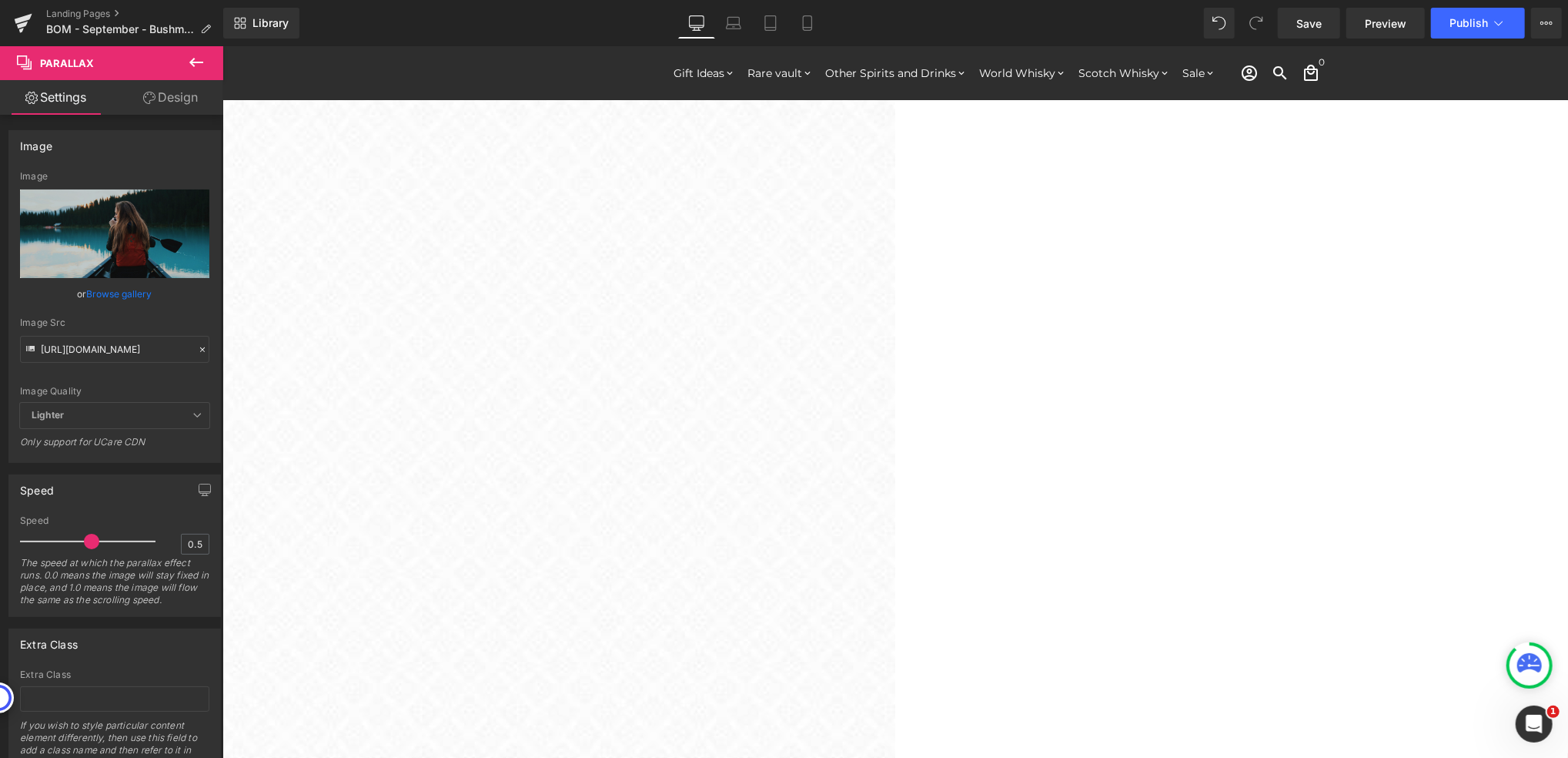
scroll to position [617, 0]
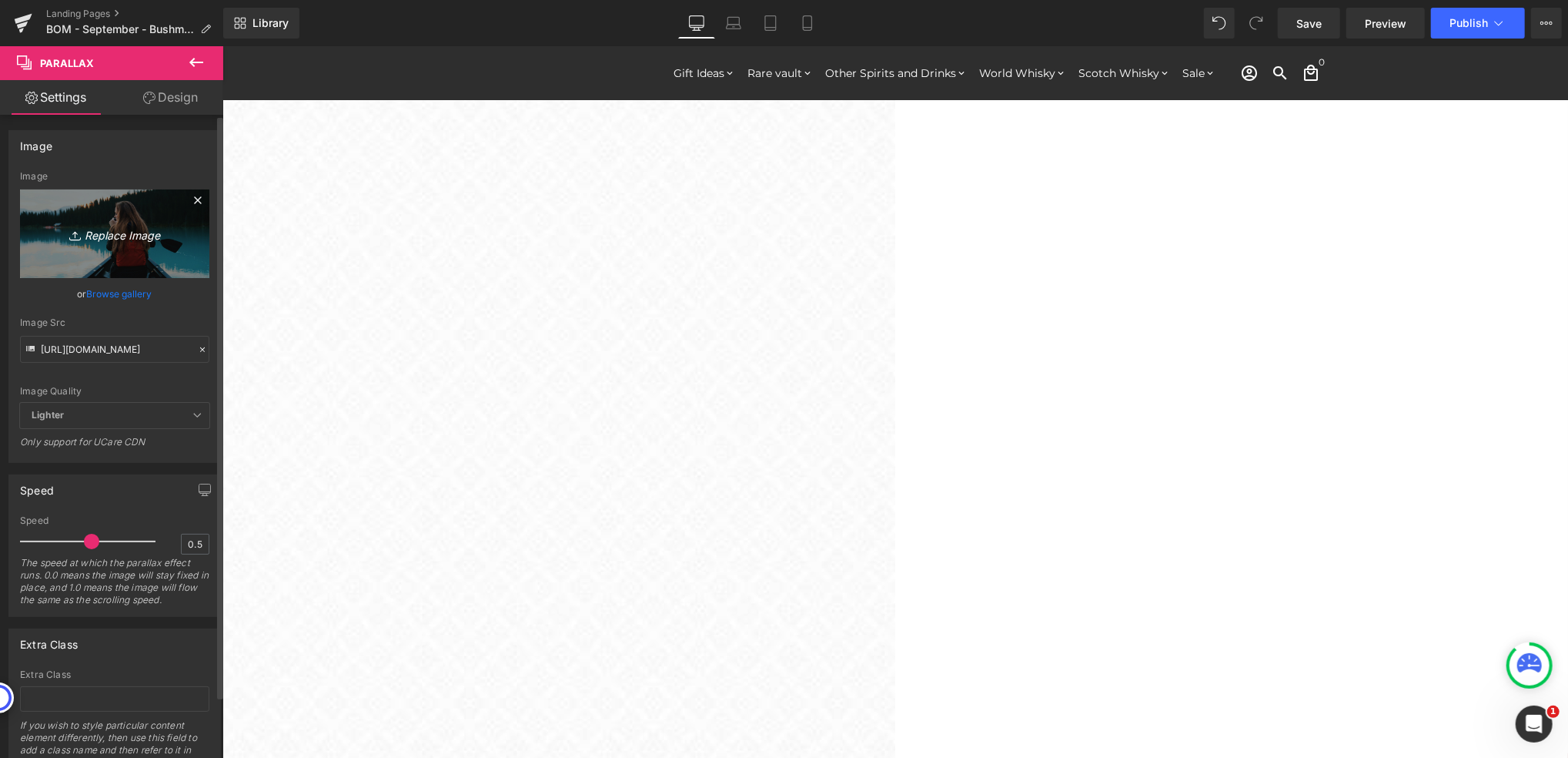
click at [118, 225] on icon "Replace Image" at bounding box center [114, 234] width 123 height 20
type input "C:\fakepath\The Ultimate Beginner’s Guide to Irish Whiskey 200.png"
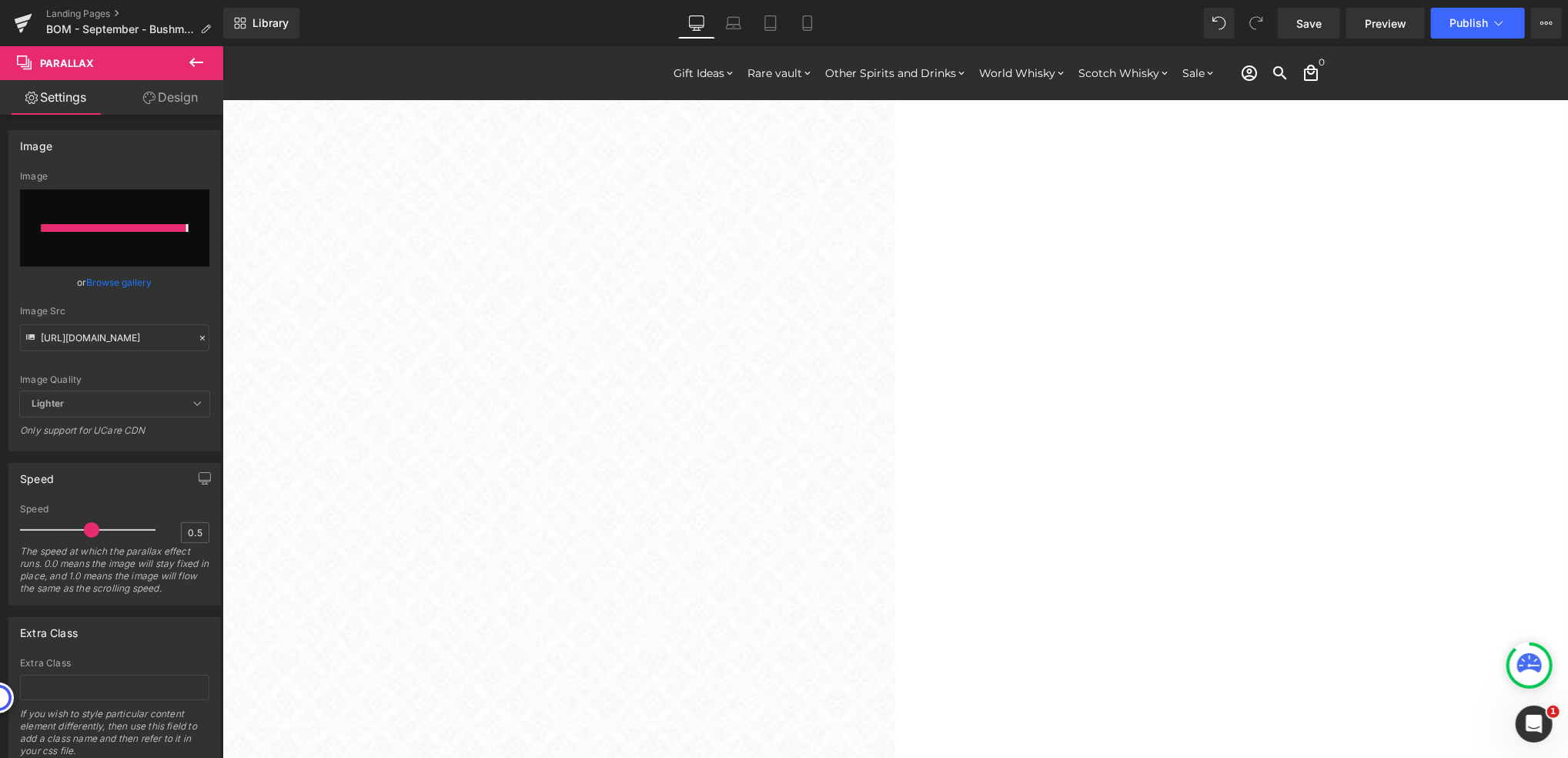
type input "https://ucarecdn.com/a39aa184-18de-4e6c-ada7-4eb3dd71d99d/-/format/auto/-/previ…"
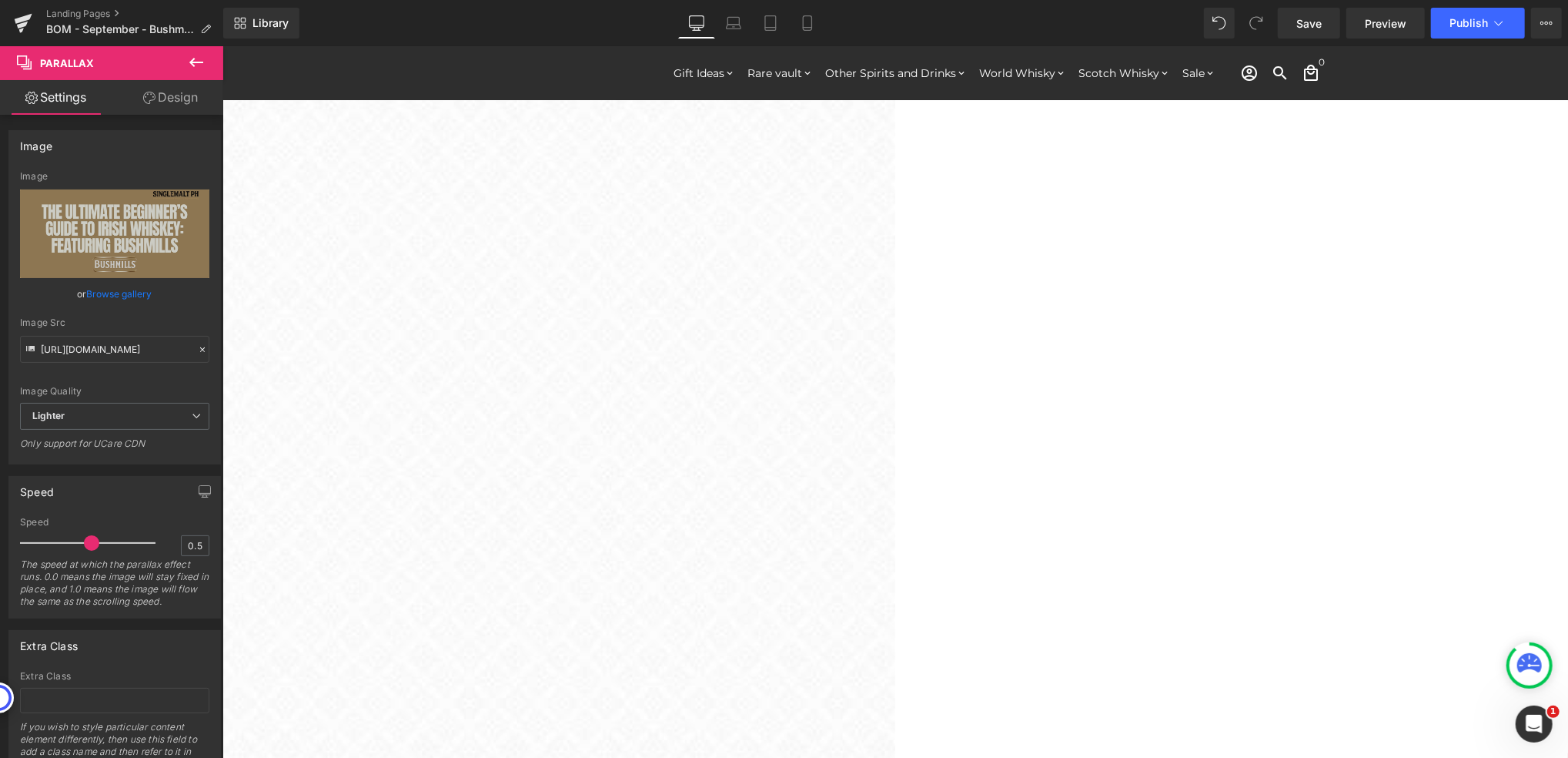
click at [189, 65] on icon at bounding box center [196, 61] width 19 height 19
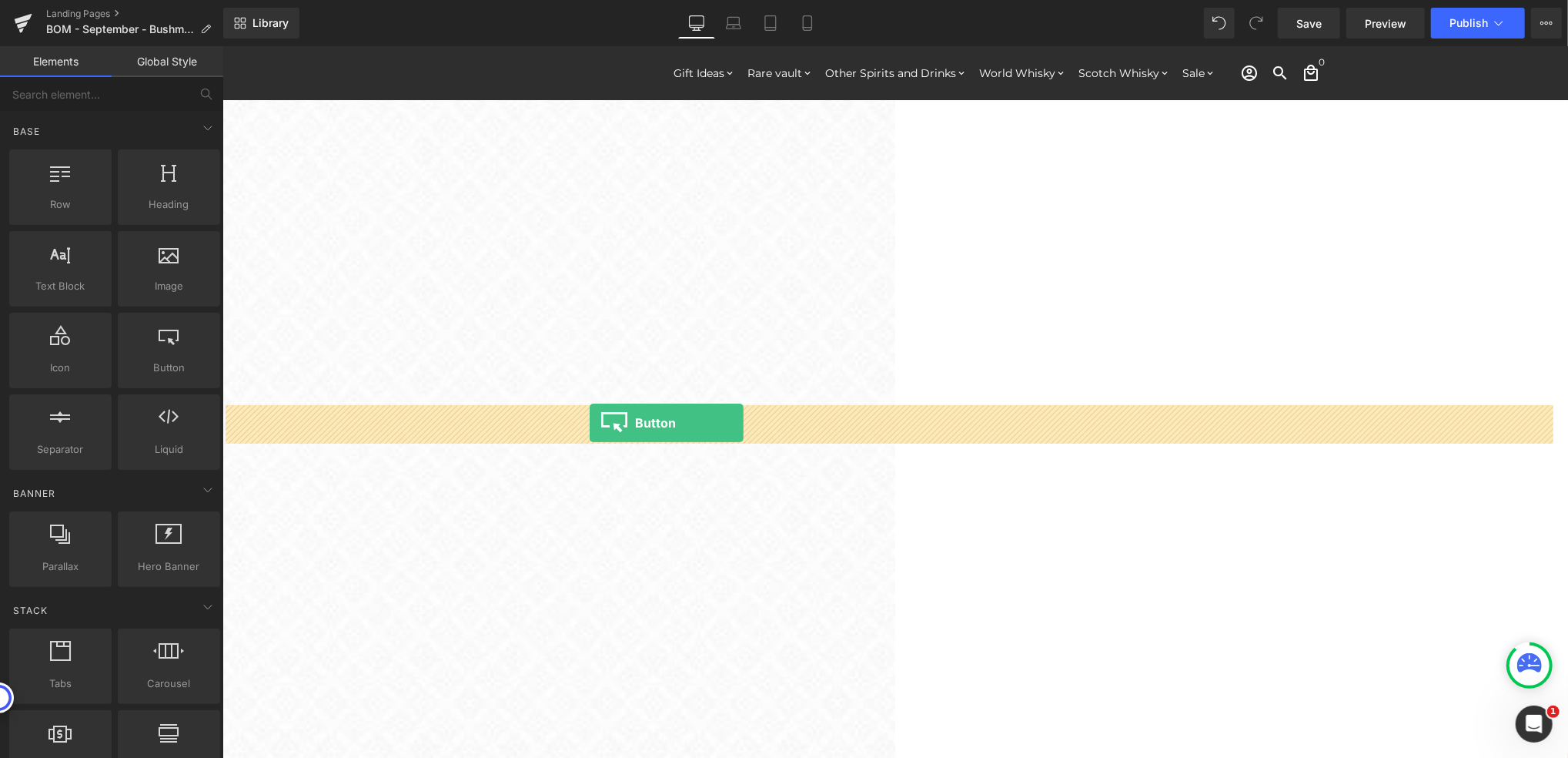
drag, startPoint x: 382, startPoint y: 395, endPoint x: 589, endPoint y: 422, distance: 208.8
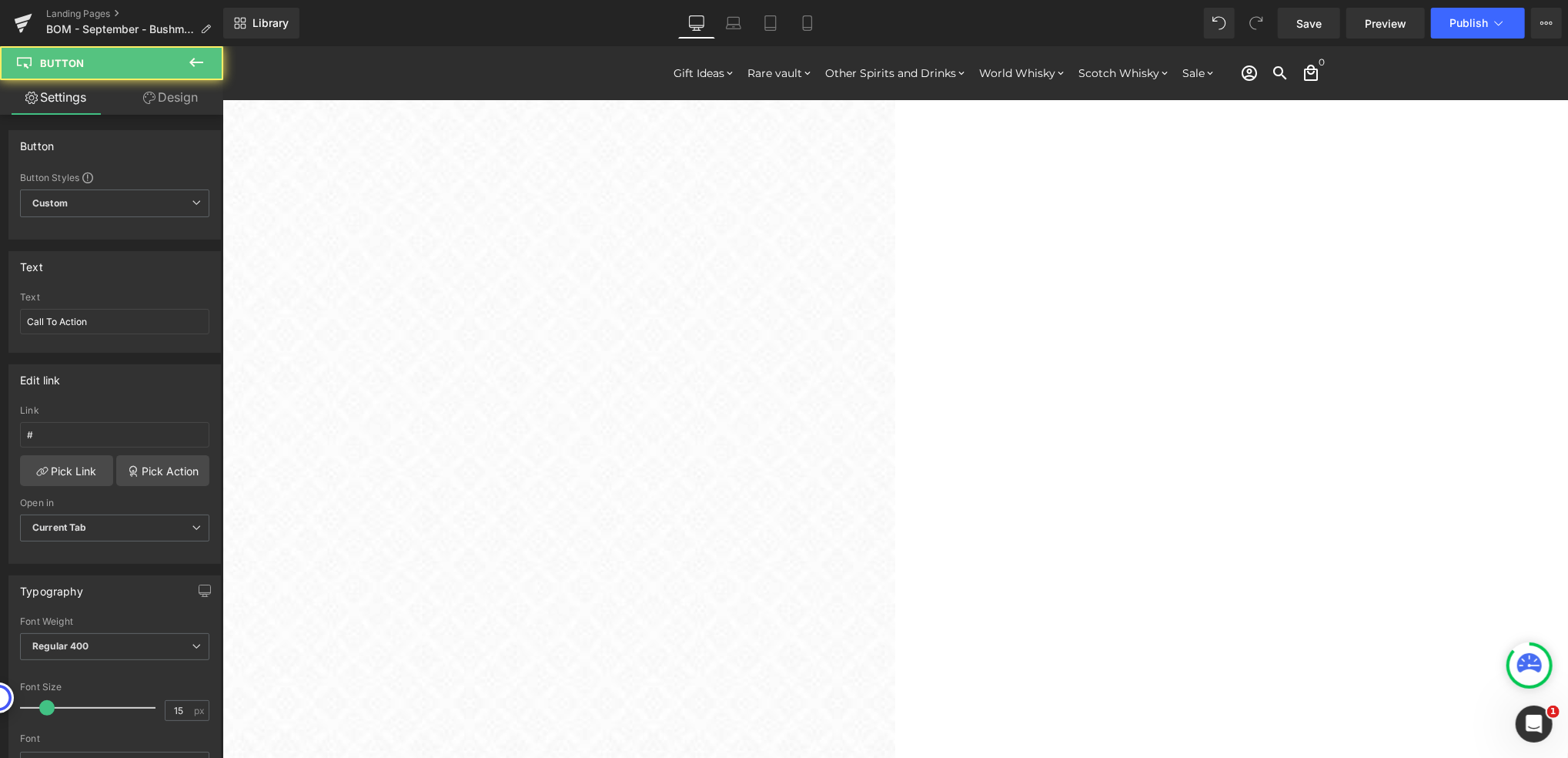
scroll to position [7, 7]
click at [221, 46] on span "Button" at bounding box center [221, 46] width 0 height 0
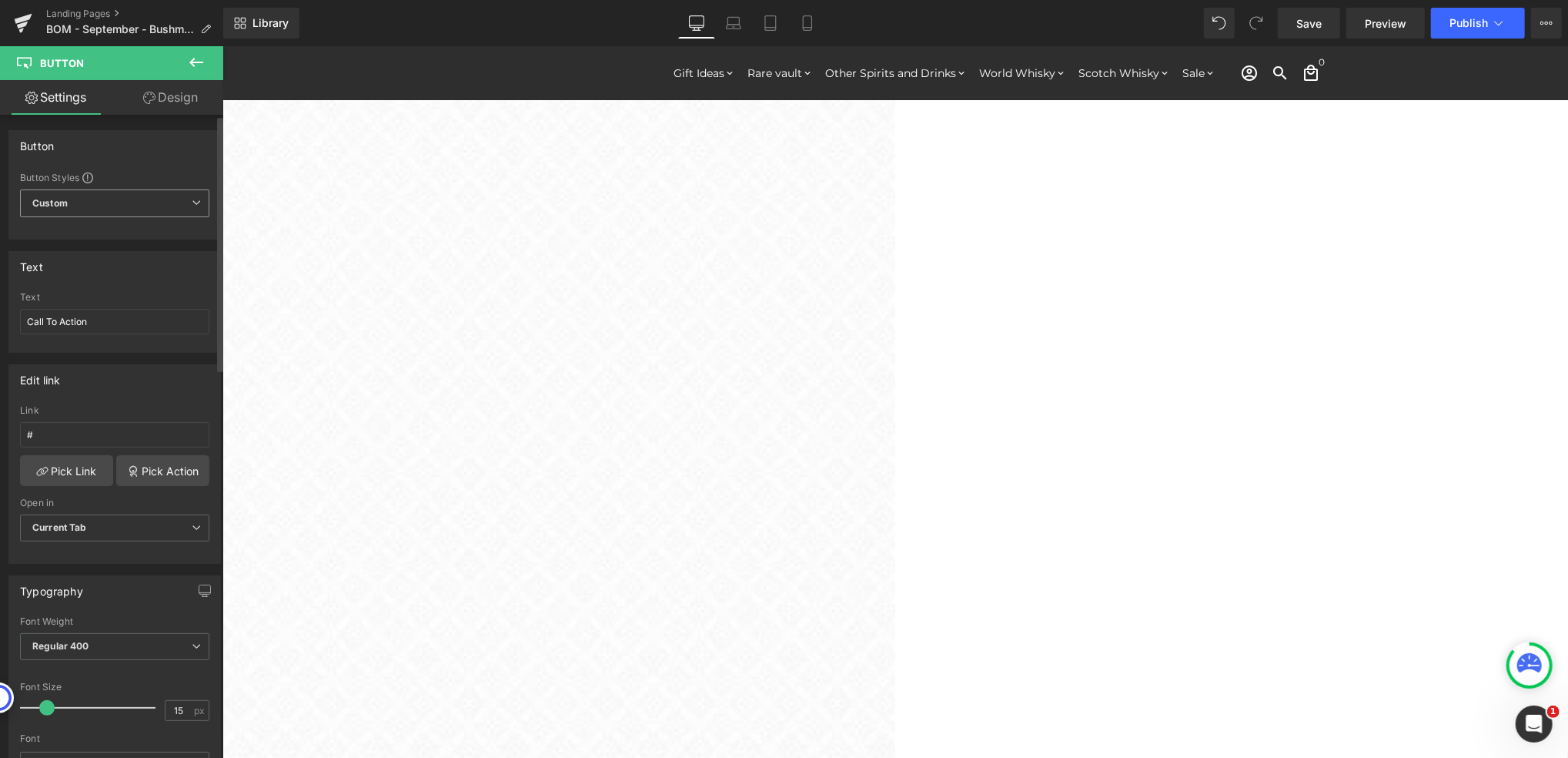
click at [81, 205] on span "Custom Setup Global Style" at bounding box center [115, 203] width 189 height 27
click at [81, 205] on span "Custom Setup Global Style" at bounding box center [112, 203] width 183 height 27
click at [154, 103] on link "Design" at bounding box center [171, 98] width 111 height 35
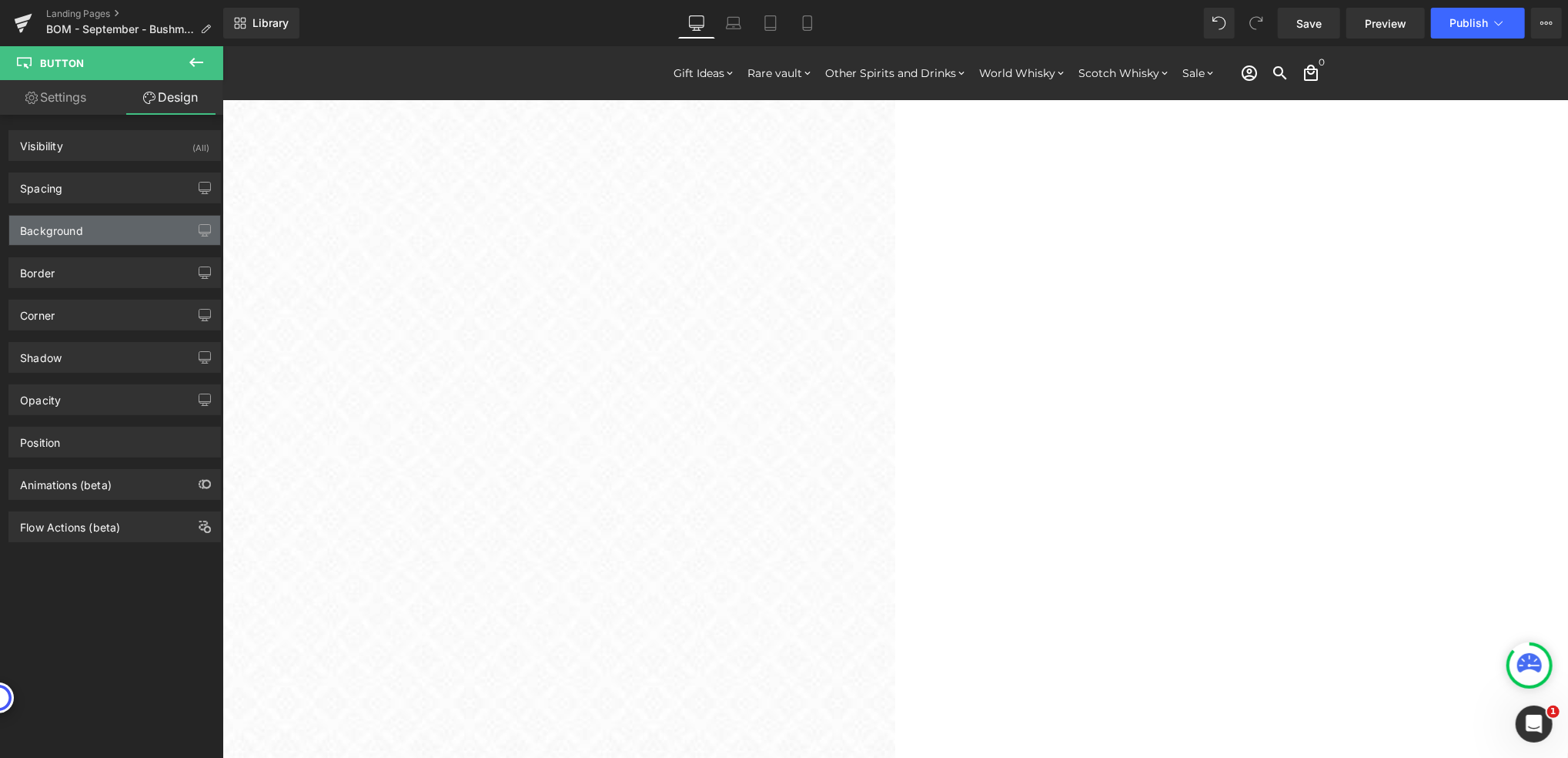
click at [166, 231] on div "Background" at bounding box center [114, 230] width 211 height 29
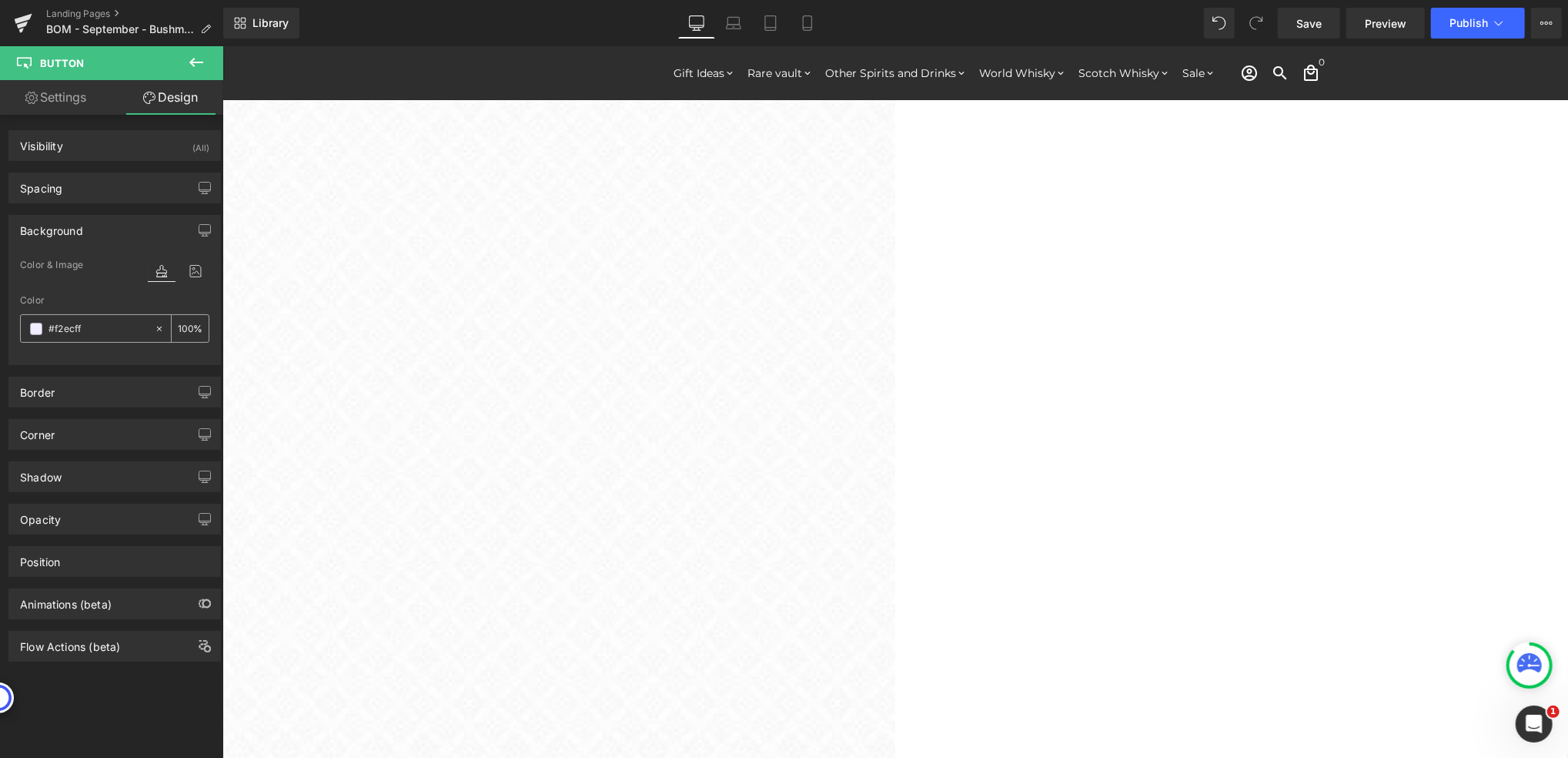
click at [35, 329] on span at bounding box center [36, 329] width 13 height 13
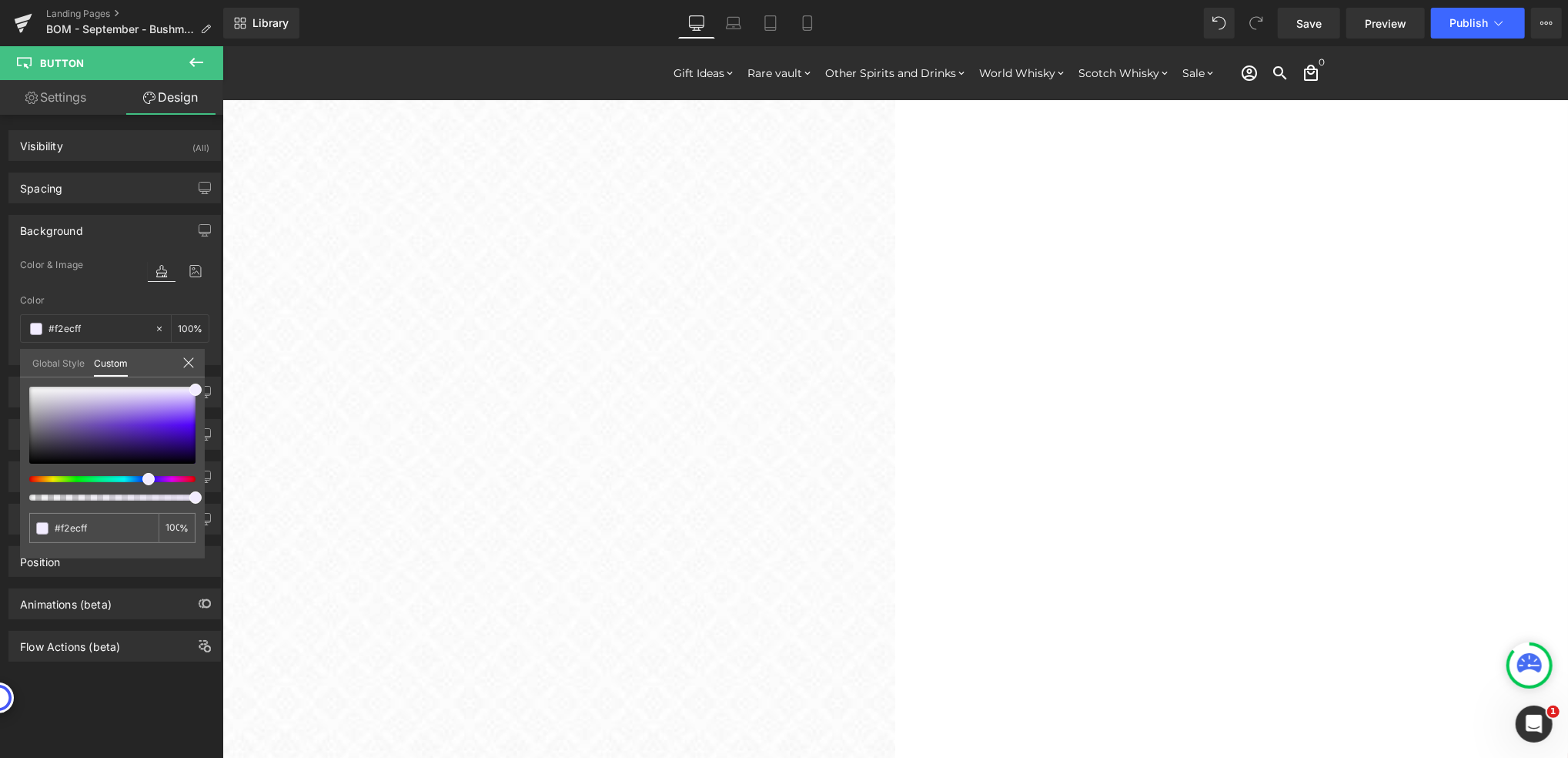
type input "#f5eaff"
type input "#f8eaff"
type input "#faeaff"
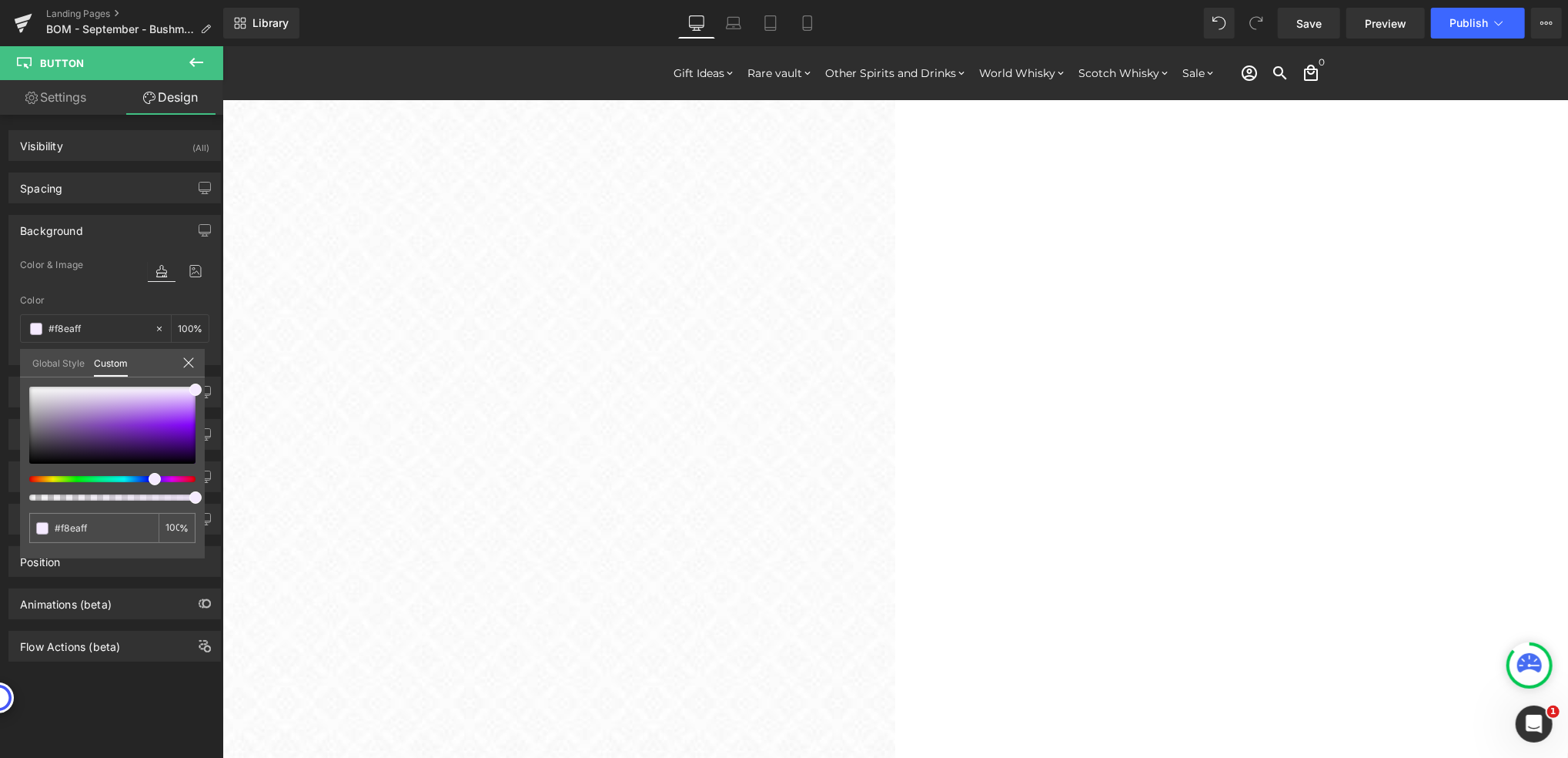
type input "#faeaff"
type input "#fbeaff"
type input "#fceaff"
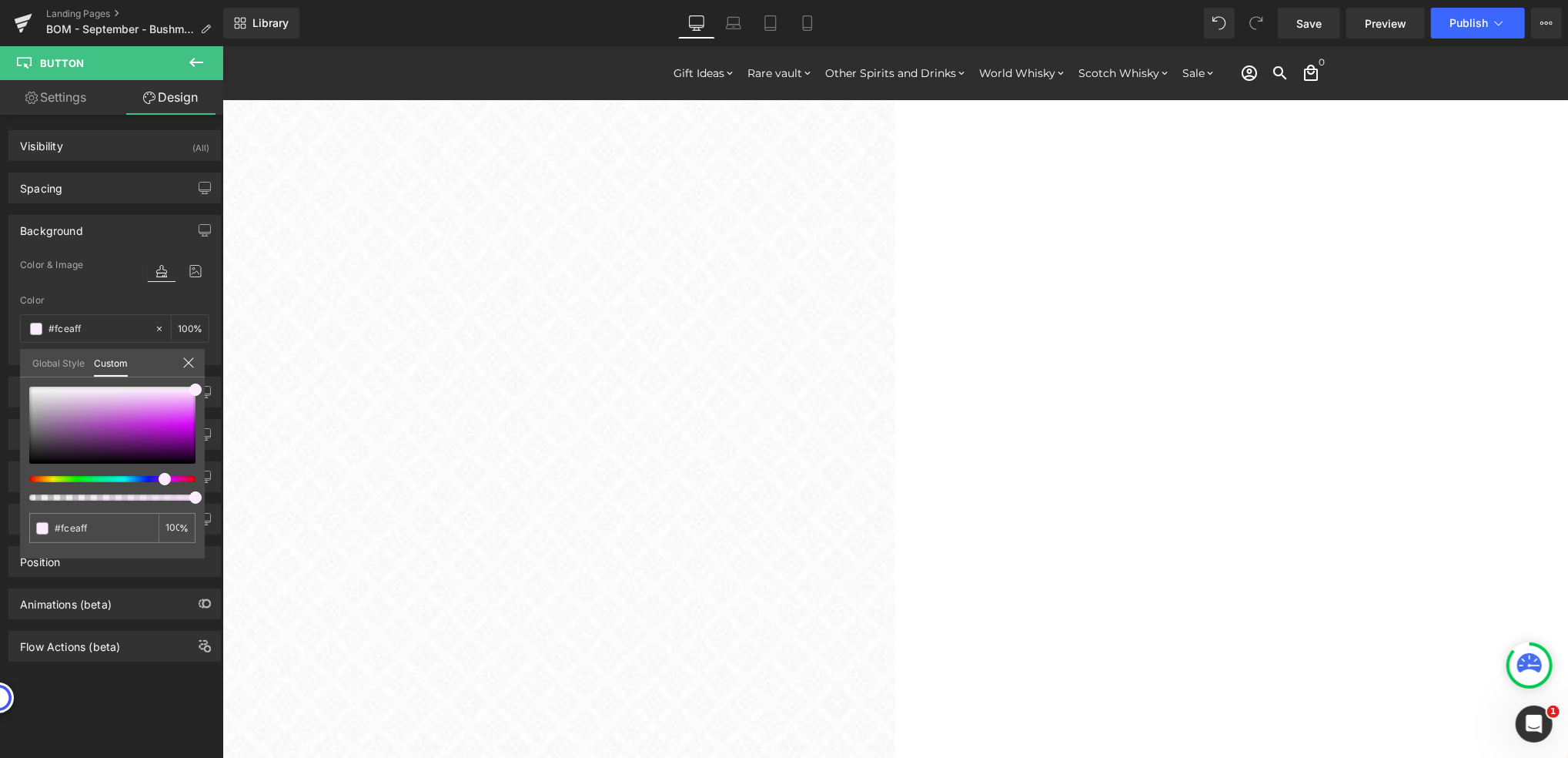
type input "#fdeaff"
type input "#ffeafe"
type input "#ffeafb"
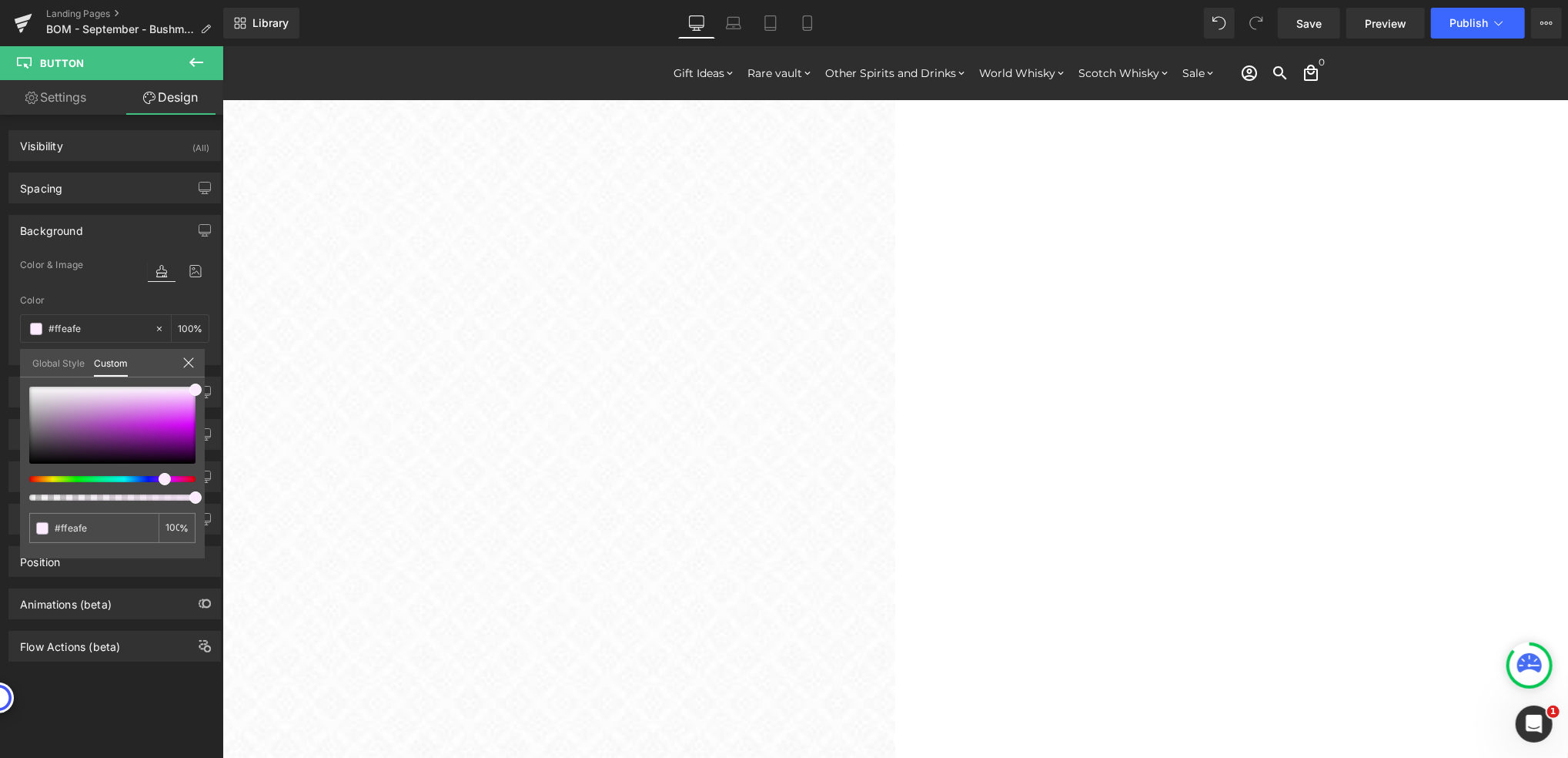
type input "#ffeafb"
type input "#ffeaf9"
type input "#ffeaf6"
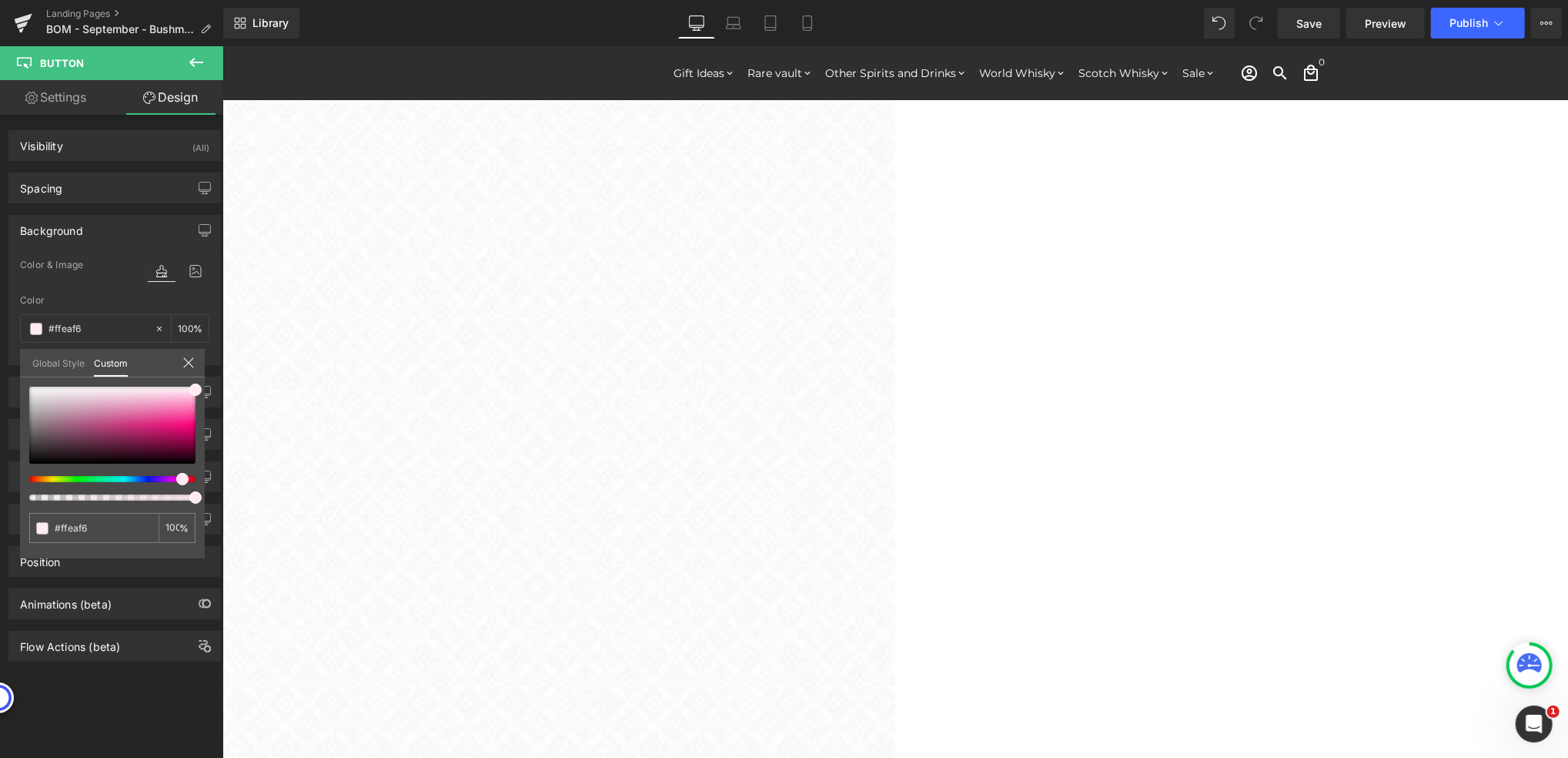
type input "#ffeaf4"
type input "#ffeaf3"
type input "#ffeaf2"
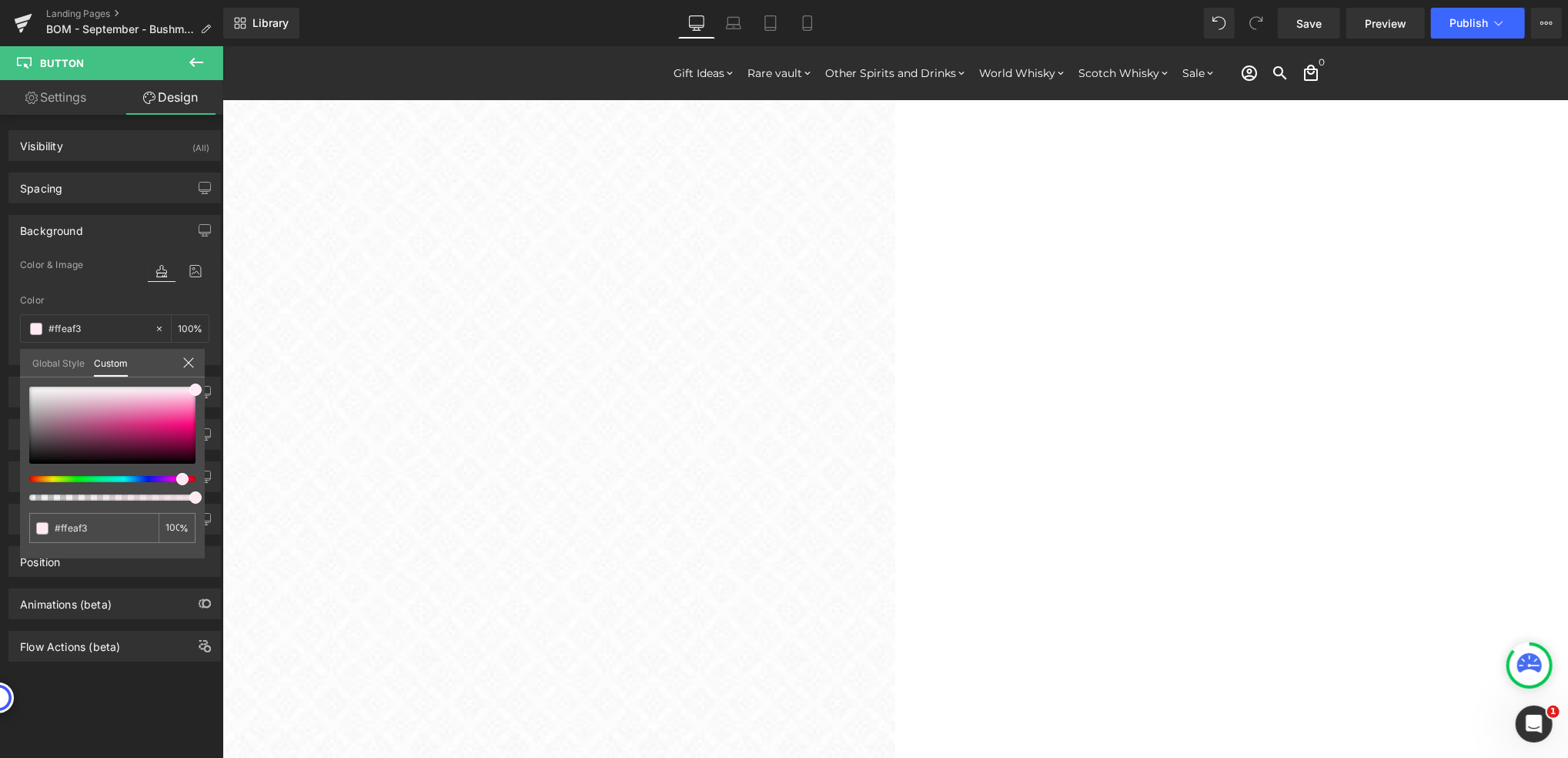
type input "#ffeaf2"
type input "#ffeaf1"
type input "#ffeaf0"
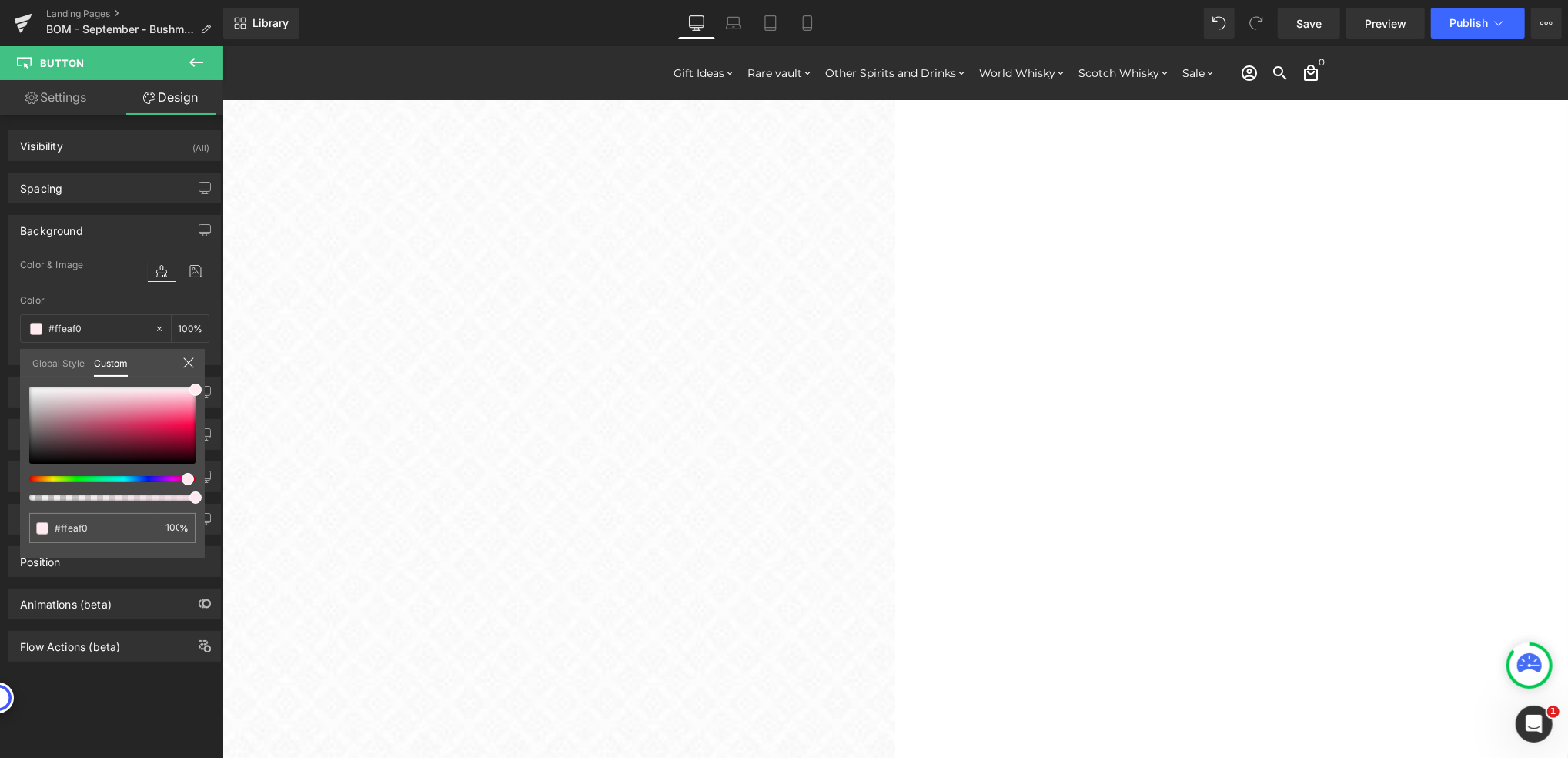
drag, startPoint x: 148, startPoint y: 475, endPoint x: 181, endPoint y: 479, distance: 33.2
click at [181, 479] on span at bounding box center [187, 479] width 13 height 13
type input "#ffe5ec"
type input "#fdb3c7"
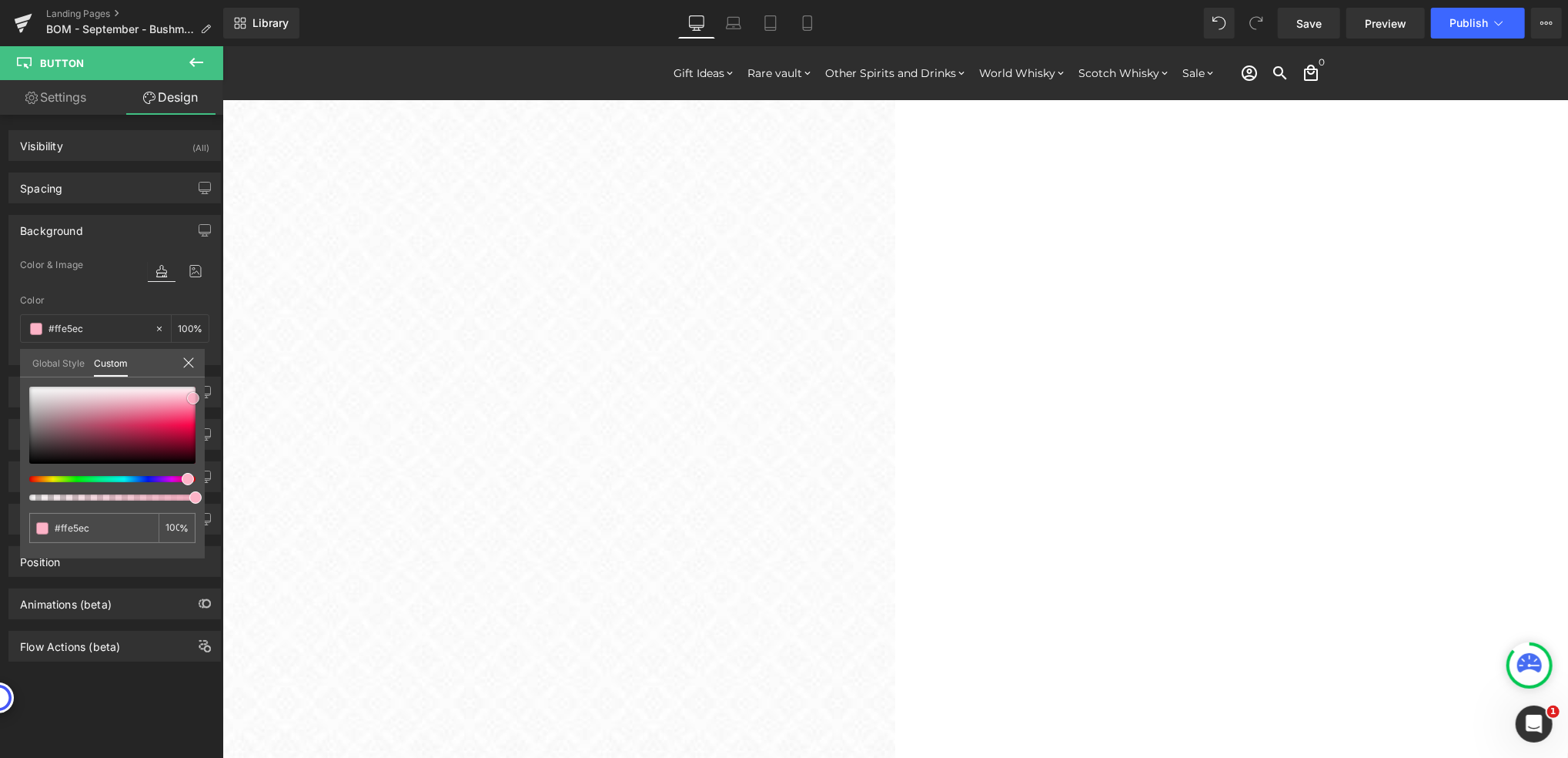
type input "#fdb3c7"
type input "#fea4bc"
type input "#fd9ab4"
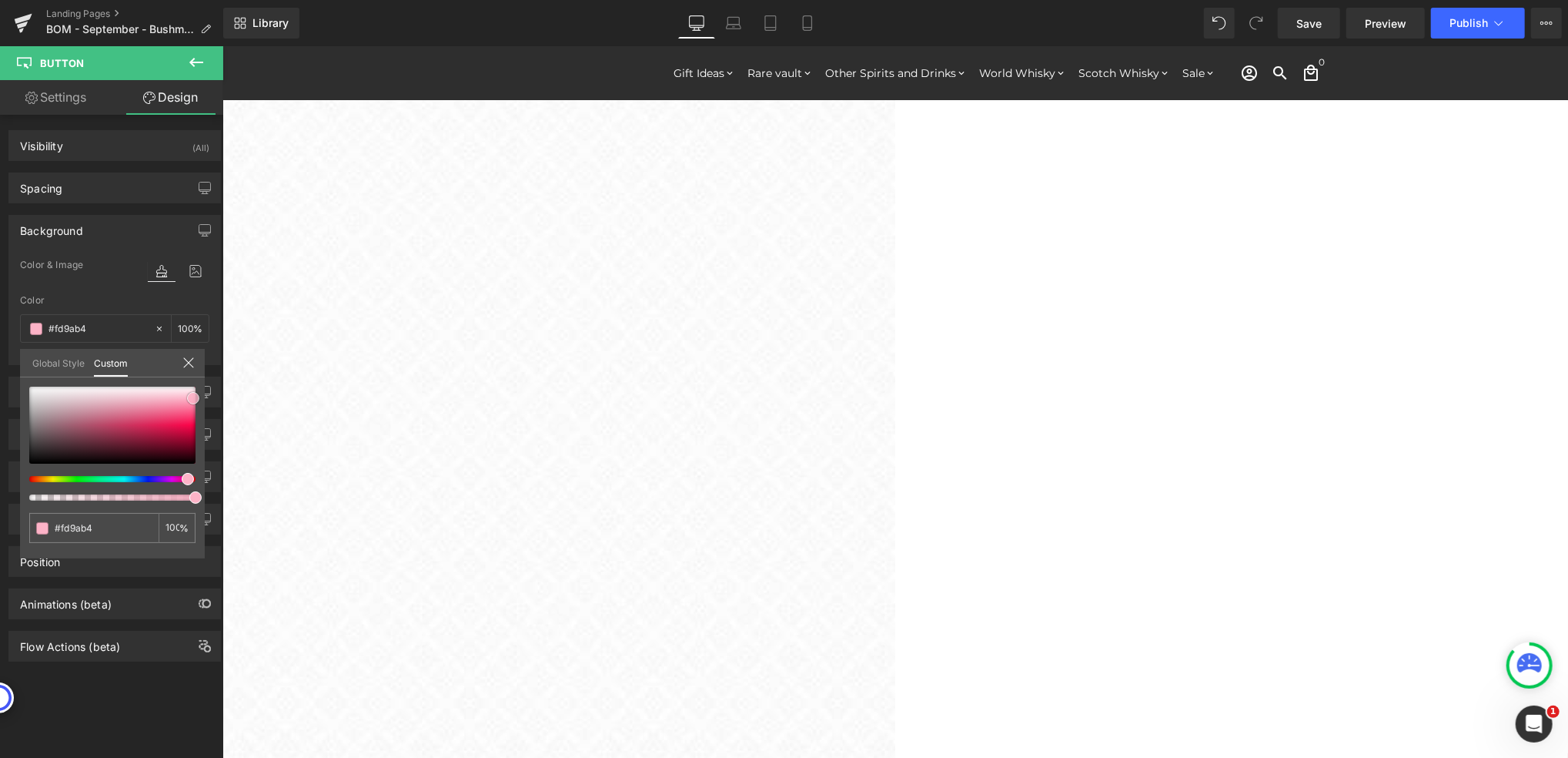
type input "#fc8caa"
type input "#fd81a2"
type input "#fc7297"
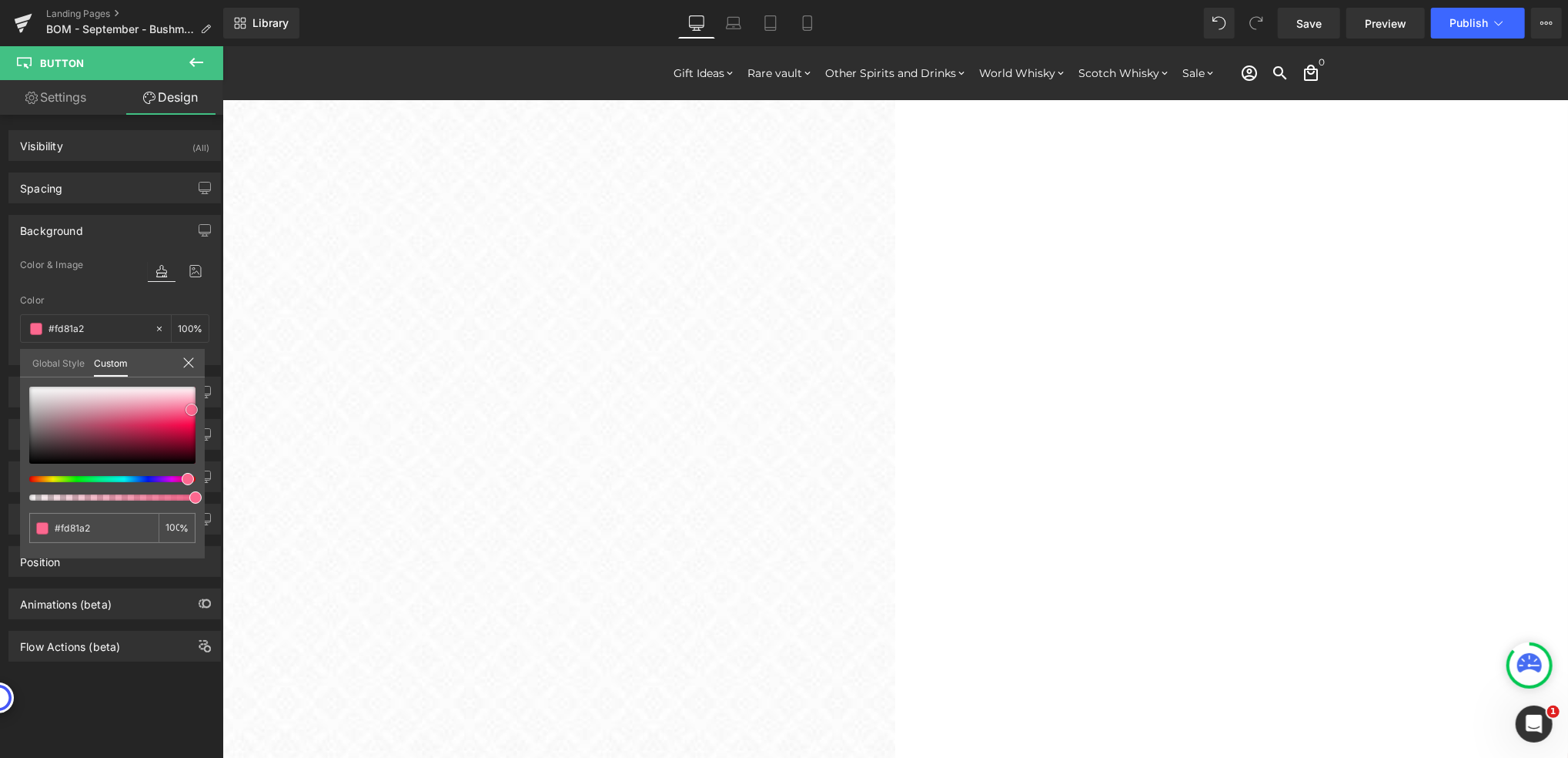
type input "#fc7297"
type input "#fc688f"
type input "#fc5481"
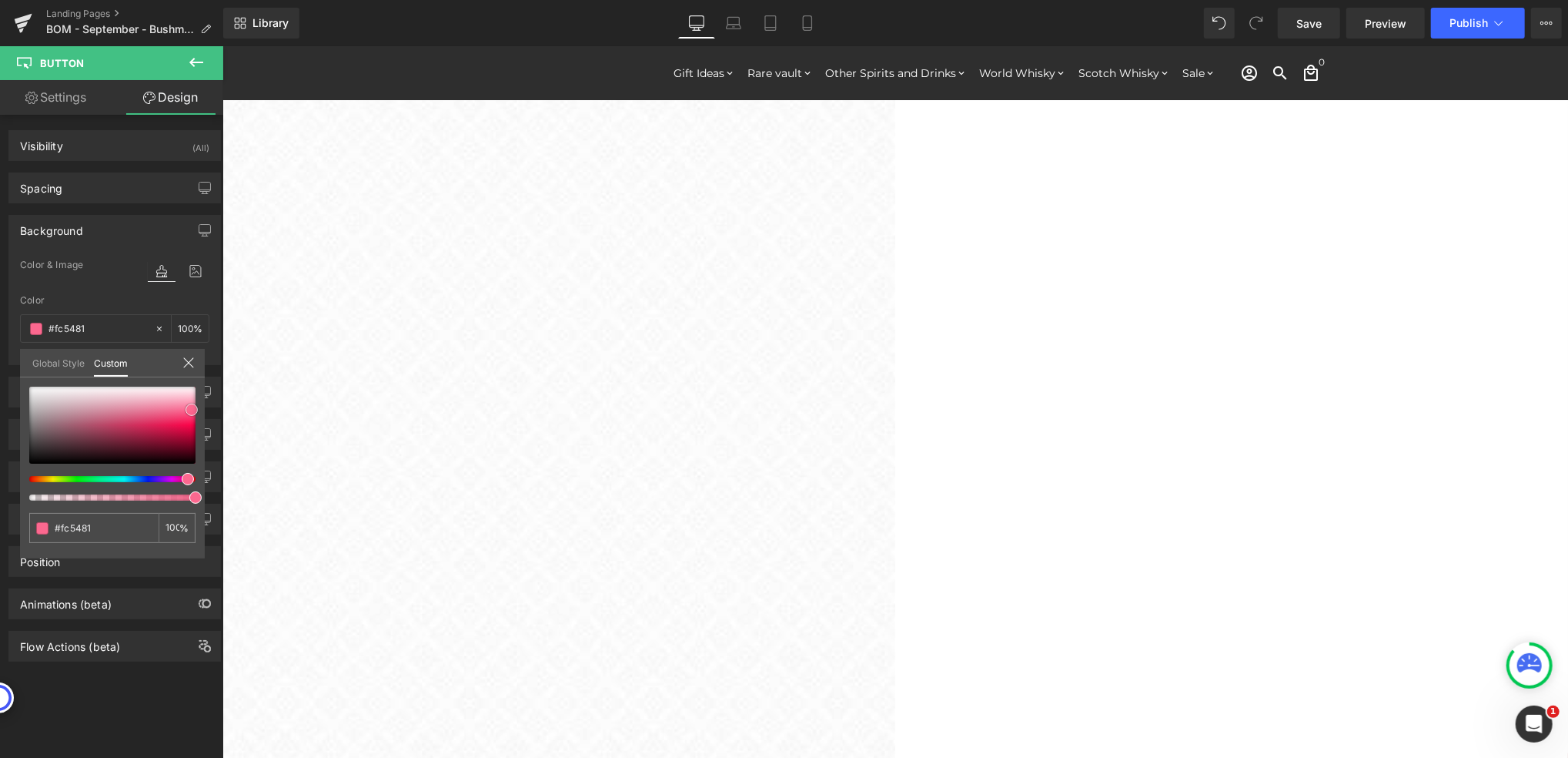
type input "#fd4979"
type input "#fd3f71"
type input "#fc356a"
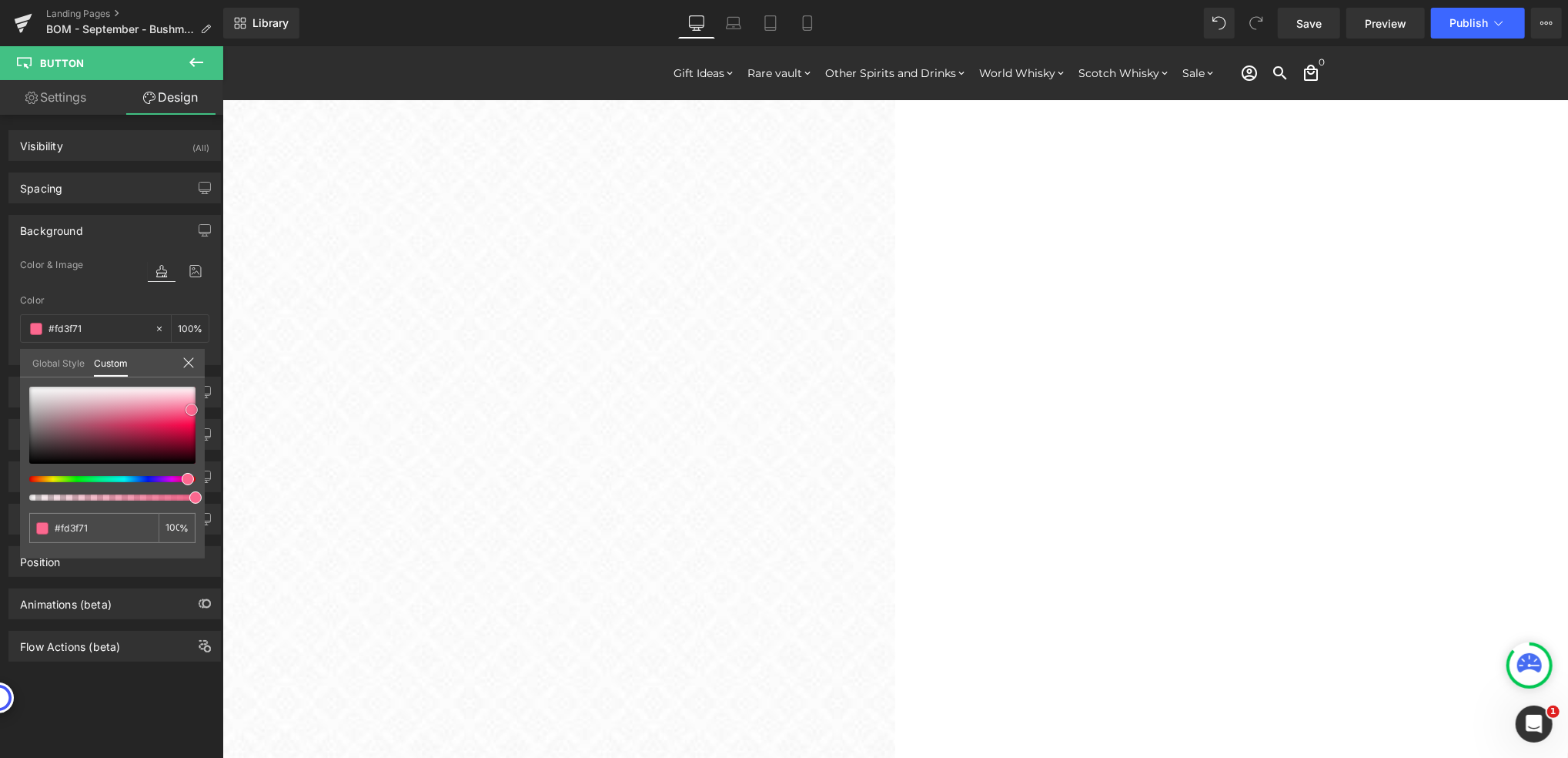
type input "#fc356a"
type input "#fb265f"
type input "#fb215c"
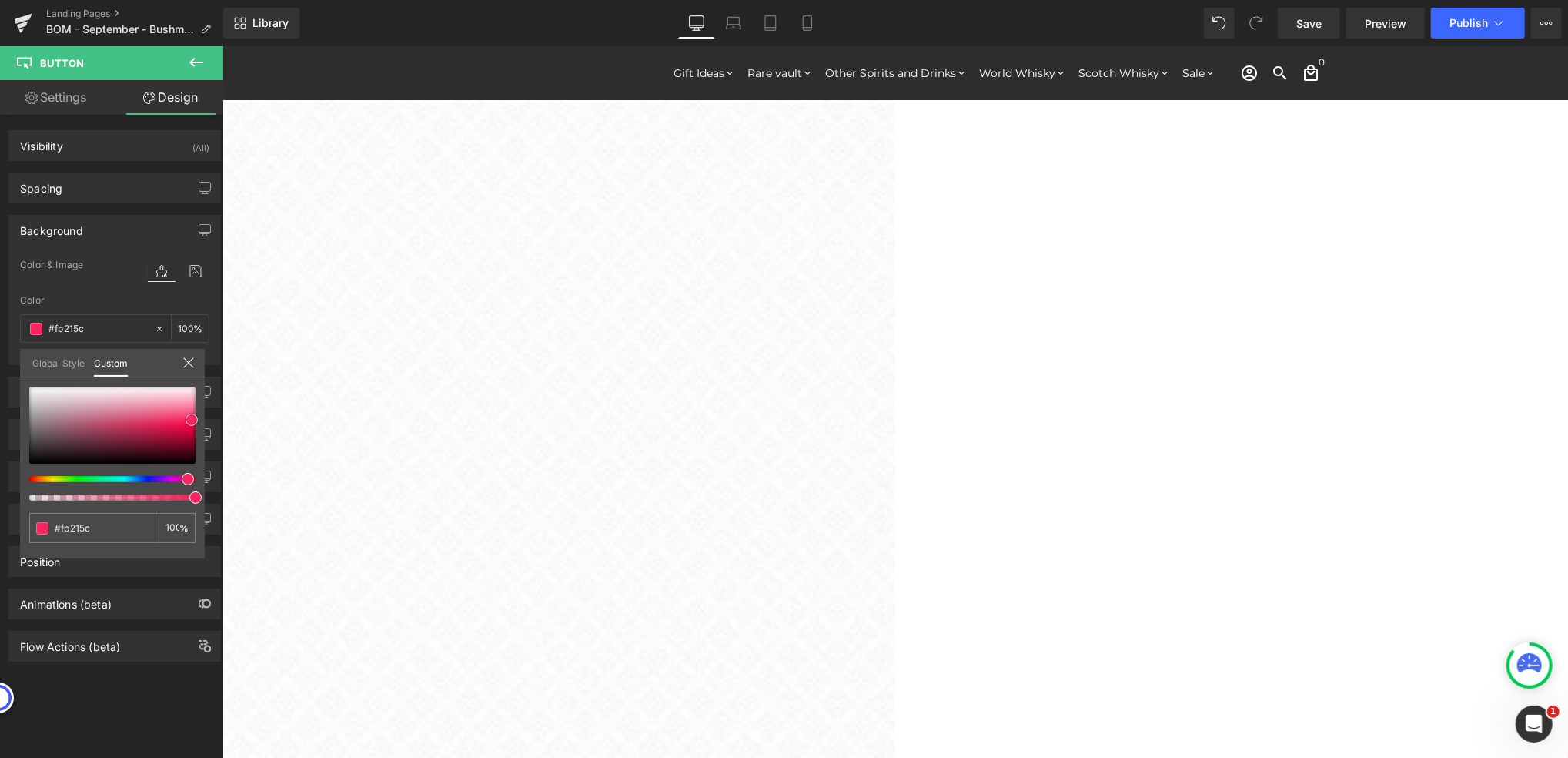
type input "#fb1c58"
type input "#fb1250"
type input "#fc0245"
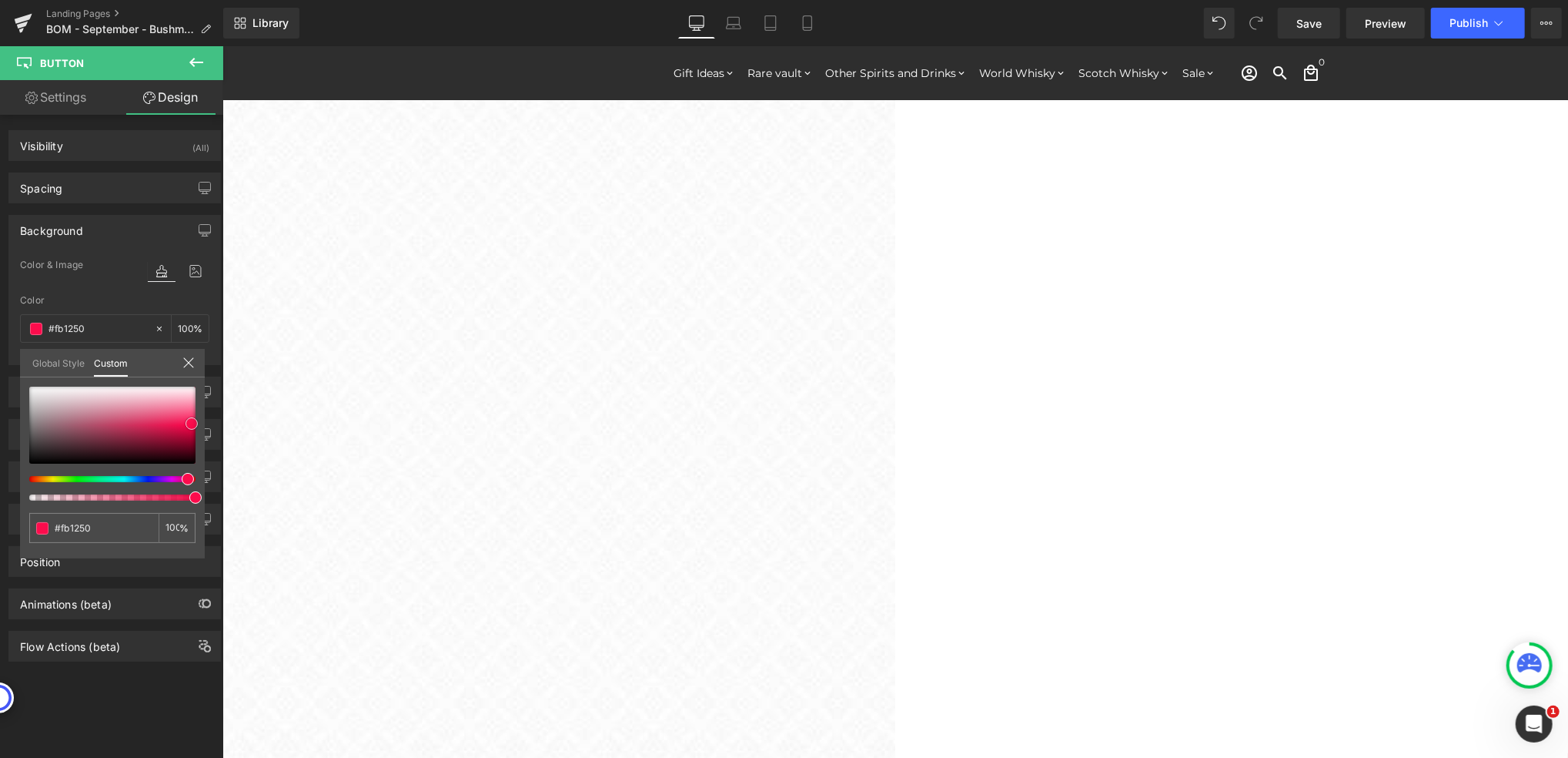
type input "#fc0245"
type input "#f20242"
type input "#ed0241"
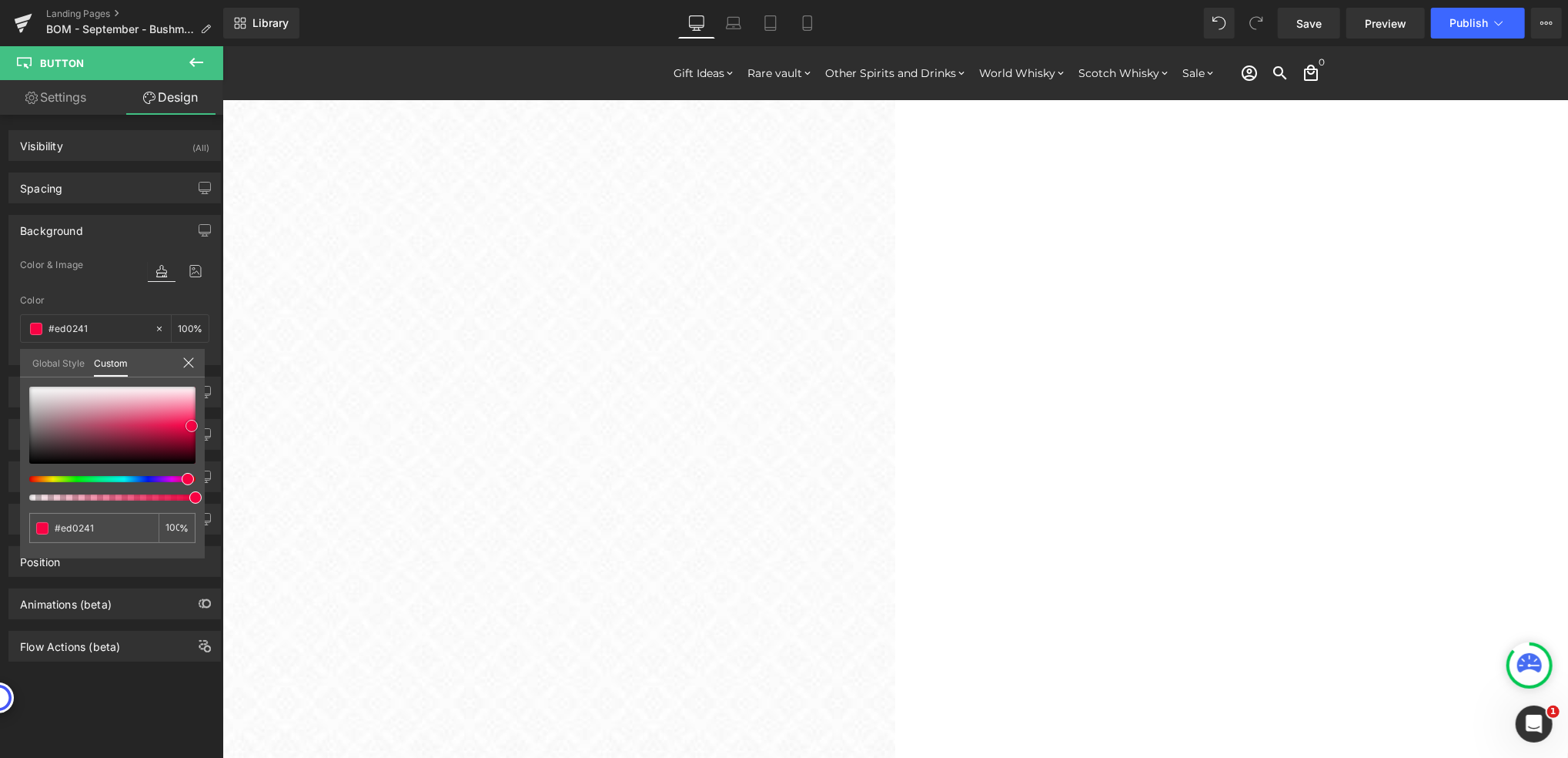
type input "#e8023f"
type input "#de023c"
type input "#e3023e"
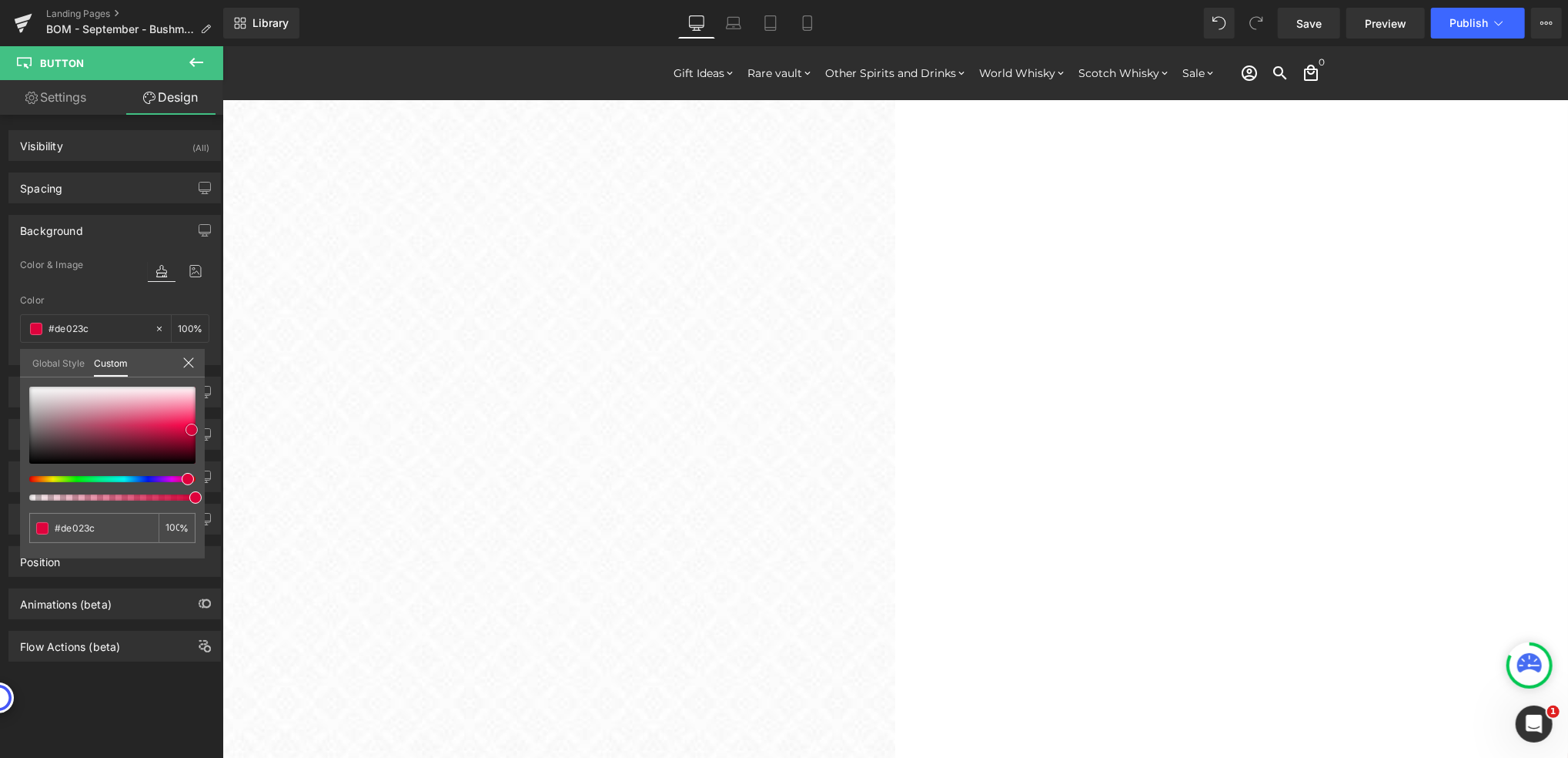
type input "#e3023e"
type input "#e8023f"
type input "#f20242"
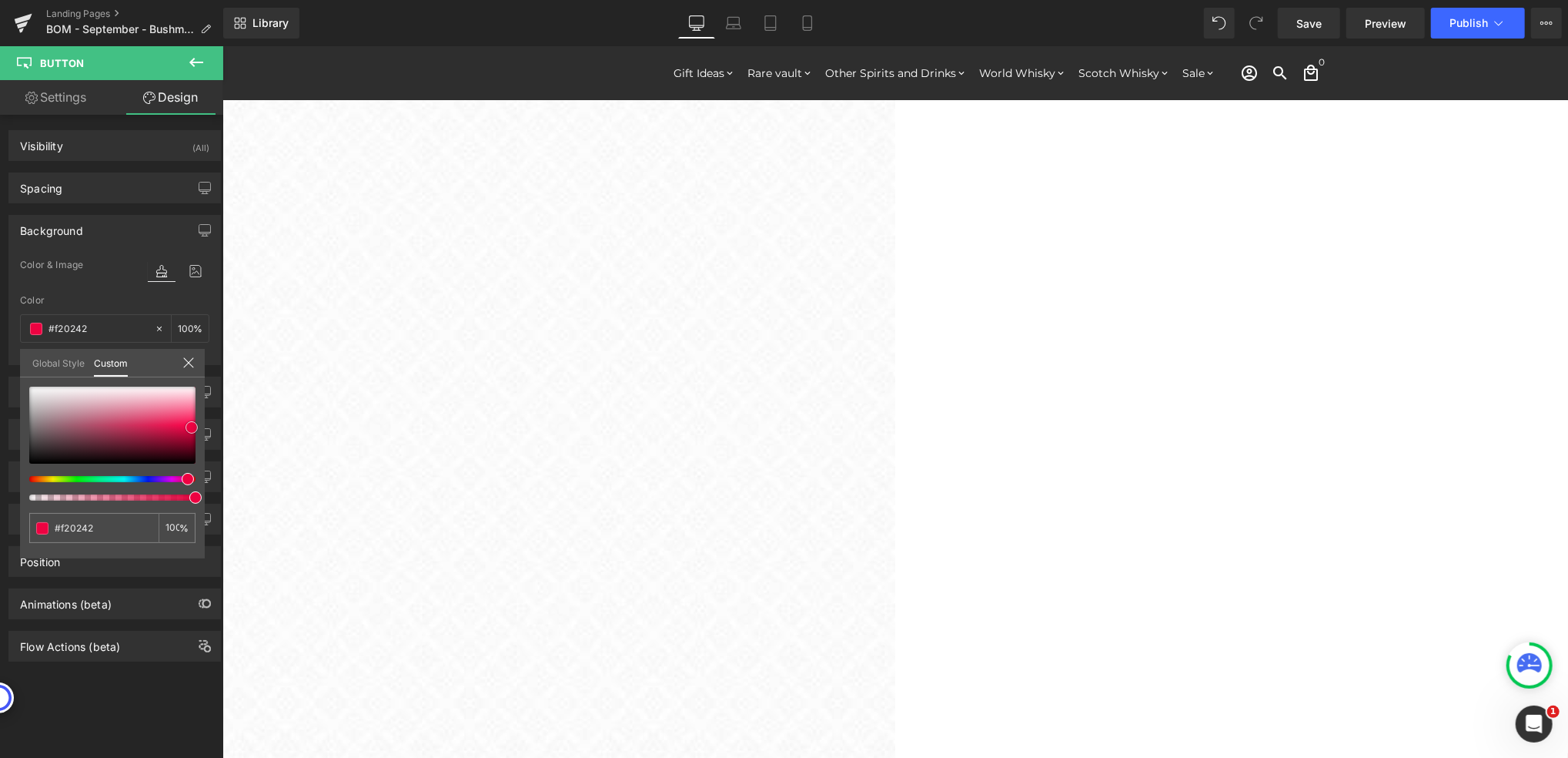
type input "#fc0245"
drag, startPoint x: 195, startPoint y: 389, endPoint x: 191, endPoint y: 425, distance: 36.2
click at [191, 425] on span at bounding box center [191, 424] width 13 height 13
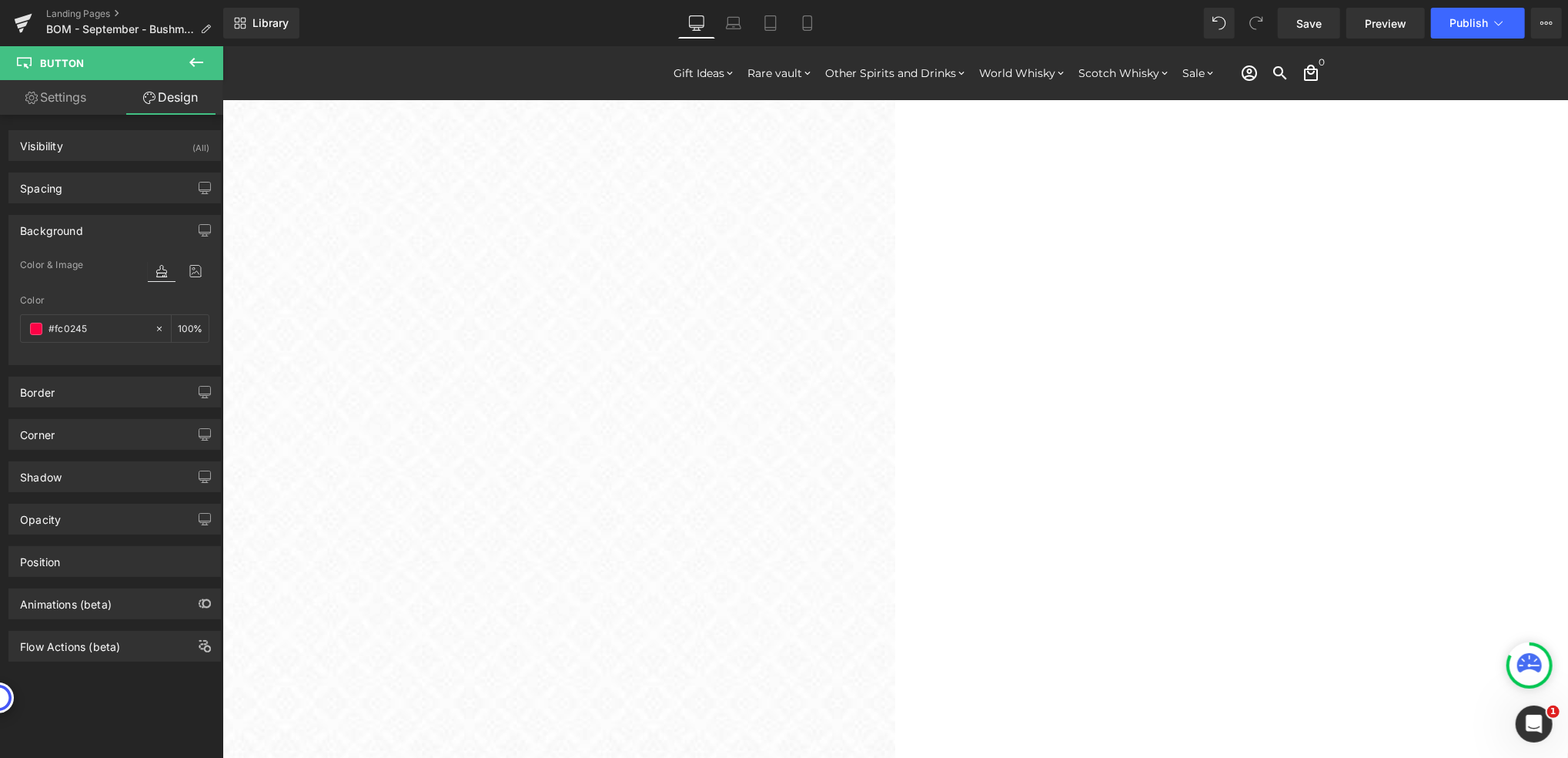
click at [125, 236] on div "Background" at bounding box center [114, 230] width 211 height 29
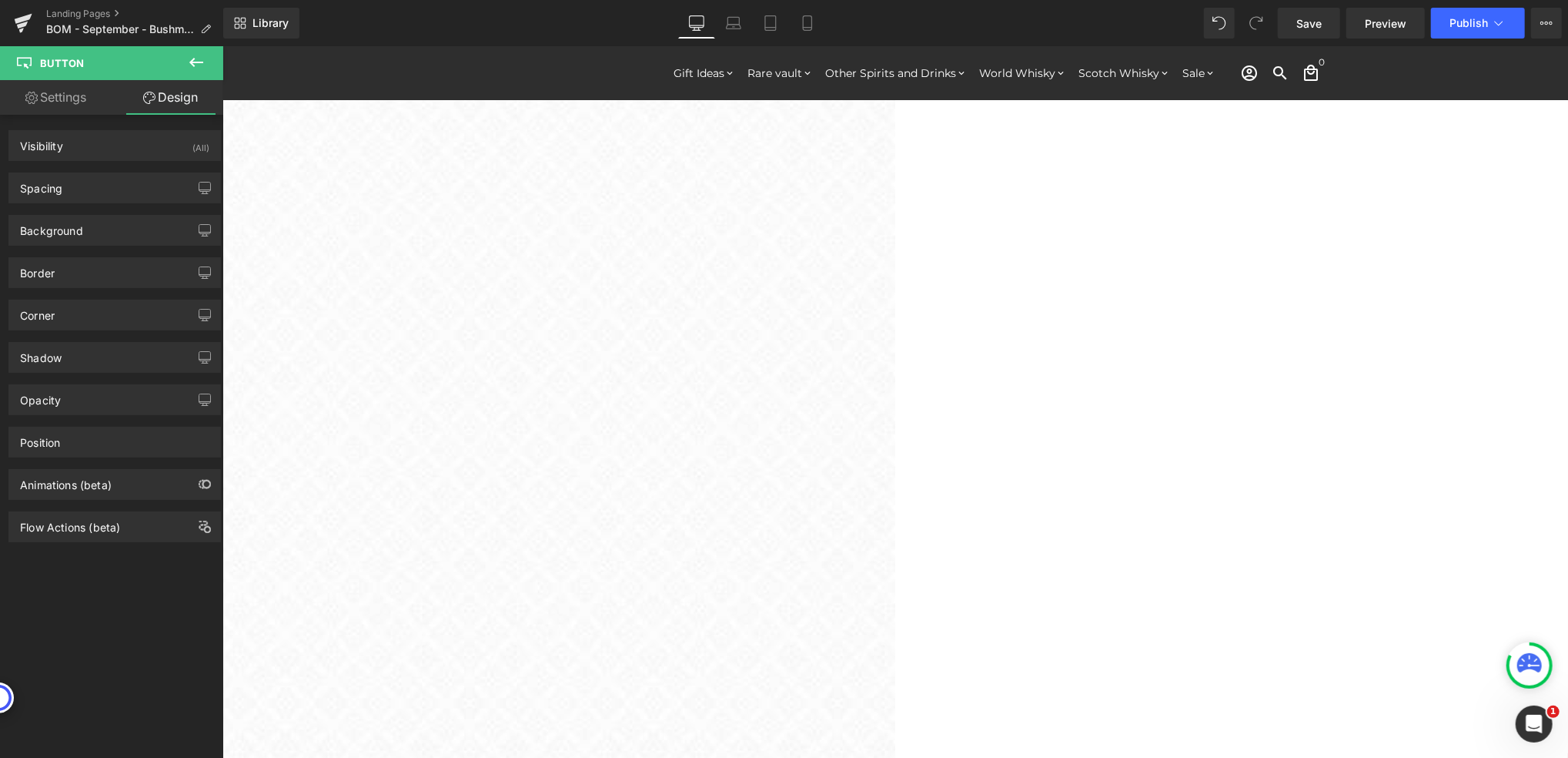
click at [64, 100] on link "Settings" at bounding box center [56, 98] width 111 height 35
type input "#fc0245"
type input "100"
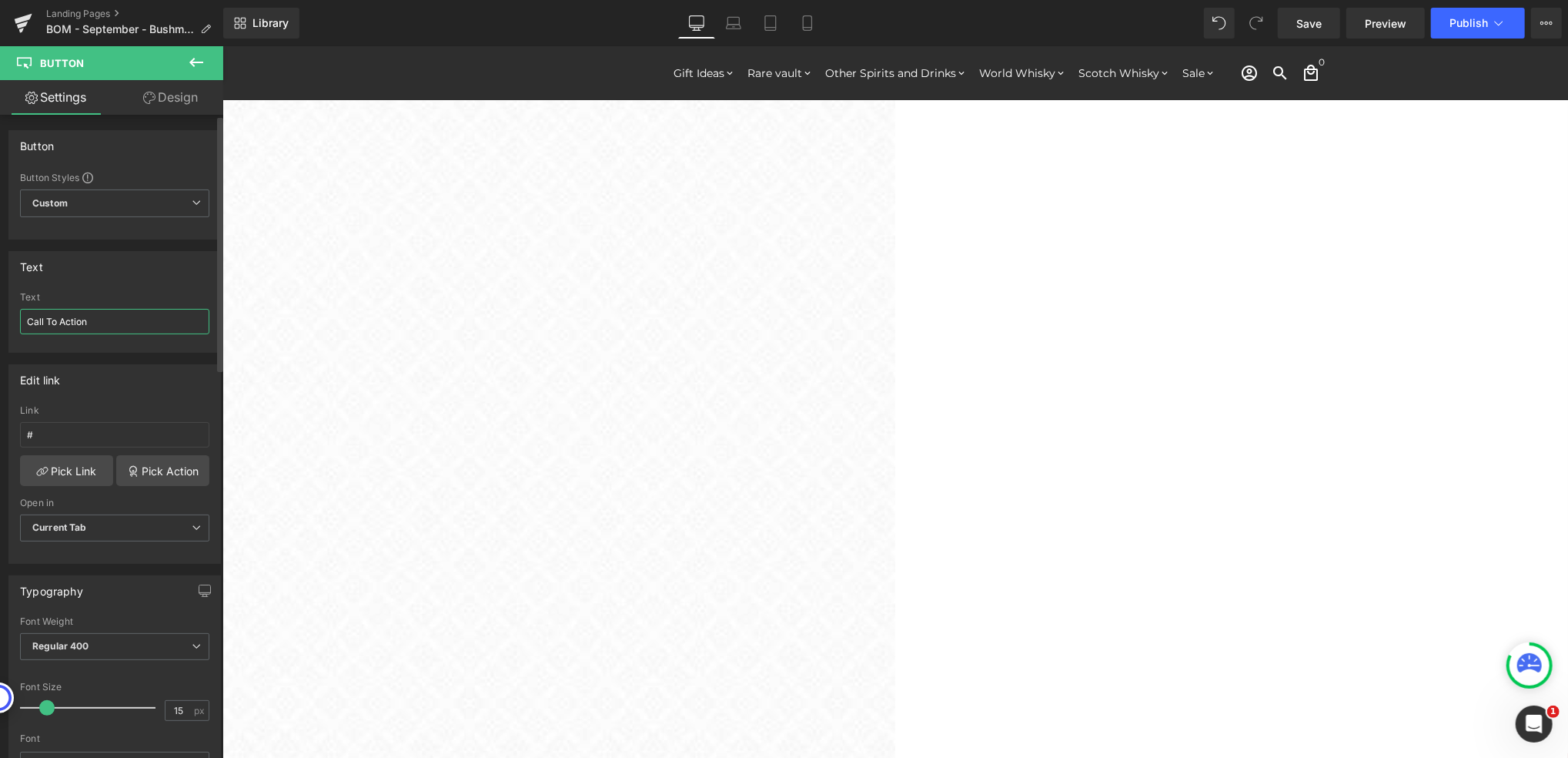
drag, startPoint x: 106, startPoint y: 327, endPoint x: 8, endPoint y: 329, distance: 98.0
click at [9, 329] on div "Text Call To Action Text Call To Action" at bounding box center [115, 301] width 213 height 101
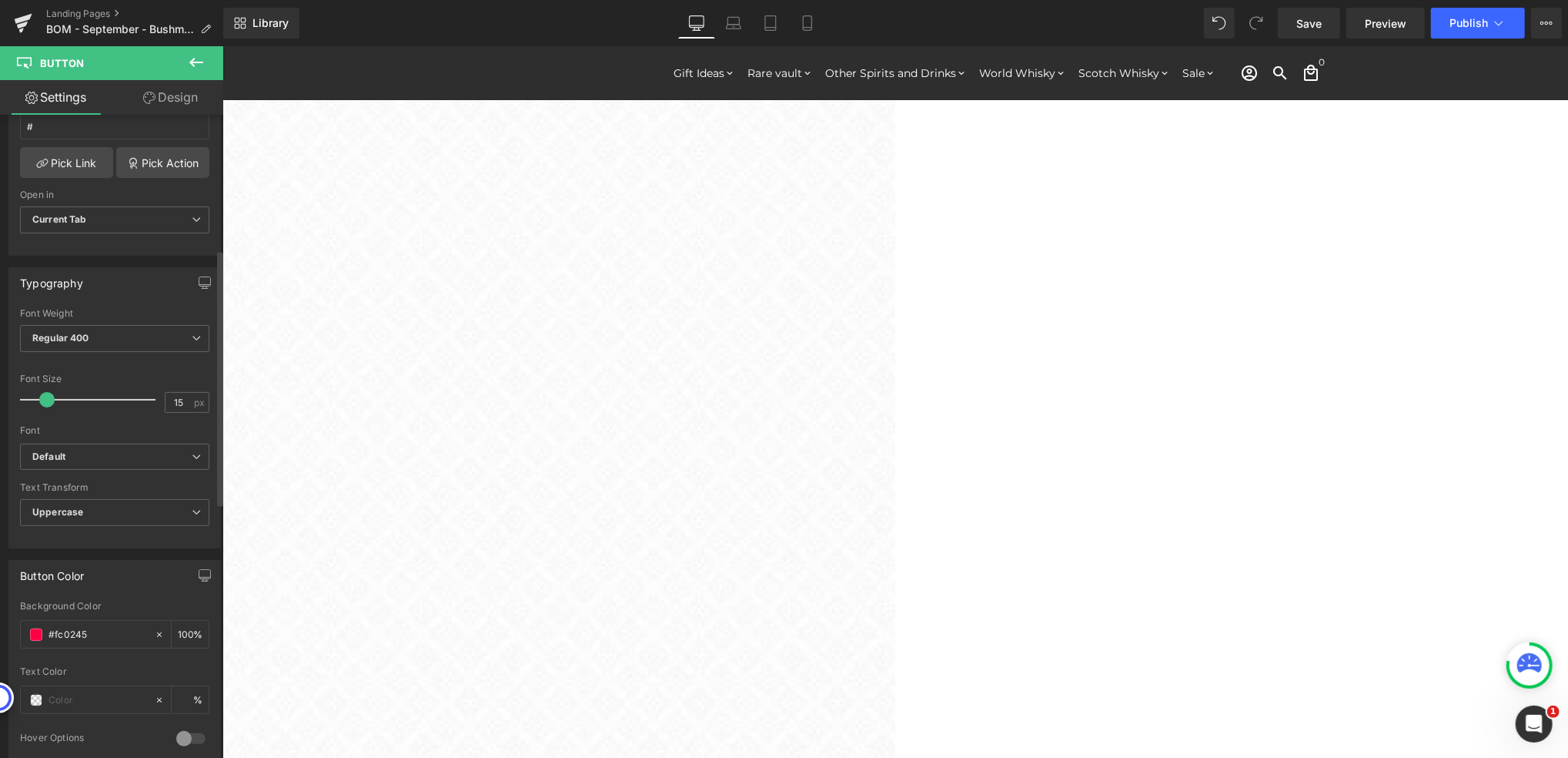
scroll to position [411, 0]
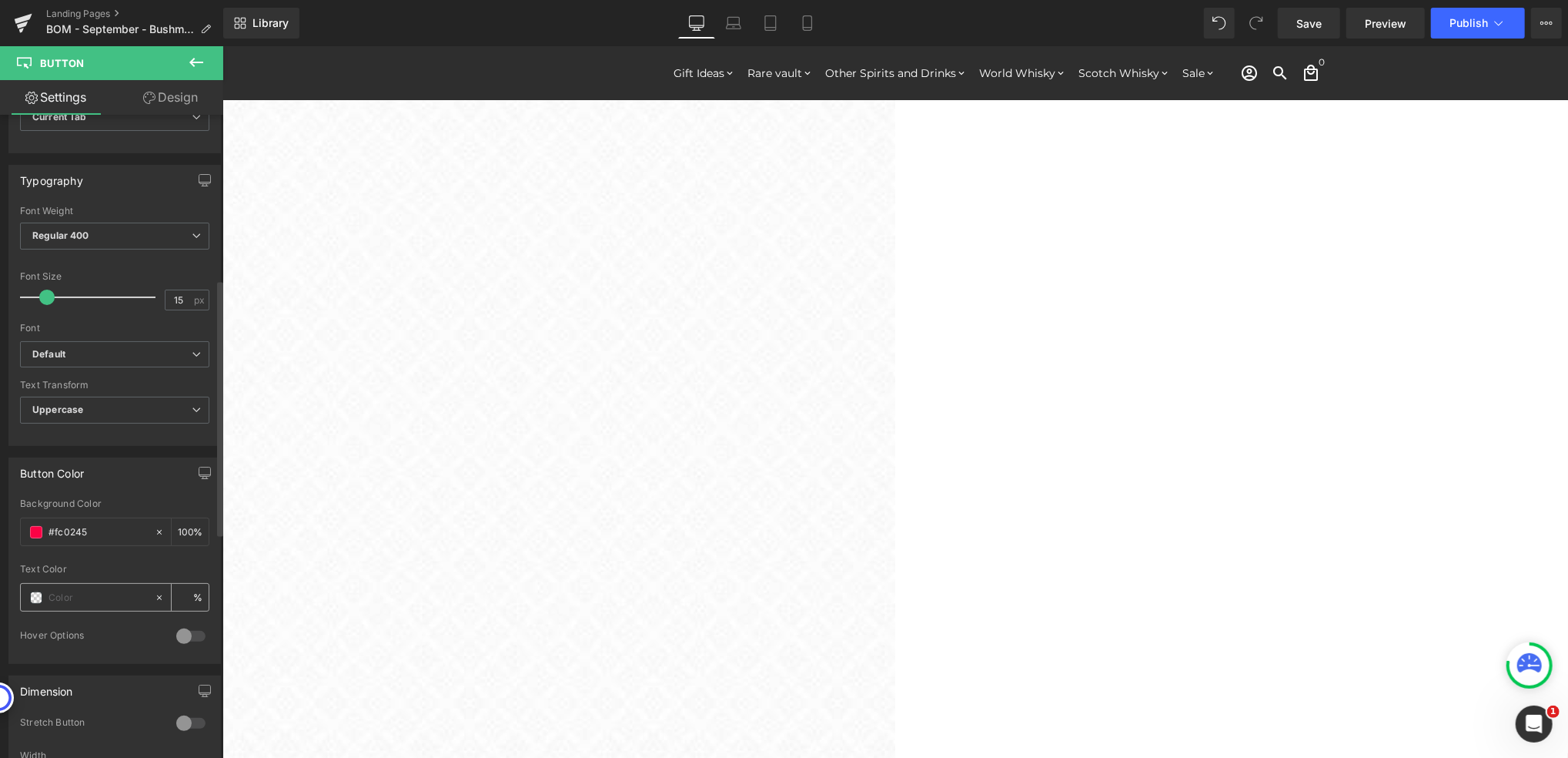
type input "Click To Download The Ultimate Beginners Guide To Irish Whiskey"
click at [35, 598] on span at bounding box center [36, 597] width 13 height 13
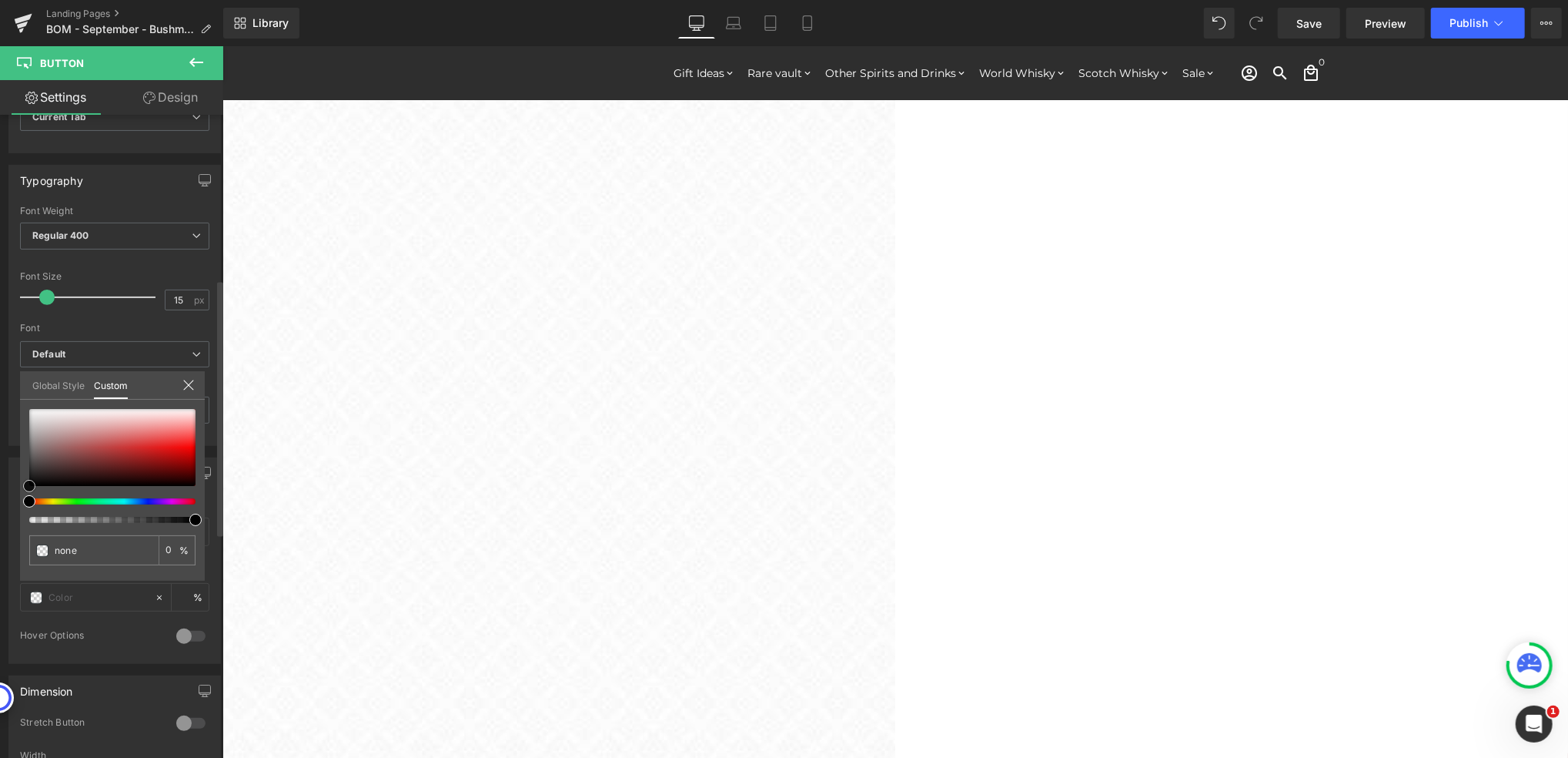
type input "#020202"
type input "100"
type input "#020202"
type input "100"
type input "#1e1e1e"
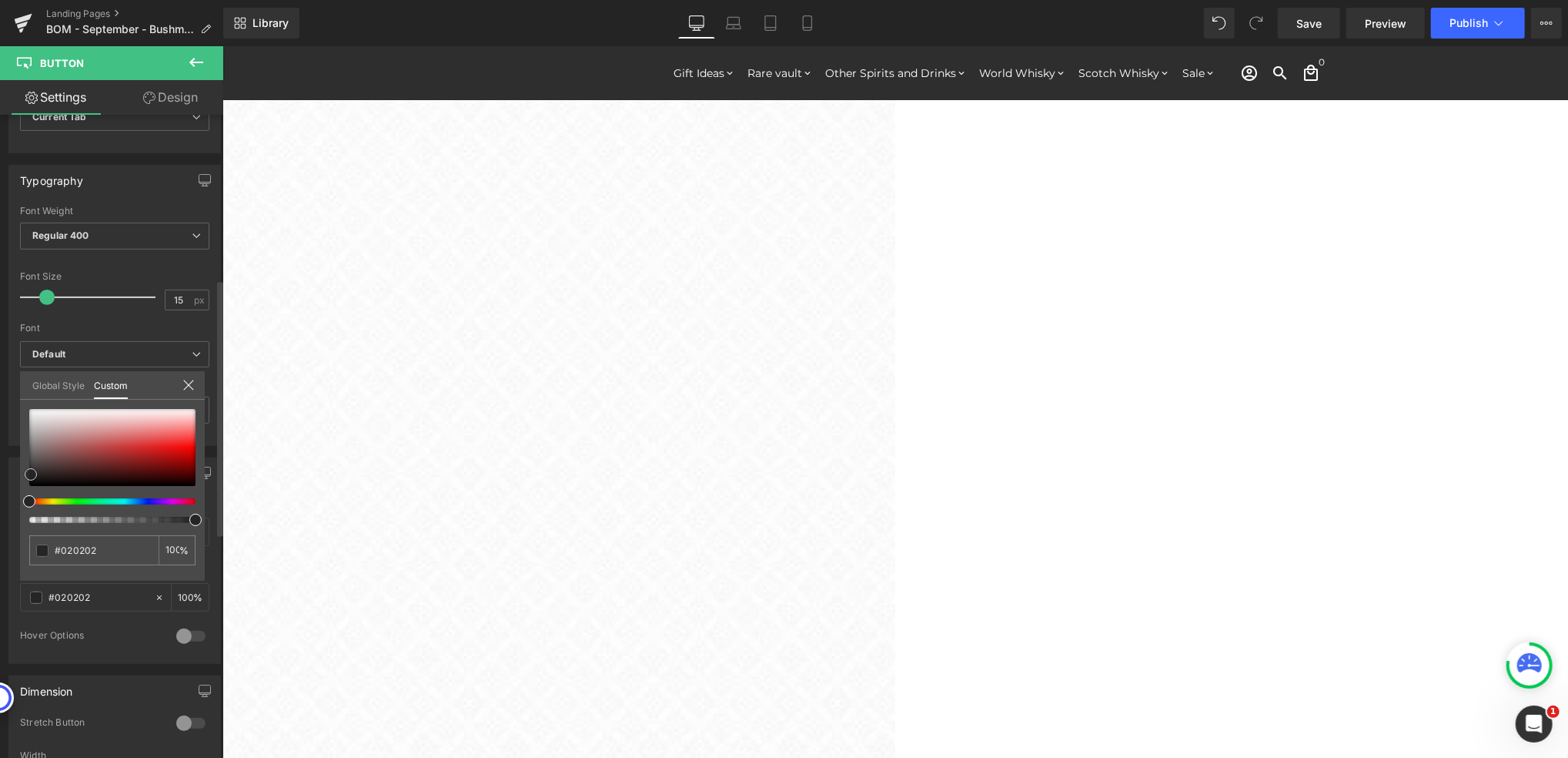
type input "#1e1e1e"
type input "#242222"
type input "#393636"
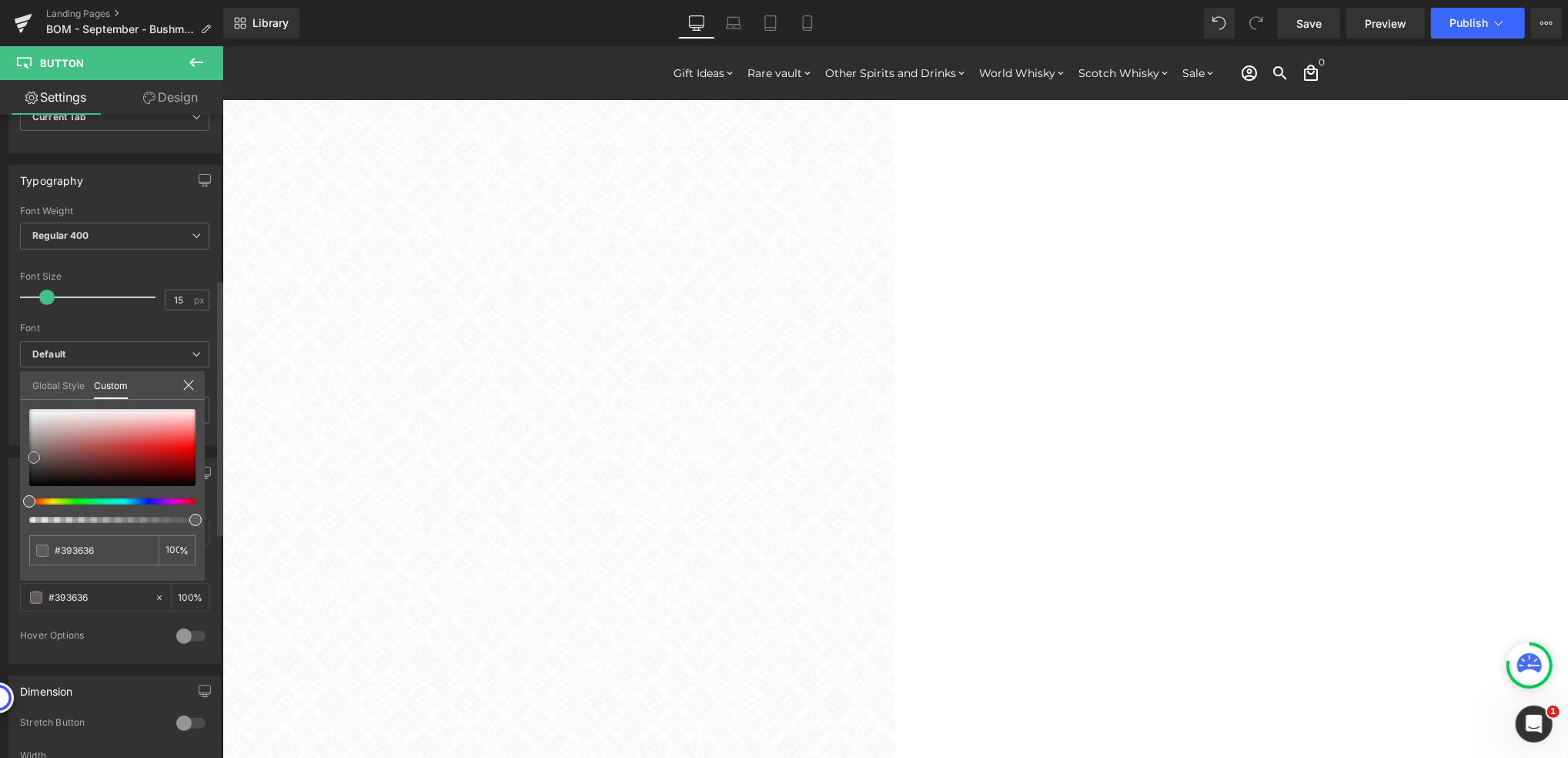
type input "#494545"
type input "#615b5b"
type input "#7b7474"
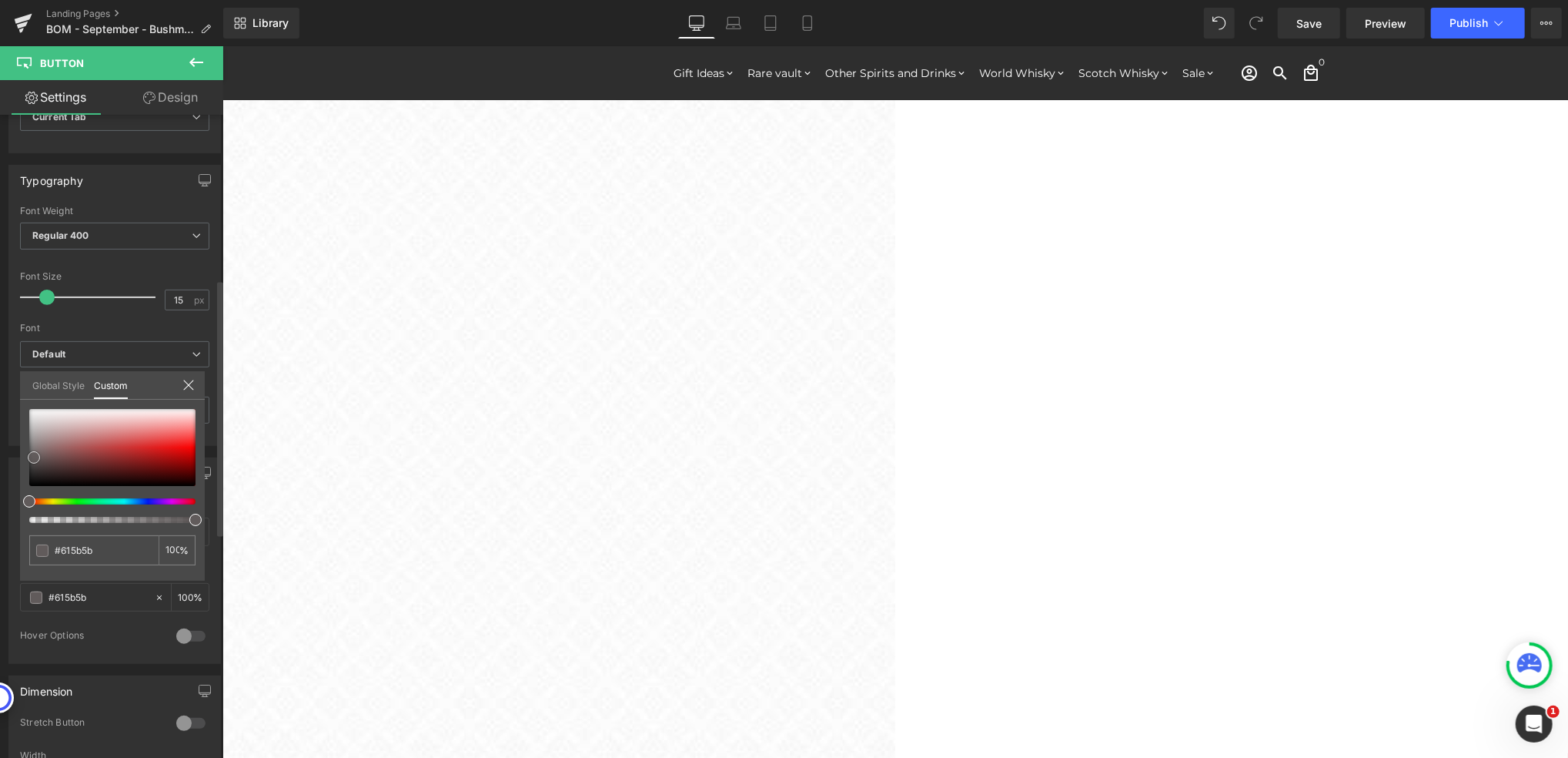
type input "#7b7474"
type input "#999393"
type input "#c4bfbf"
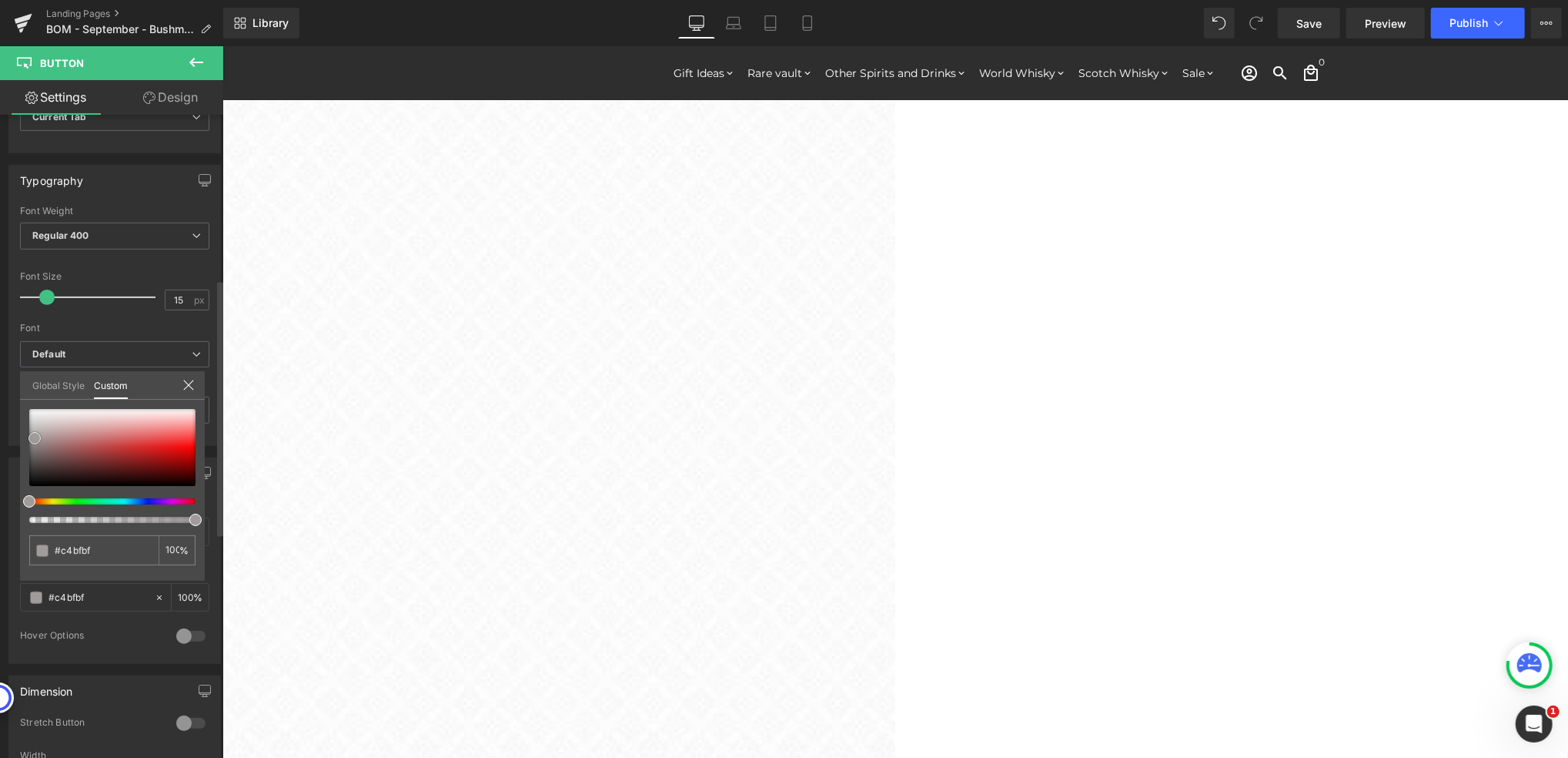
type input "#dcd9d9"
type input "#e8e7e7"
type input "#f2f1f1"
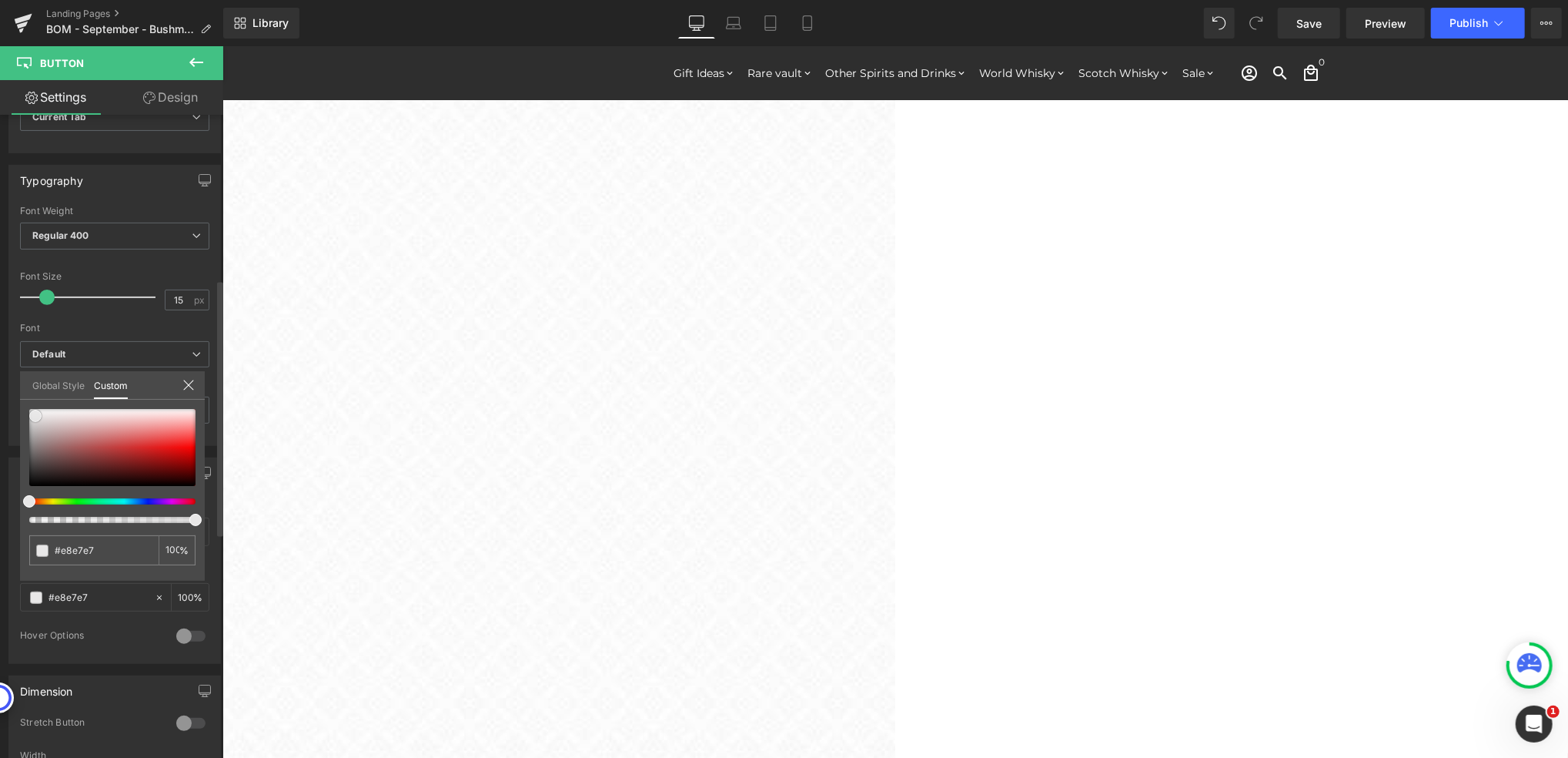
type input "#f2f1f1"
type input "#f5f4f4"
type input "#f7f6f6"
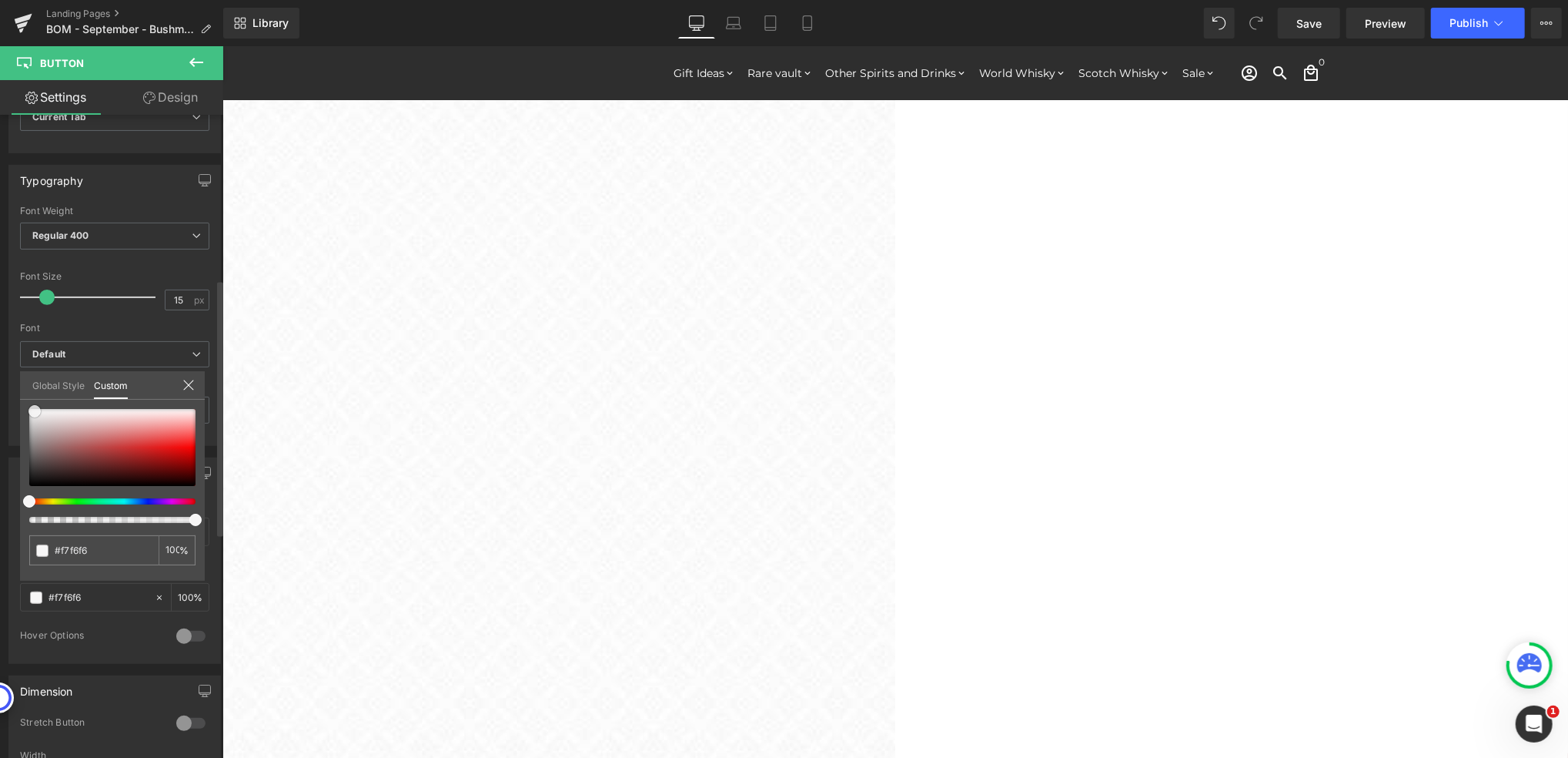
type input "#faf9f9"
type input "#fcfcfc"
type input "#ffffff"
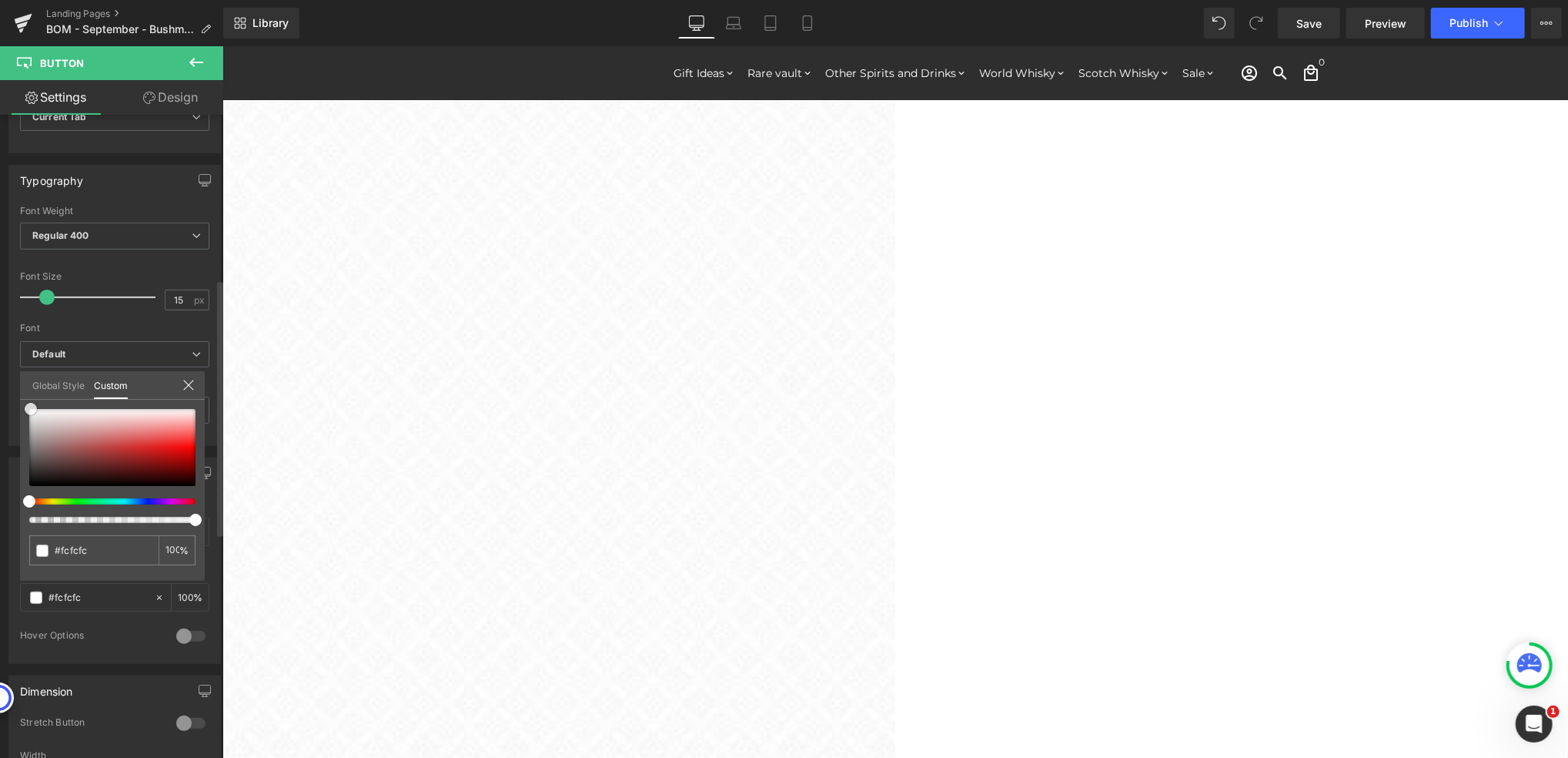
type input "#ffffff"
drag, startPoint x: 27, startPoint y: 481, endPoint x: 27, endPoint y: 404, distance: 77.0
click at [27, 404] on span at bounding box center [29, 409] width 13 height 13
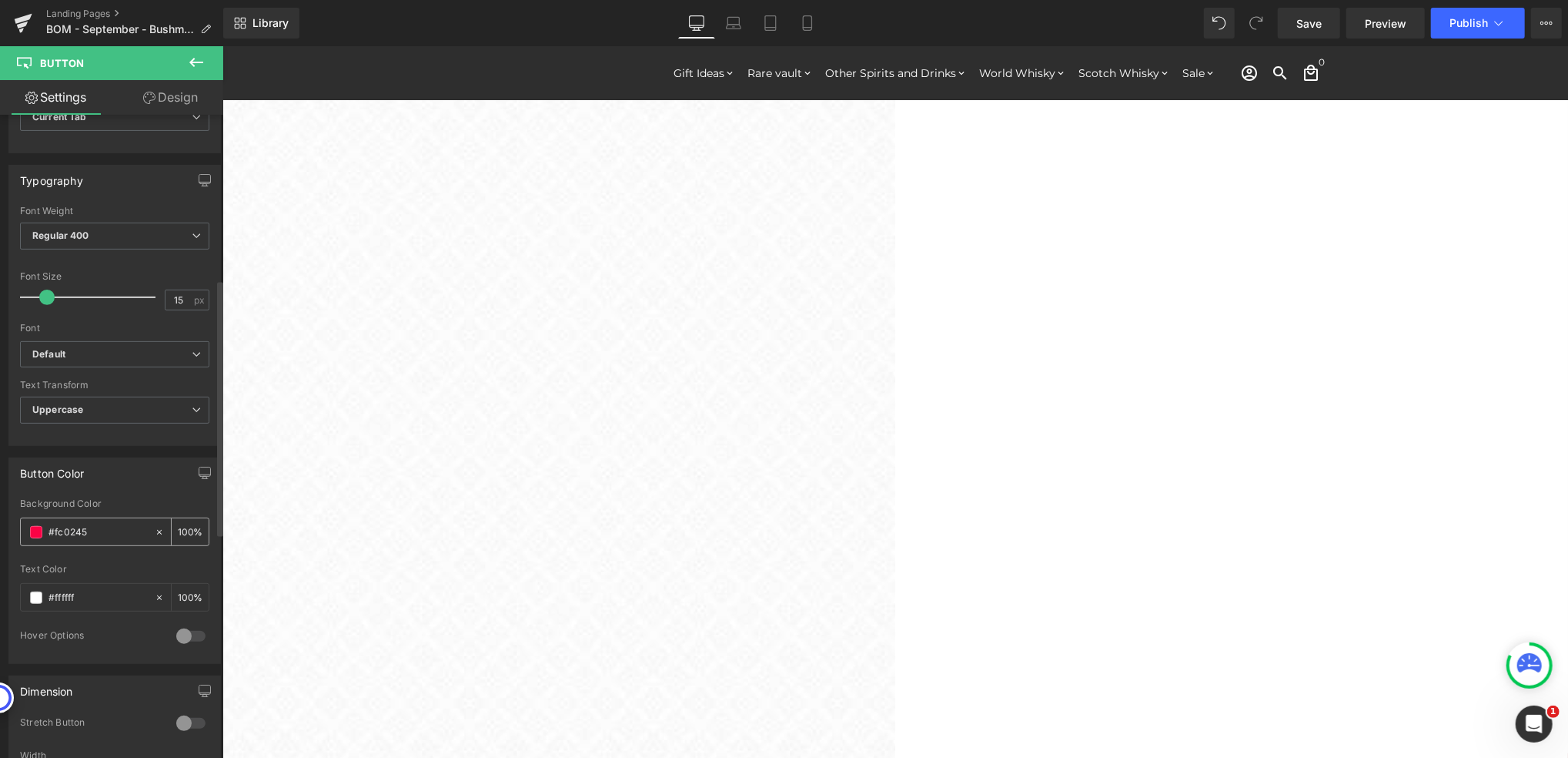
click at [42, 534] on span at bounding box center [36, 532] width 13 height 13
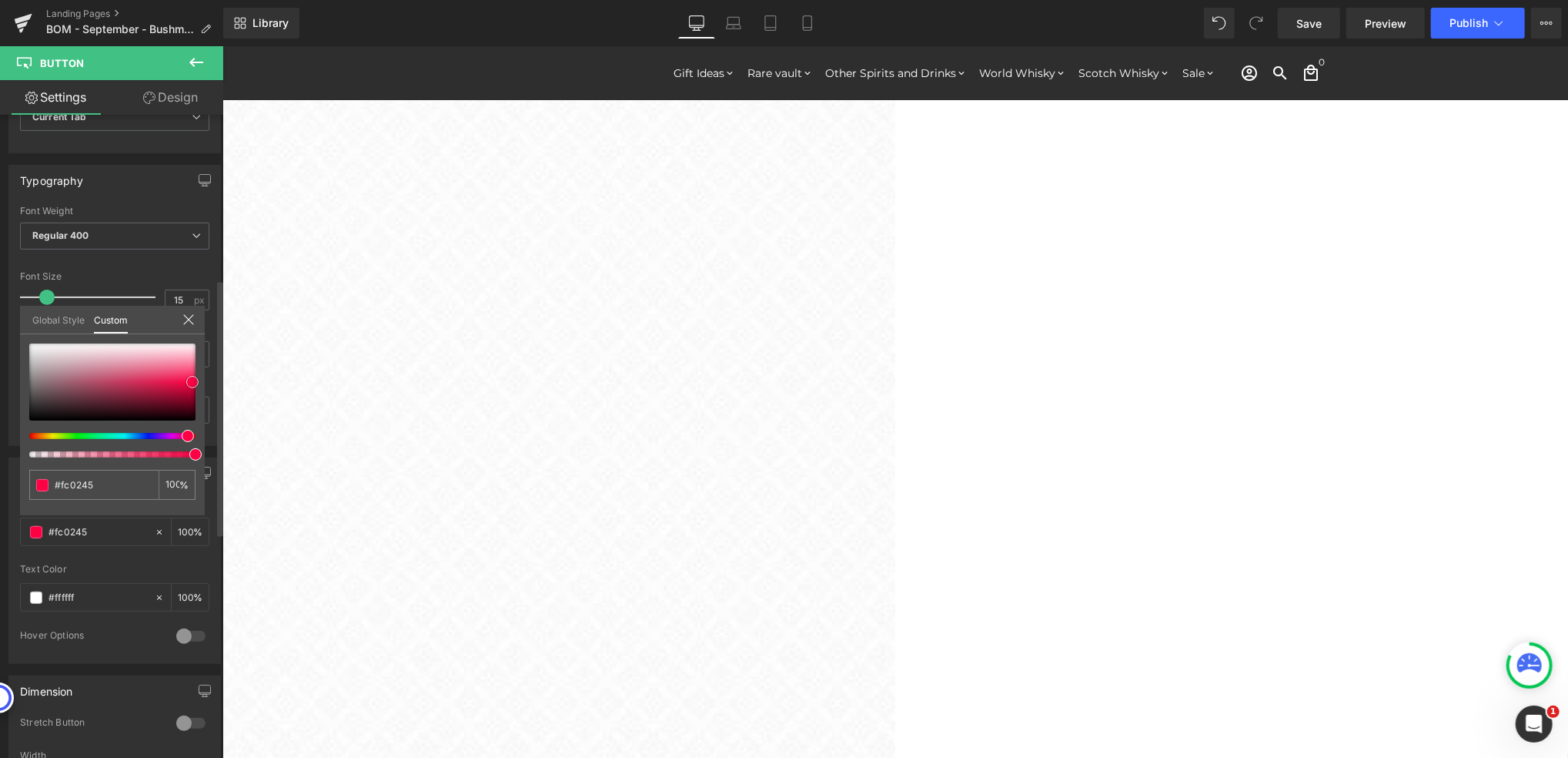
type input "#f70243"
type input "#e9013f"
type input "#e4013d"
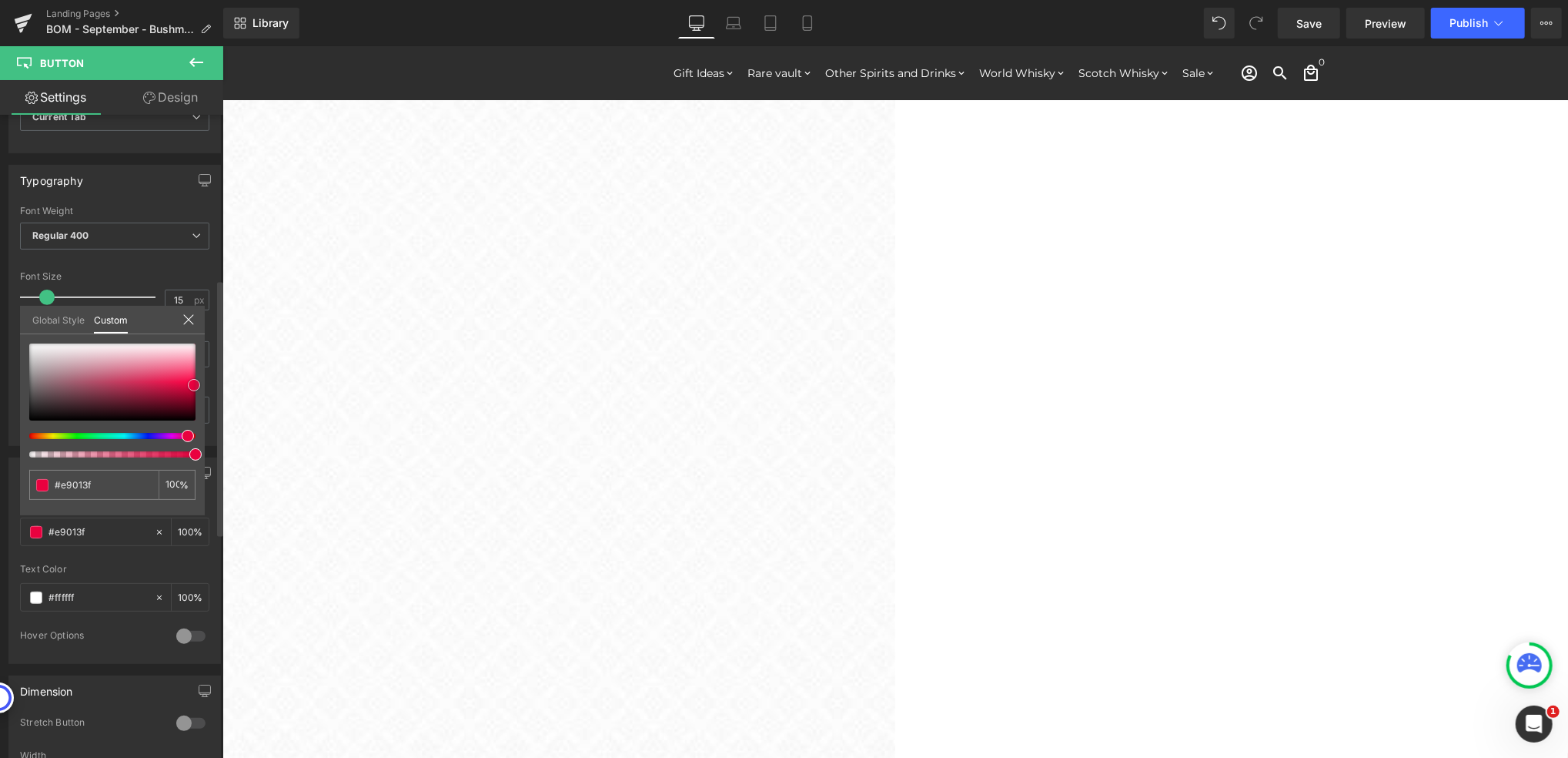
type input "#e4013d"
type input "#da013a"
type input "#db003a"
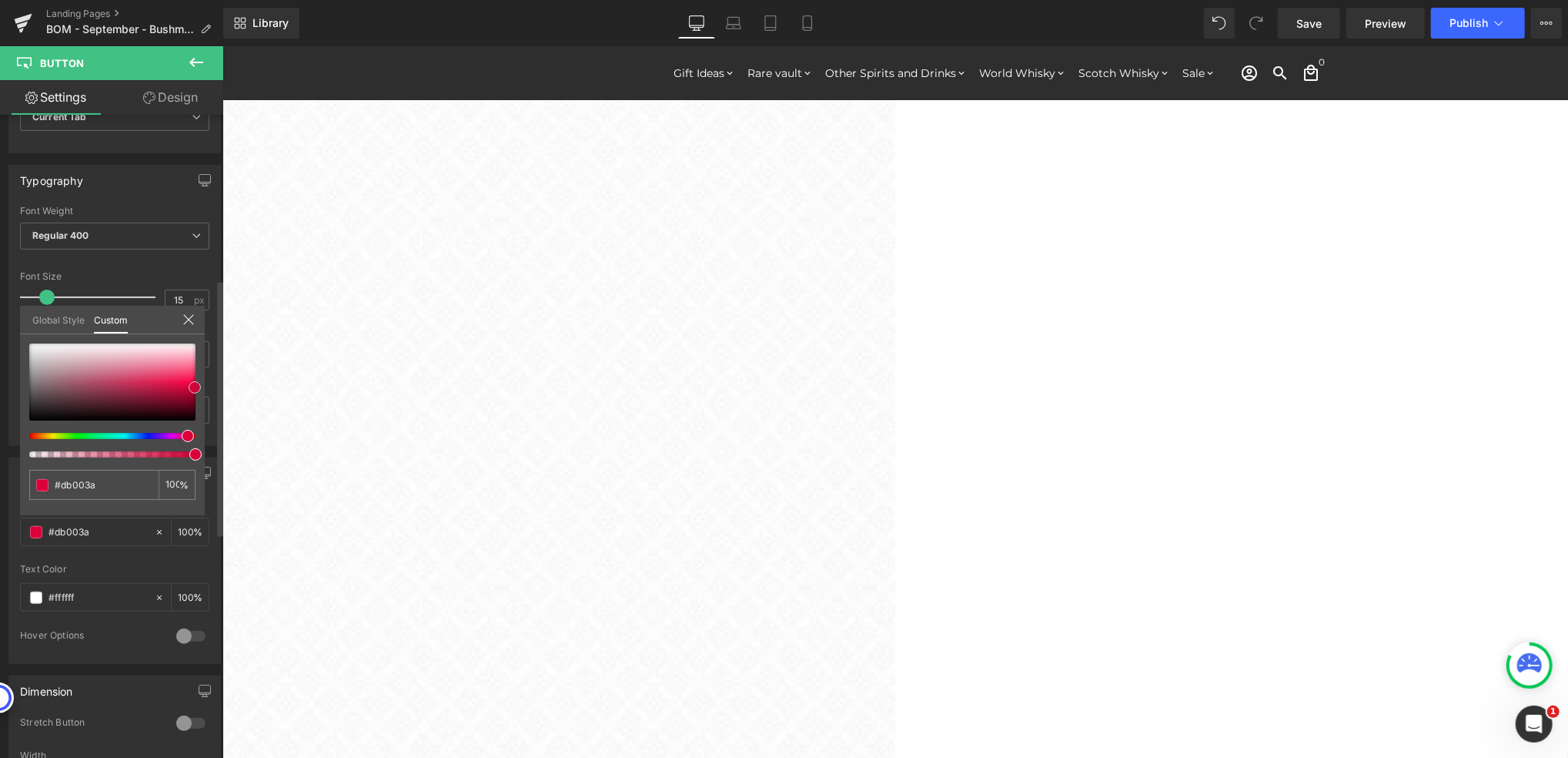
type input "#d60039"
click at [192, 384] on span at bounding box center [195, 388] width 13 height 13
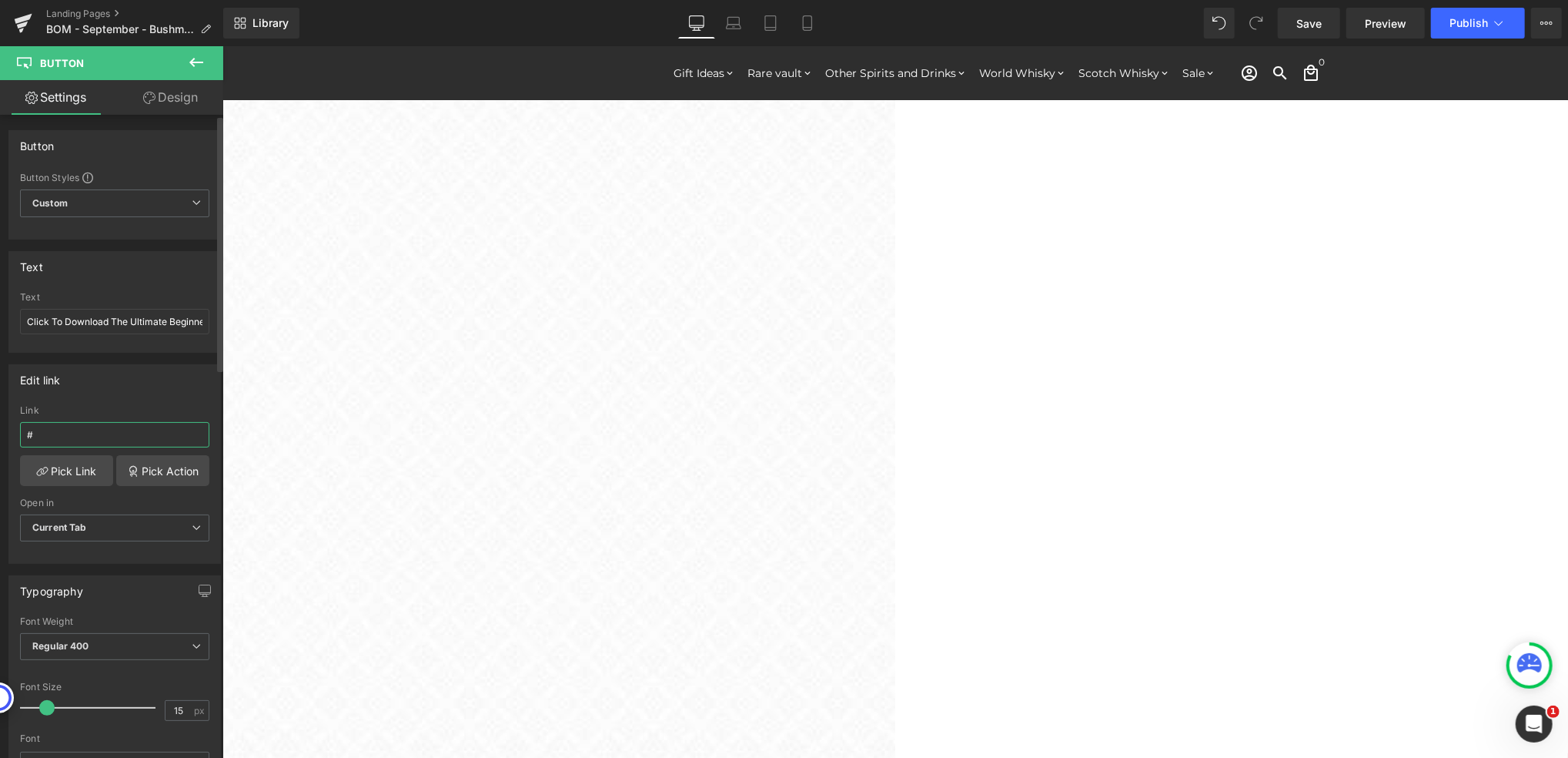
drag, startPoint x: 76, startPoint y: 435, endPoint x: 2, endPoint y: 436, distance: 74.0
click at [2, 436] on div "Edit link # Link # Pick Link Pick Action Current Tab New Tab Open in Current Ta…" at bounding box center [115, 459] width 230 height 211
click at [52, 433] on input "#" at bounding box center [115, 435] width 189 height 25
paste input "https://cdn.shopify.com/s/files/1/1771/5883/files/The_Ultimate_Beginner_s_Guide…"
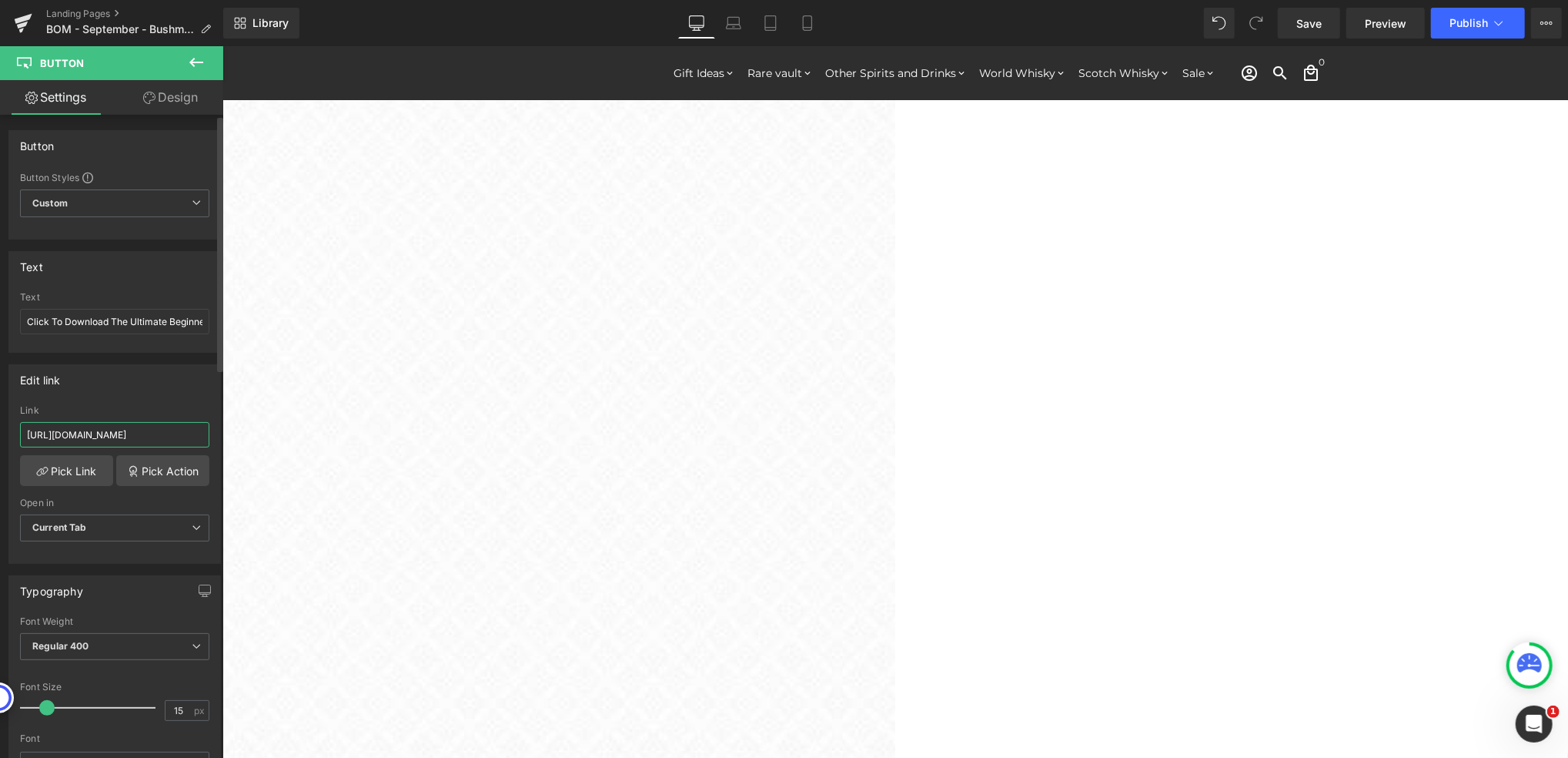
click at [71, 438] on input "https://cdn.shopify.com/s/files/1/1771/5883/files/The_Ultimate_Beginner_s_Guide…" at bounding box center [115, 435] width 189 height 25
type input "https://cdn.shopify.com/s/files/1/1771/5883/files/The_Ultimate_Beginner_s_Guide…"
click at [133, 394] on div "Edit link https://cdn.shopify.com/s/files/1/1771/5883/files/The_Ultimate_Beginn…" at bounding box center [115, 463] width 213 height 199
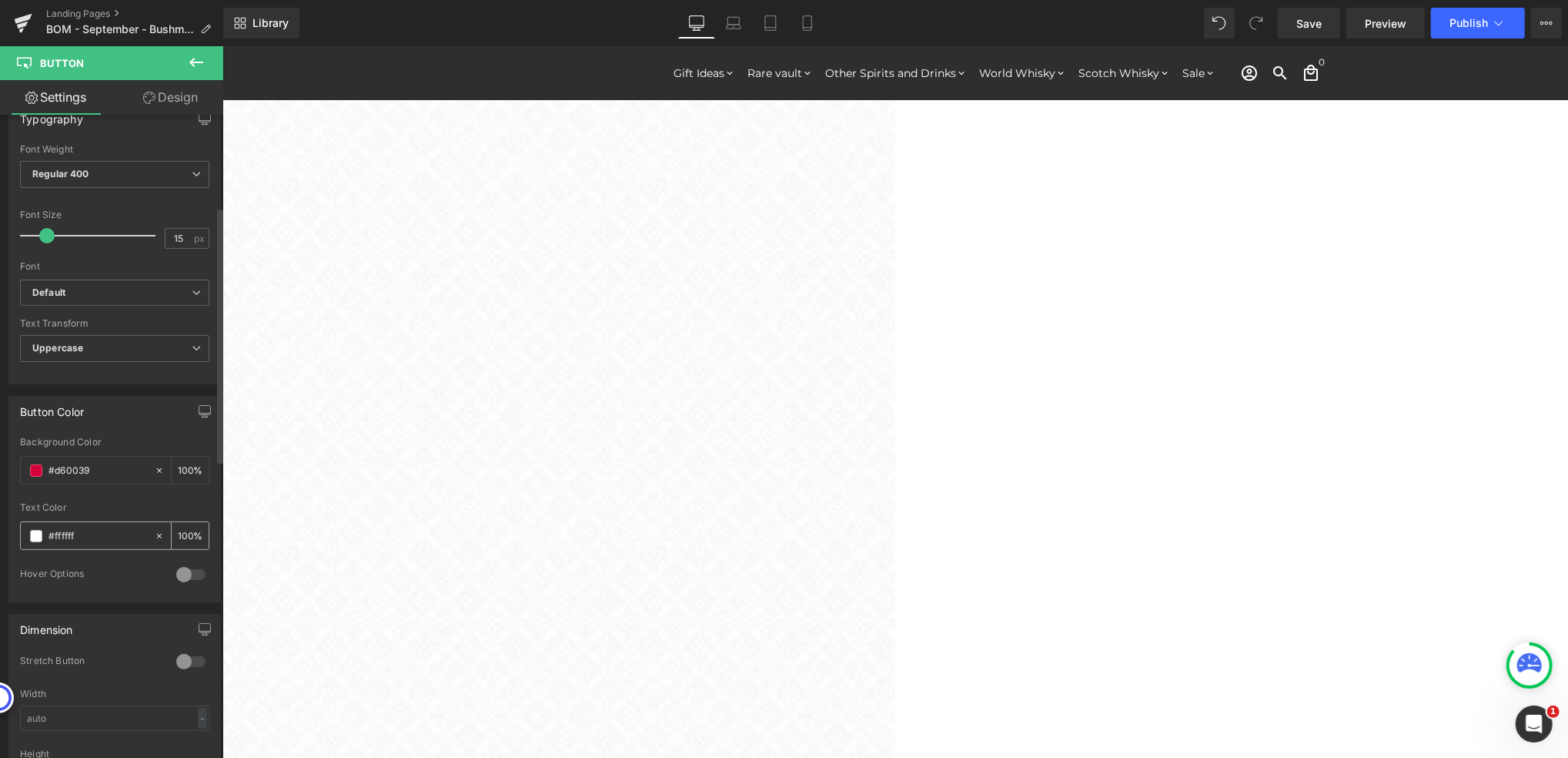
scroll to position [205, 0]
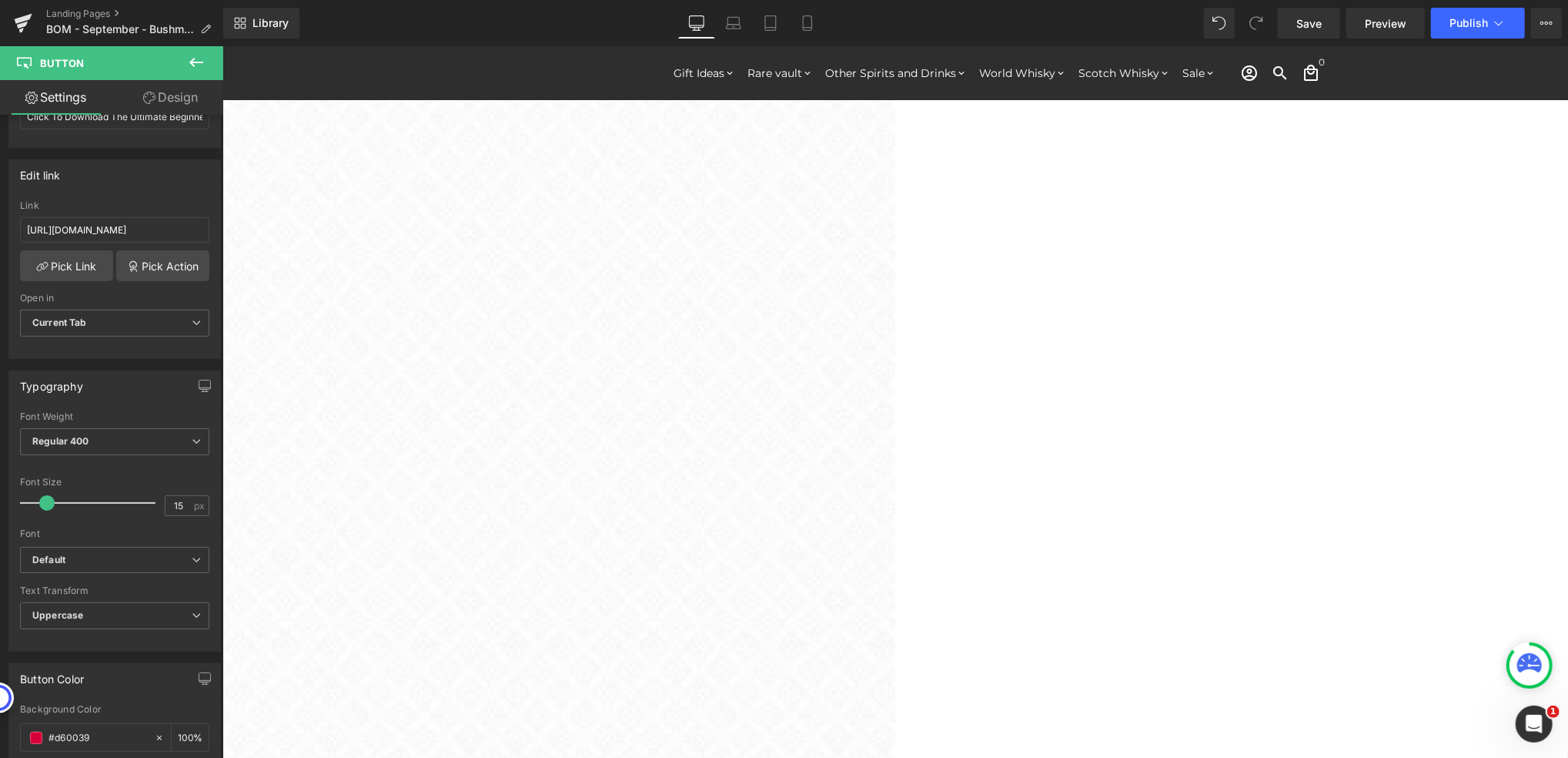
click at [164, 100] on link "Design" at bounding box center [171, 98] width 111 height 35
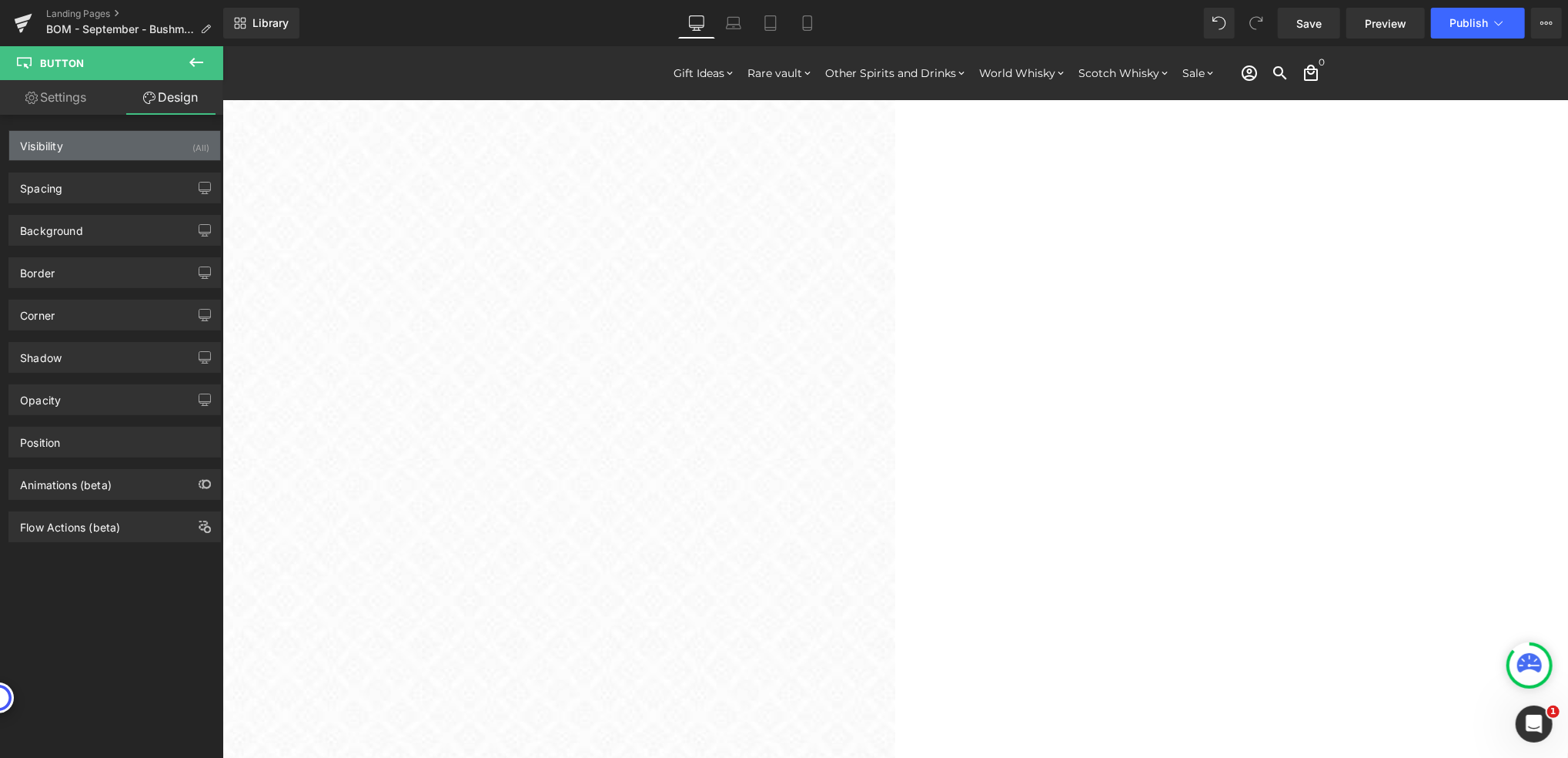
click at [103, 152] on div "Visibility (All)" at bounding box center [114, 145] width 211 height 29
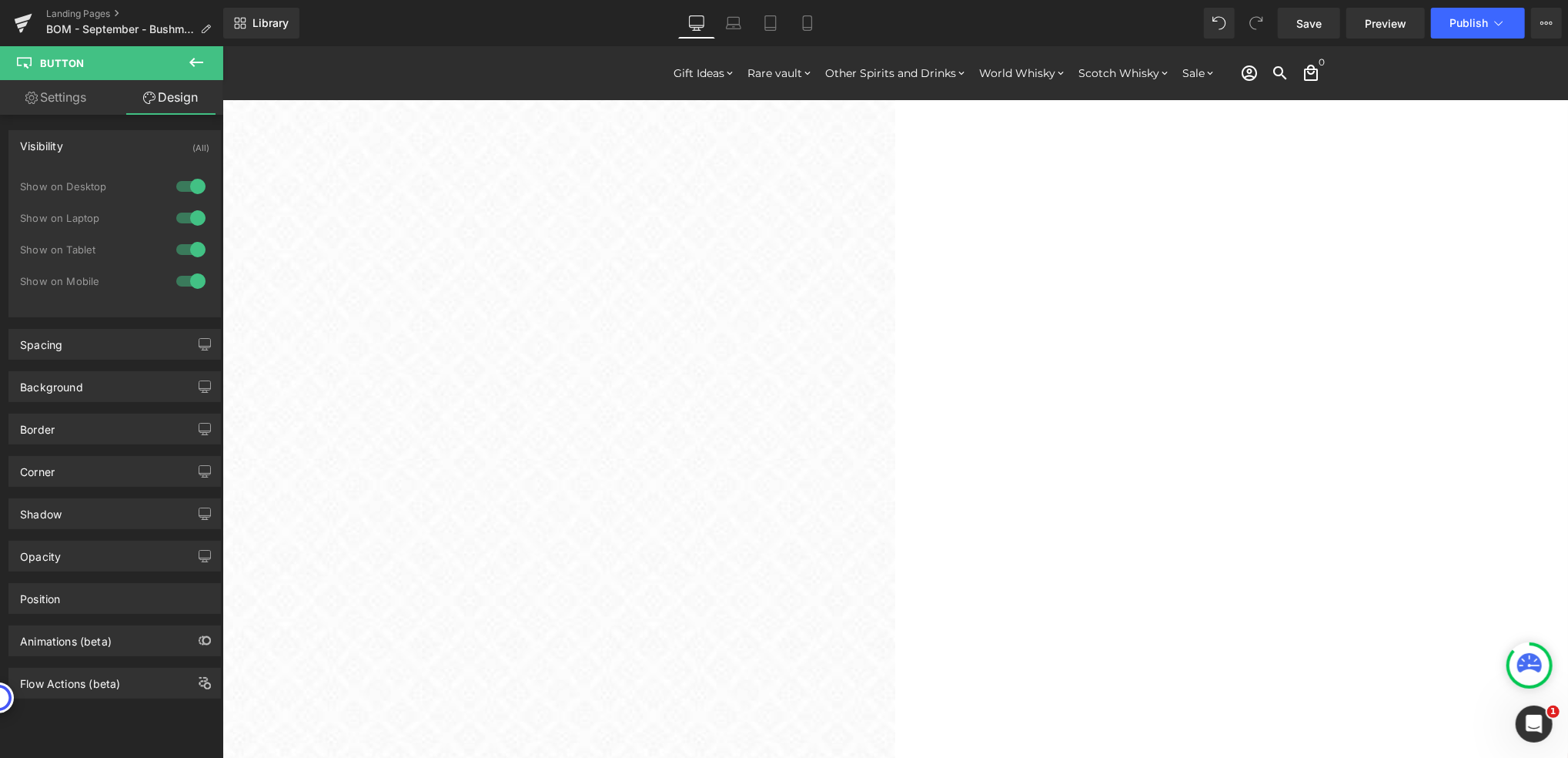
click at [103, 152] on div "Visibility (All)" at bounding box center [114, 145] width 211 height 29
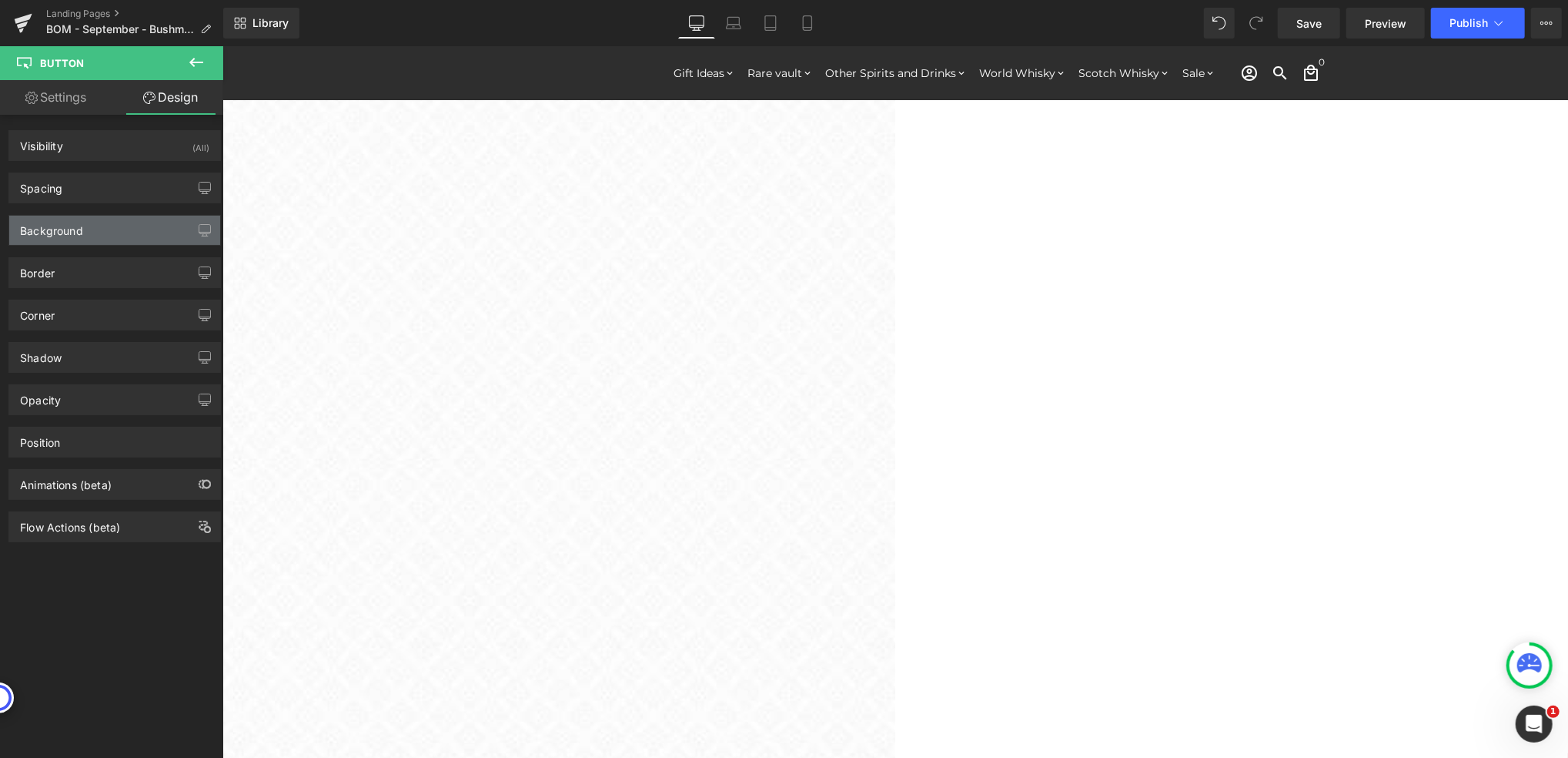
click at [113, 235] on div "Background" at bounding box center [114, 230] width 211 height 29
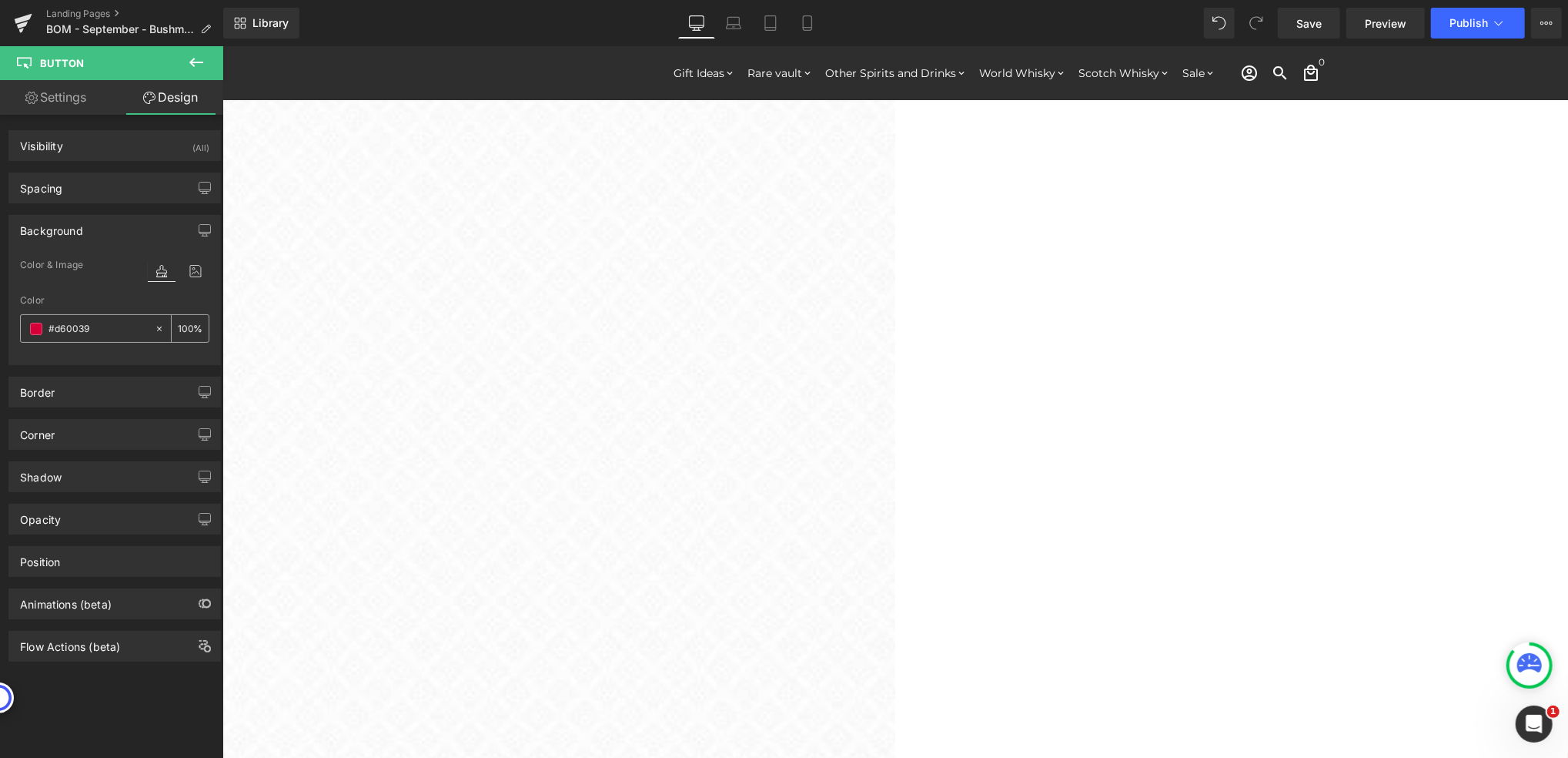
click at [109, 331] on input "#d60039" at bounding box center [98, 328] width 98 height 17
click at [38, 331] on span at bounding box center [36, 329] width 13 height 13
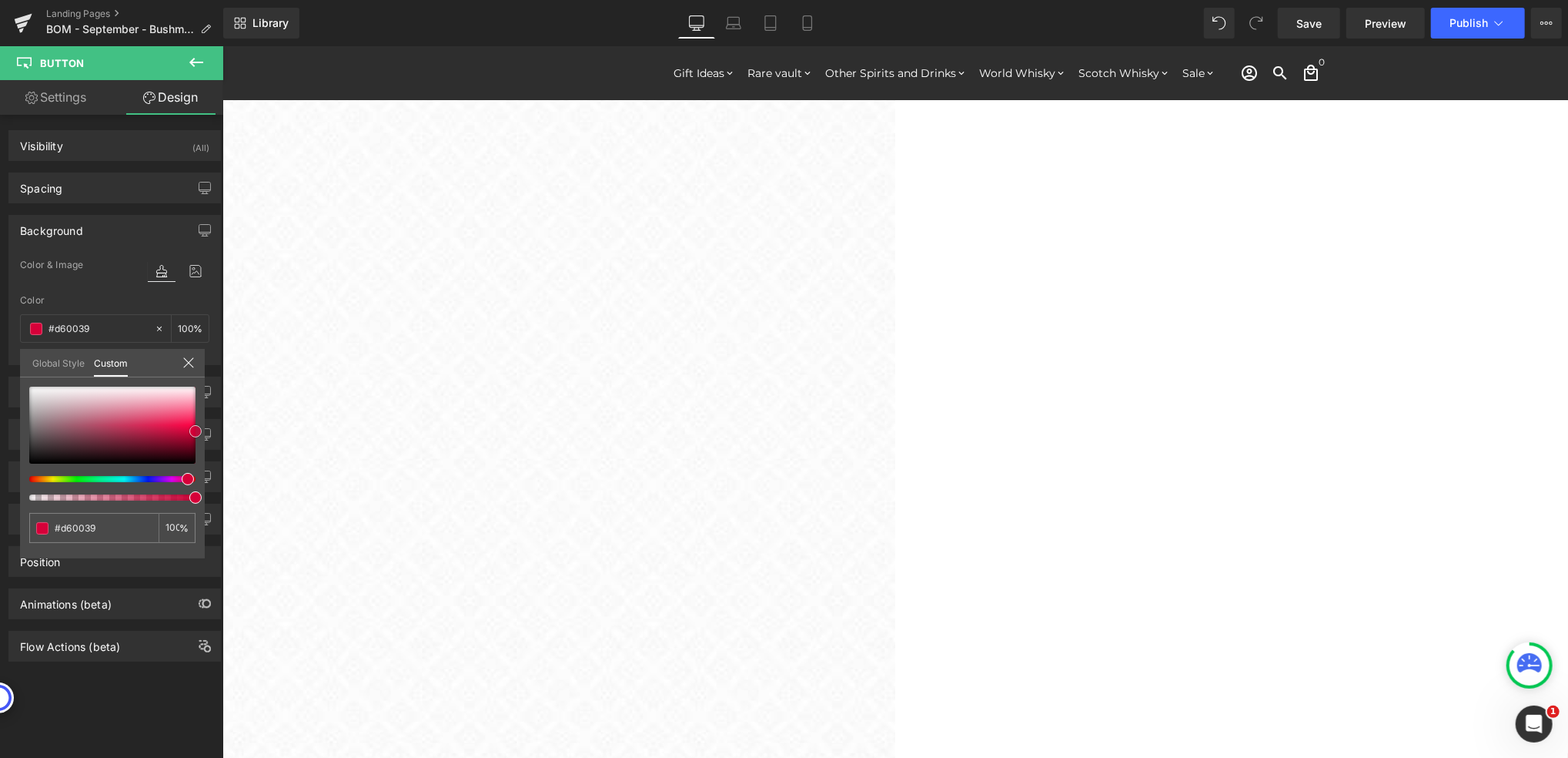
type input "#db003a"
type input "#ef003f"
type input "#f40041"
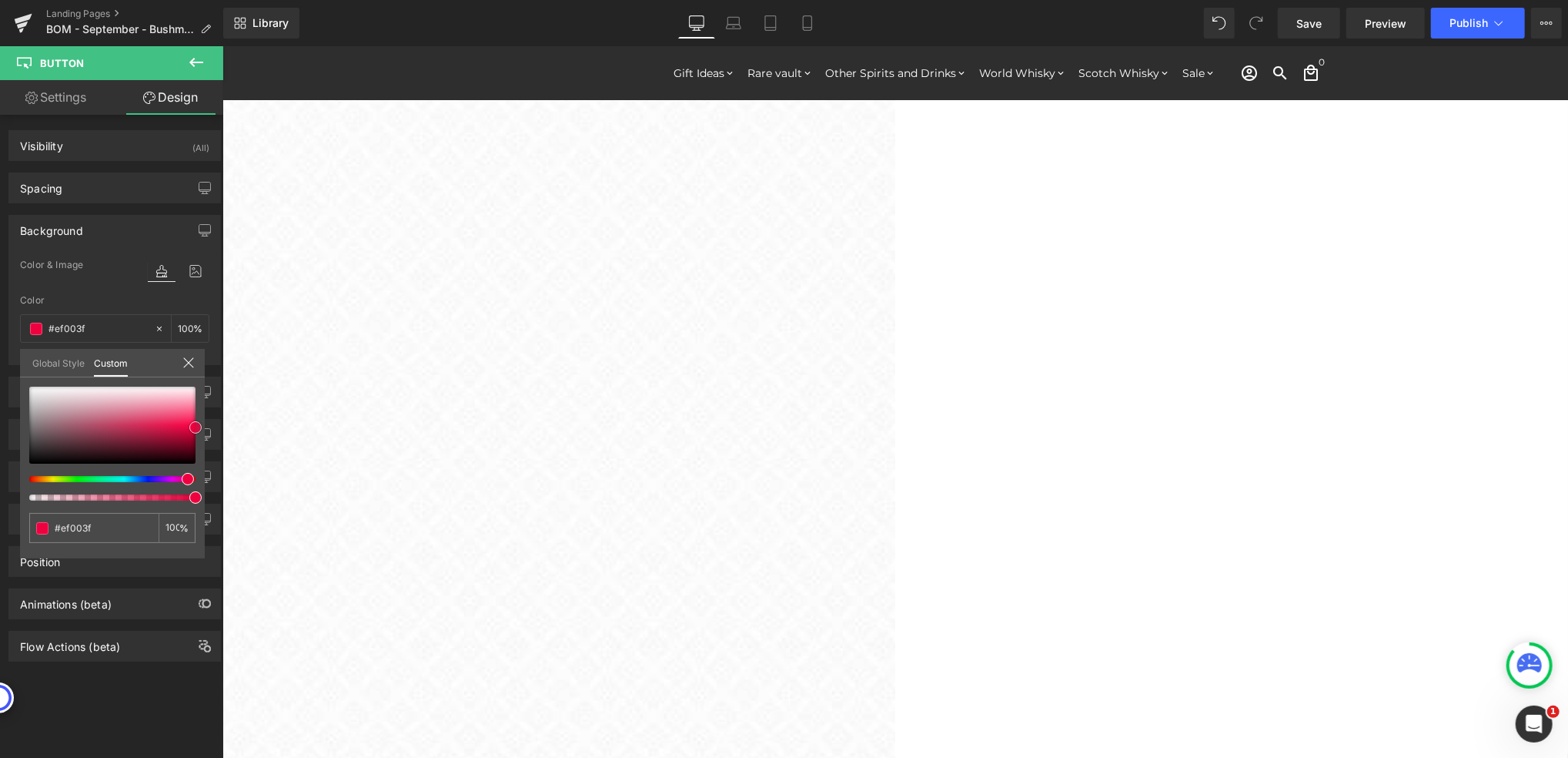
type input "#f40041"
type input "#f90042"
type input "#fd0b4c"
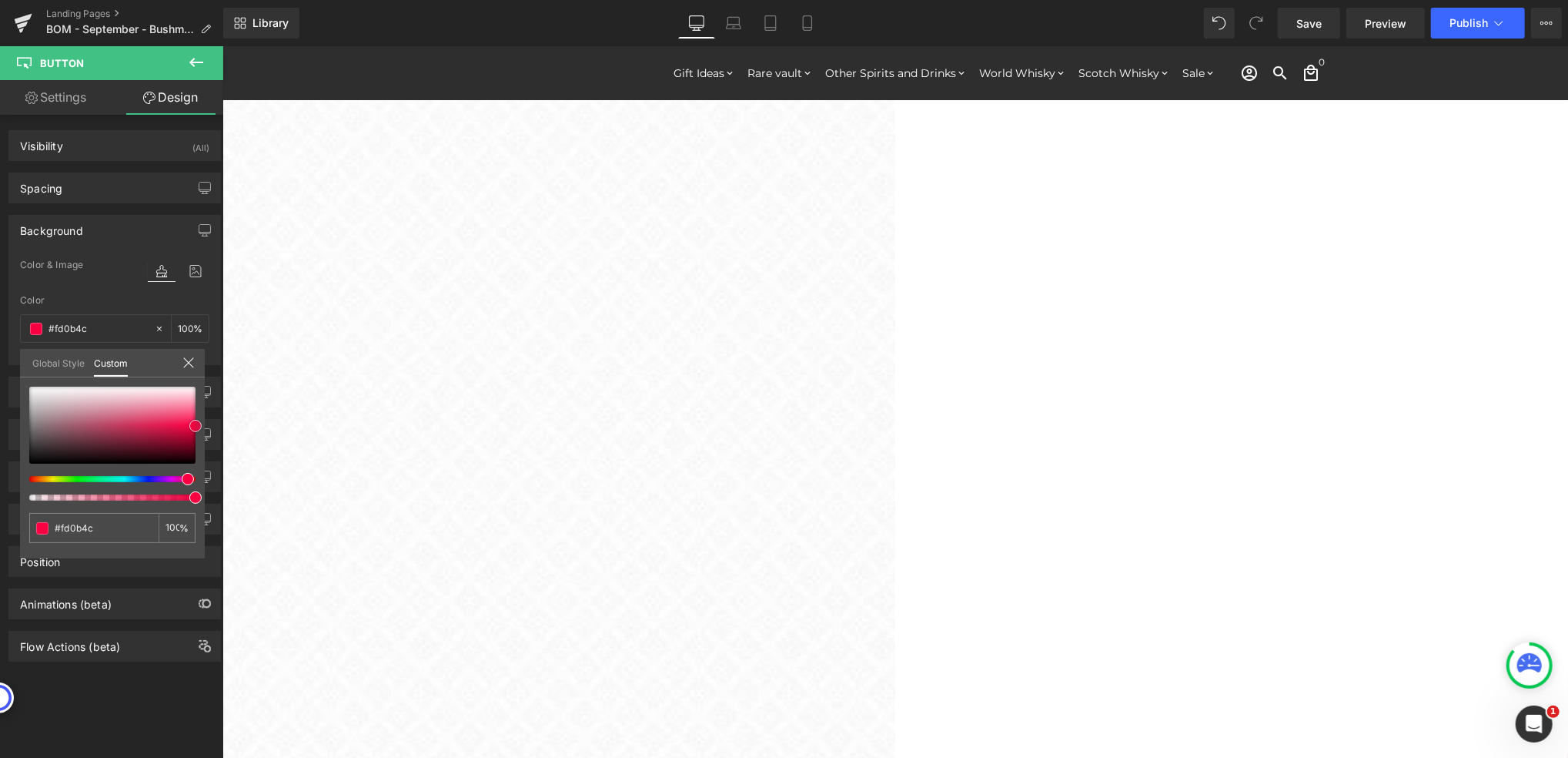
type input "#fc1150"
type input "#fc1654"
type input "#fb1c58"
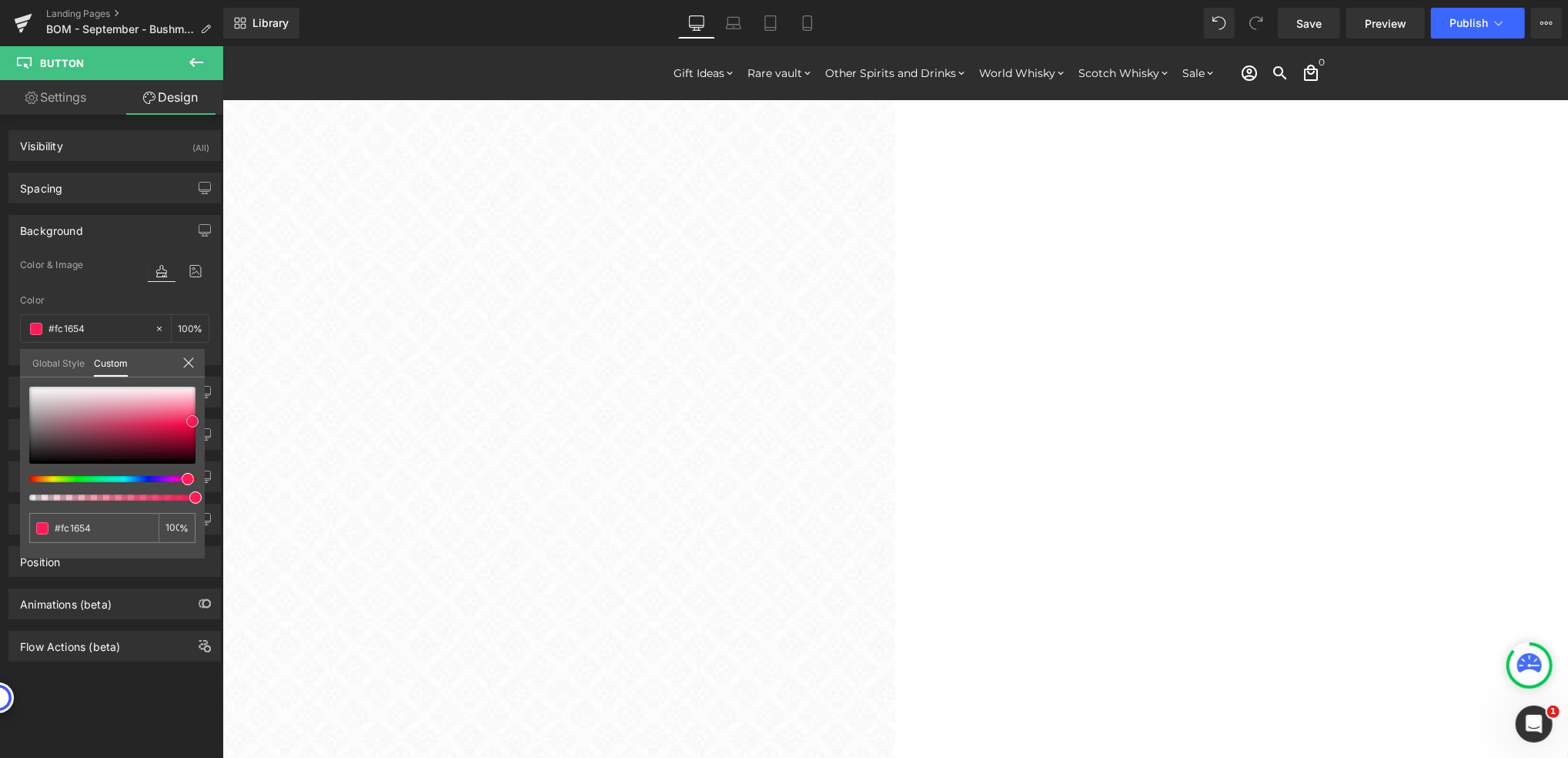
type input "#fb1c58"
type input "#fb265f"
type input "#fb2c63"
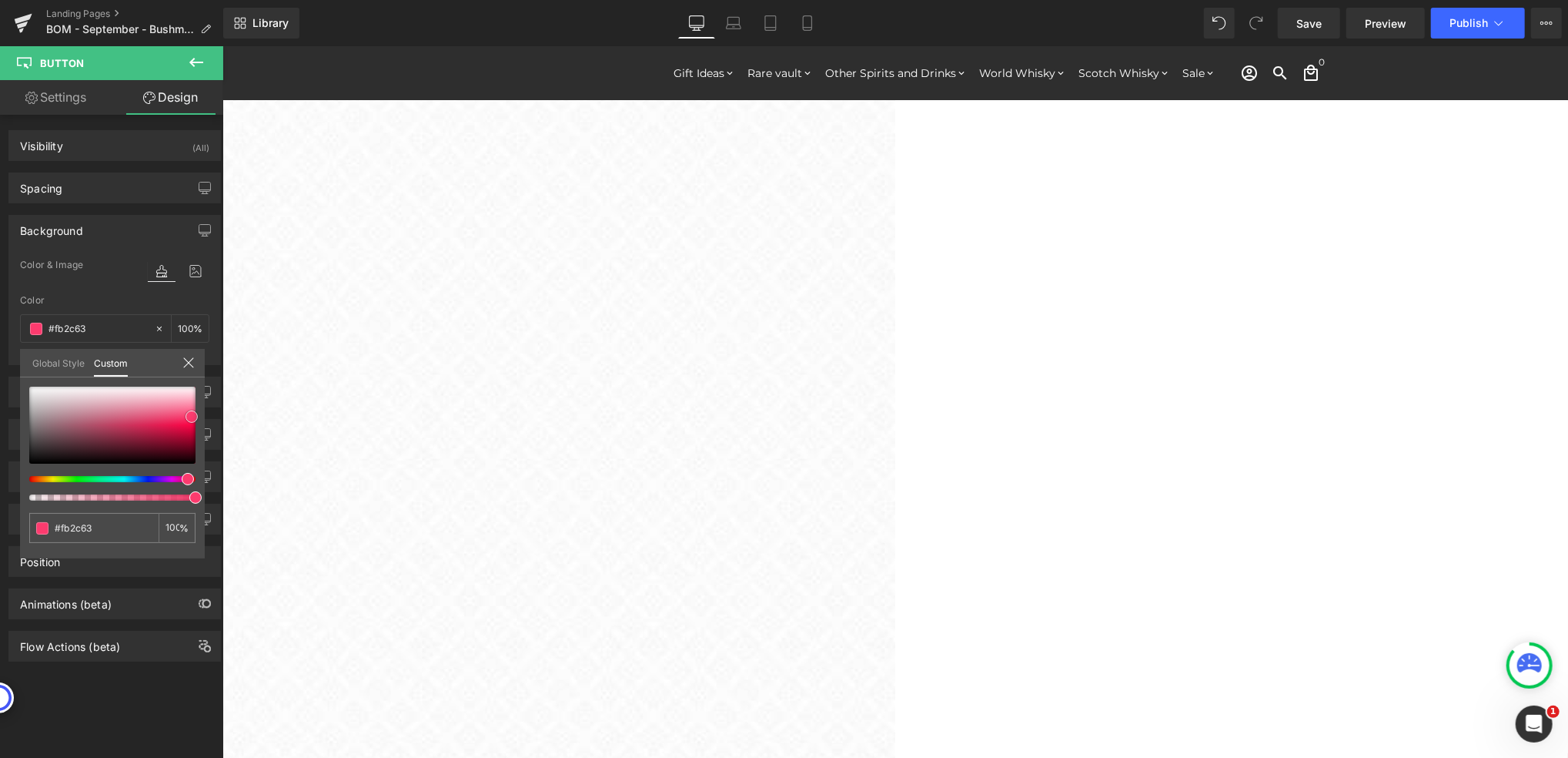
type input "#fb3167"
type input "#fd3f71"
type input "#fd4979"
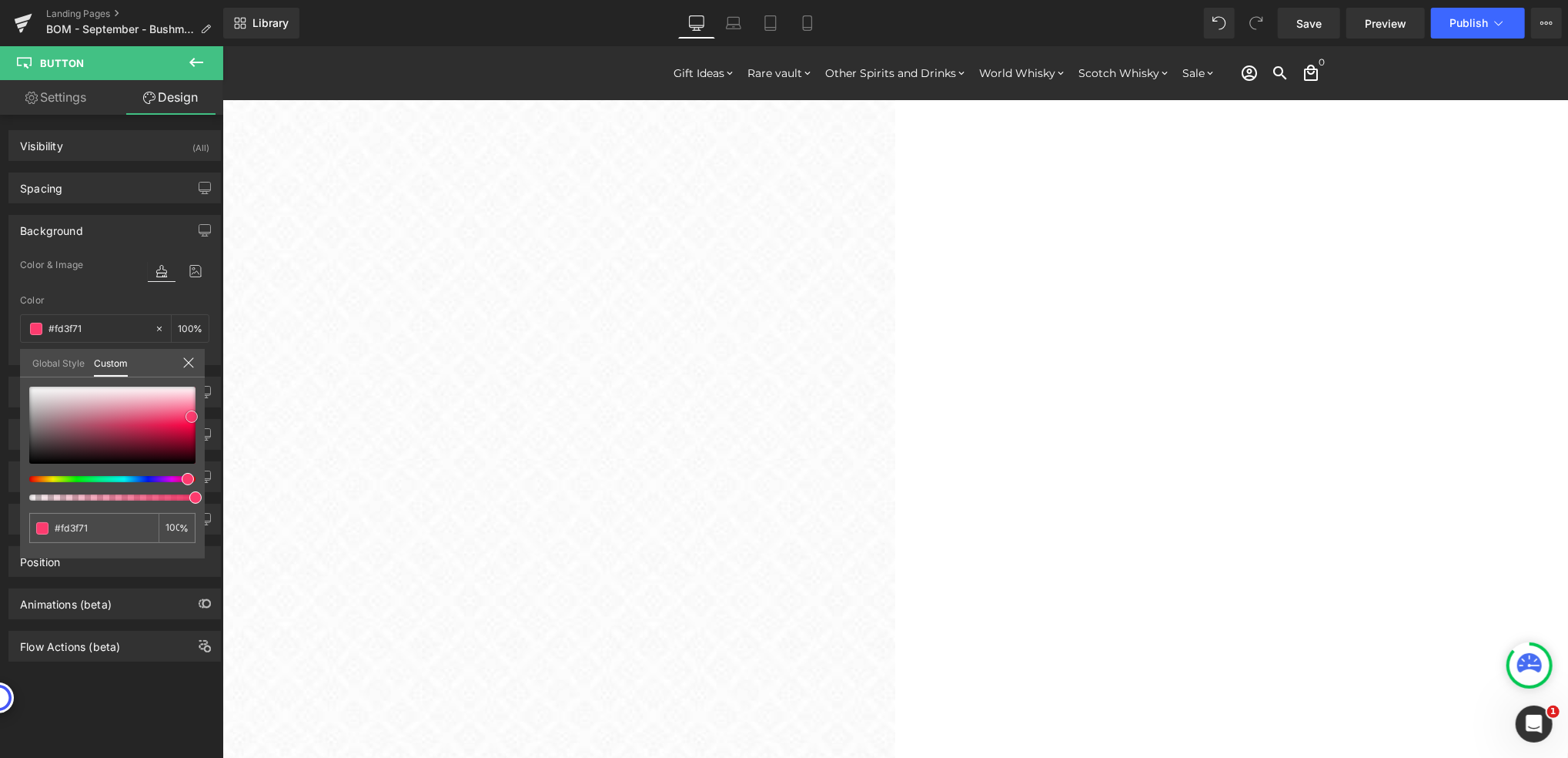
type input "#fd4979"
type input "#fd4475"
type input "#fd3f71"
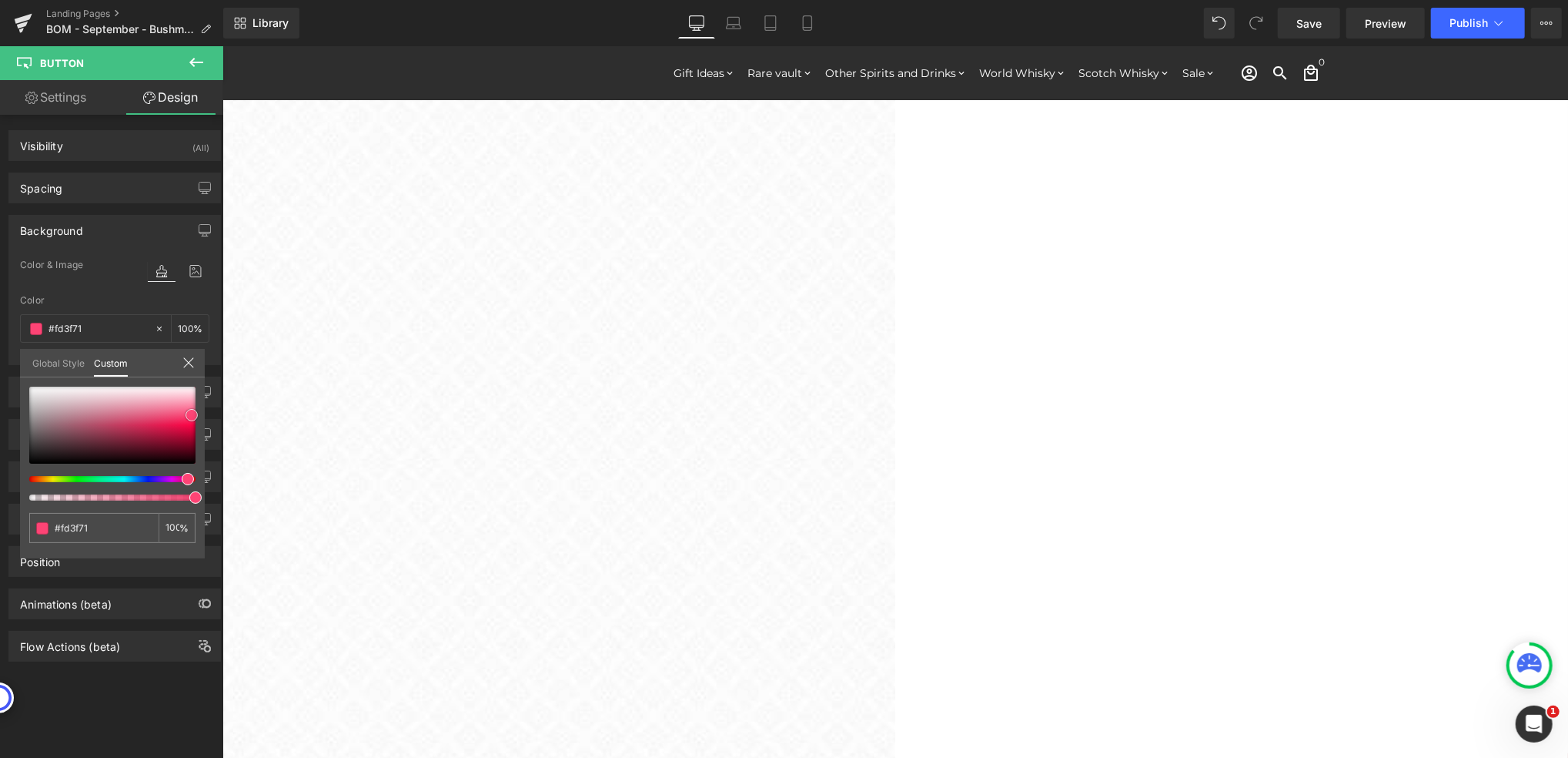
type input "#fc356a"
type input "#fb2c63"
type input "#fa2d63"
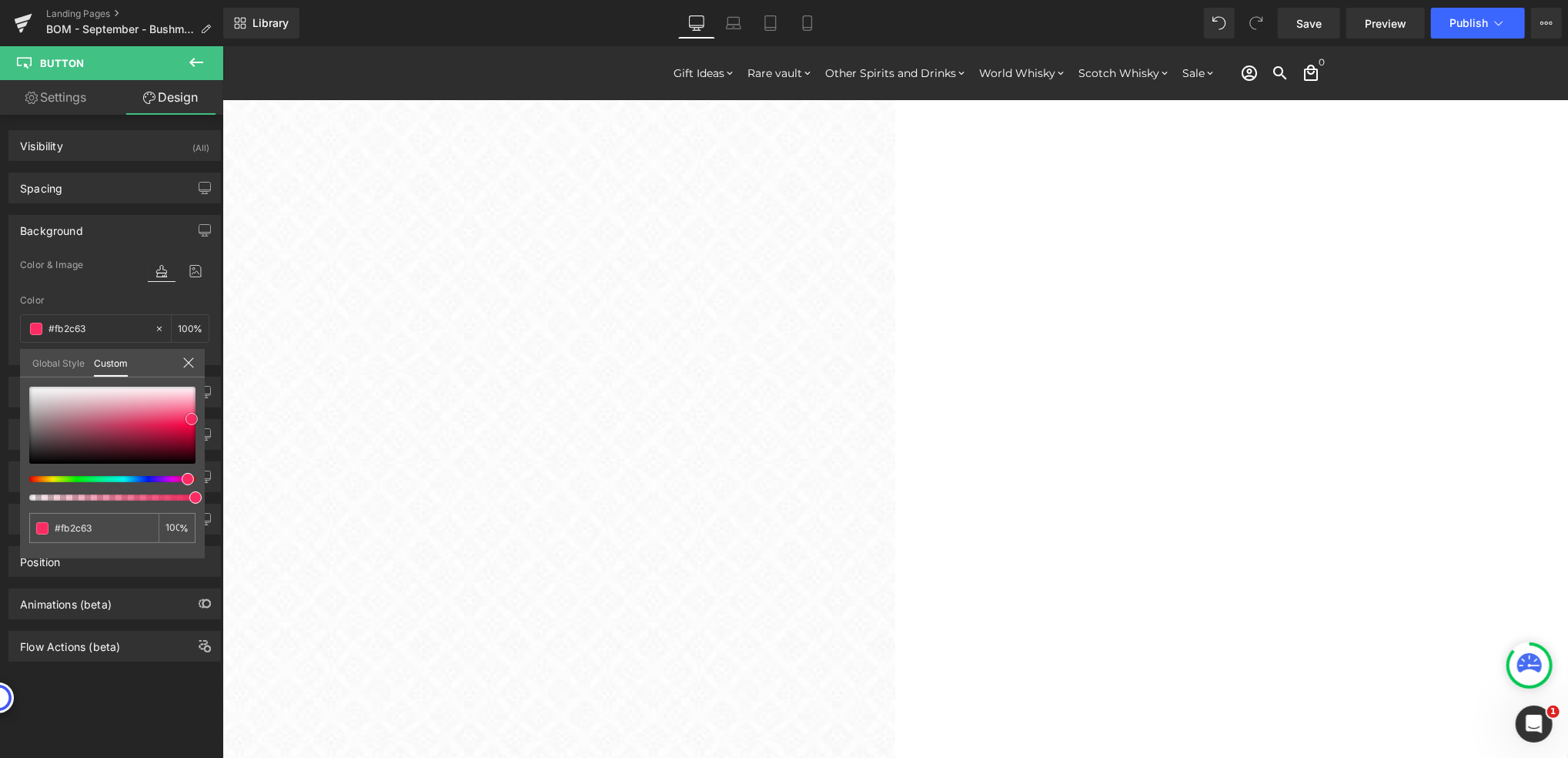
type input "#fa2d63"
type input "#f92e64"
type input "#f82f64"
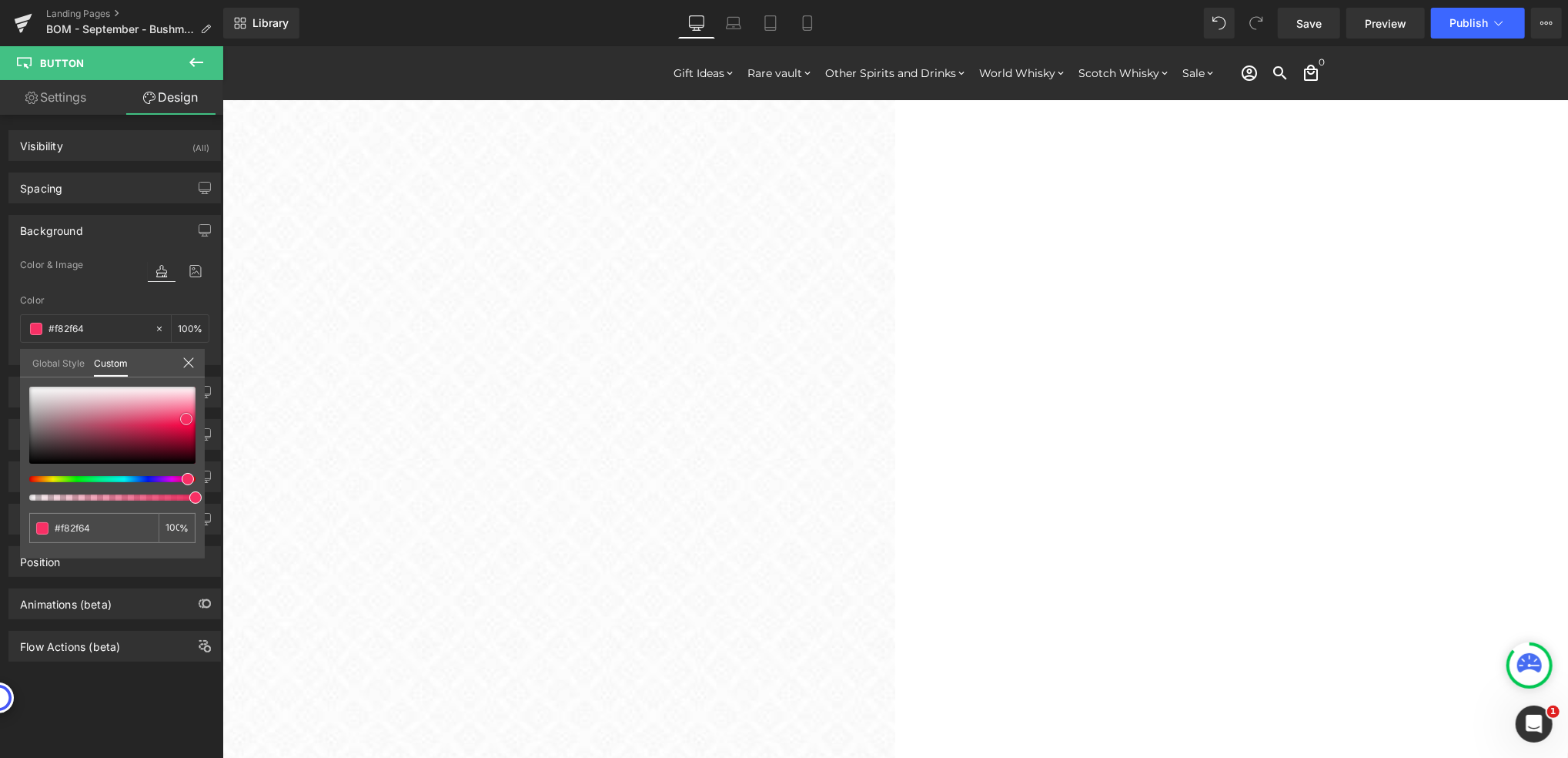
type input "#f73065"
type input "#f6275e"
type input "#f3295f"
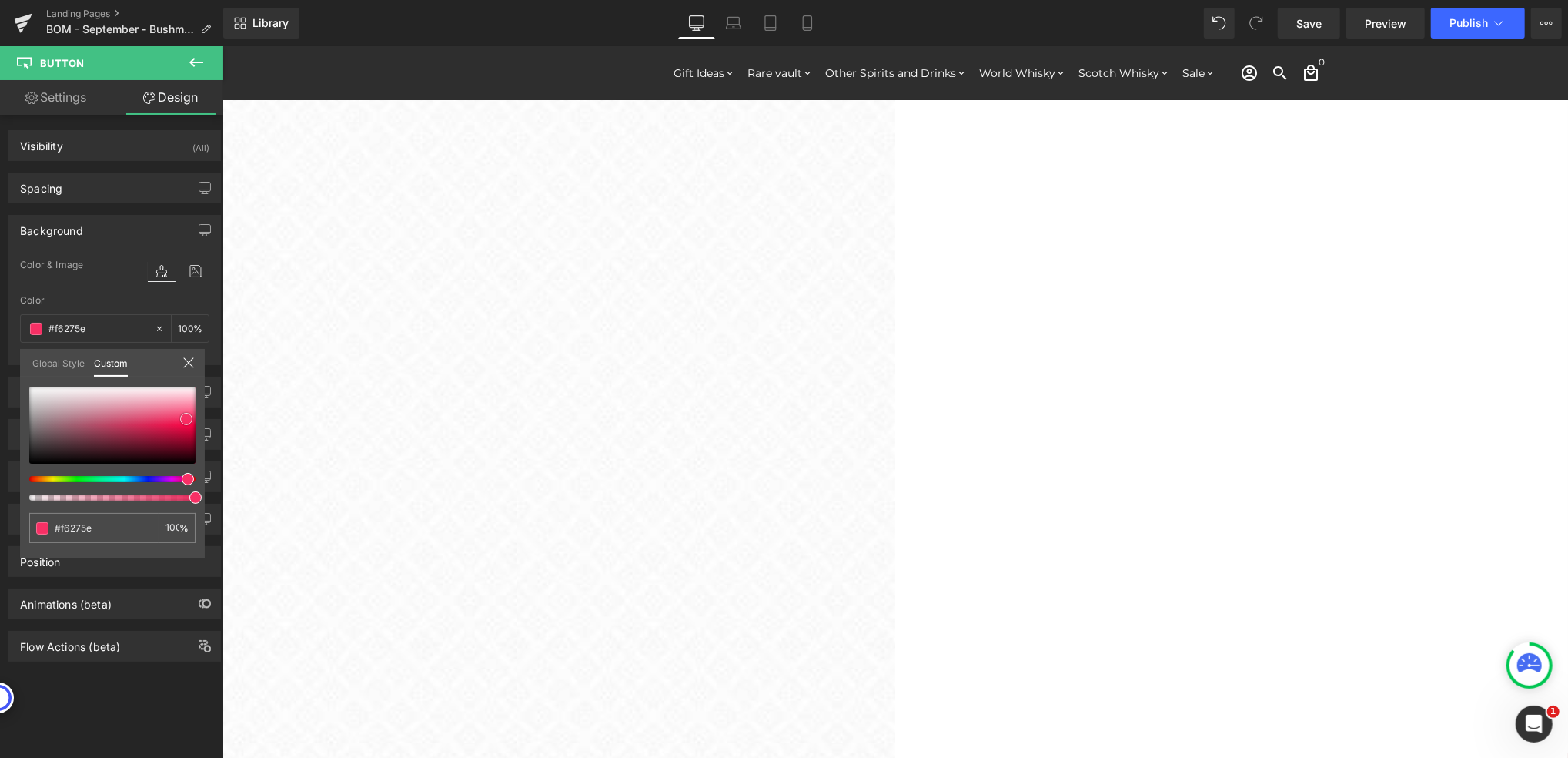
type input "#f3295f"
drag, startPoint x: 190, startPoint y: 431, endPoint x: 176, endPoint y: 420, distance: 17.8
click at [176, 420] on span at bounding box center [180, 420] width 13 height 13
type input "#f6275e"
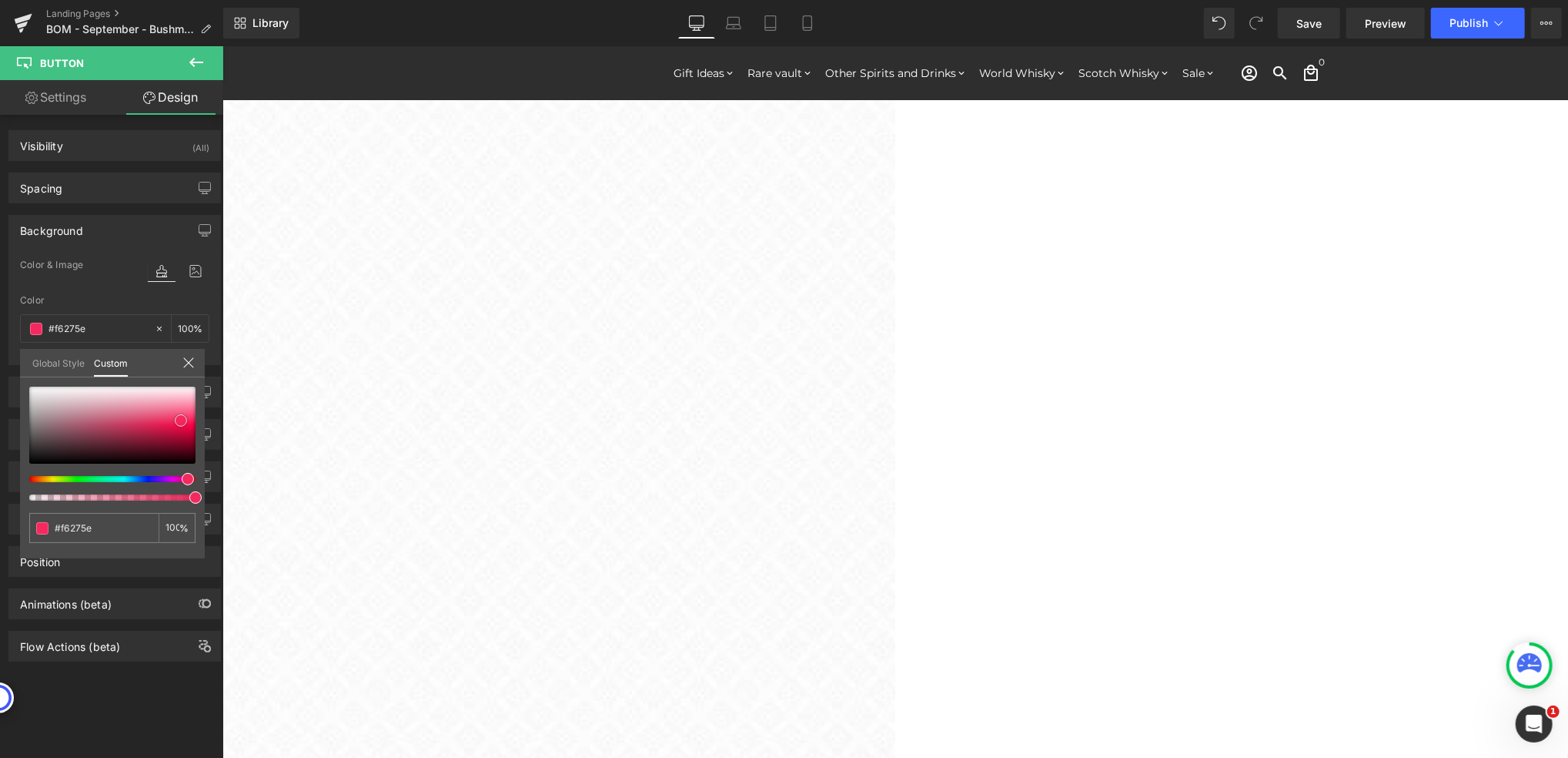
type input "#f5225a"
type input "#f51d57"
type input "#f51853"
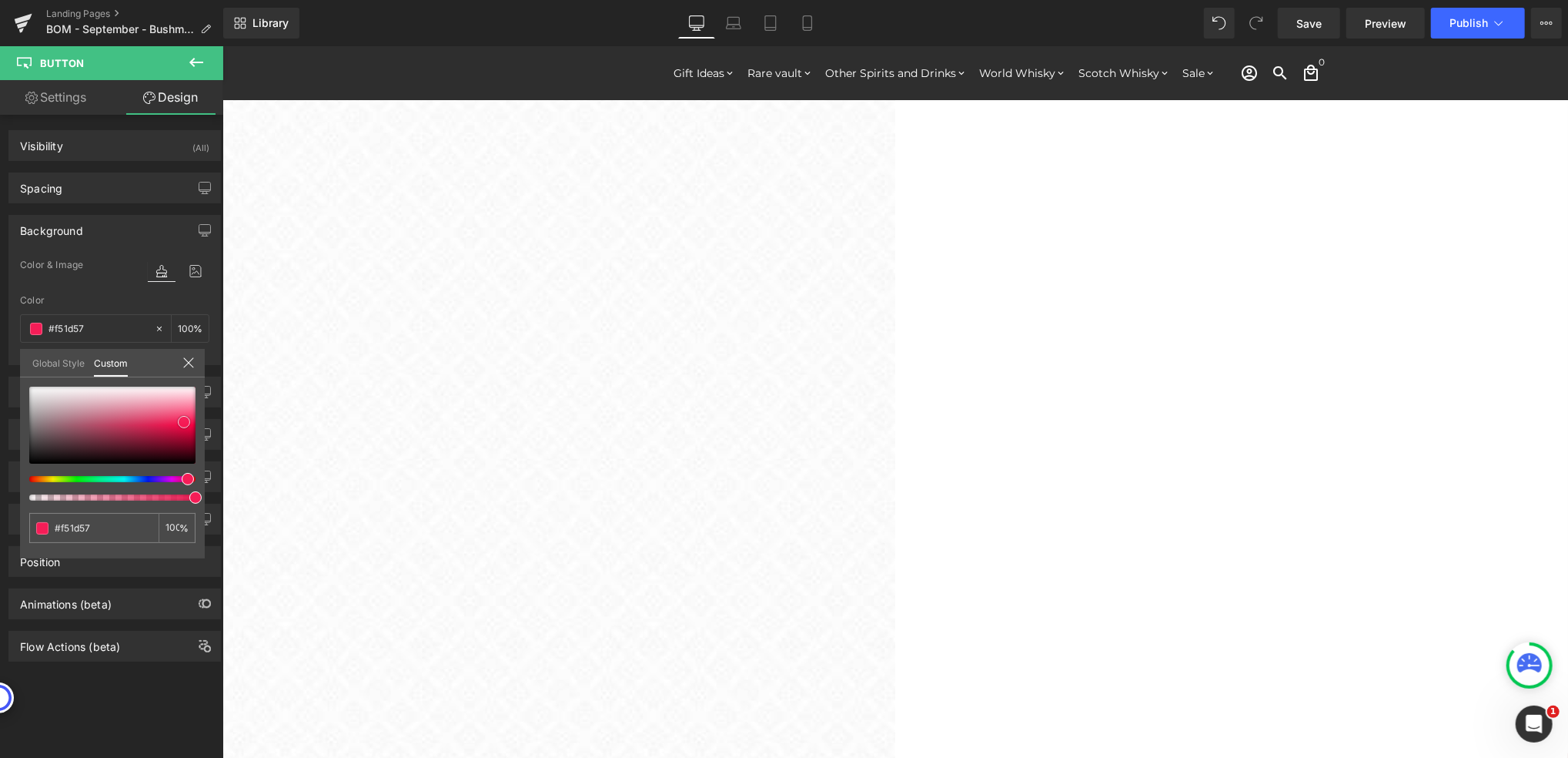
type input "#f51853"
type input "#f61753"
type input "#f6124f"
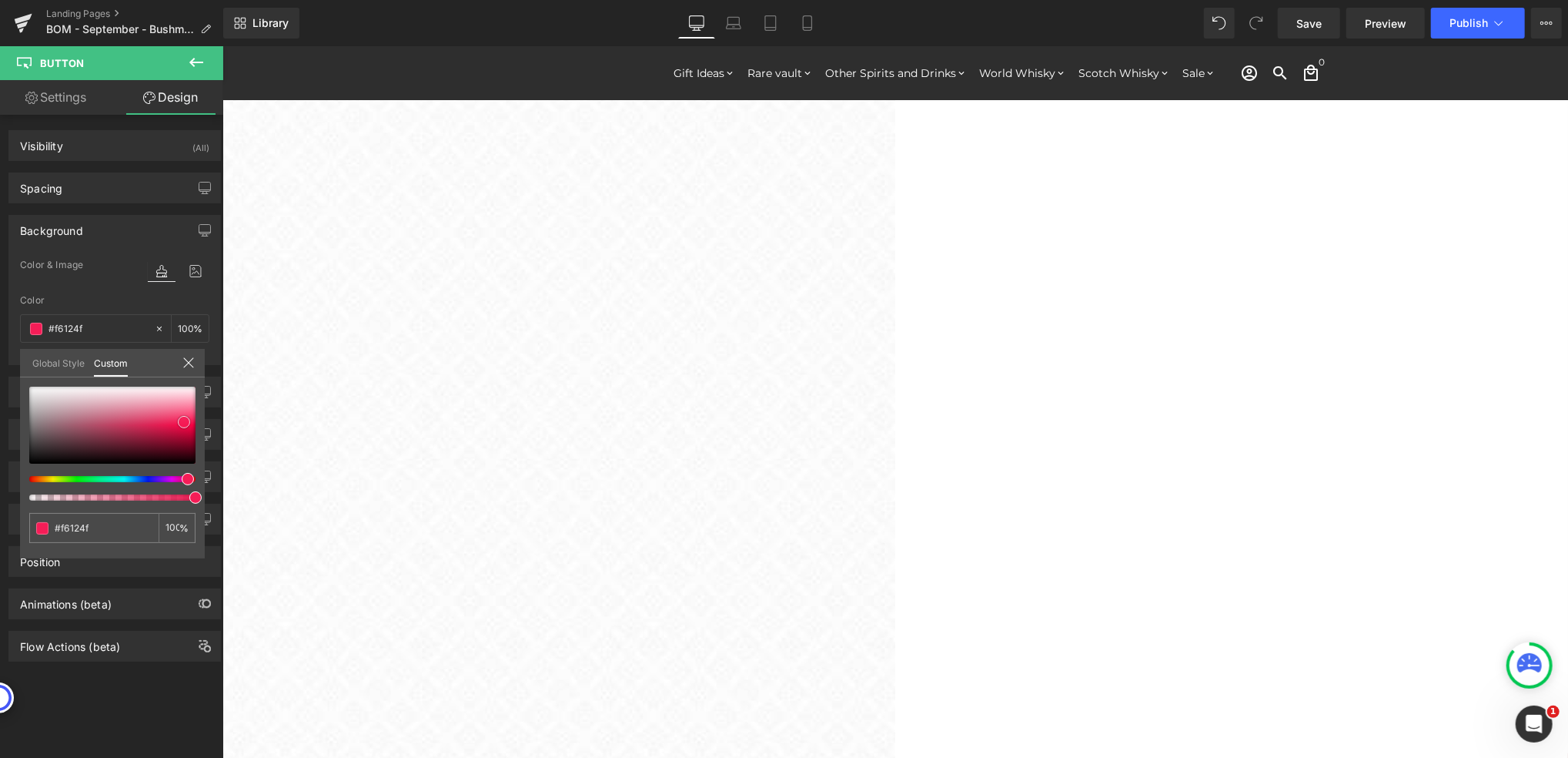
type input "#f60848"
type input "#f70747"
type input "#e80743"
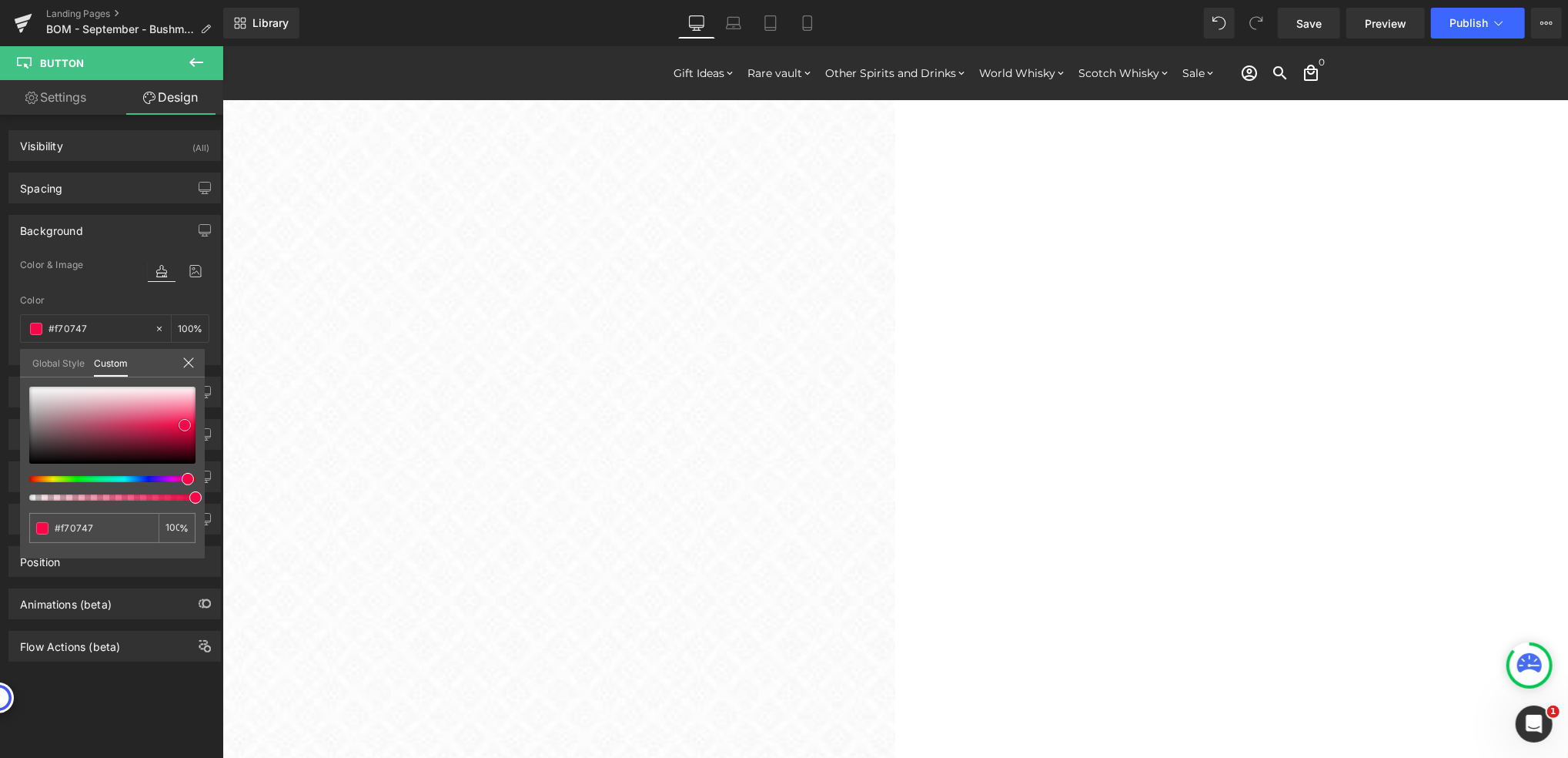
type input "#e80743"
drag, startPoint x: 179, startPoint y: 420, endPoint x: 194, endPoint y: 427, distance: 16.6
click at [194, 427] on span at bounding box center [195, 427] width 13 height 13
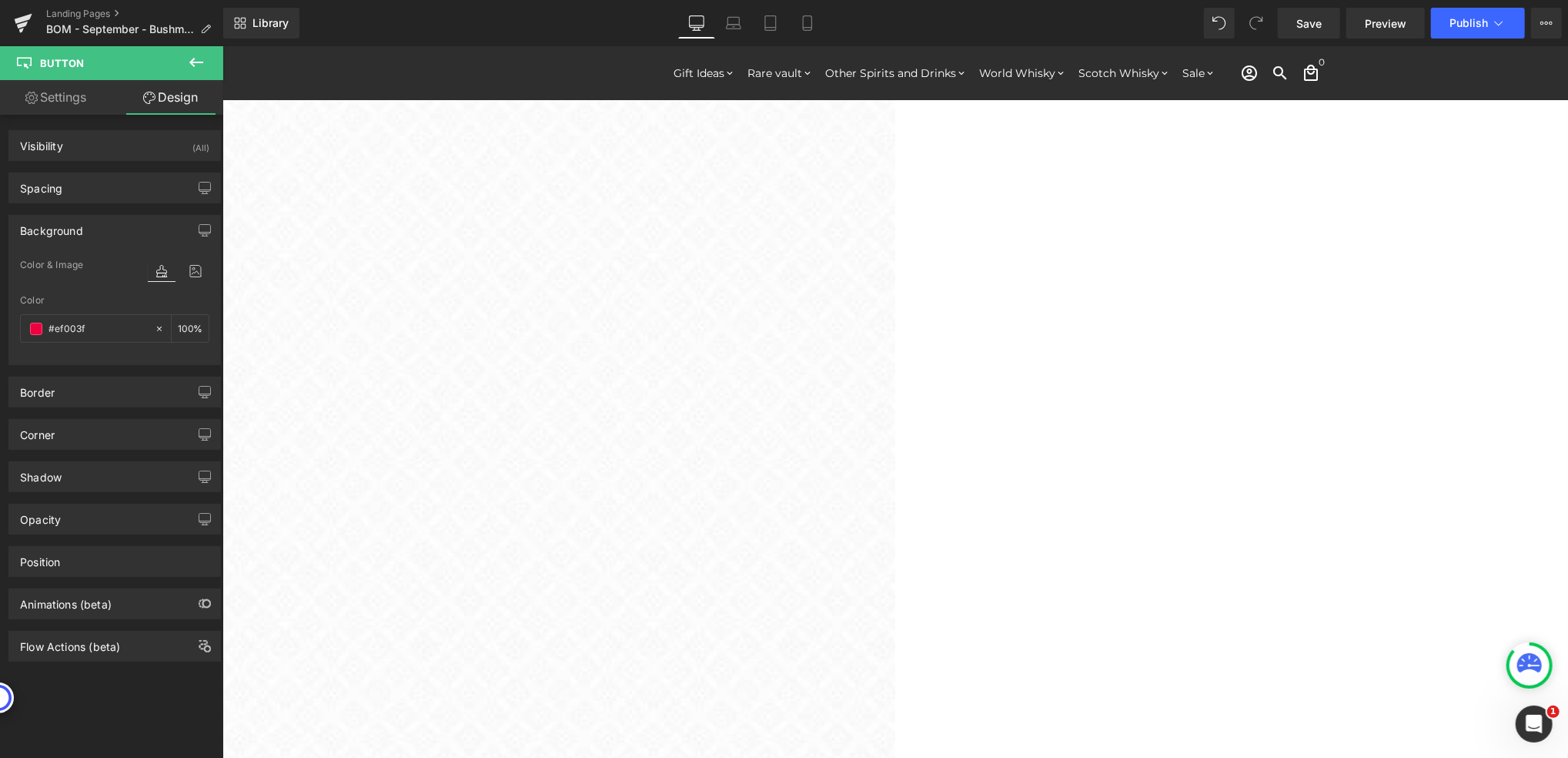
click at [75, 97] on link "Settings" at bounding box center [56, 98] width 111 height 35
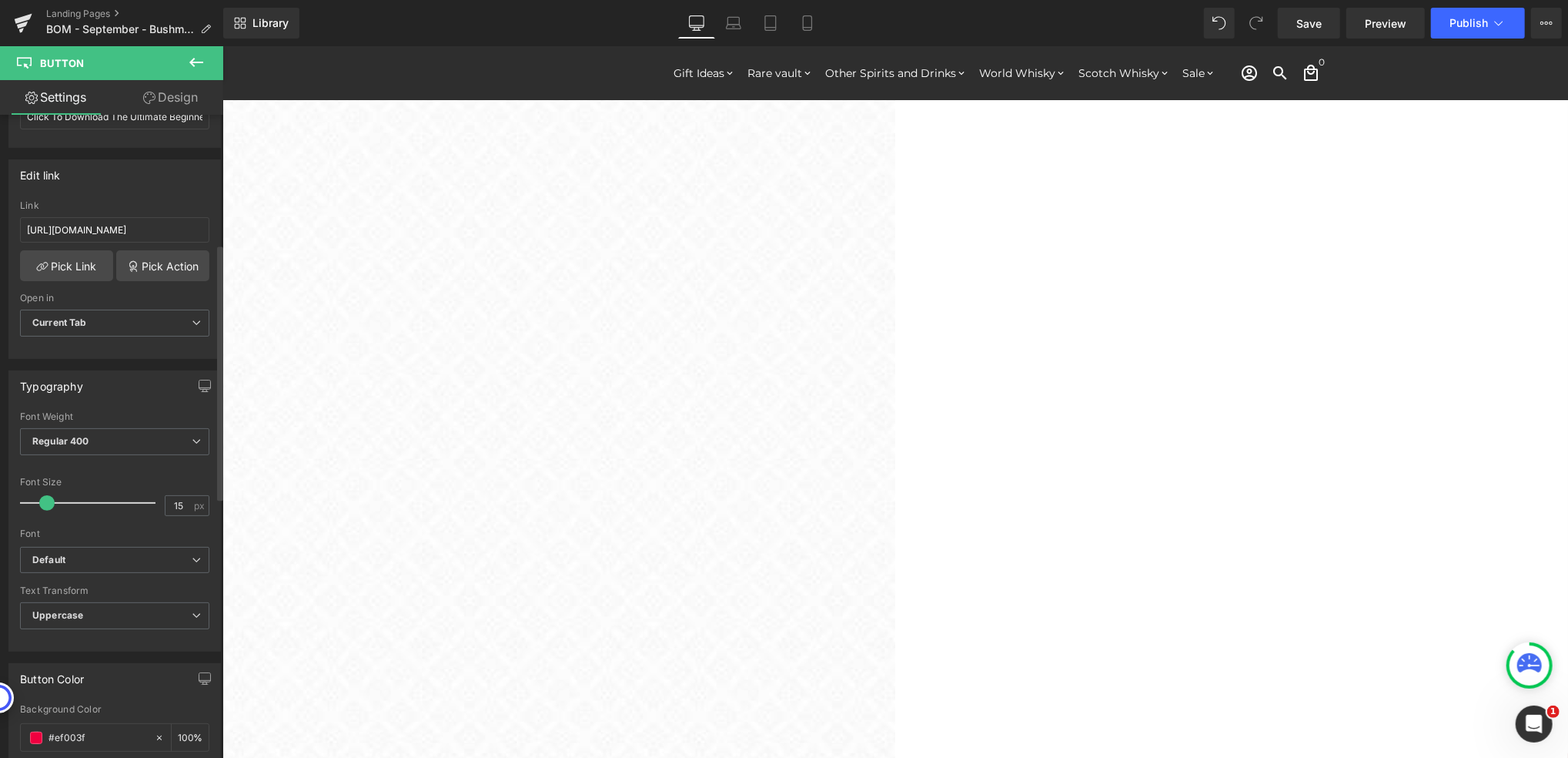
scroll to position [513, 0]
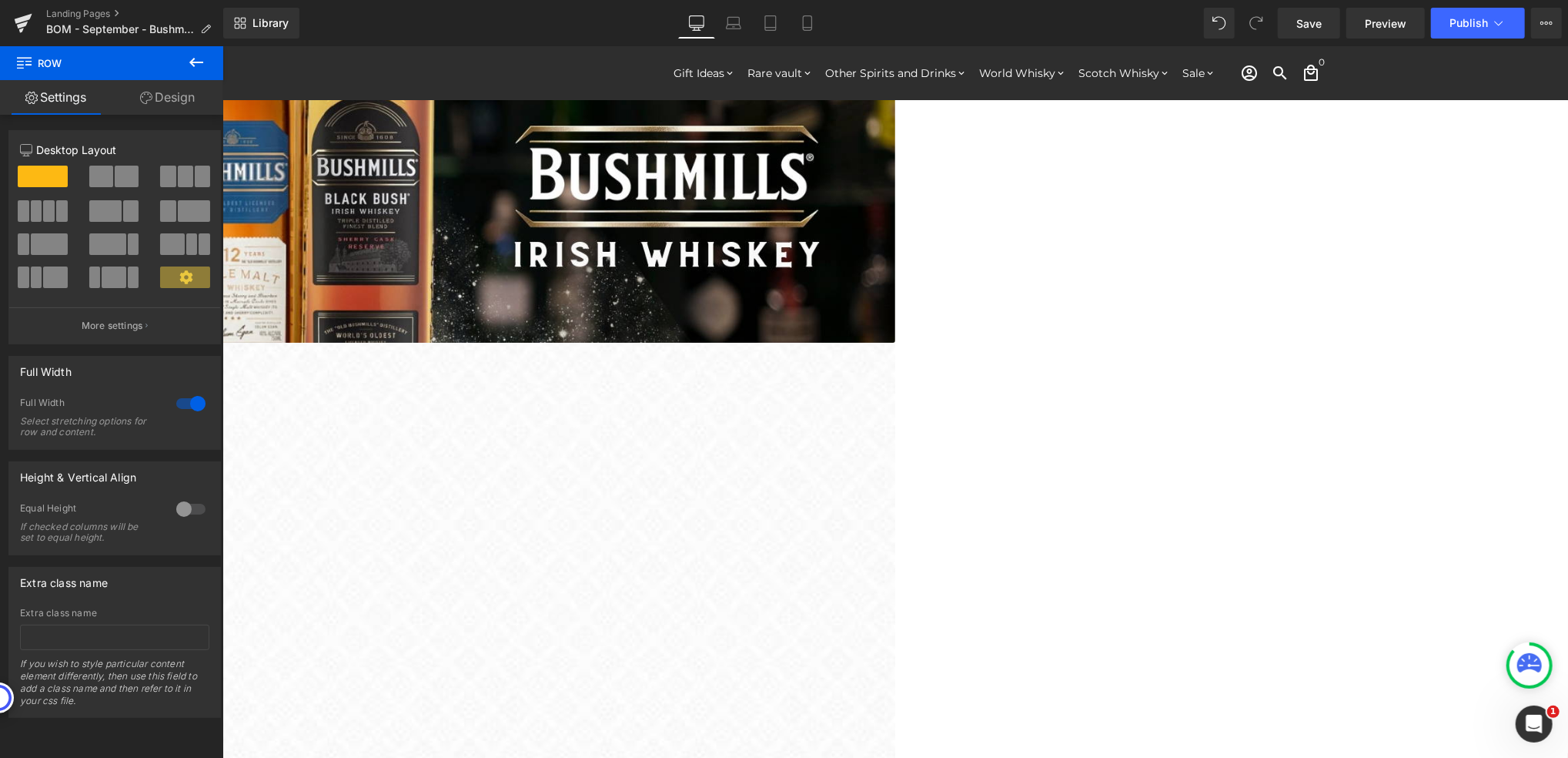
scroll to position [0, 0]
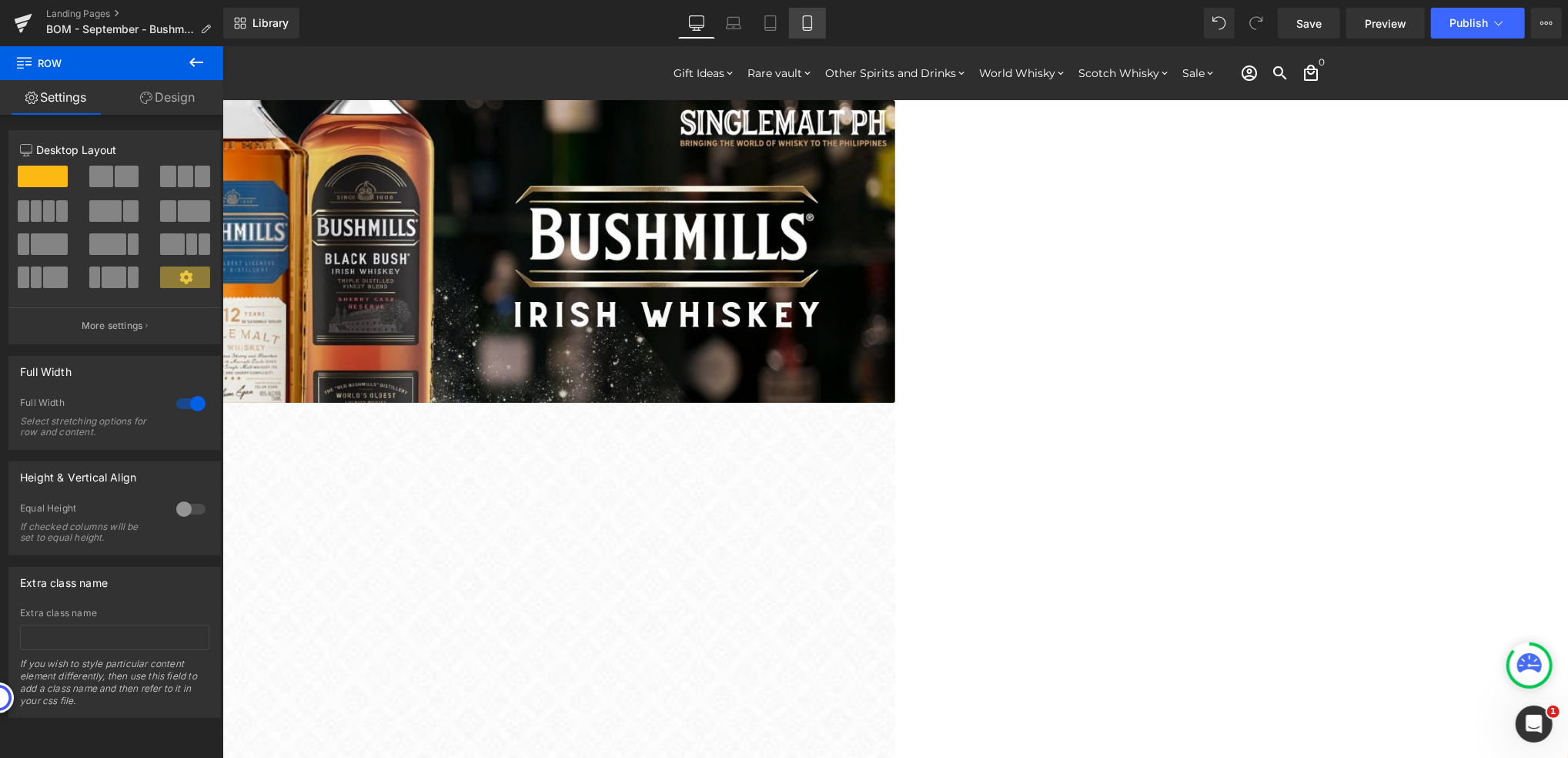
click at [809, 21] on icon at bounding box center [807, 23] width 16 height 16
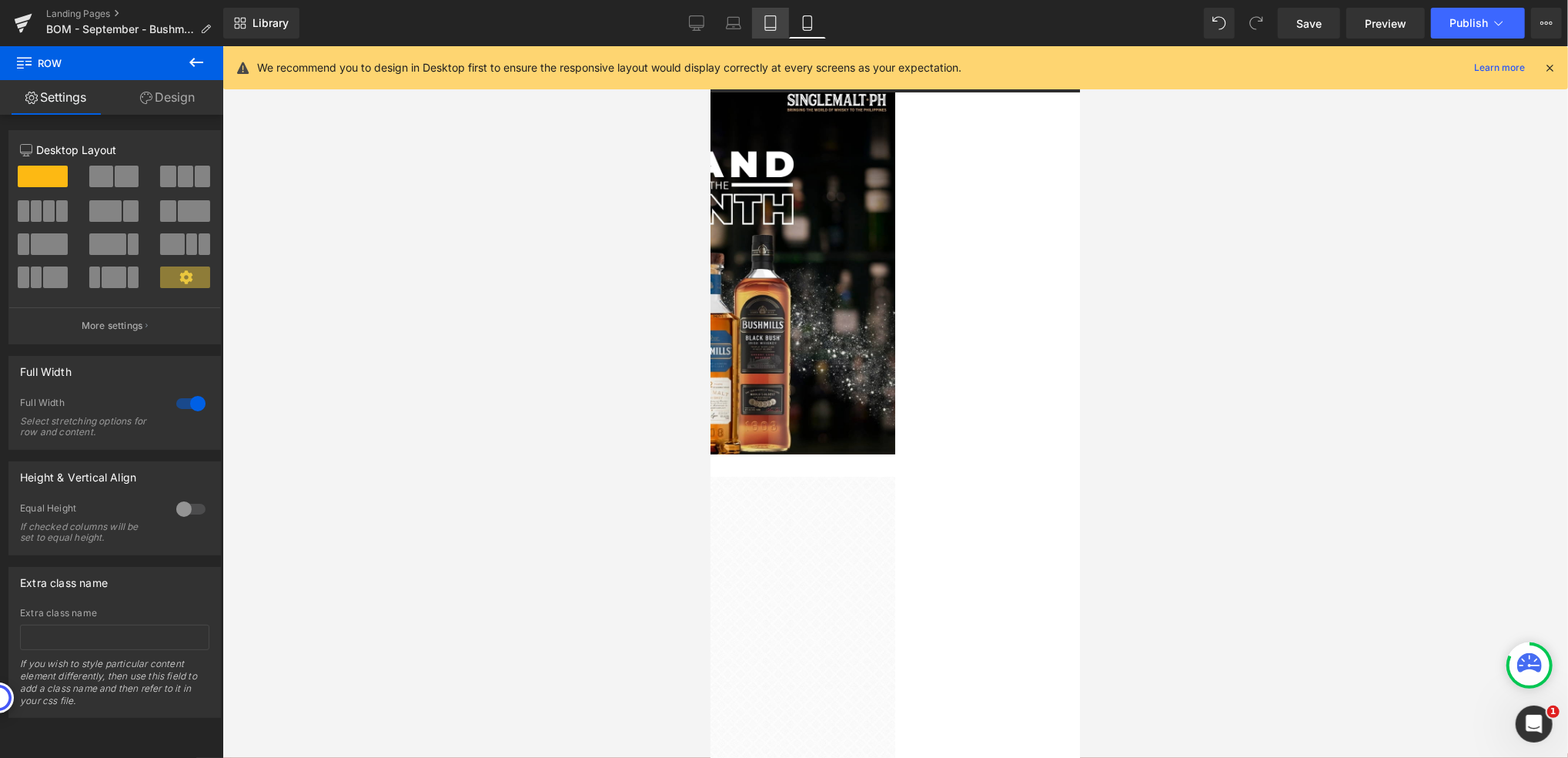
click at [777, 22] on icon at bounding box center [770, 23] width 16 height 16
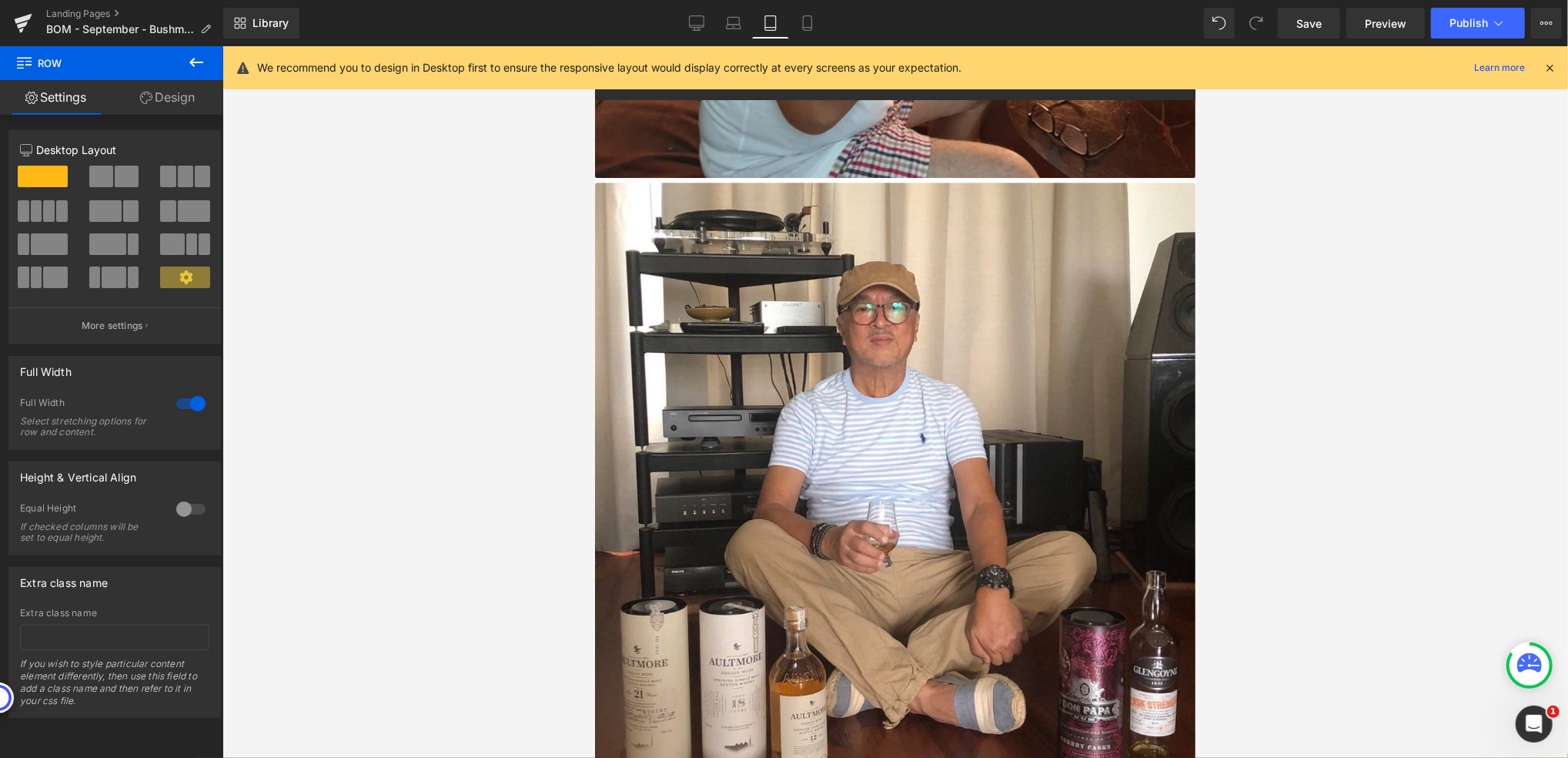
scroll to position [3894, 0]
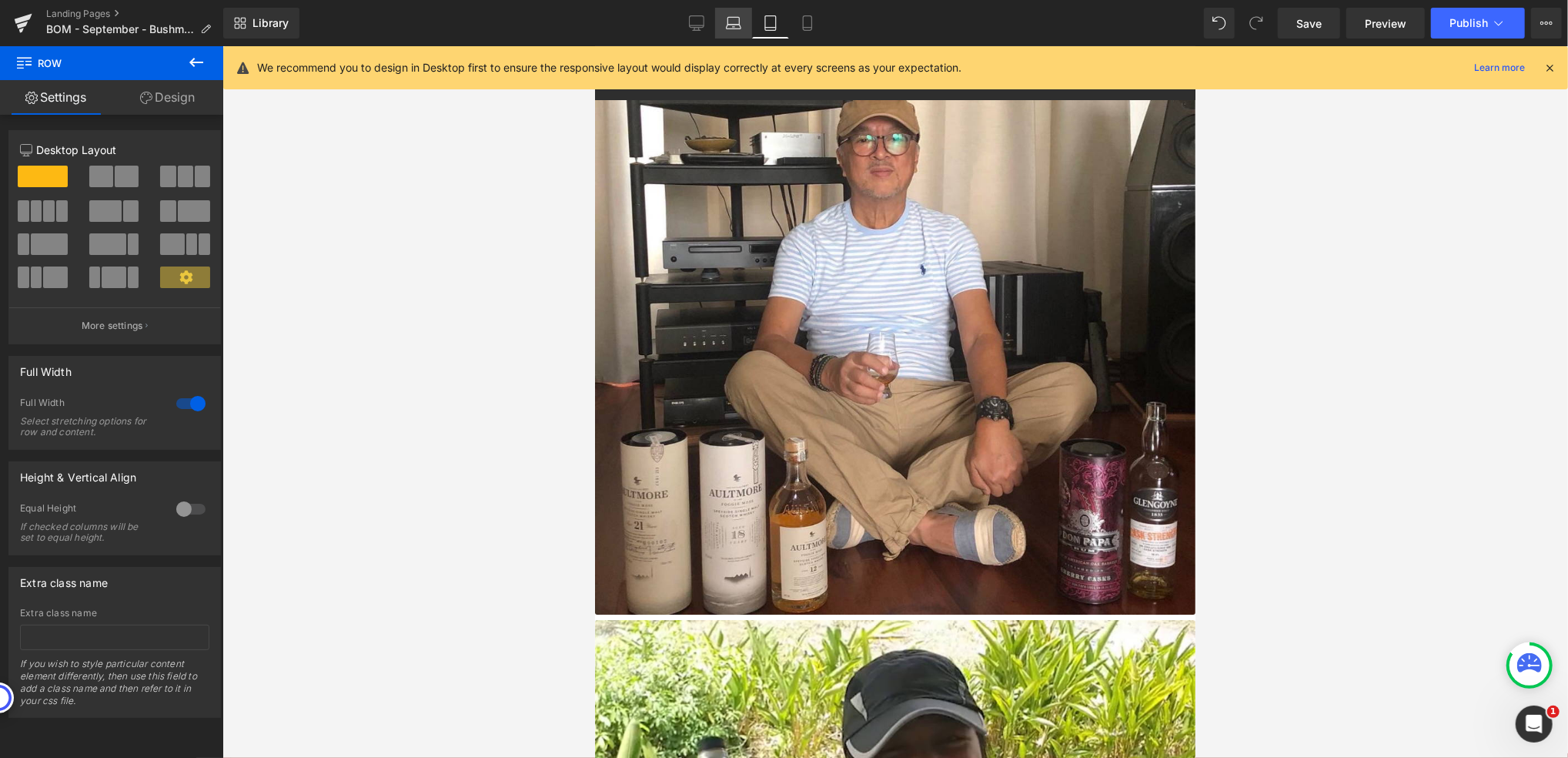
click at [729, 22] on icon at bounding box center [733, 23] width 16 height 16
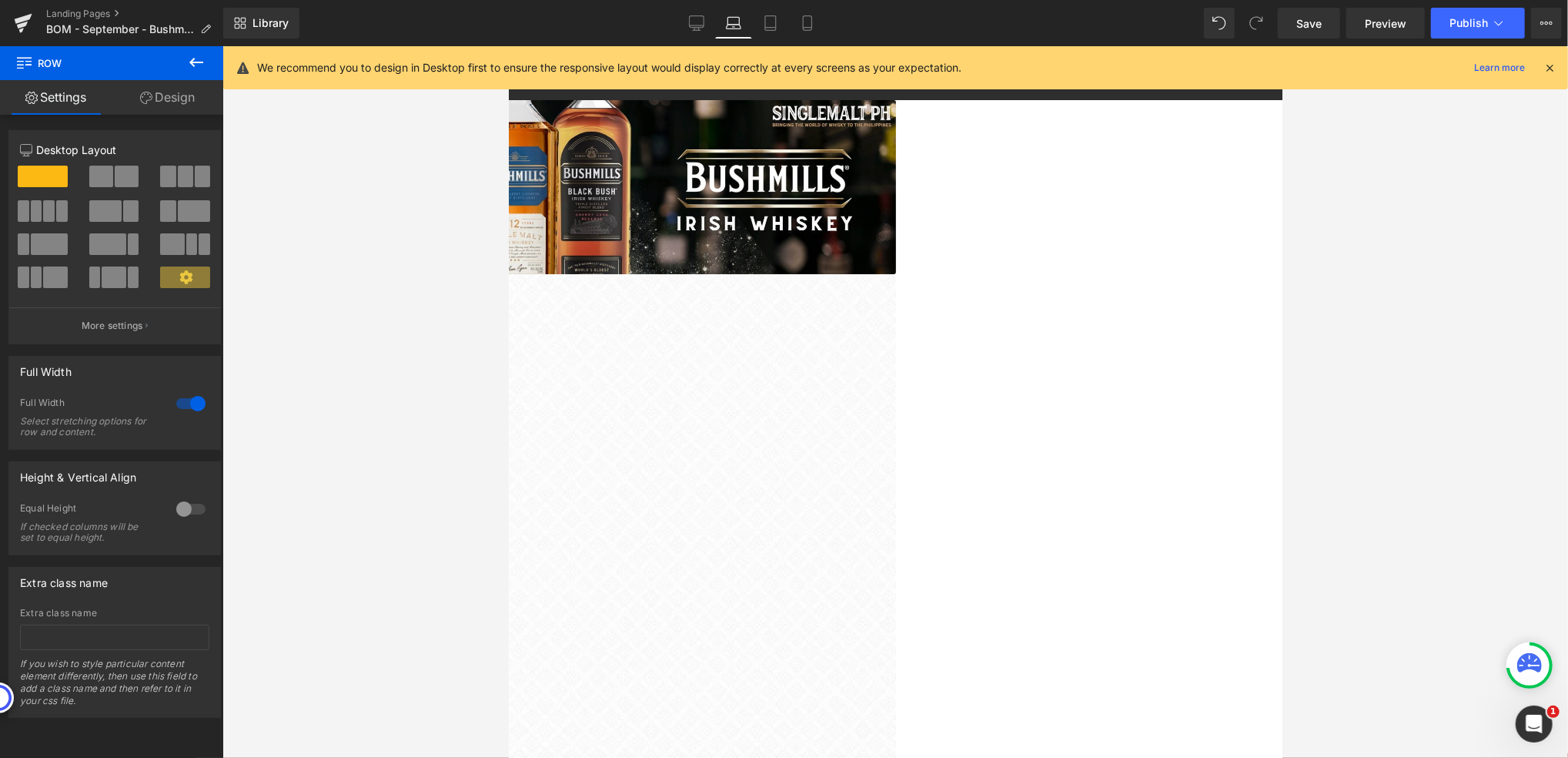
scroll to position [0, 0]
click at [704, 21] on icon at bounding box center [696, 22] width 15 height 12
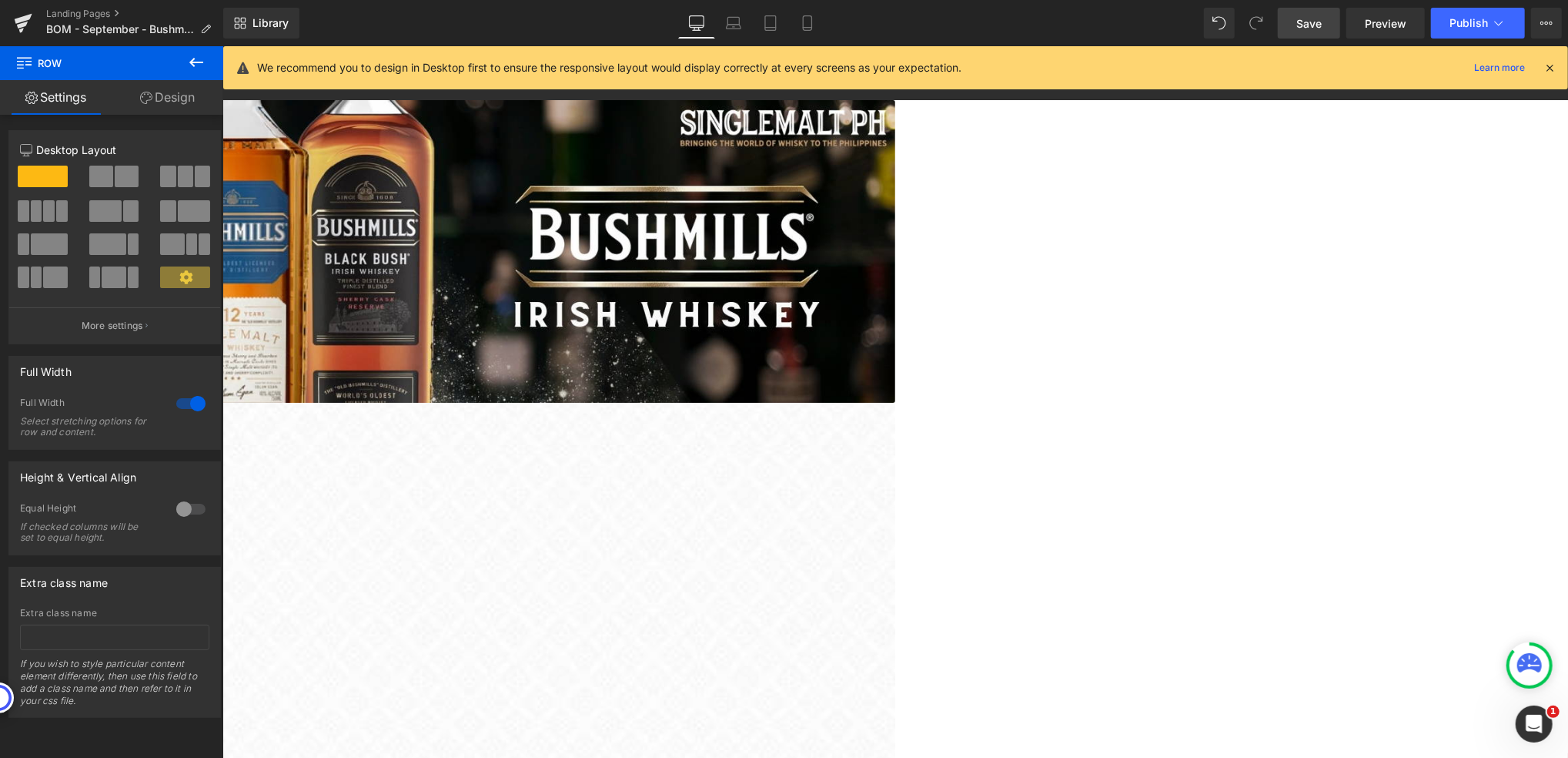
click at [1315, 25] on span "Save" at bounding box center [1310, 23] width 25 height 17
click at [1472, 21] on span "Publish" at bounding box center [1469, 22] width 38 height 13
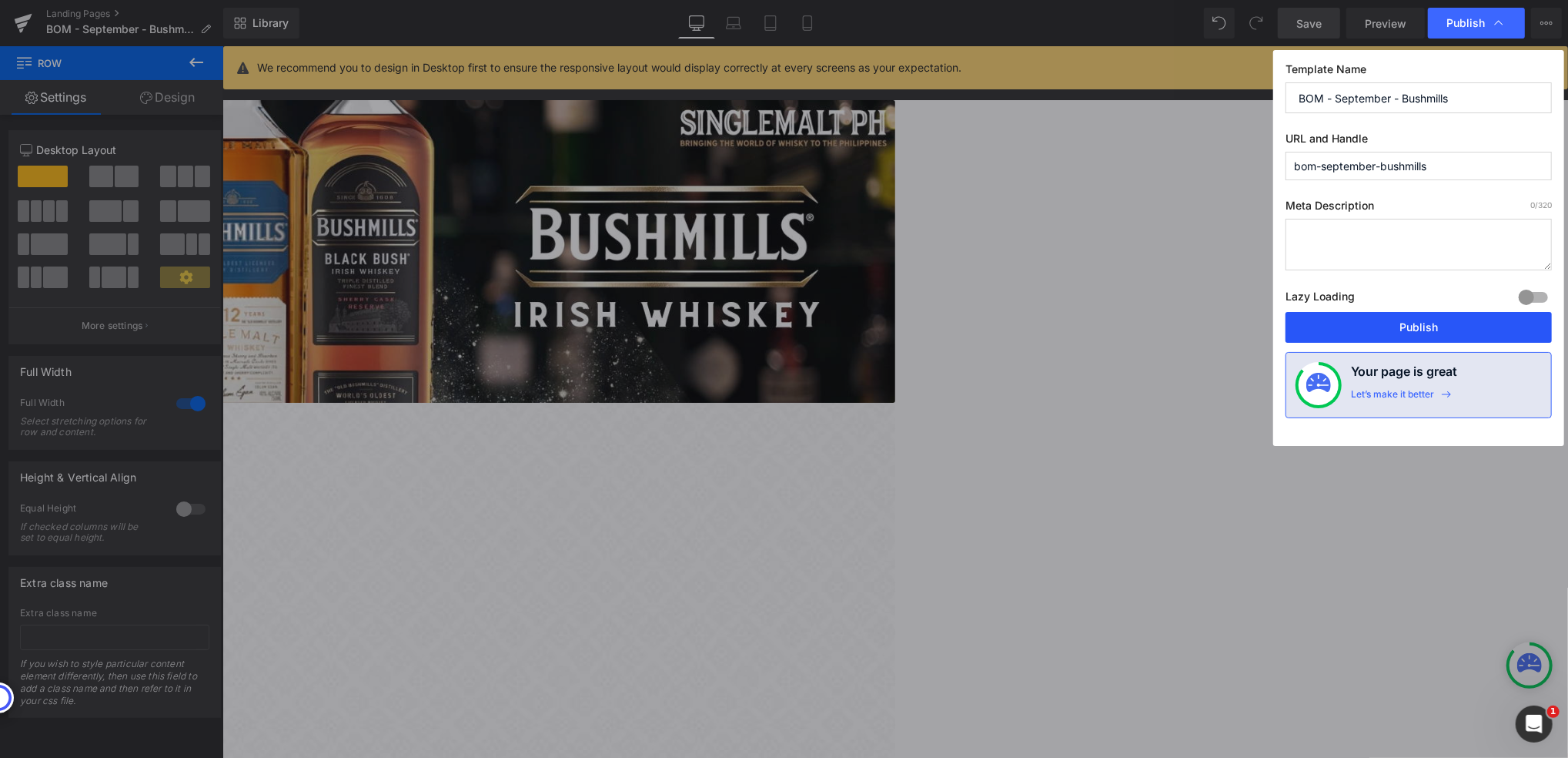
click at [1401, 325] on button "Publish" at bounding box center [1418, 328] width 266 height 31
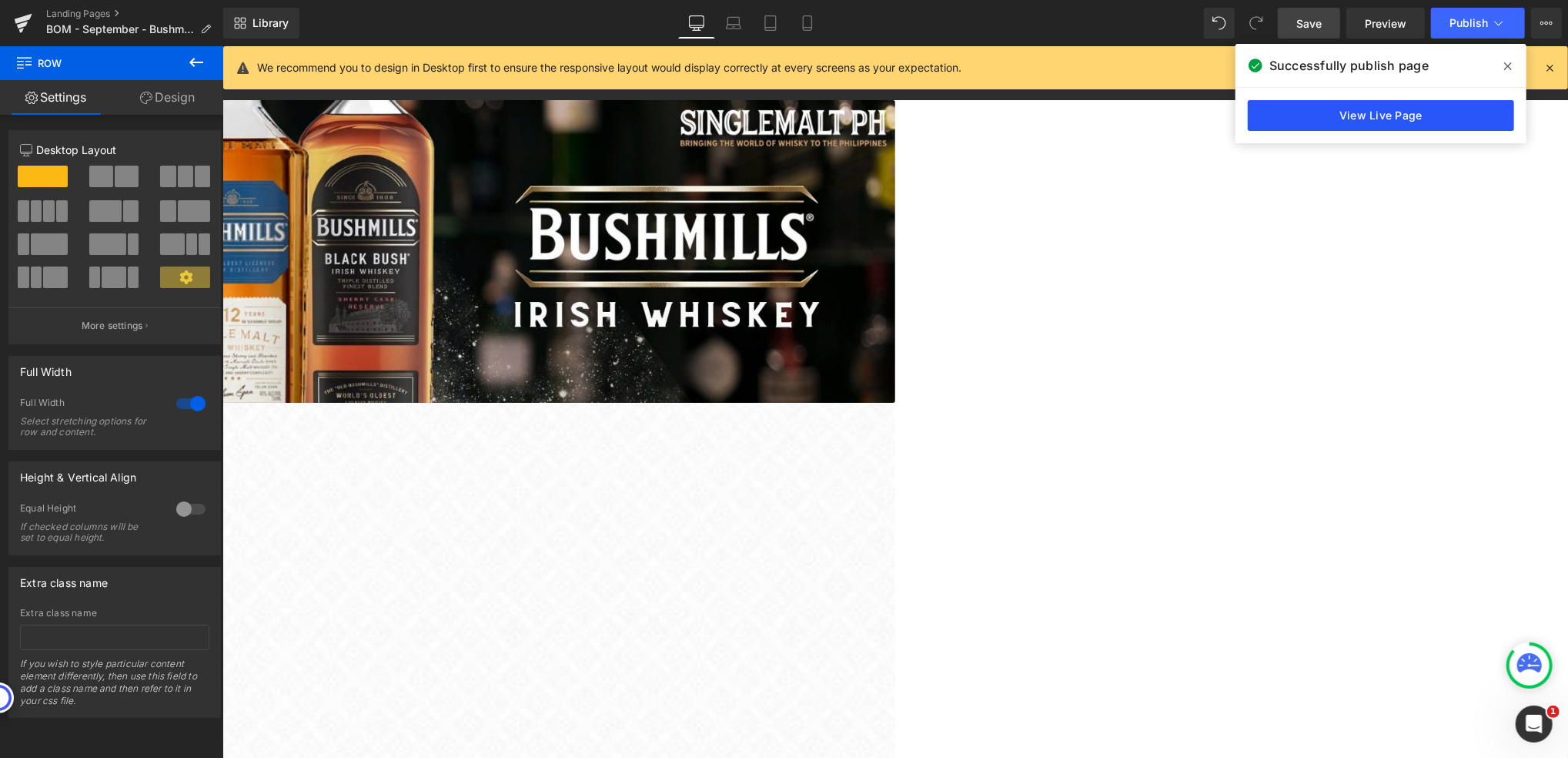
click at [1303, 115] on link "View Live Page" at bounding box center [1381, 116] width 266 height 31
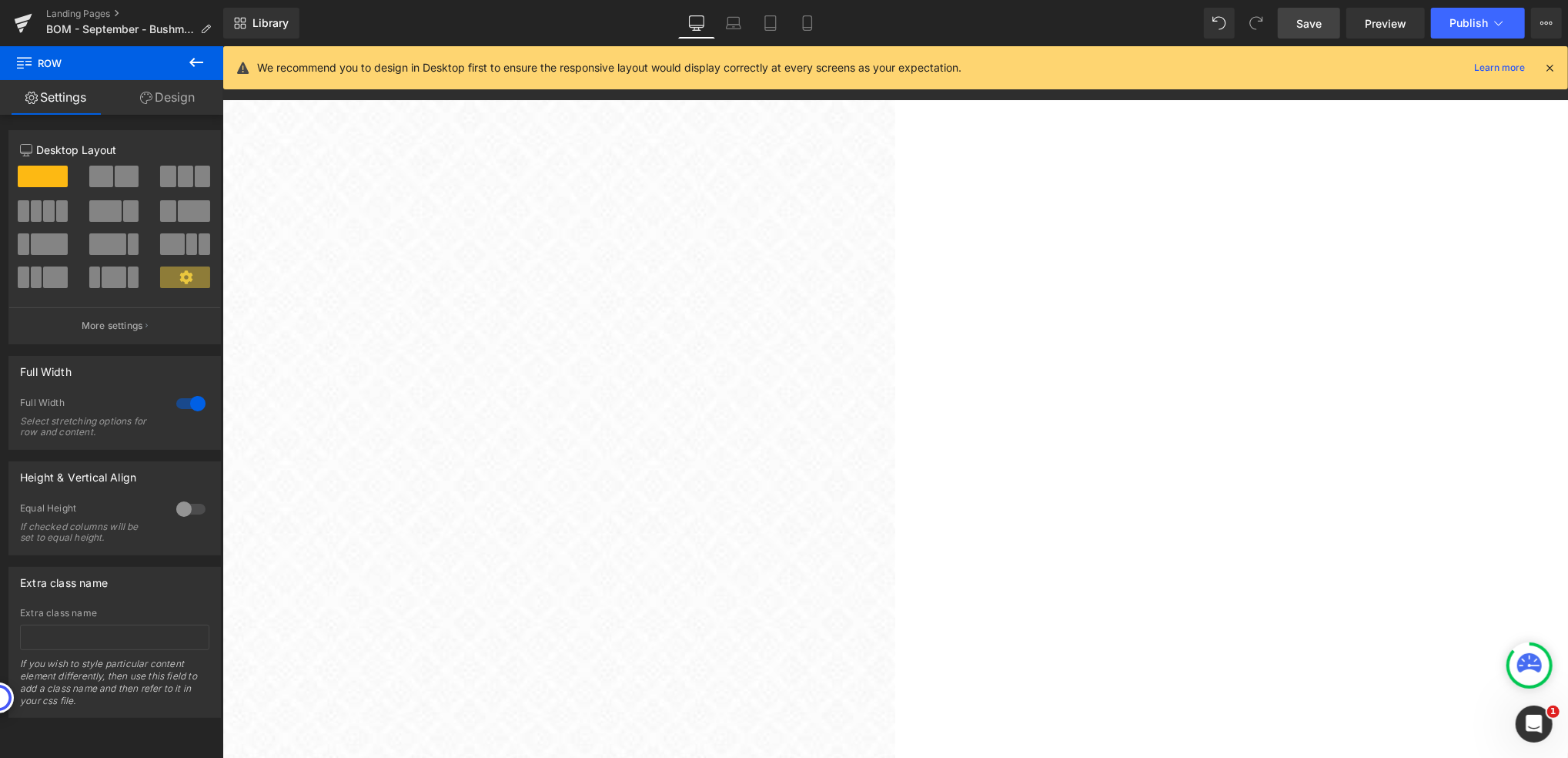
scroll to position [308, 0]
click at [89, 13] on link "Landing Pages" at bounding box center [135, 14] width 177 height 13
